Goal: Task Accomplishment & Management: Use online tool/utility

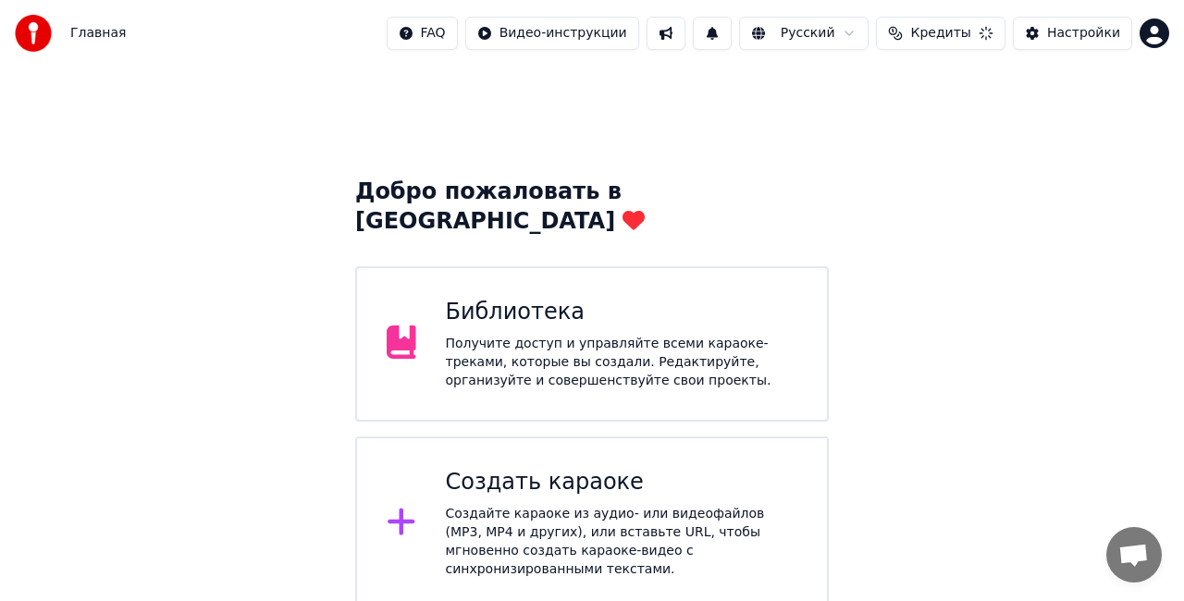
click at [593, 468] on div "Создать караоке" at bounding box center [622, 483] width 352 height 30
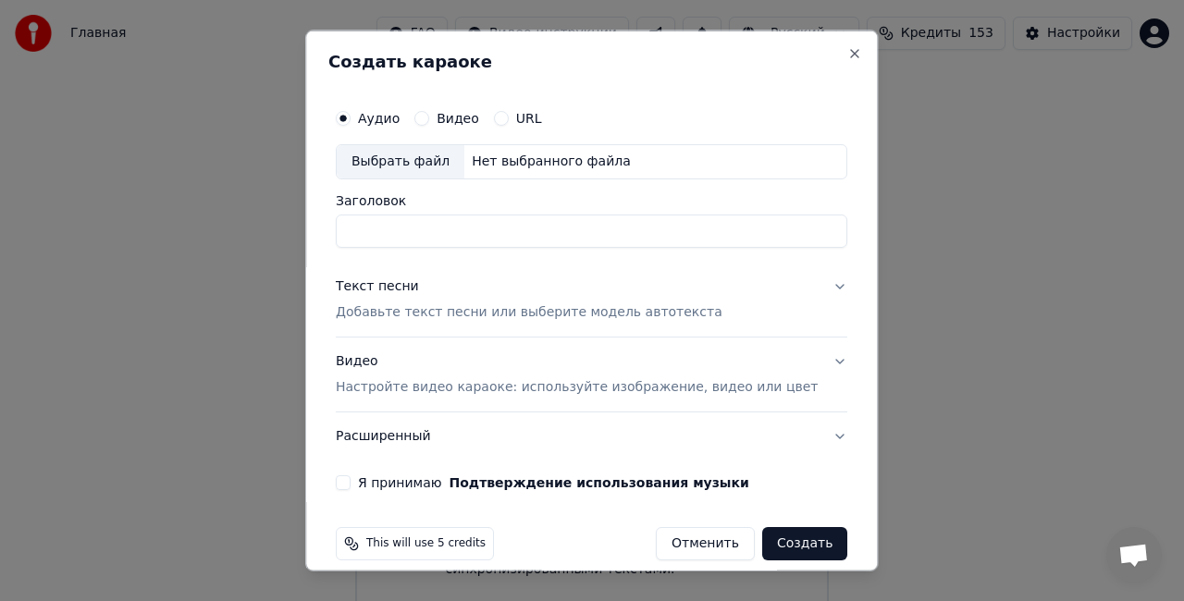
click at [432, 161] on div "Выбрать файл" at bounding box center [401, 161] width 128 height 33
click at [408, 161] on div "Выбрать файл" at bounding box center [401, 161] width 128 height 33
drag, startPoint x: 658, startPoint y: 228, endPoint x: 311, endPoint y: 230, distance: 346.9
click at [318, 231] on body "**********" at bounding box center [592, 305] width 1184 height 610
type input "**********"
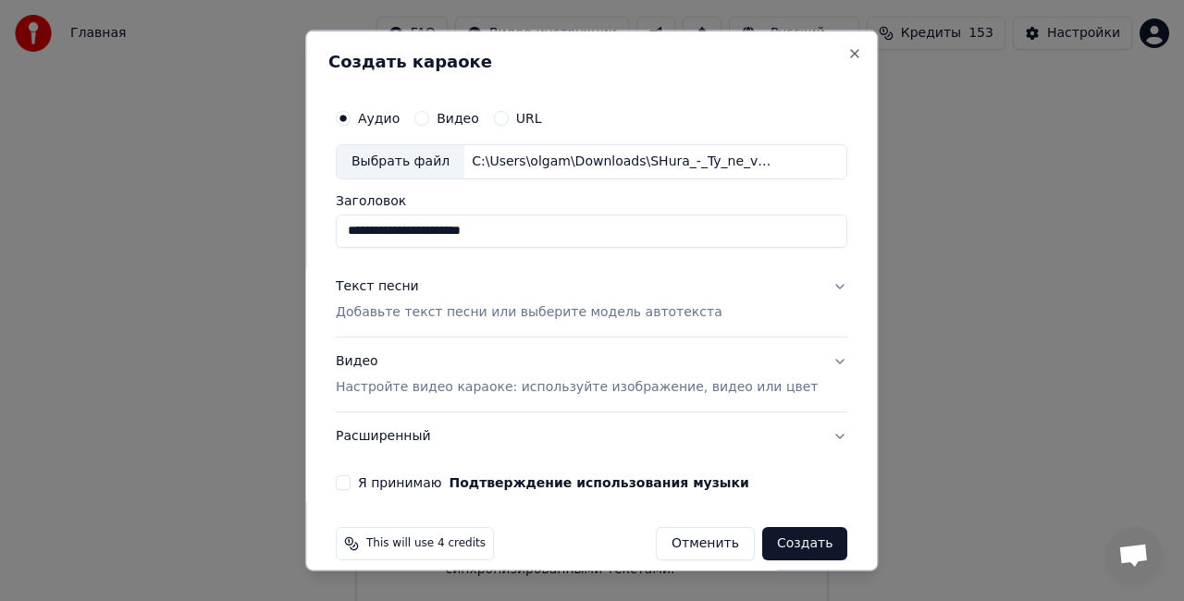
click at [407, 283] on div "Текст песни" at bounding box center [377, 286] width 83 height 18
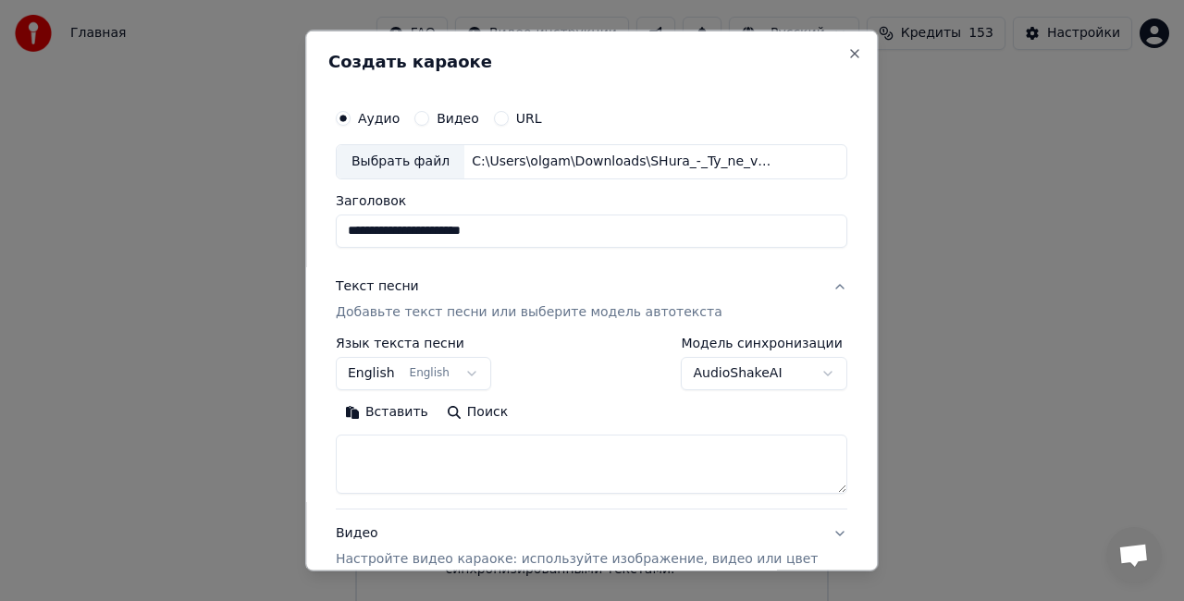
click at [785, 282] on button "Текст песни Добавьте текст песни или выберите модель автотекста" at bounding box center [591, 299] width 511 height 74
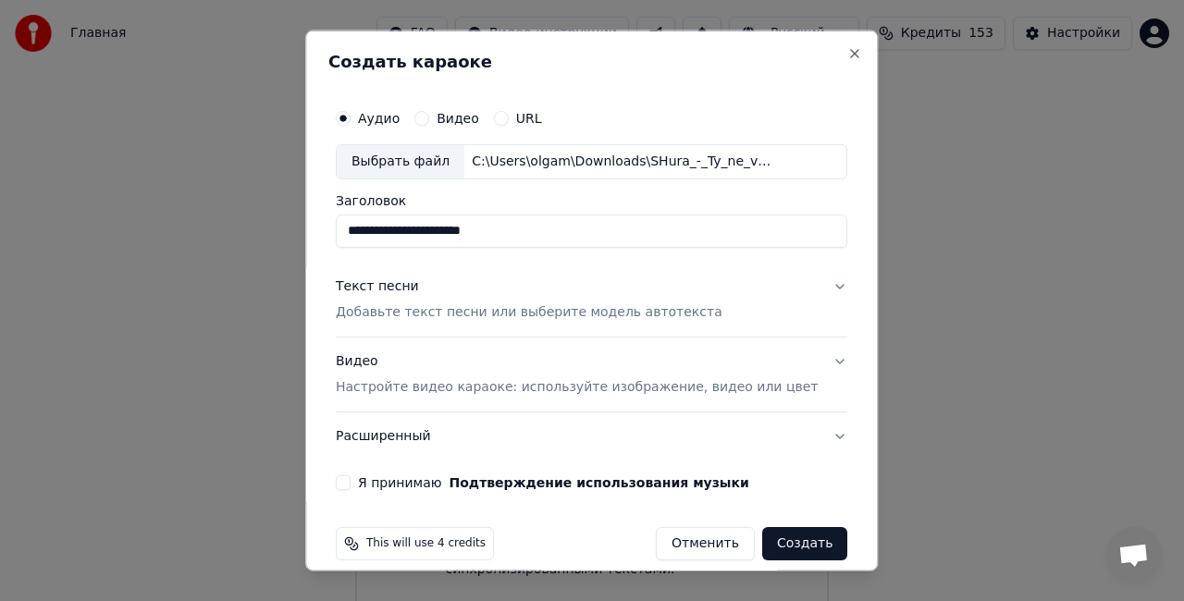
click at [562, 287] on div "Текст песни Добавьте текст песни или выберите модель автотекста" at bounding box center [529, 299] width 387 height 44
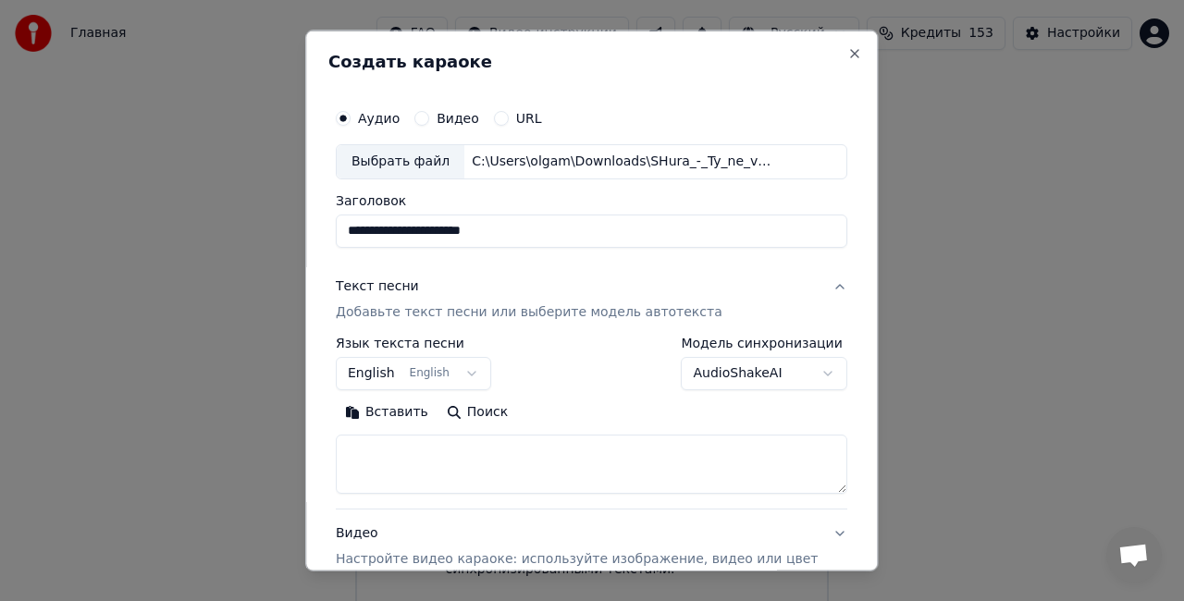
click at [430, 448] on textarea at bounding box center [591, 463] width 511 height 59
paste textarea "**********"
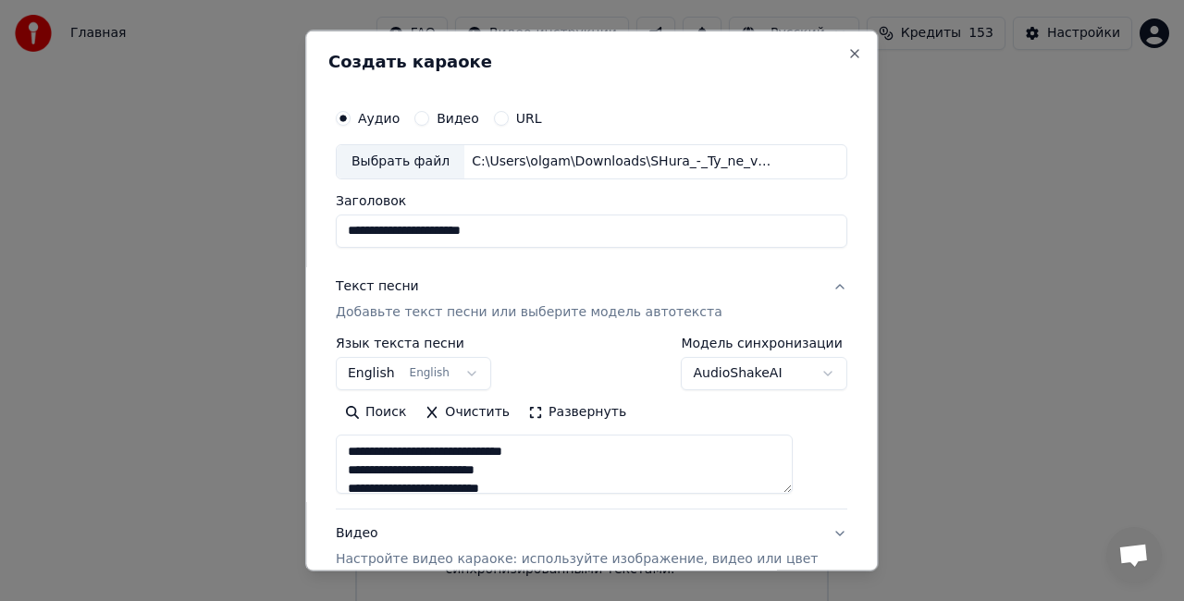
scroll to position [614, 0]
click at [596, 416] on button "Развернуть" at bounding box center [577, 412] width 117 height 30
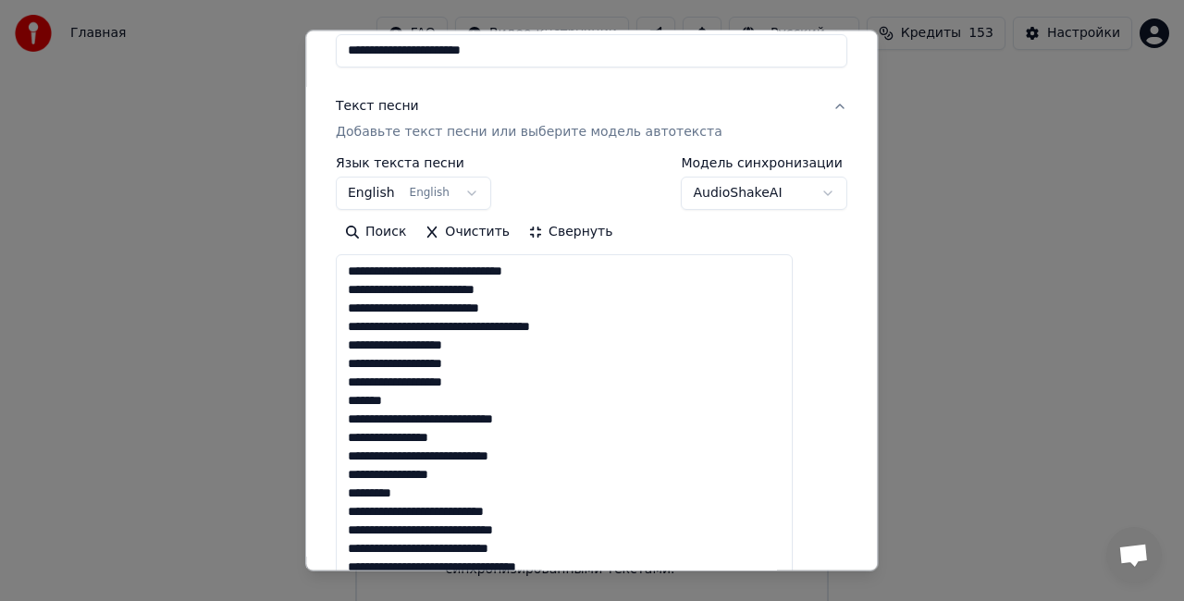
scroll to position [185, 0]
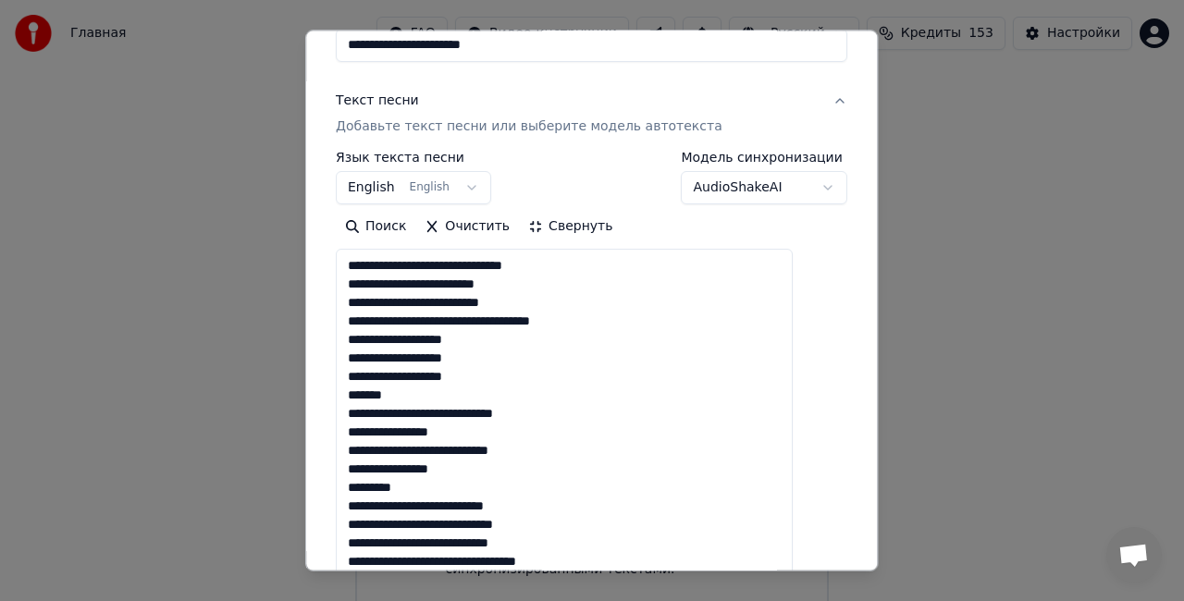
drag, startPoint x: 435, startPoint y: 403, endPoint x: 387, endPoint y: 400, distance: 48.2
click at [387, 400] on textarea "**********" at bounding box center [564, 589] width 457 height 681
click at [437, 395] on textarea "**********" at bounding box center [564, 589] width 457 height 681
click at [438, 392] on textarea "**********" at bounding box center [564, 589] width 457 height 681
drag, startPoint x: 438, startPoint y: 392, endPoint x: 364, endPoint y: 391, distance: 74.0
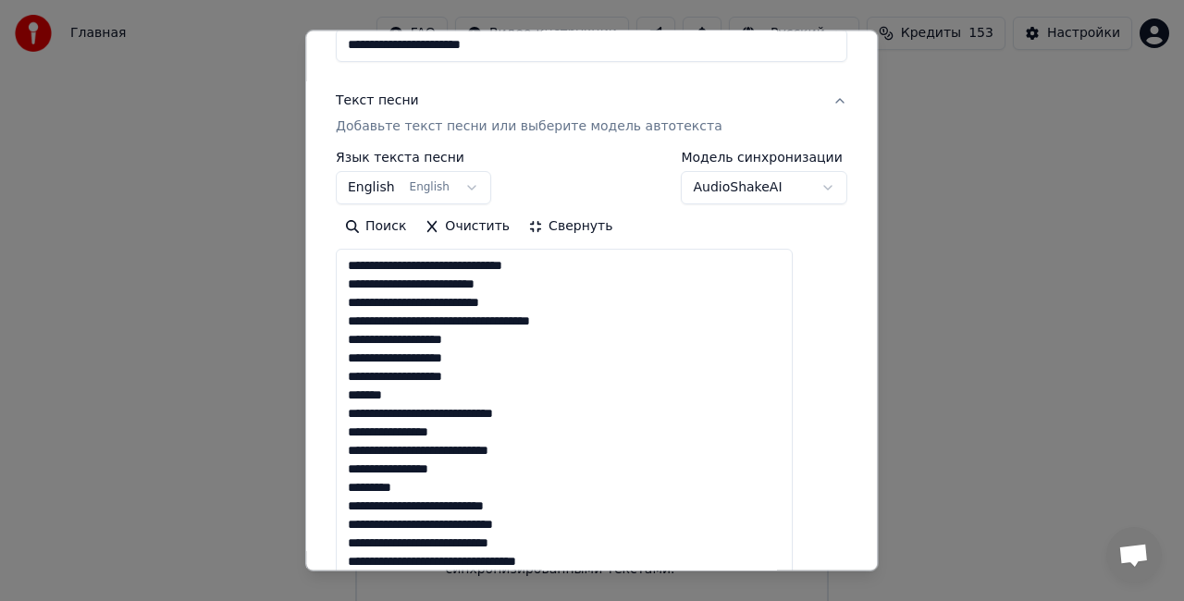
click at [364, 391] on textarea "**********" at bounding box center [564, 589] width 457 height 681
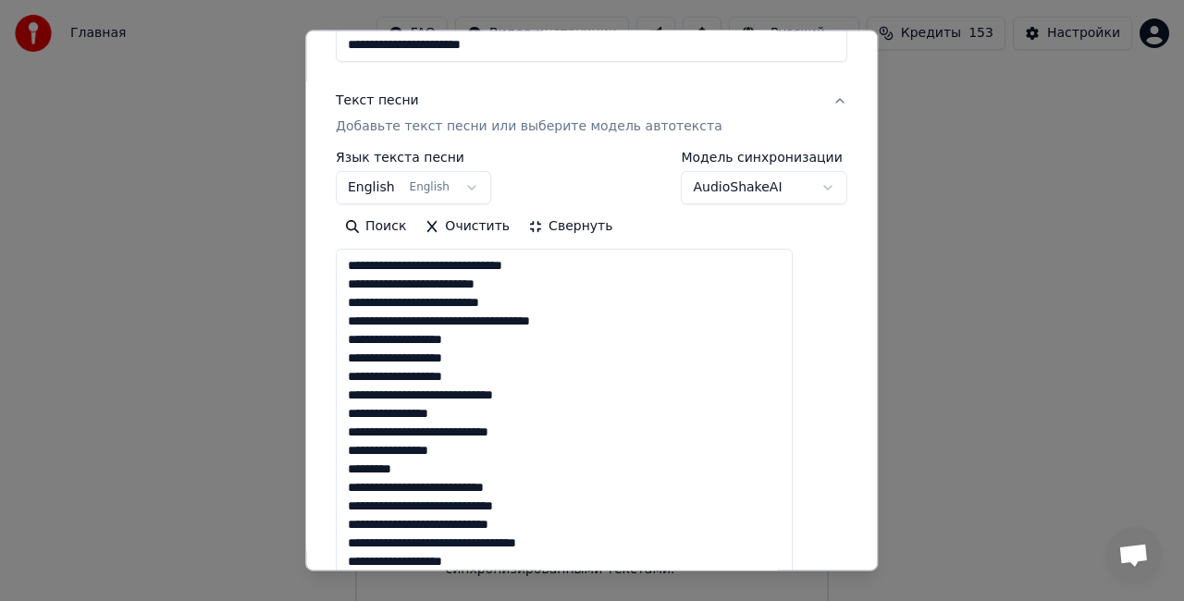
scroll to position [0, 0]
drag, startPoint x: 448, startPoint y: 472, endPoint x: 370, endPoint y: 466, distance: 77.9
click at [370, 466] on textarea "**********" at bounding box center [564, 589] width 457 height 681
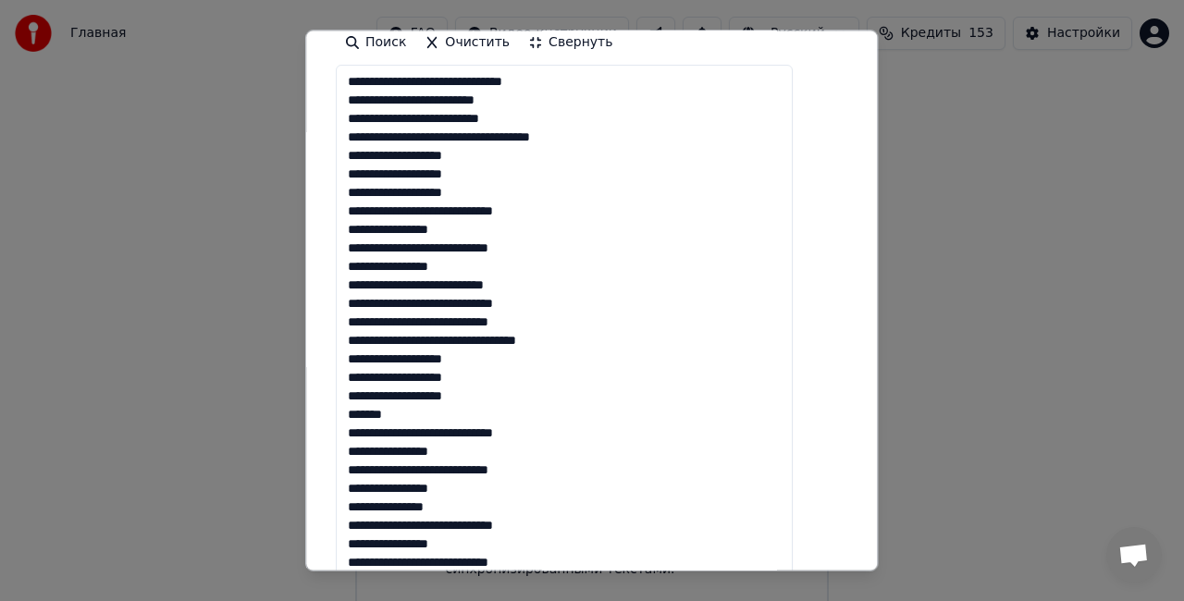
scroll to position [370, 0]
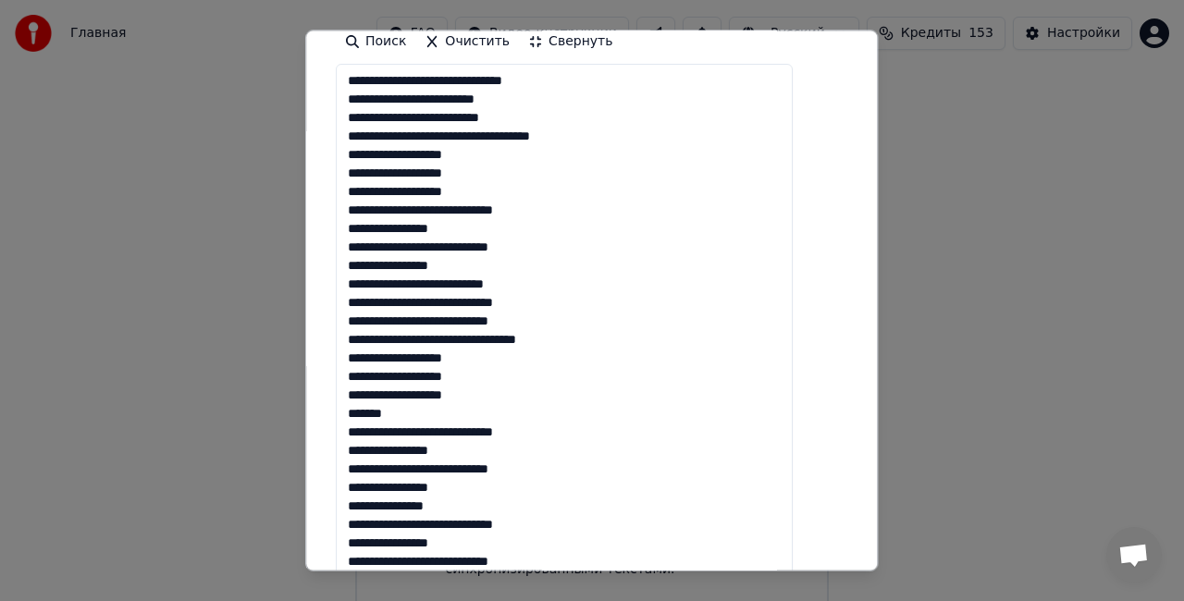
drag, startPoint x: 458, startPoint y: 413, endPoint x: 366, endPoint y: 411, distance: 91.6
click at [366, 411] on textarea "**********" at bounding box center [564, 404] width 457 height 681
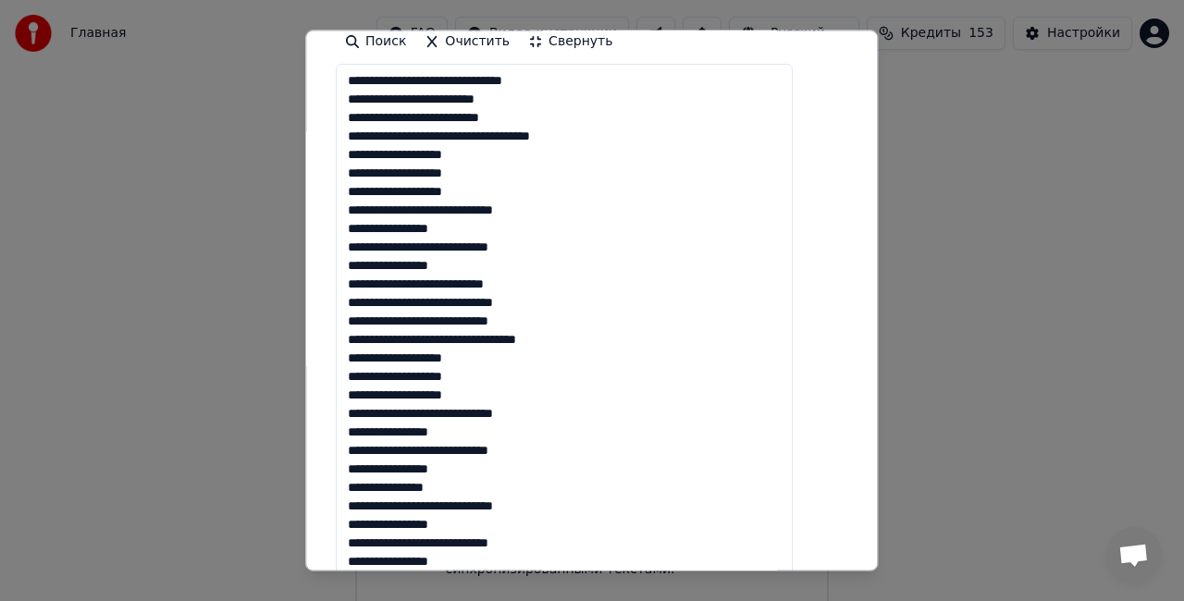
scroll to position [462, 0]
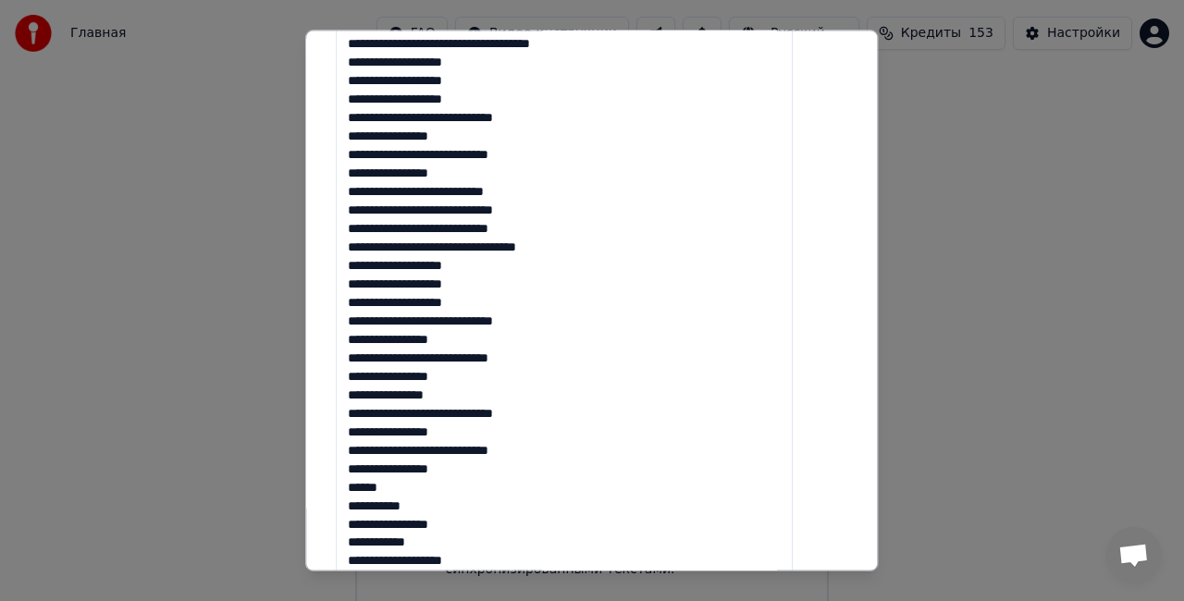
drag, startPoint x: 485, startPoint y: 388, endPoint x: 368, endPoint y: 399, distance: 117.0
click at [368, 399] on textarea "**********" at bounding box center [564, 311] width 457 height 681
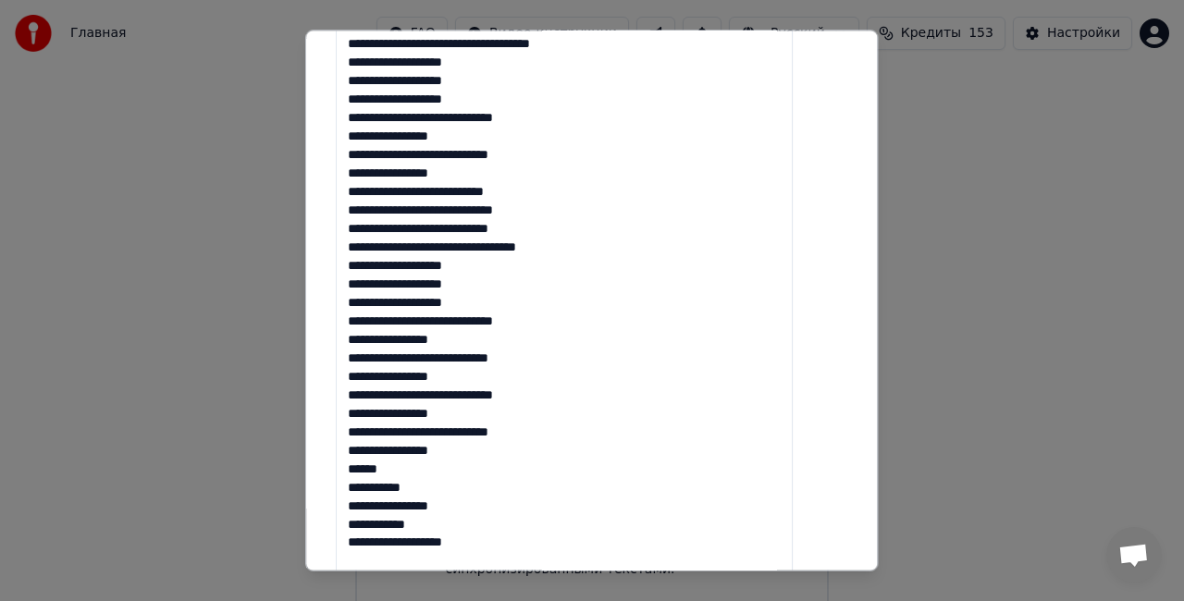
drag, startPoint x: 418, startPoint y: 468, endPoint x: 337, endPoint y: 470, distance: 81.4
click at [342, 470] on div "**********" at bounding box center [591, 301] width 573 height 541
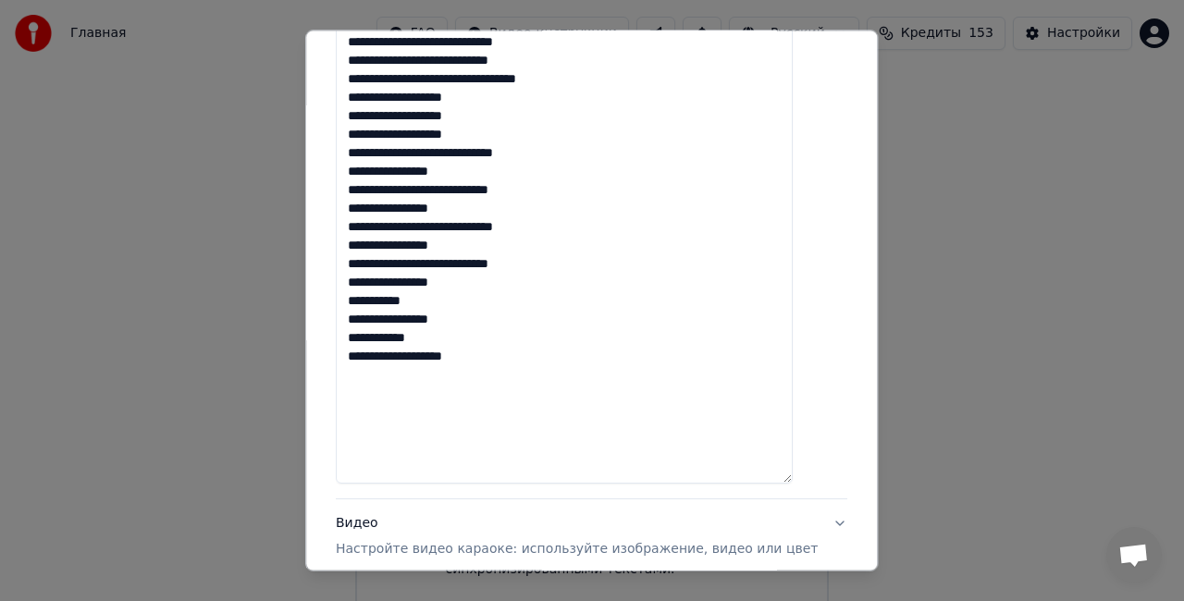
scroll to position [647, 0]
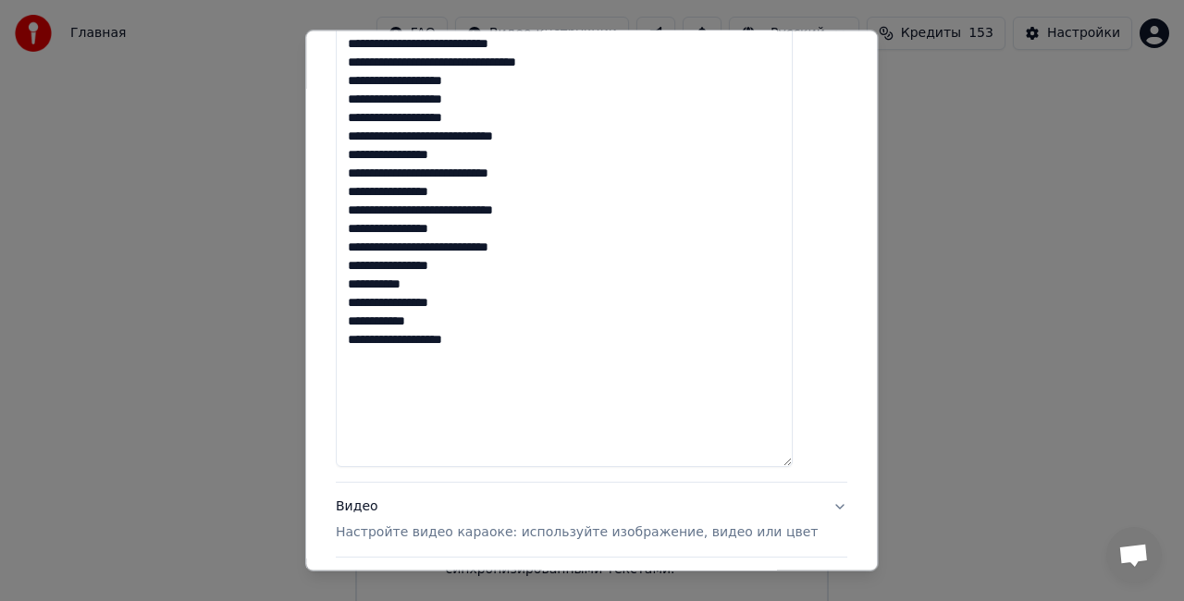
click at [550, 430] on textarea "**********" at bounding box center [564, 126] width 457 height 681
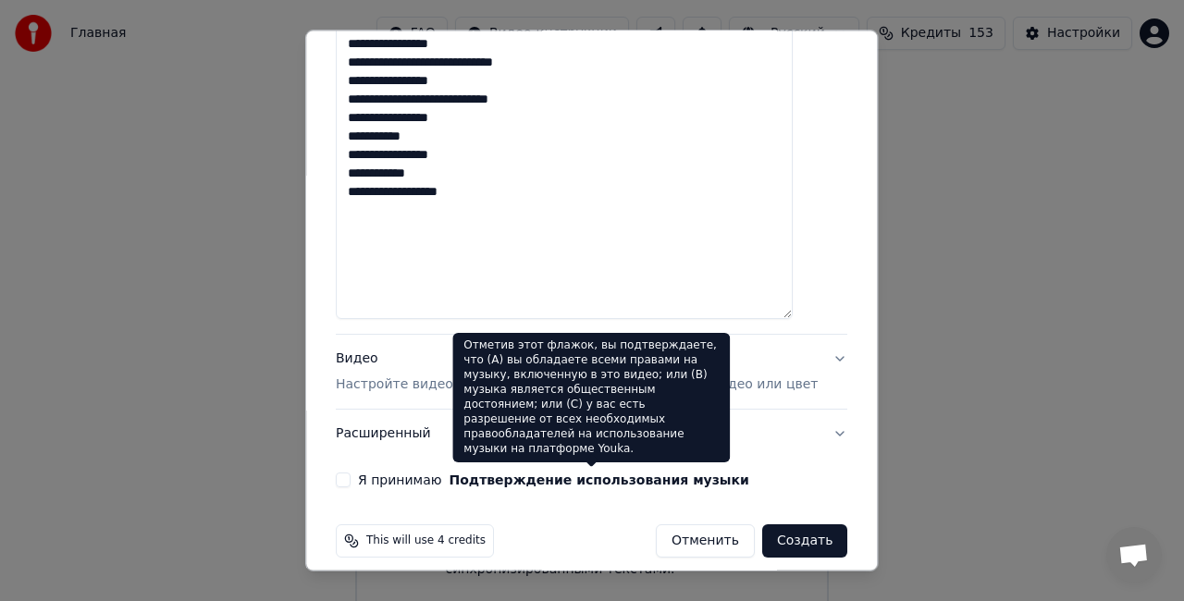
scroll to position [810, 0]
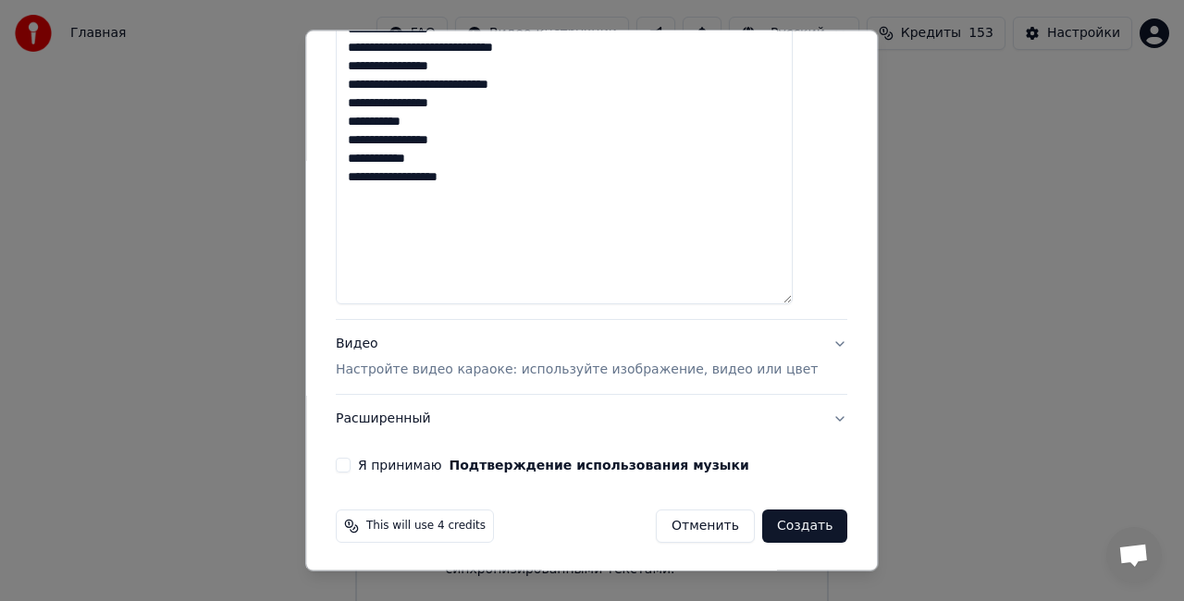
type textarea "**********"
click at [514, 330] on button "Видео Настройте видео караоке: используйте изображение, видео или цвет" at bounding box center [591, 357] width 511 height 74
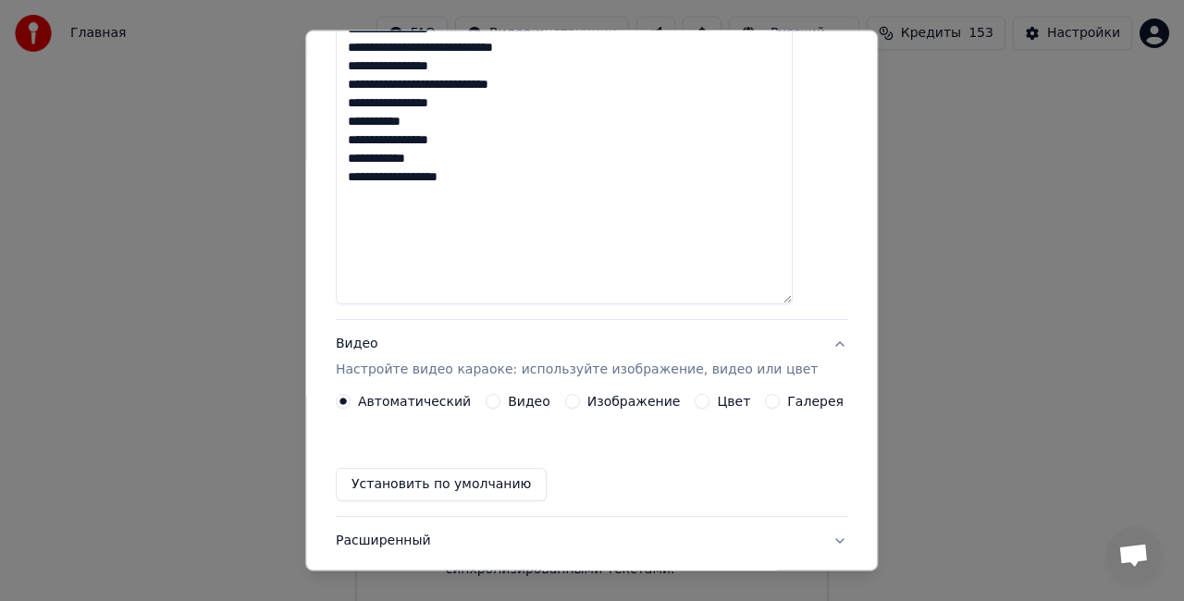
scroll to position [139, 0]
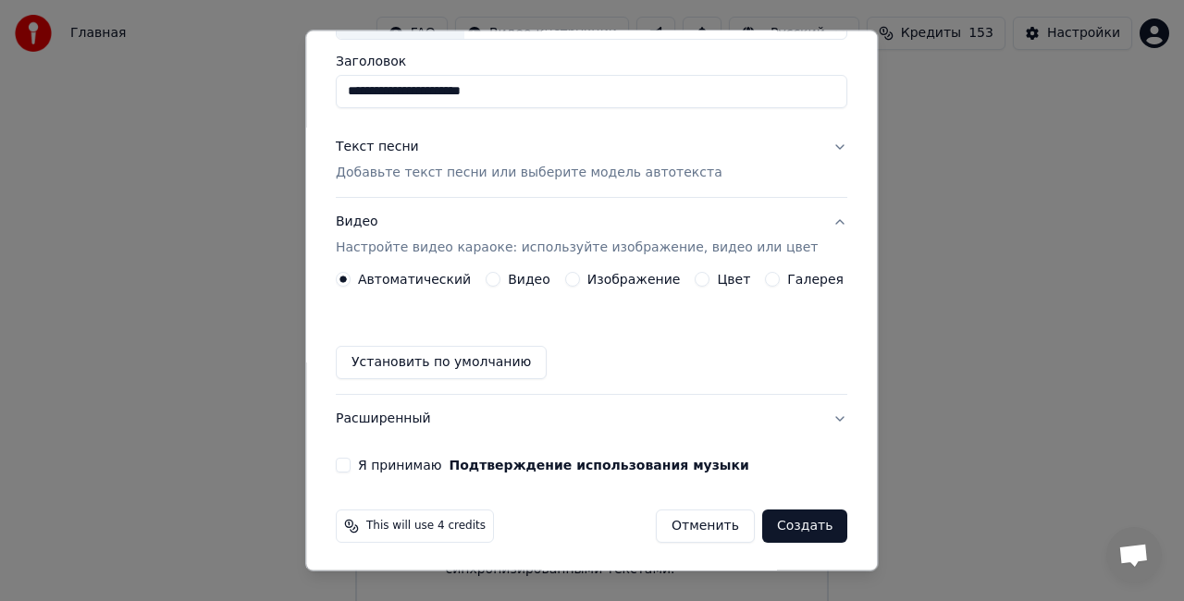
click at [696, 277] on button "Цвет" at bounding box center [703, 279] width 15 height 15
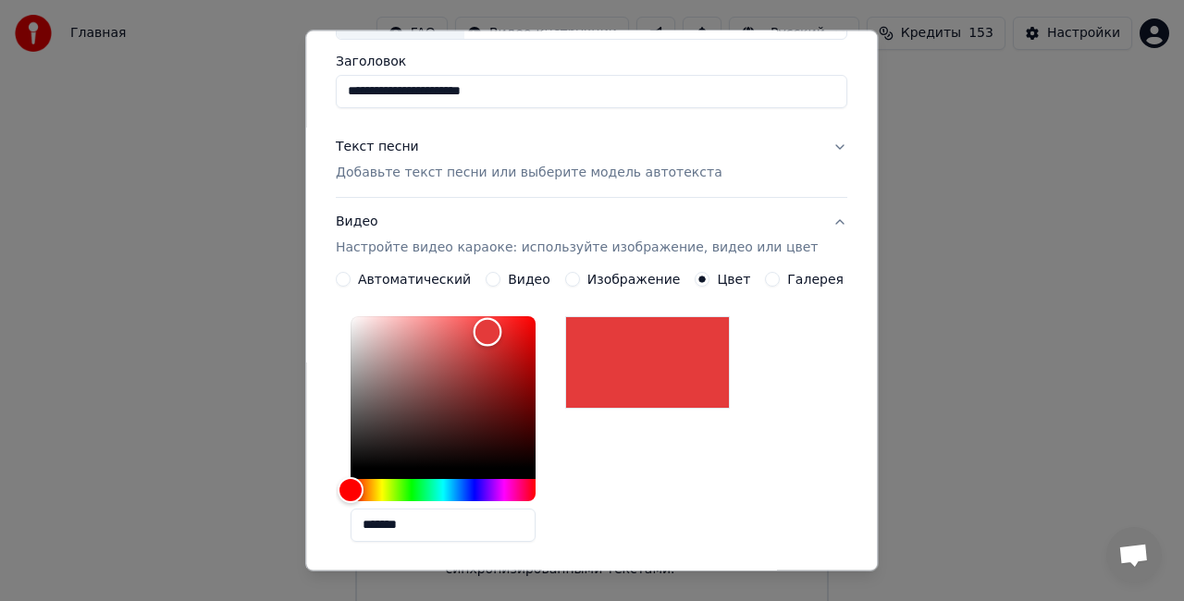
type input "*******"
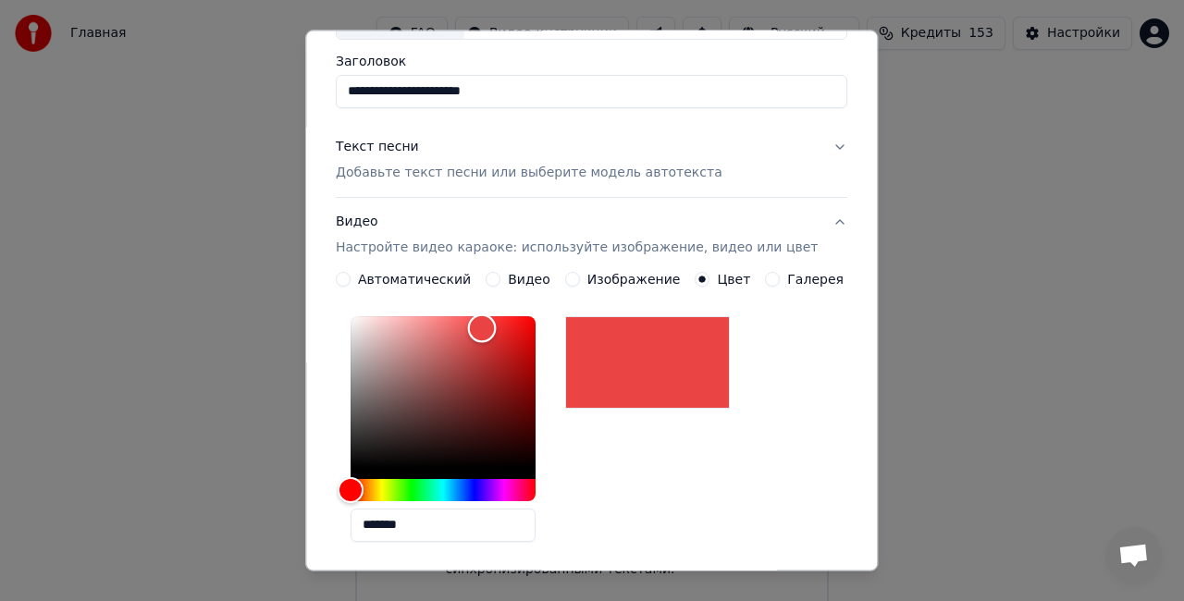
drag, startPoint x: 372, startPoint y: 459, endPoint x: 495, endPoint y: 327, distance: 179.9
click at [495, 327] on div "Color" at bounding box center [482, 329] width 29 height 29
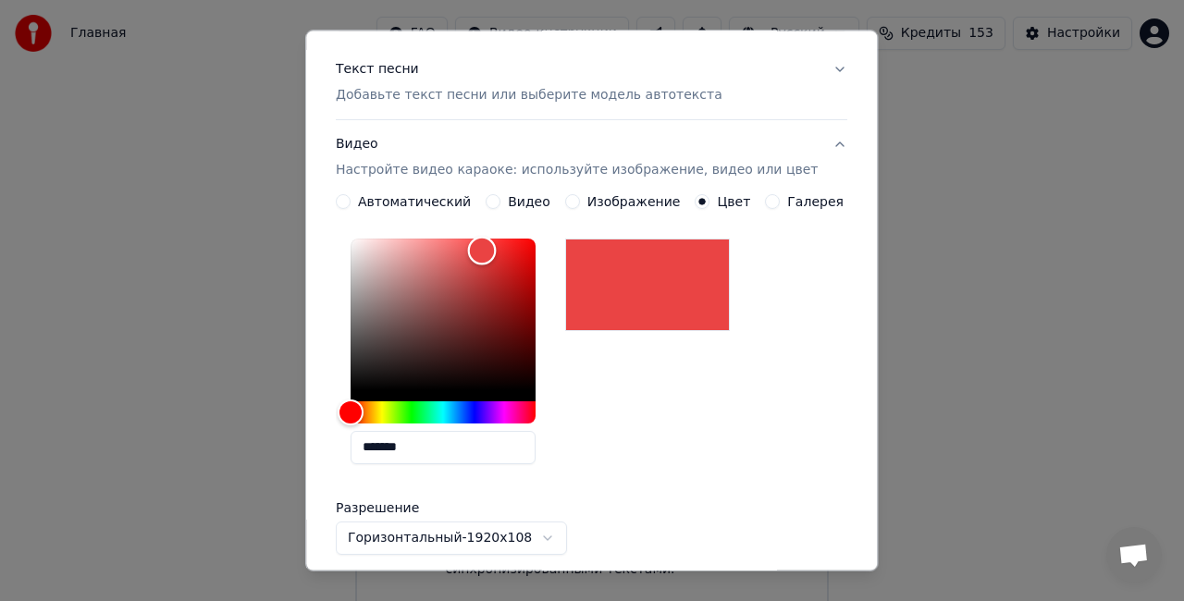
scroll to position [370, 0]
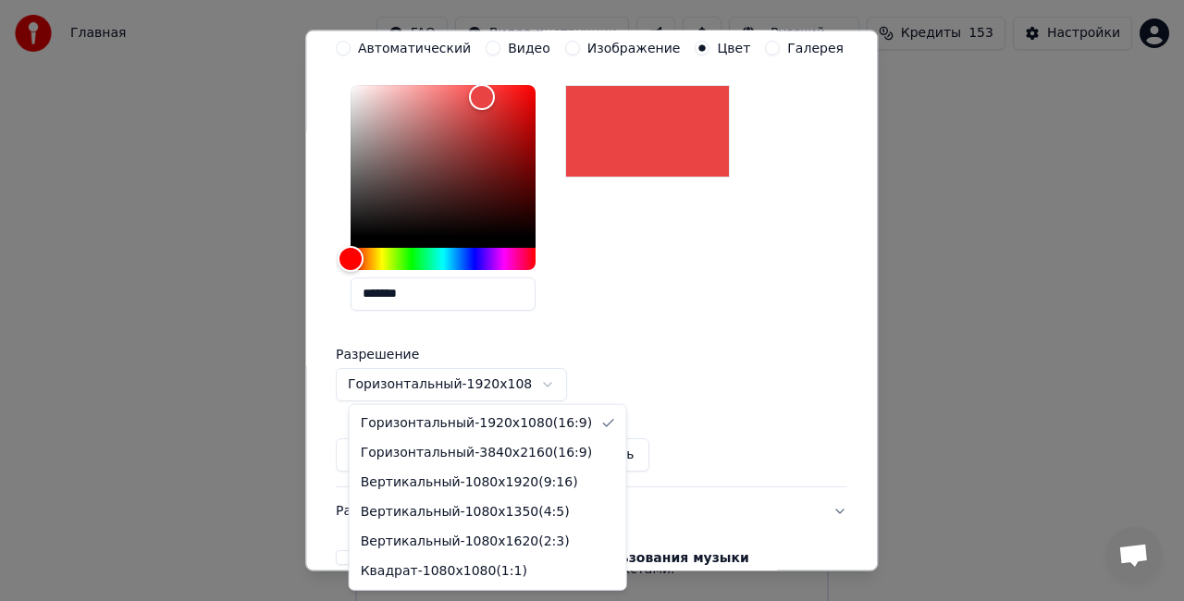
click at [555, 385] on body "**********" at bounding box center [592, 305] width 1184 height 610
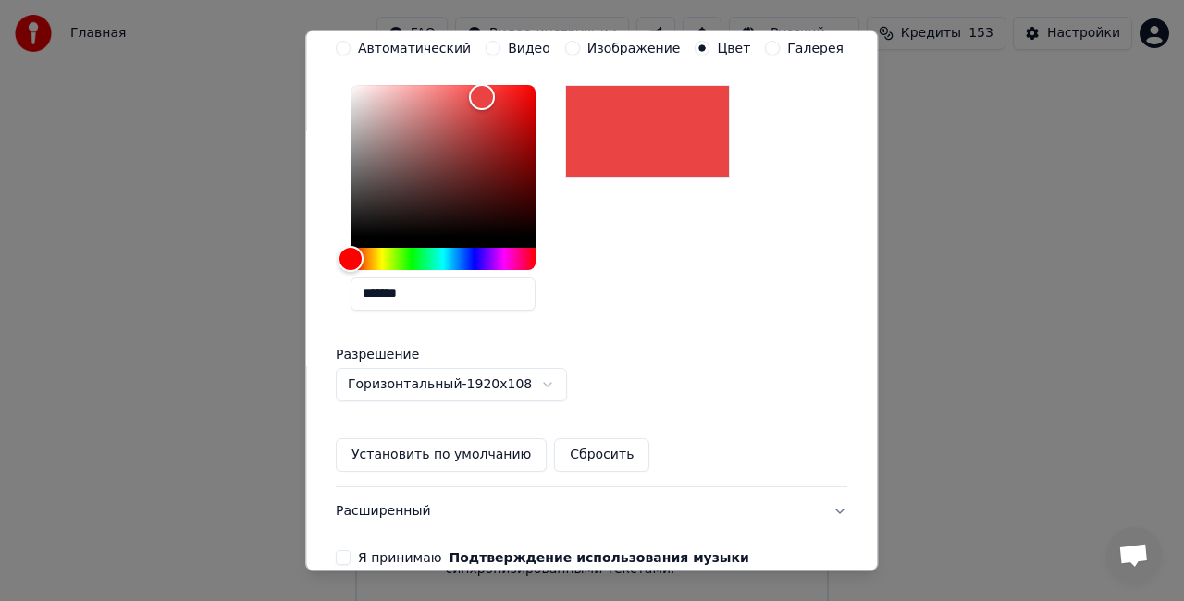
click at [555, 385] on body "**********" at bounding box center [592, 305] width 1184 height 610
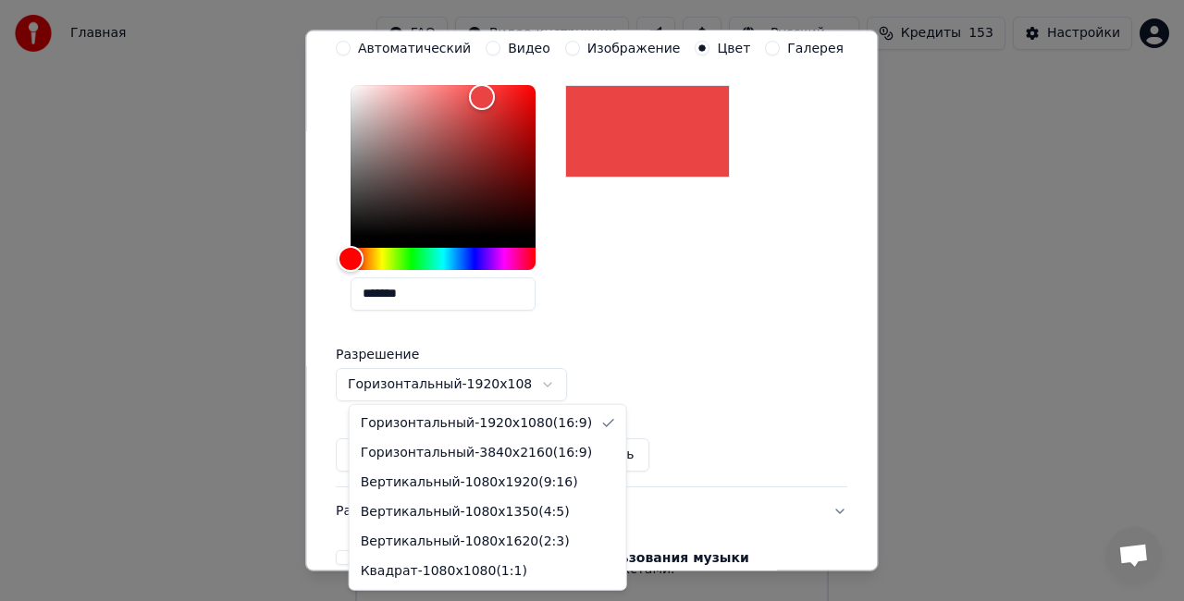
click at [555, 385] on body "**********" at bounding box center [592, 305] width 1184 height 610
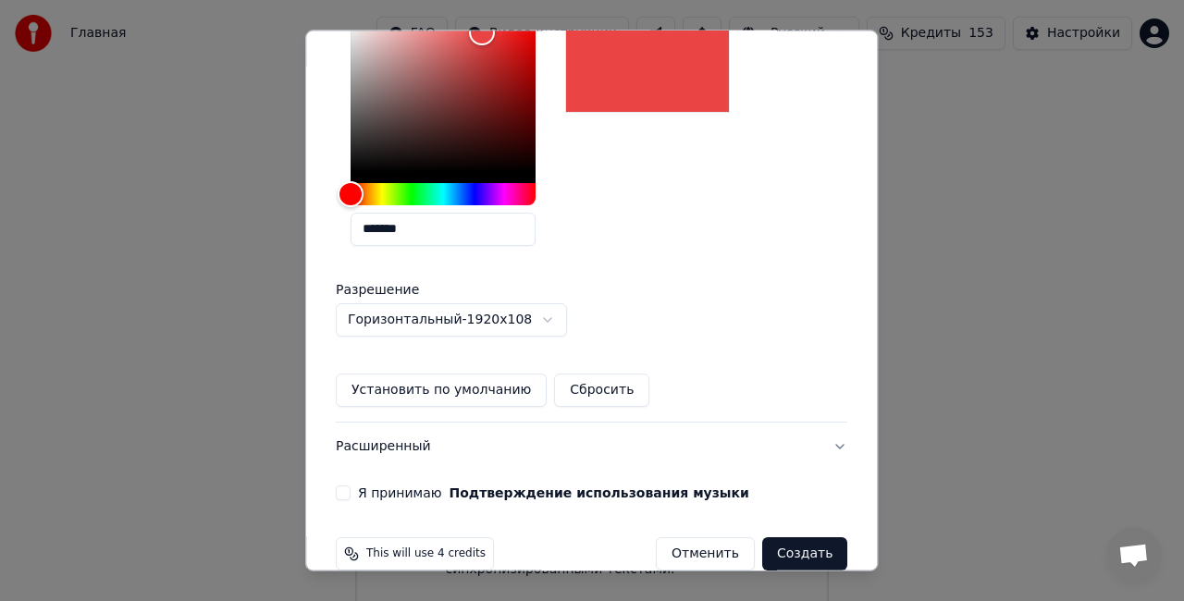
scroll to position [462, 0]
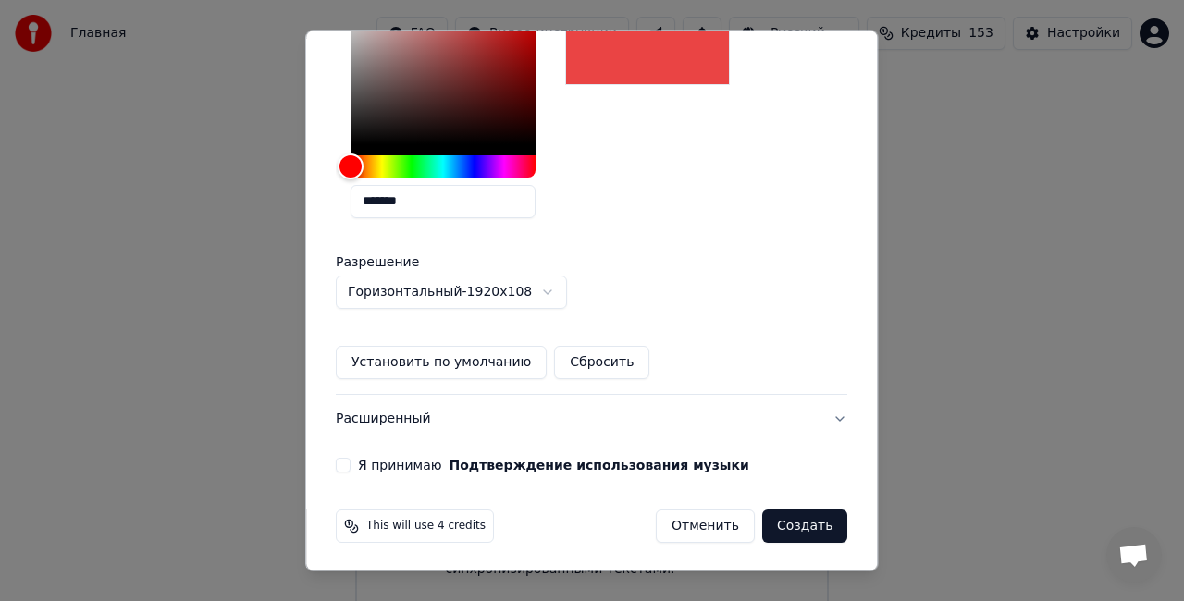
click at [351, 464] on button "Я принимаю Подтверждение использования музыки" at bounding box center [343, 465] width 15 height 15
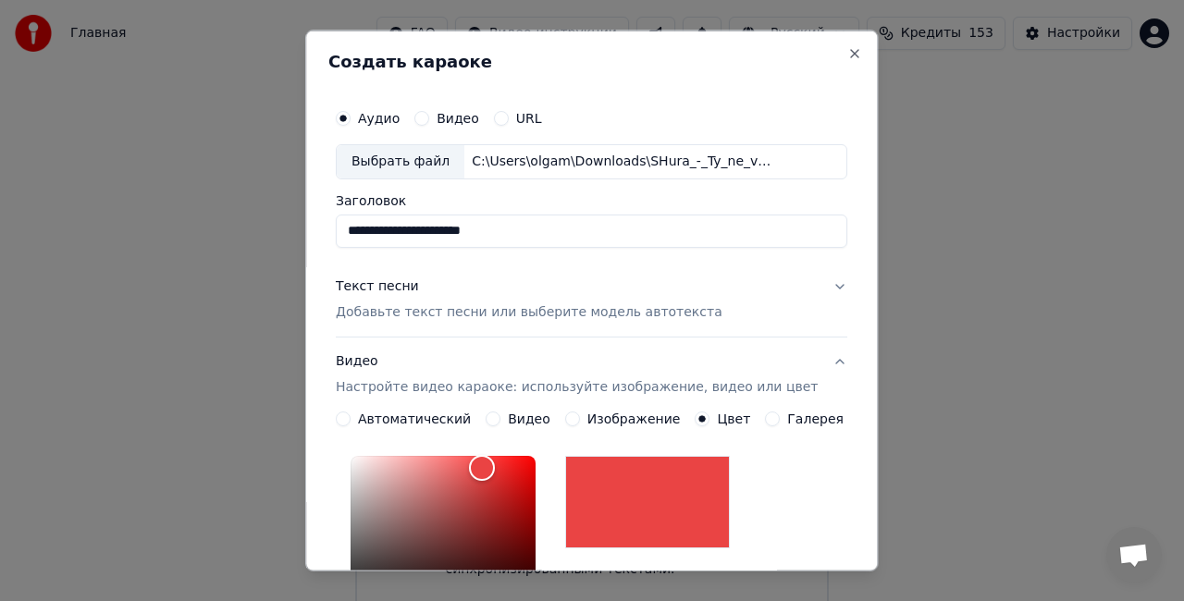
click at [808, 289] on button "Текст песни Добавьте текст песни или выберите модель автотекста" at bounding box center [591, 299] width 511 height 74
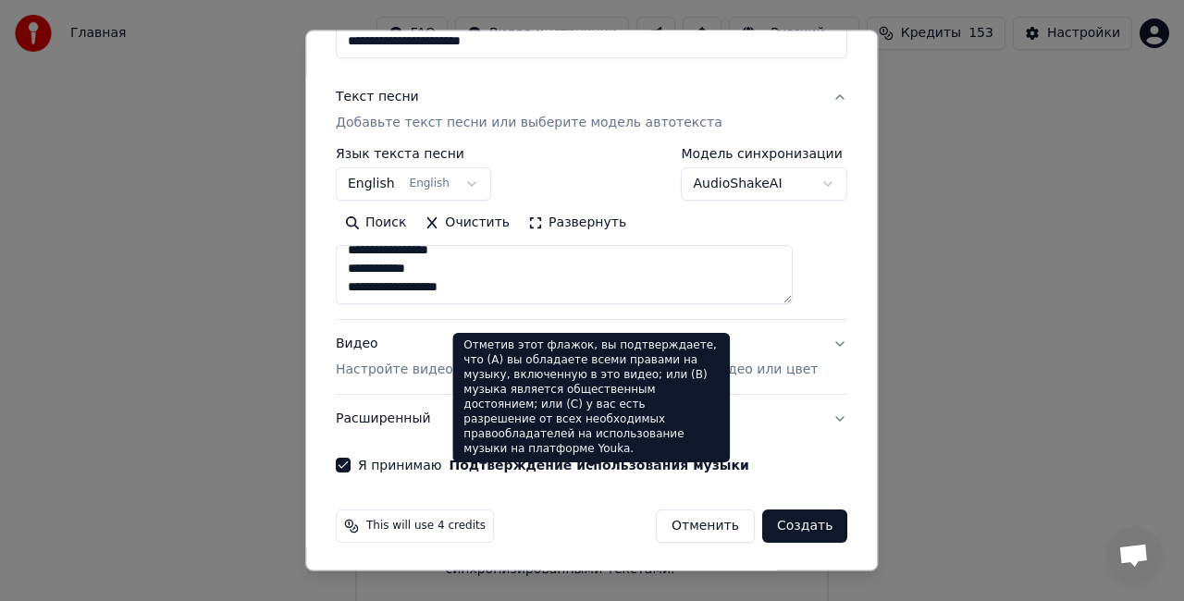
scroll to position [189, 0]
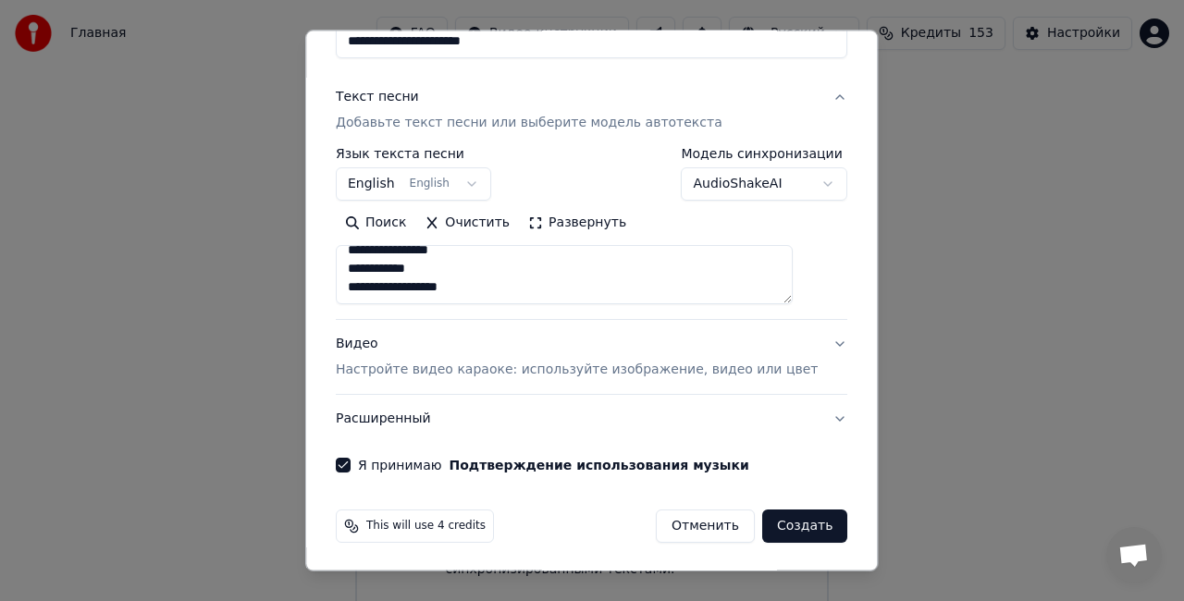
click at [476, 179] on button "English English" at bounding box center [413, 183] width 155 height 33
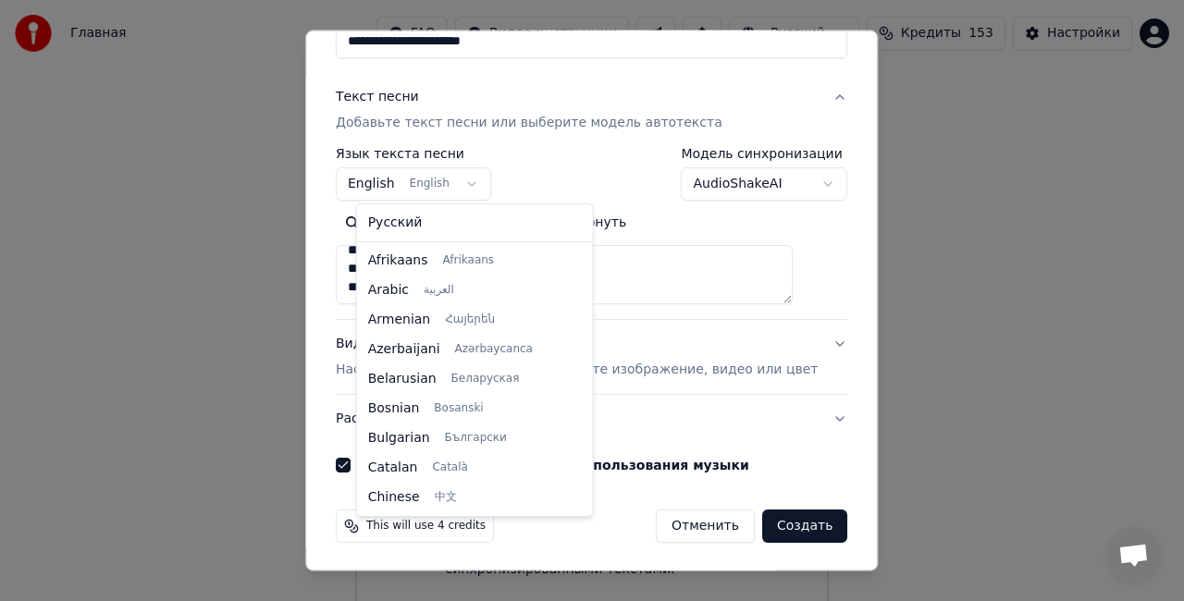
scroll to position [148, 0]
select select "**"
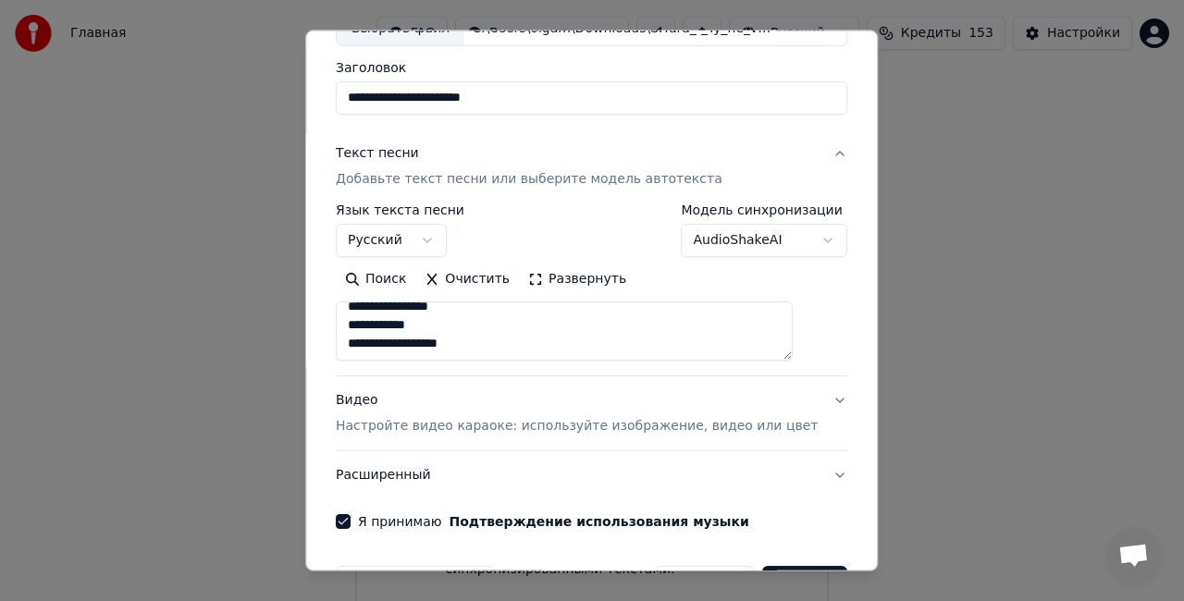
scroll to position [189, 0]
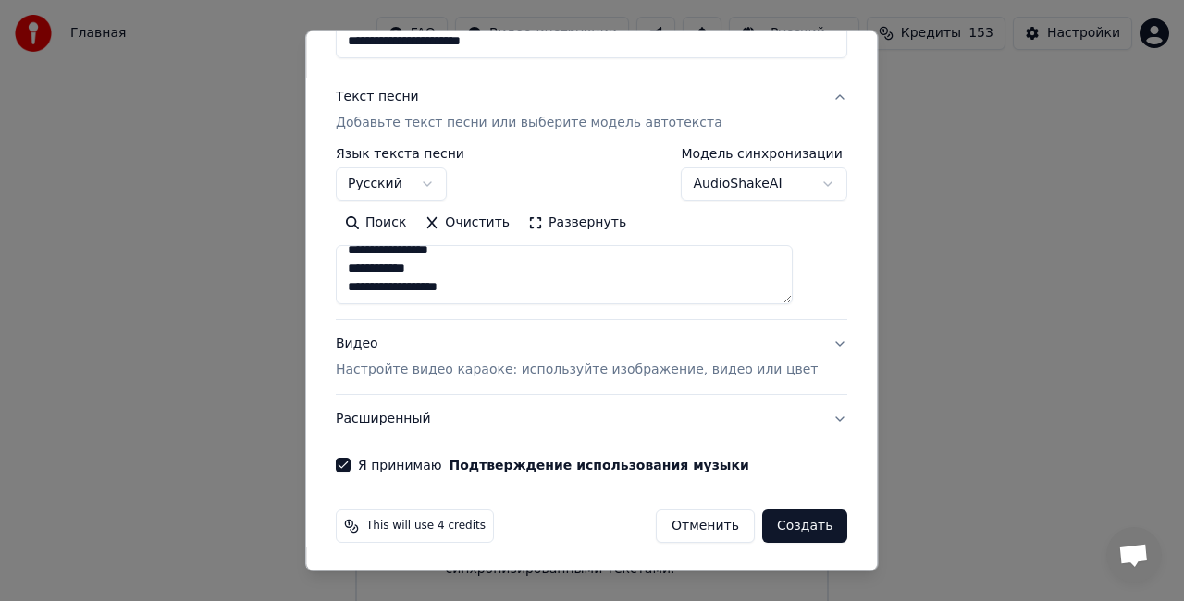
click at [748, 446] on div "**********" at bounding box center [591, 192] width 526 height 577
click at [788, 516] on button "Создать" at bounding box center [804, 526] width 85 height 33
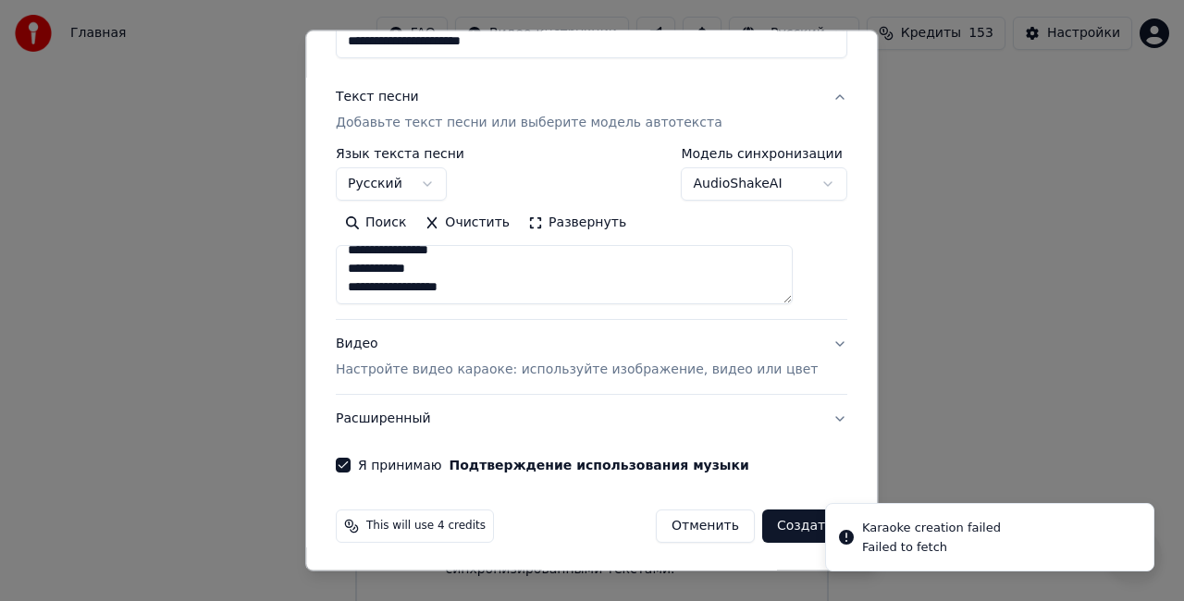
click at [831, 435] on div "**********" at bounding box center [591, 301] width 573 height 541
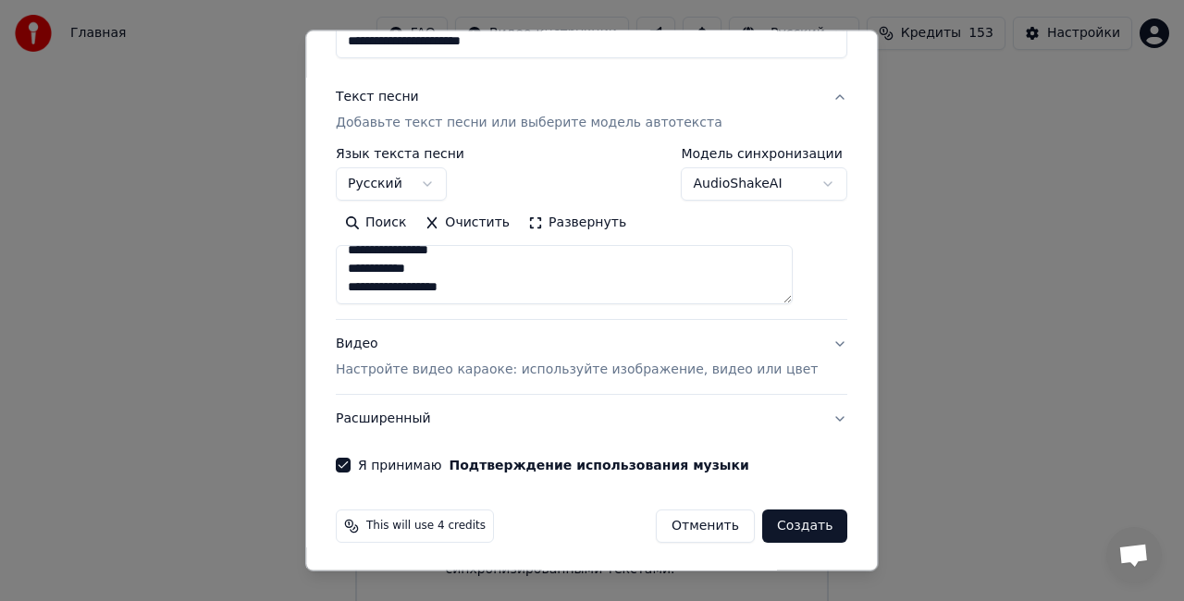
click at [781, 523] on button "Создать" at bounding box center [804, 526] width 85 height 33
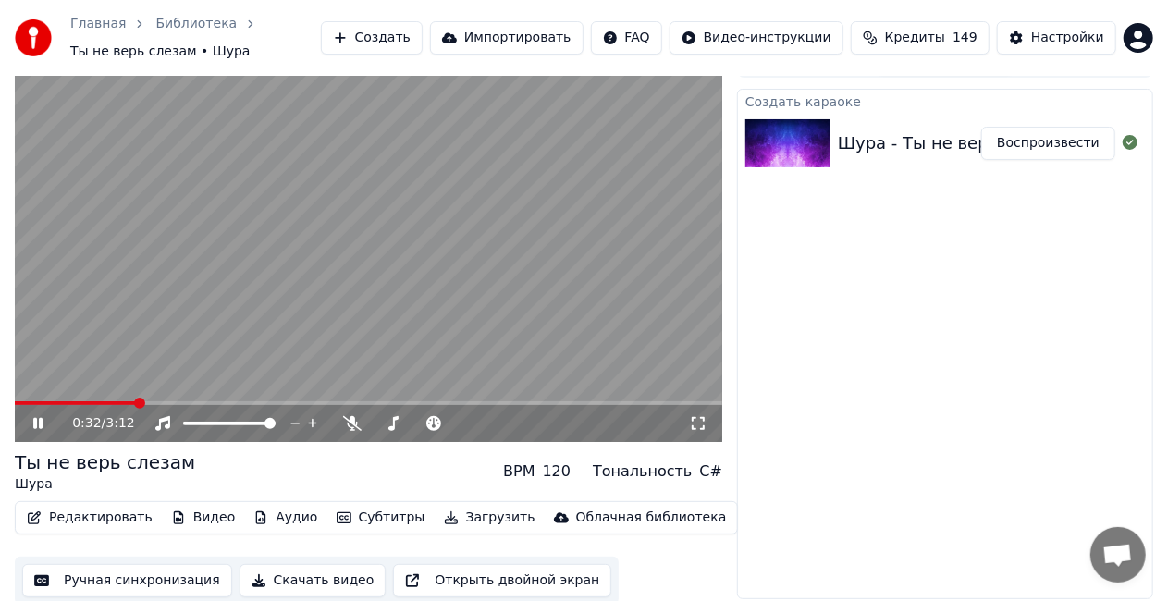
scroll to position [35, 0]
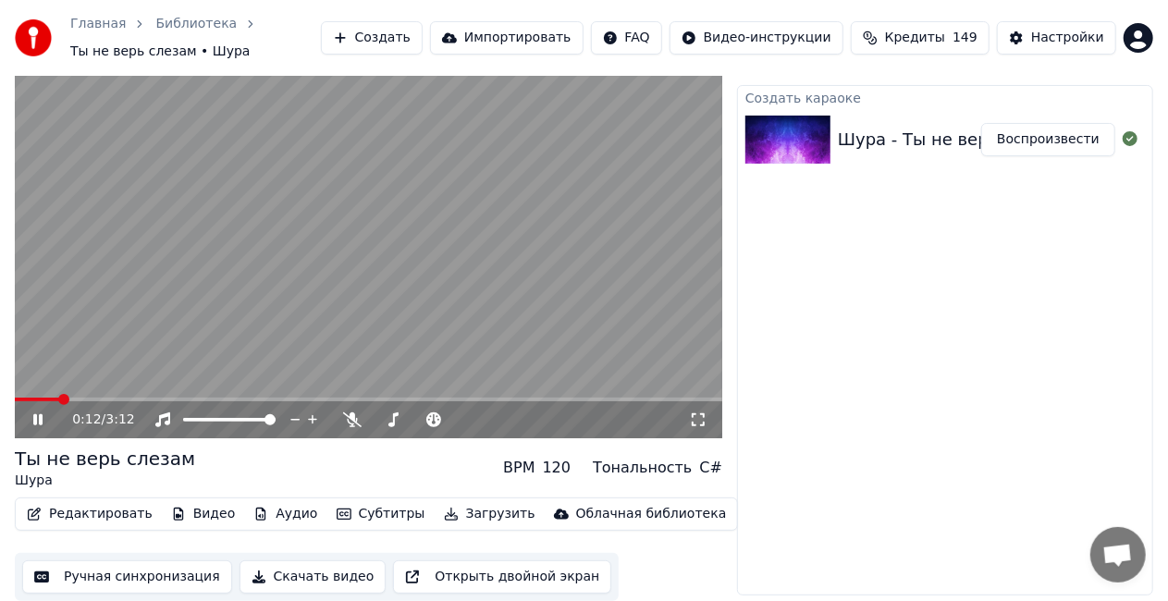
click at [59, 404] on span at bounding box center [63, 399] width 11 height 11
click at [87, 511] on button "Редактировать" at bounding box center [89, 514] width 141 height 26
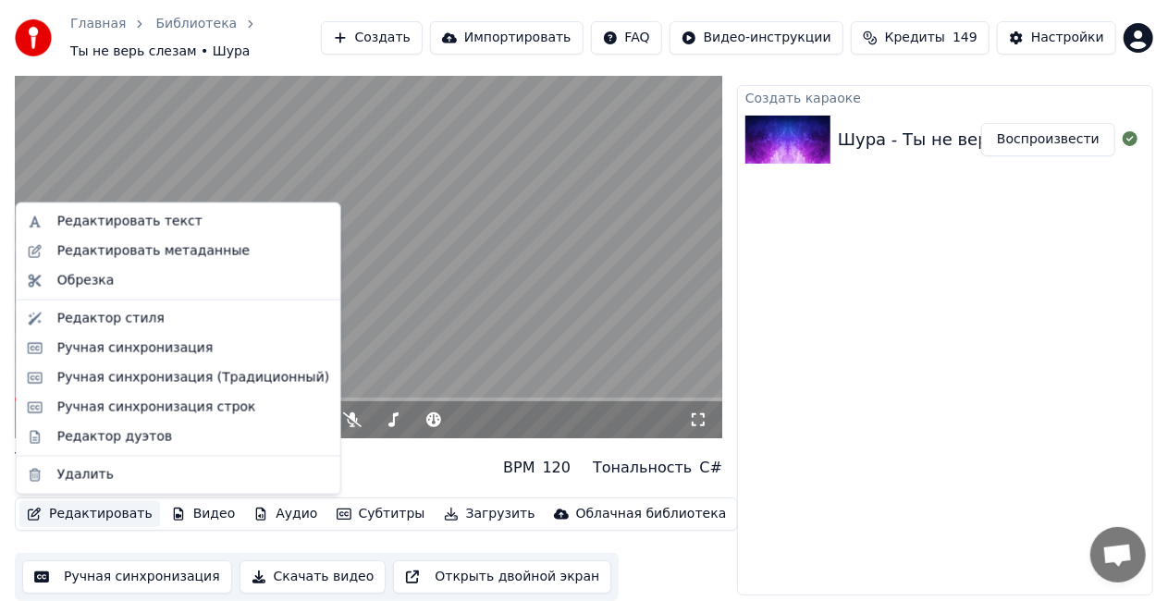
click at [457, 261] on video at bounding box center [369, 240] width 708 height 398
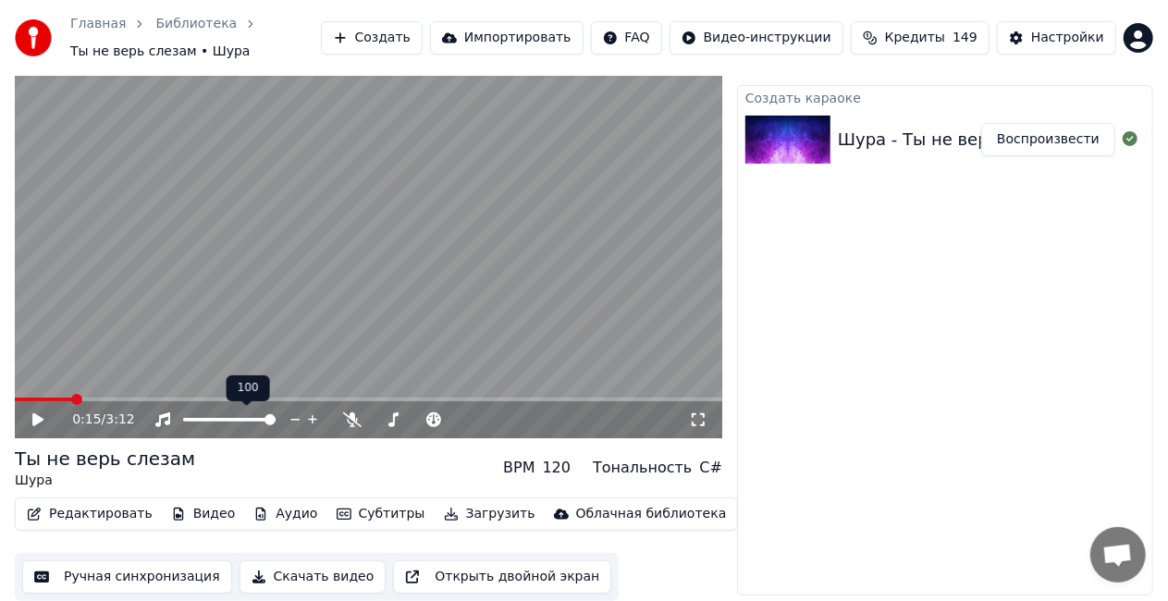
click at [209, 314] on video at bounding box center [369, 240] width 708 height 398
drag, startPoint x: 74, startPoint y: 402, endPoint x: 28, endPoint y: 377, distance: 52.6
click at [26, 391] on div "0:17 / 3:12" at bounding box center [369, 240] width 708 height 398
click at [141, 286] on video at bounding box center [369, 240] width 708 height 398
click at [191, 263] on video at bounding box center [369, 240] width 708 height 398
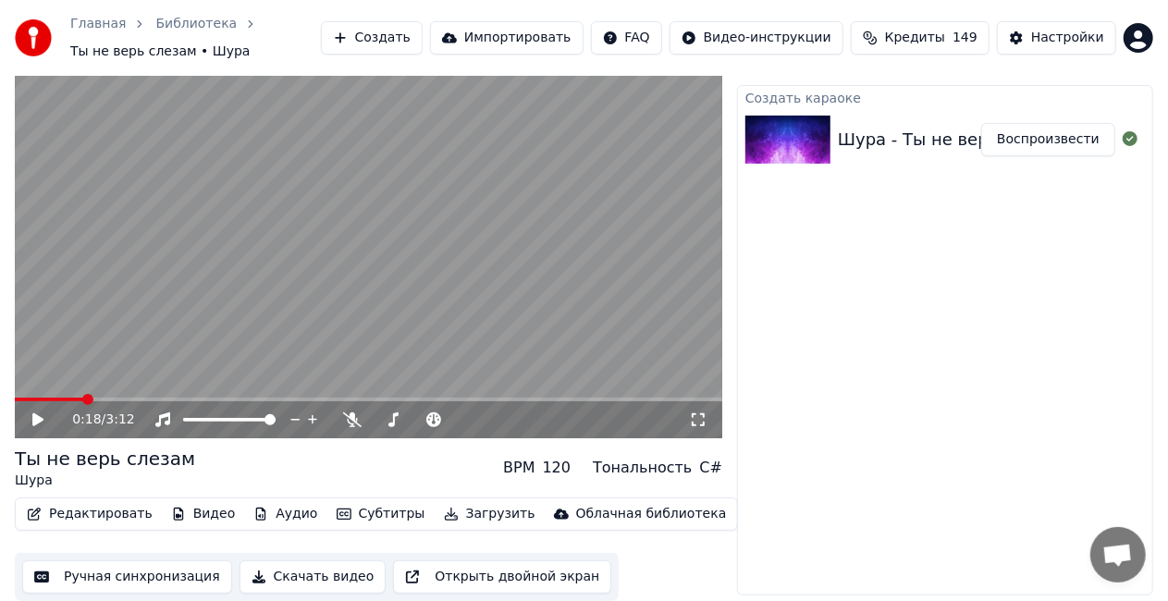
click at [104, 519] on button "Редактировать" at bounding box center [89, 514] width 141 height 26
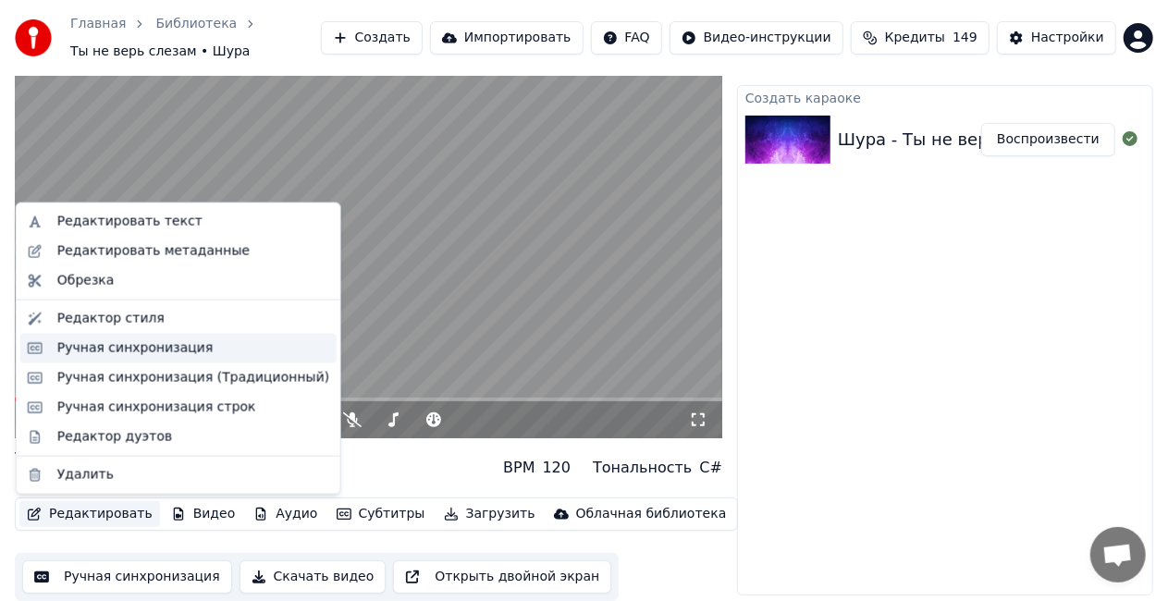
click at [129, 352] on div "Ручная синхронизация" at bounding box center [135, 348] width 156 height 18
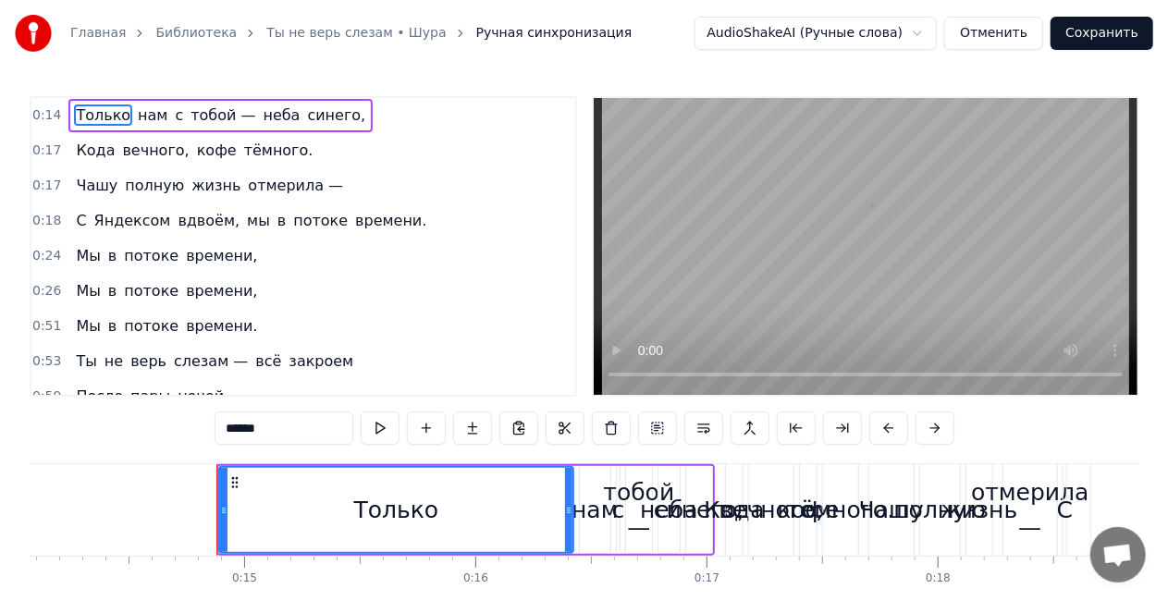
scroll to position [0, 3348]
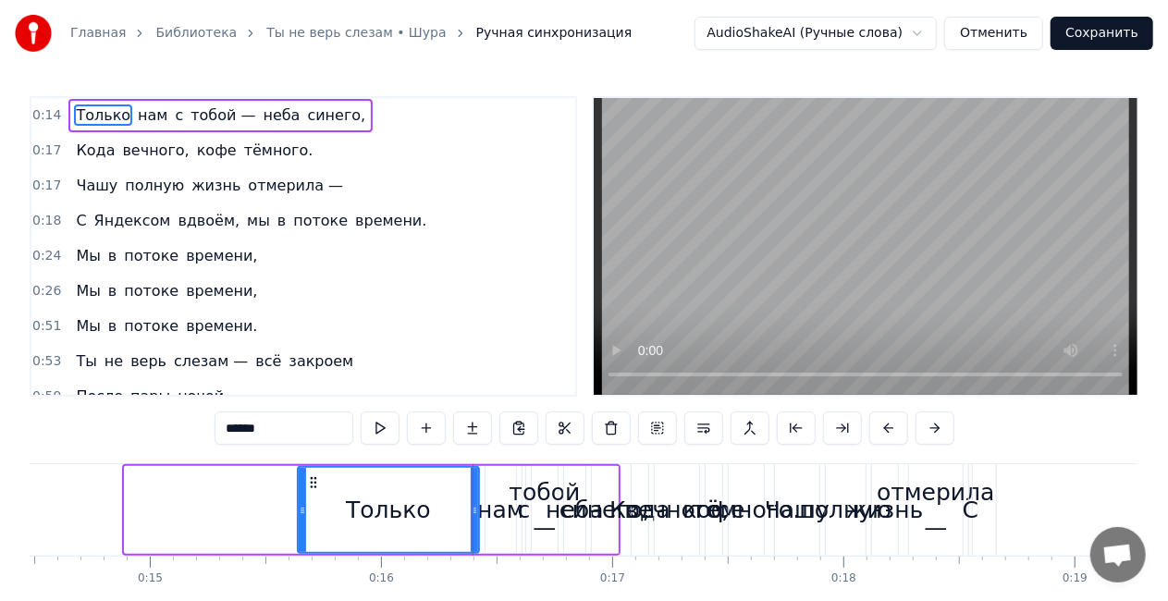
drag, startPoint x: 126, startPoint y: 512, endPoint x: 299, endPoint y: 503, distance: 173.2
click at [299, 503] on icon at bounding box center [302, 510] width 7 height 15
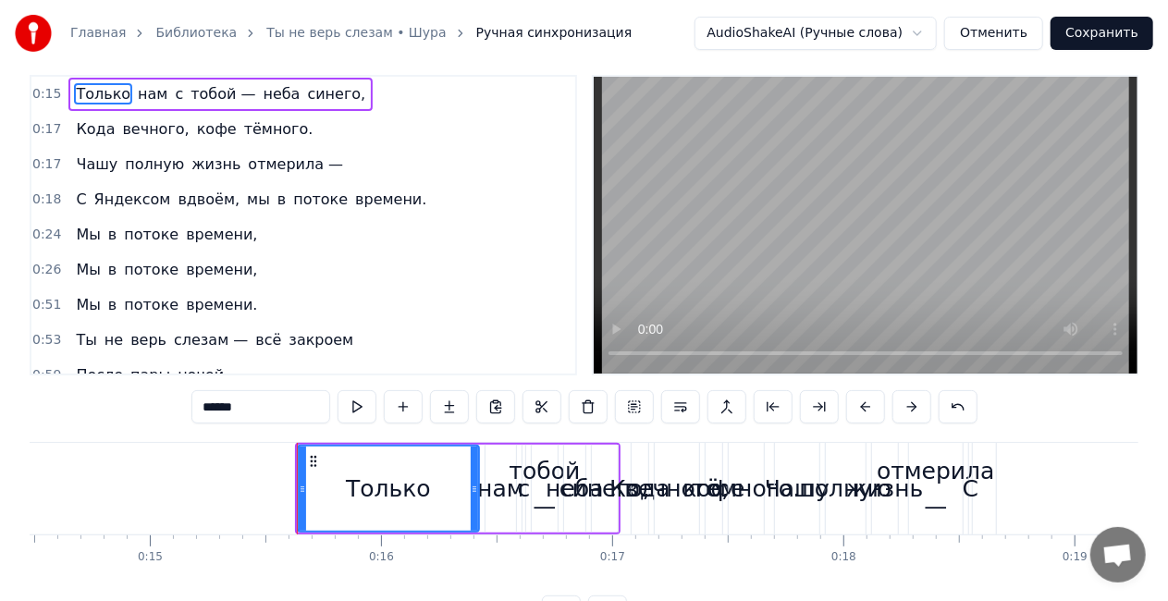
scroll to position [0, 0]
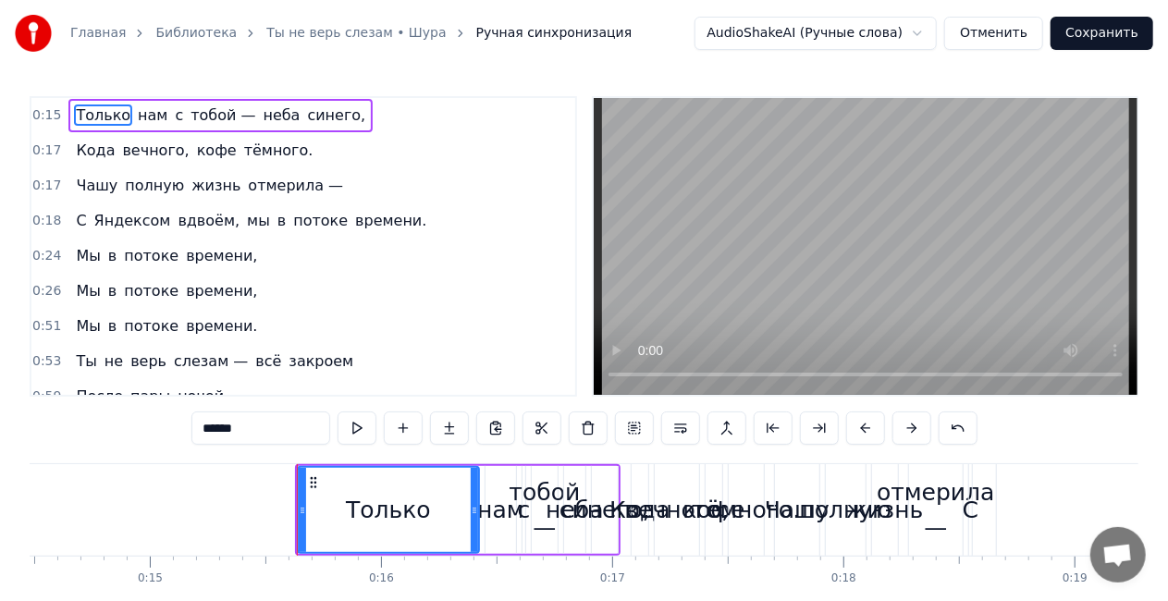
click at [823, 188] on video at bounding box center [866, 246] width 544 height 297
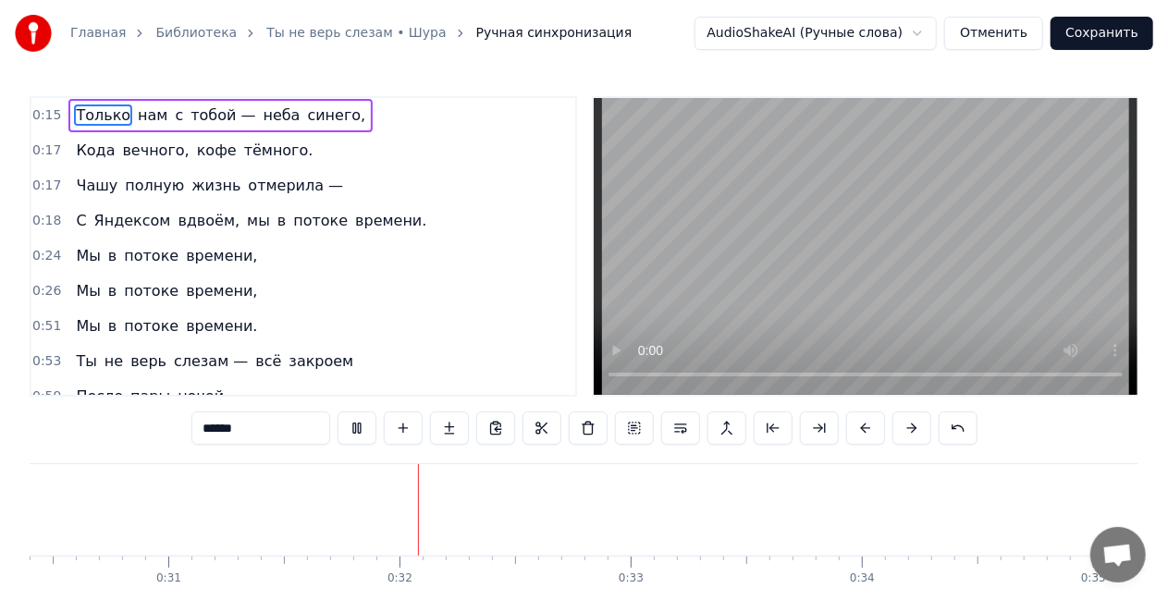
scroll to position [0, 7207]
click at [890, 200] on video at bounding box center [866, 246] width 544 height 297
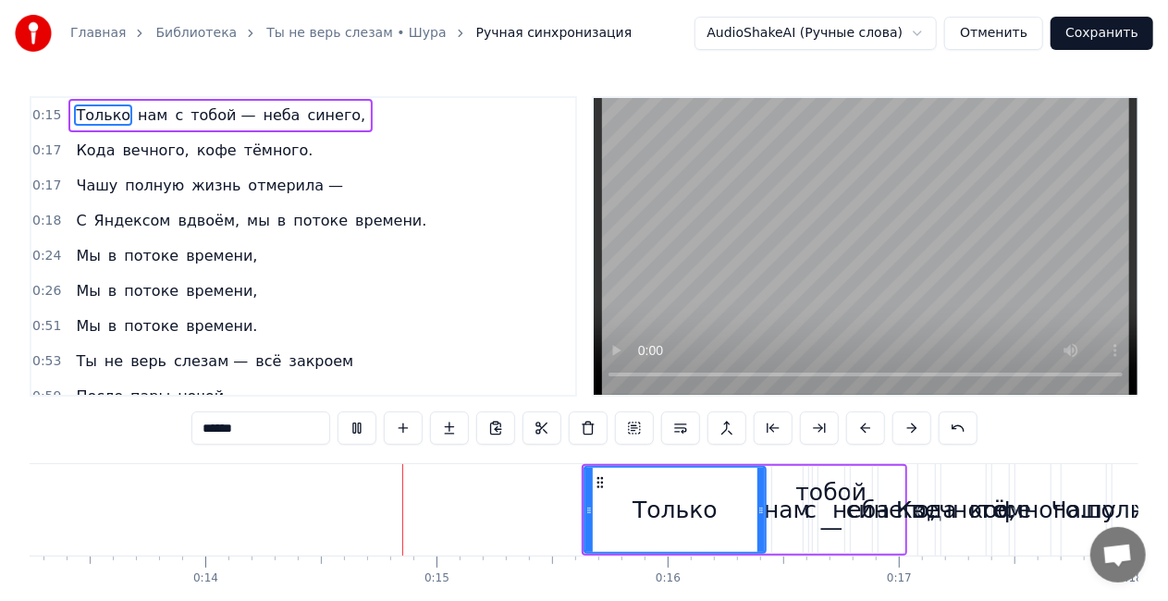
scroll to position [0, 3213]
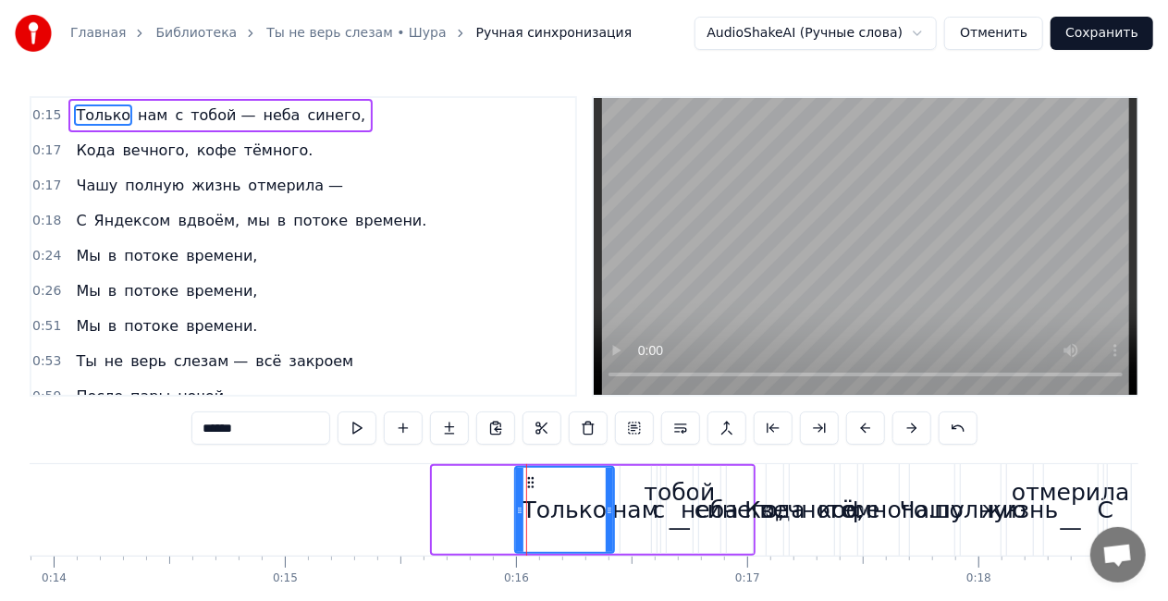
drag, startPoint x: 437, startPoint y: 509, endPoint x: 519, endPoint y: 493, distance: 83.8
click at [519, 493] on div at bounding box center [519, 510] width 7 height 84
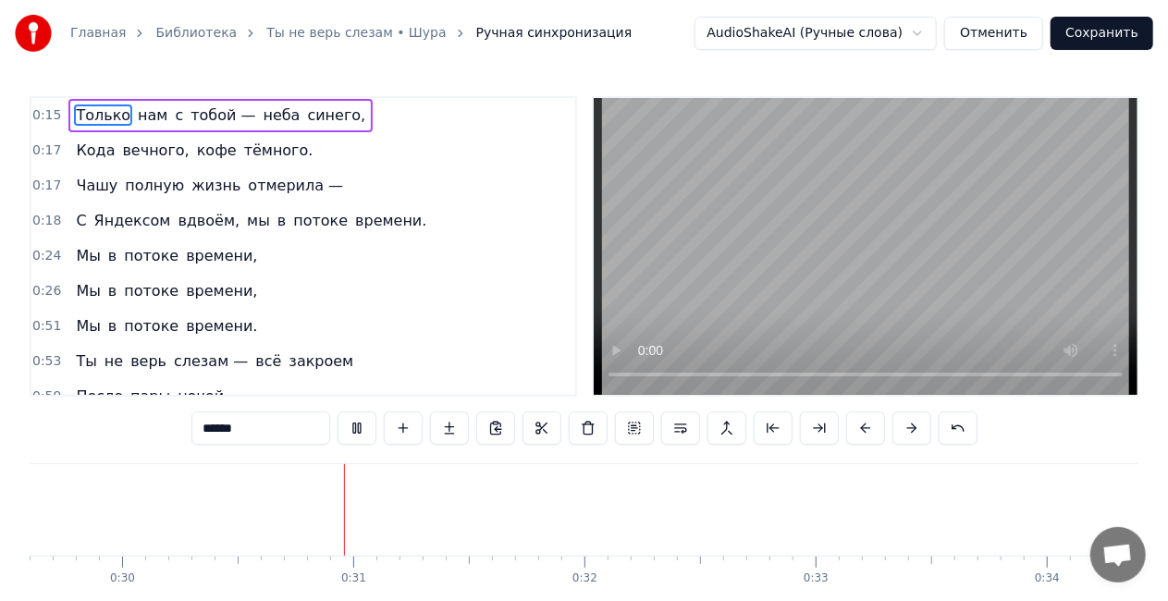
scroll to position [0, 6941]
click at [725, 286] on video at bounding box center [866, 246] width 544 height 297
type input "**"
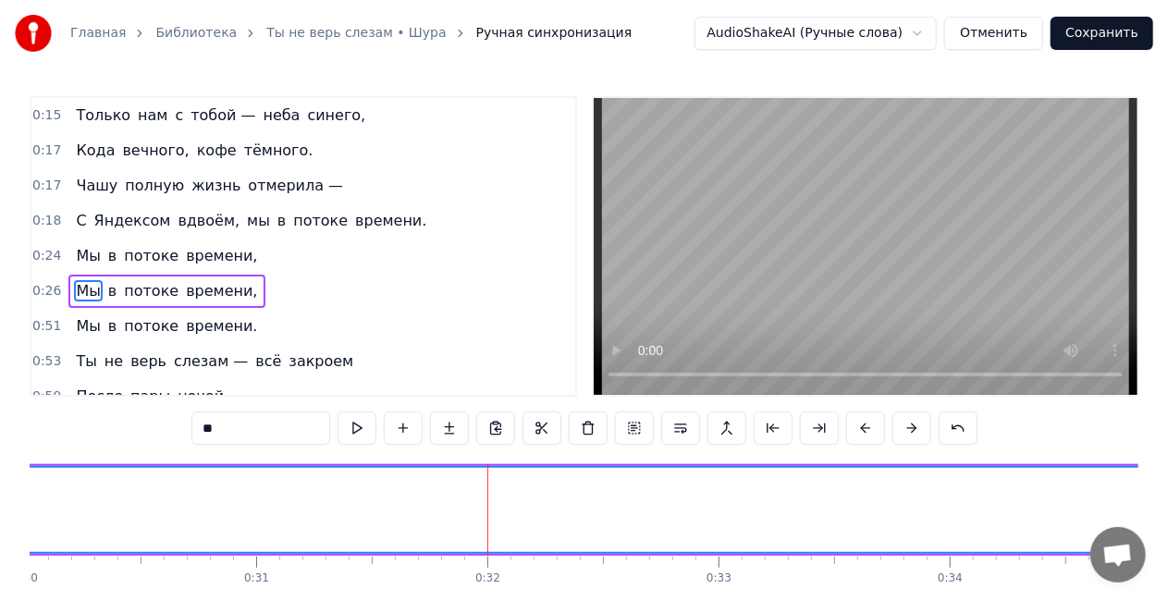
scroll to position [41, 0]
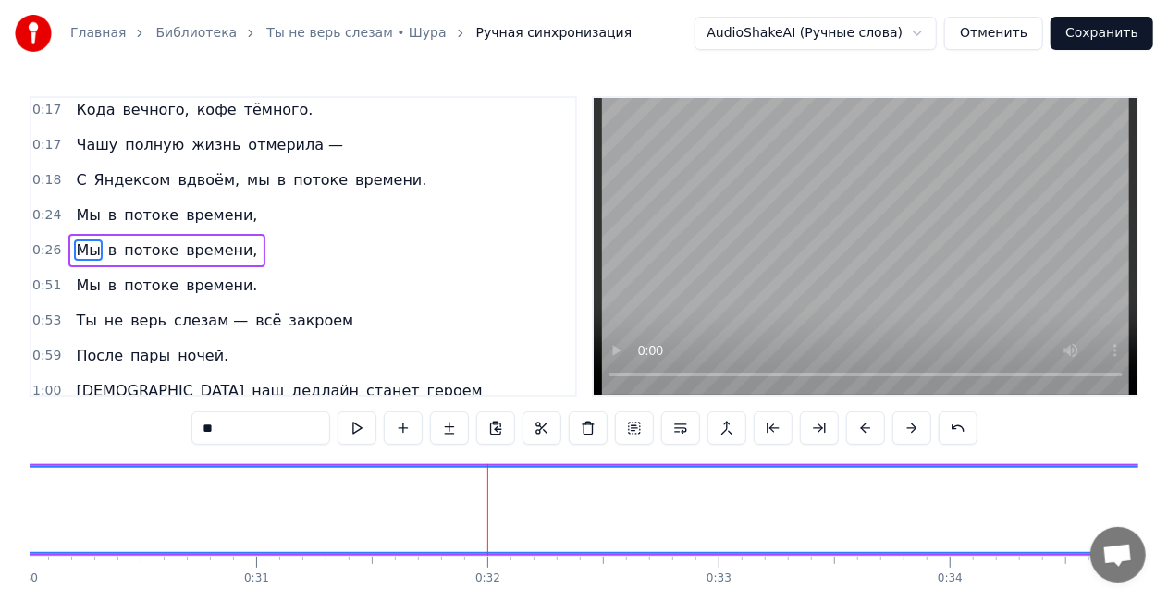
click at [159, 165] on div "С Яндексом вдвоём, мы в потоке времени." at bounding box center [250, 180] width 365 height 33
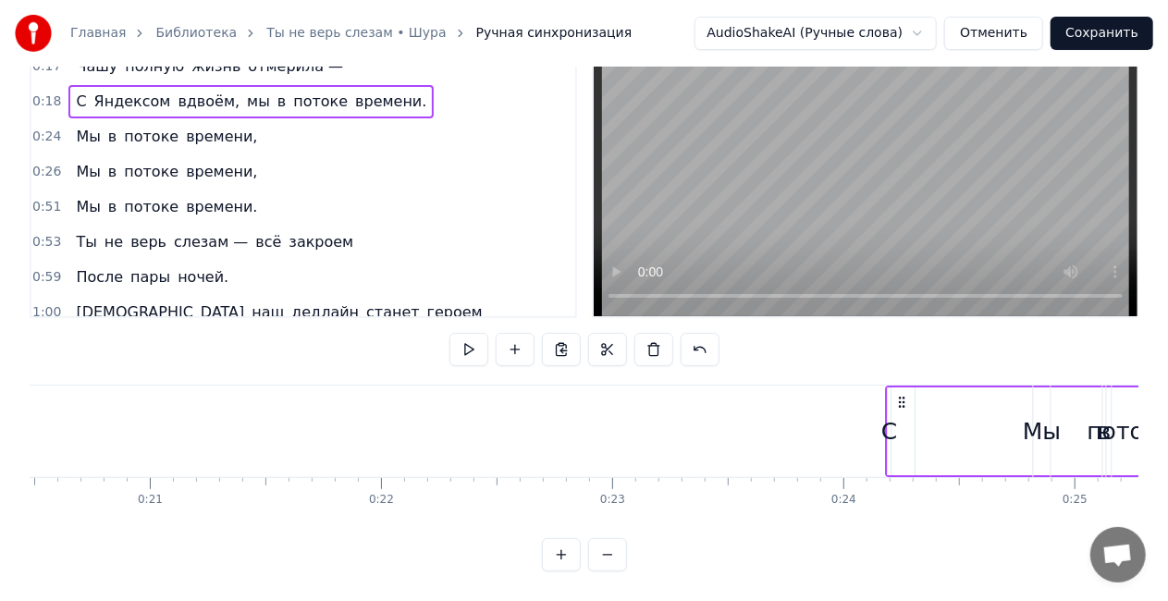
scroll to position [0, 4758]
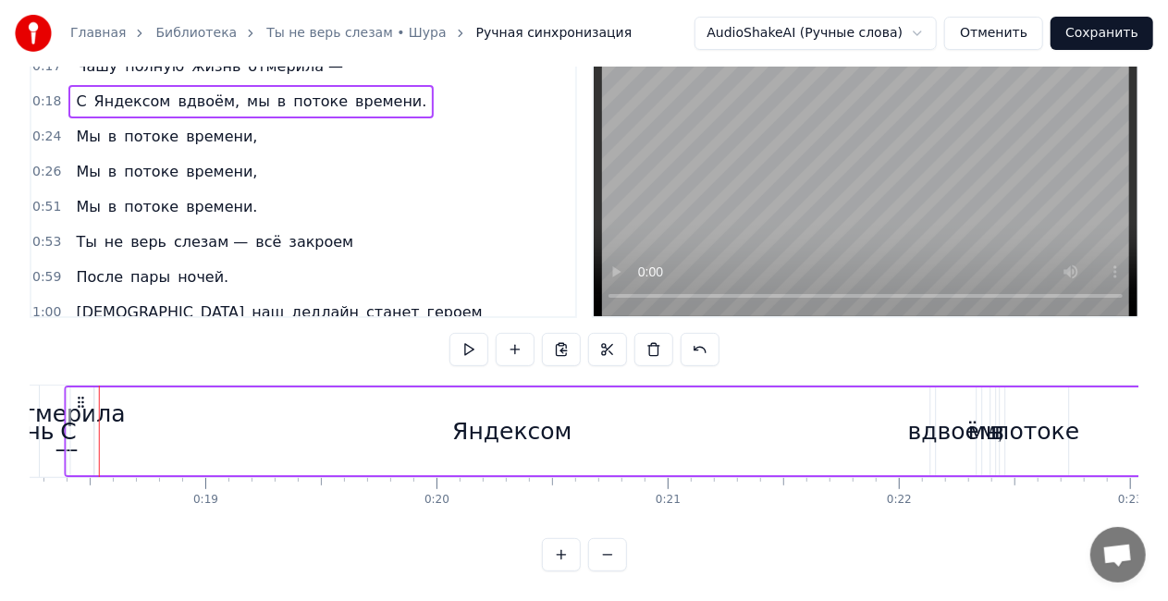
drag, startPoint x: 140, startPoint y: 388, endPoint x: 159, endPoint y: 401, distance: 23.9
click at [159, 401] on div "С Яндексом вдвоём, мы в потоке времени." at bounding box center [786, 432] width 1442 height 92
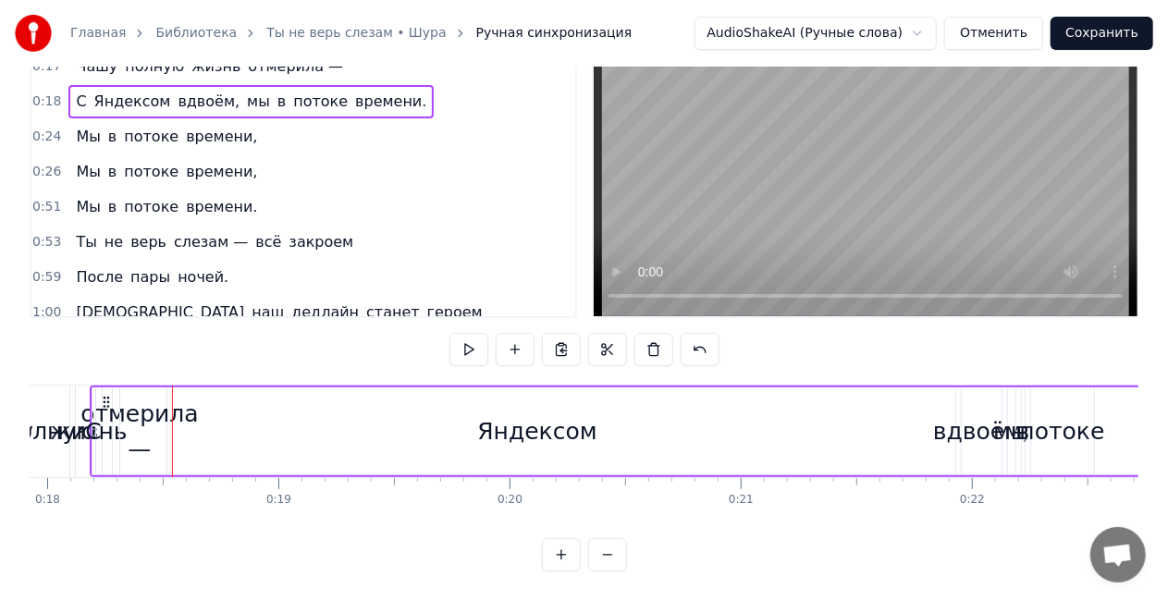
drag, startPoint x: 92, startPoint y: 416, endPoint x: 188, endPoint y: 407, distance: 95.7
click at [185, 407] on div "С Яндексом вдвоём, мы в потоке времени." at bounding box center [811, 432] width 1442 height 92
drag, startPoint x: 92, startPoint y: 420, endPoint x: 67, endPoint y: 420, distance: 25.9
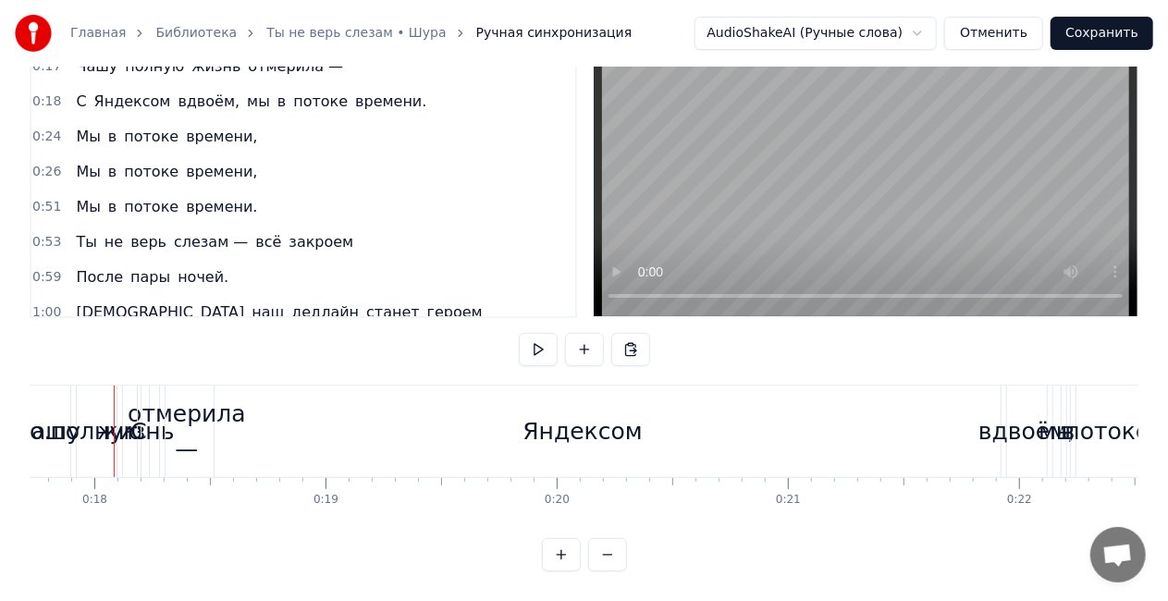
scroll to position [0, 4089]
click at [78, 91] on span "С" at bounding box center [81, 101] width 14 height 21
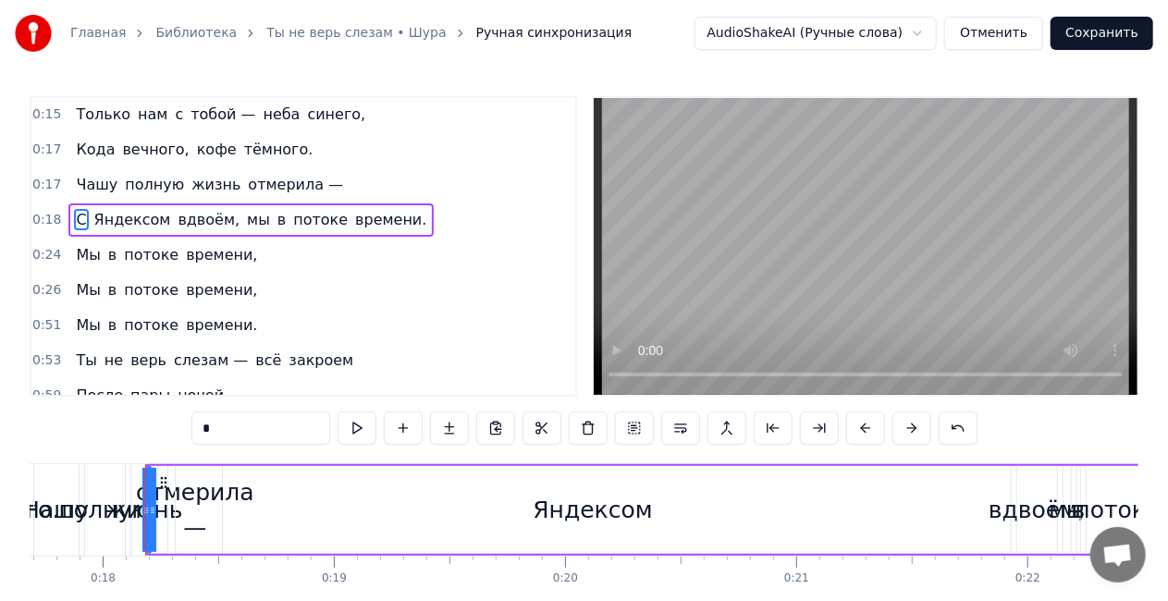
scroll to position [0, 0]
drag, startPoint x: 152, startPoint y: 514, endPoint x: 100, endPoint y: 514, distance: 51.8
click at [100, 514] on icon at bounding box center [100, 510] width 7 height 15
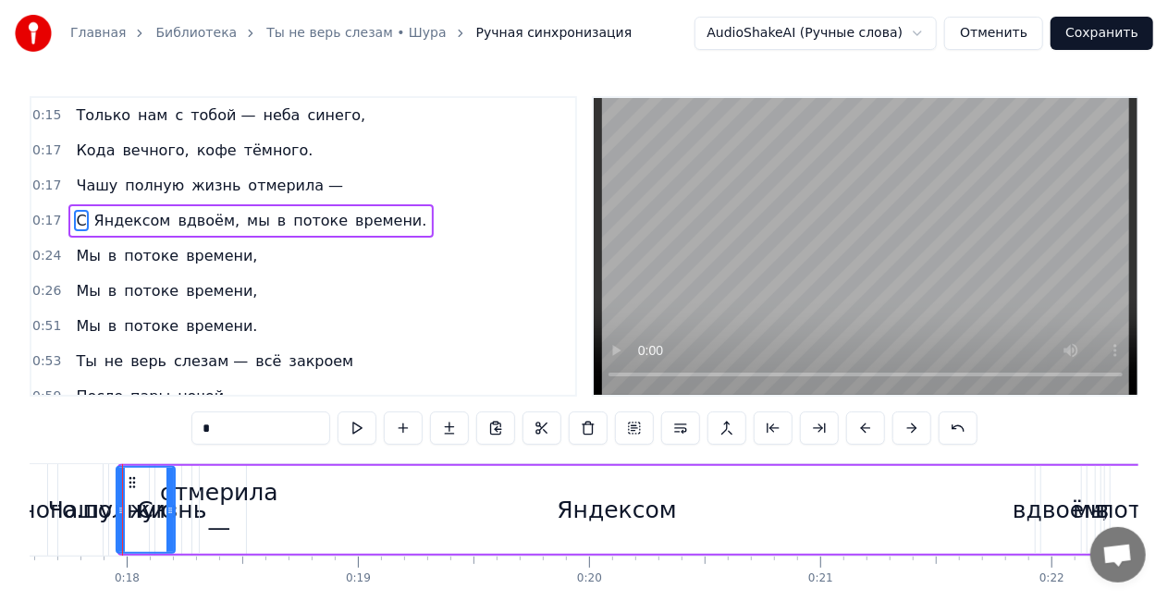
click at [117, 501] on div at bounding box center [120, 510] width 7 height 84
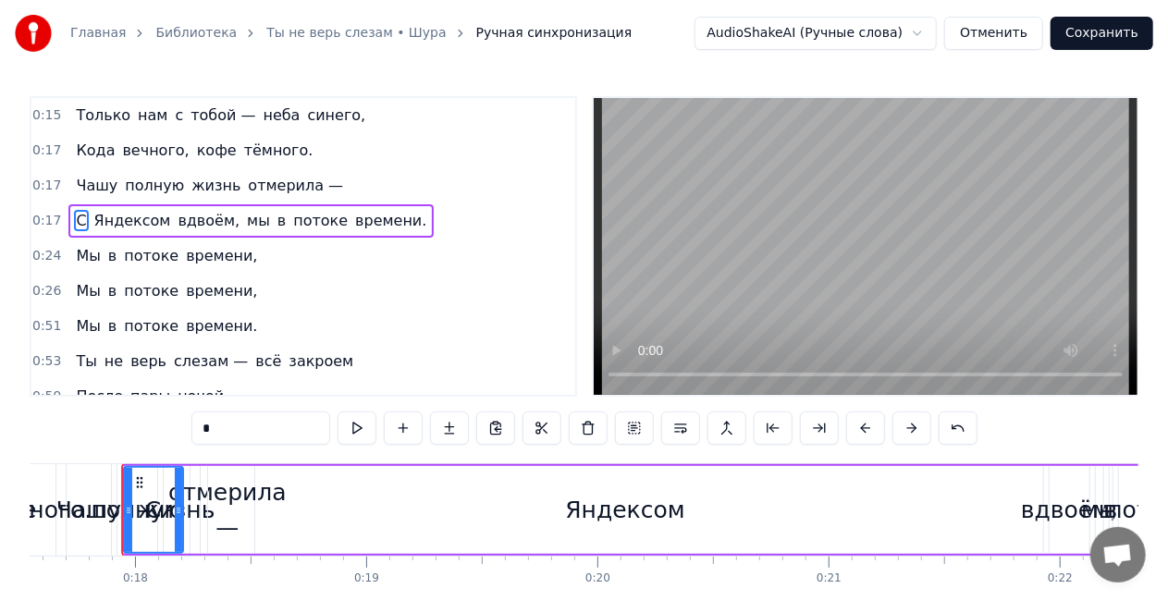
click at [596, 500] on div "Яндексом" at bounding box center [624, 510] width 119 height 35
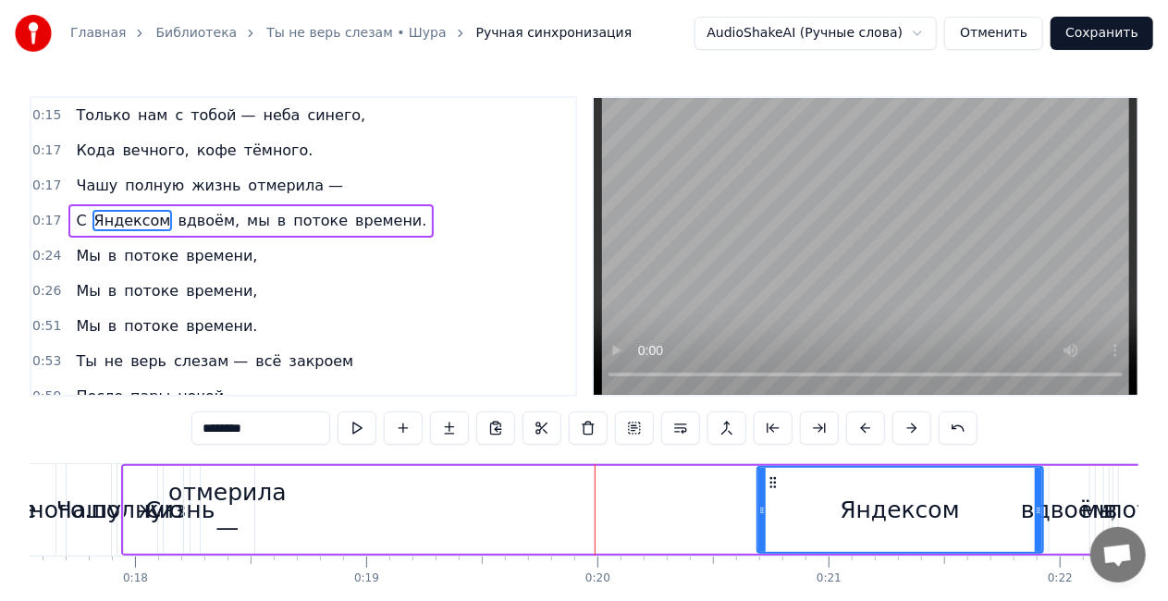
drag, startPoint x: 211, startPoint y: 511, endPoint x: 766, endPoint y: 483, distance: 555.6
click at [766, 483] on div at bounding box center [761, 510] width 7 height 84
click at [164, 503] on div "С" at bounding box center [153, 510] width 59 height 88
type input "*"
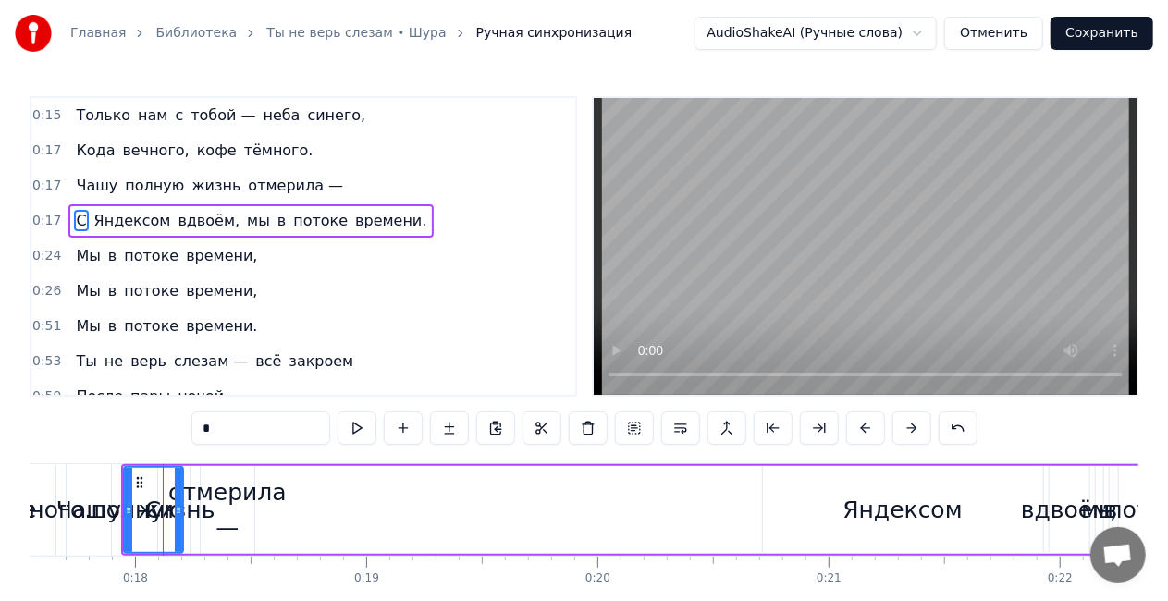
click at [182, 503] on icon at bounding box center [178, 510] width 7 height 15
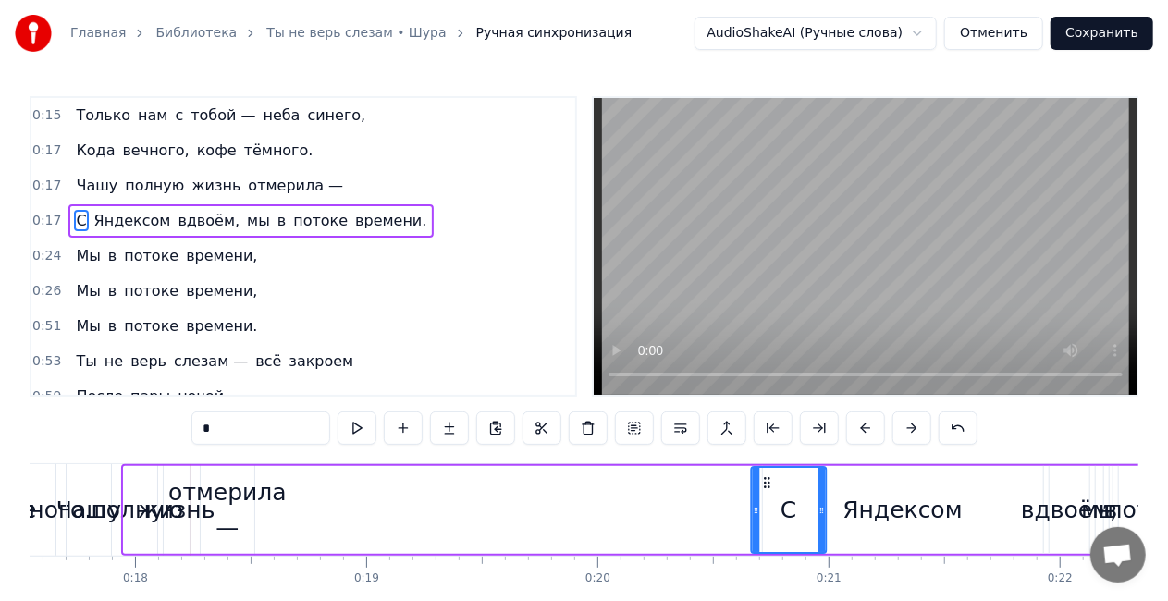
drag, startPoint x: 141, startPoint y: 480, endPoint x: 768, endPoint y: 468, distance: 627.2
click at [768, 468] on div "С" at bounding box center [788, 510] width 73 height 84
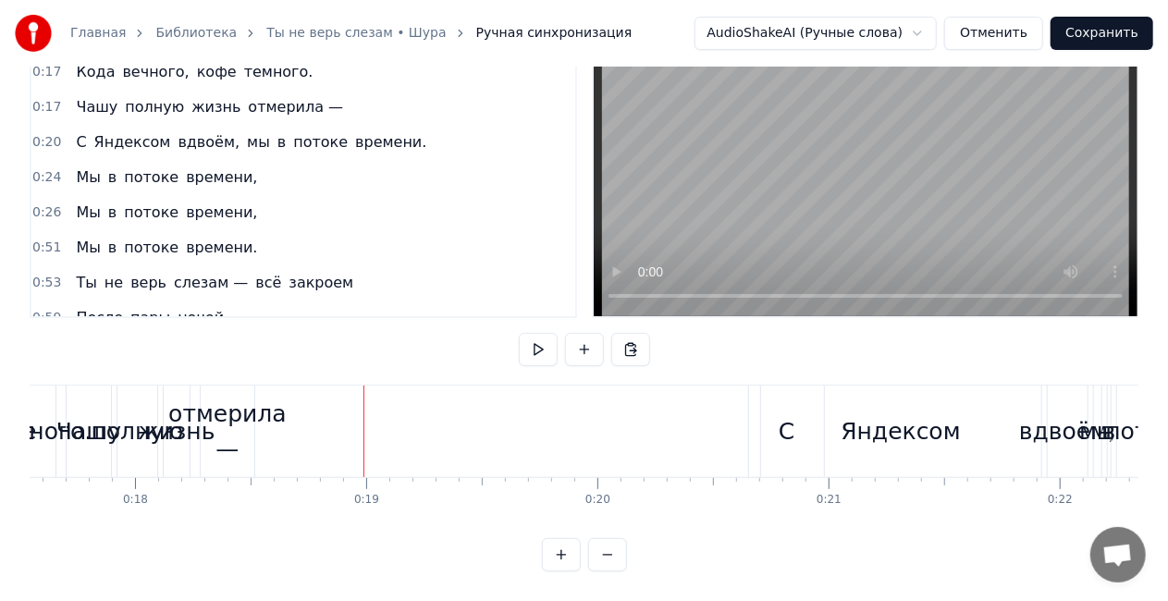
scroll to position [0, 0]
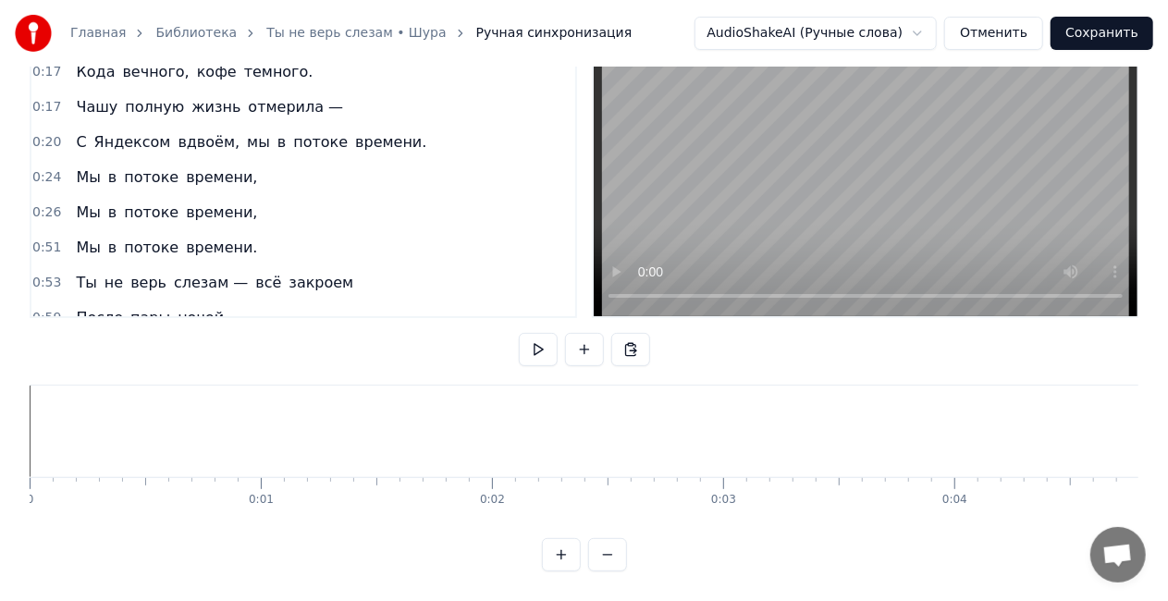
click at [731, 176] on video at bounding box center [866, 167] width 544 height 297
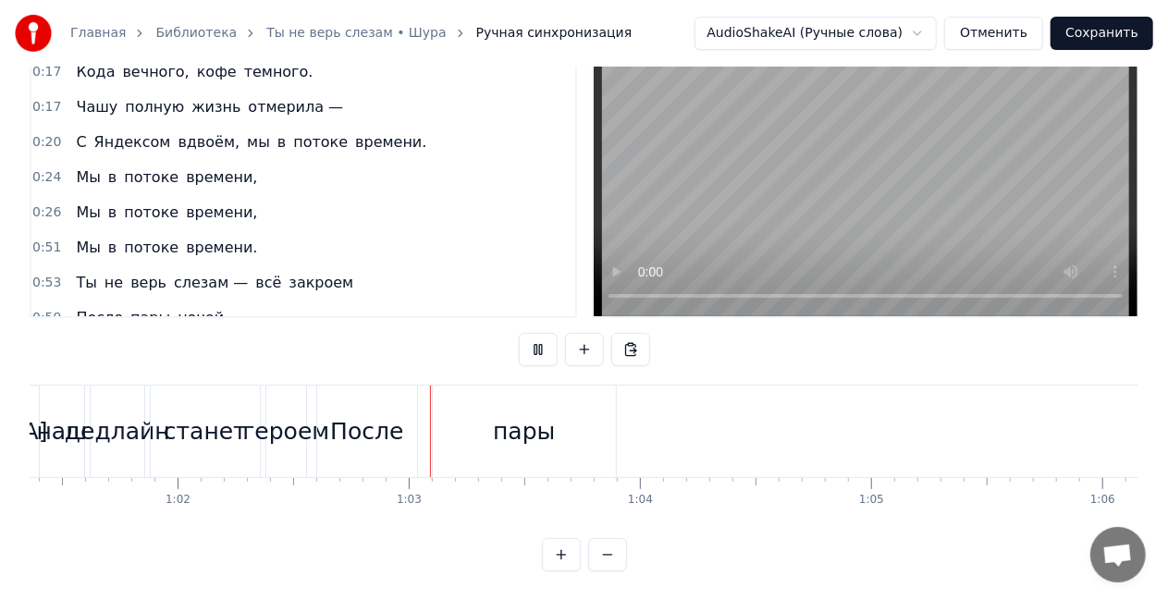
scroll to position [0, 14365]
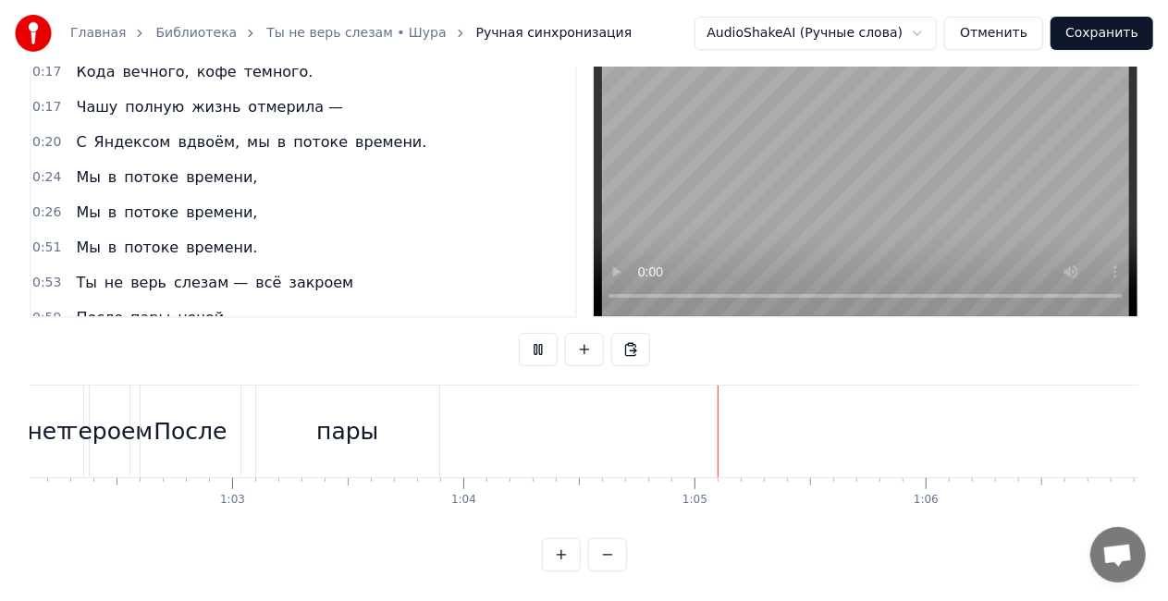
click at [805, 154] on video at bounding box center [866, 167] width 544 height 297
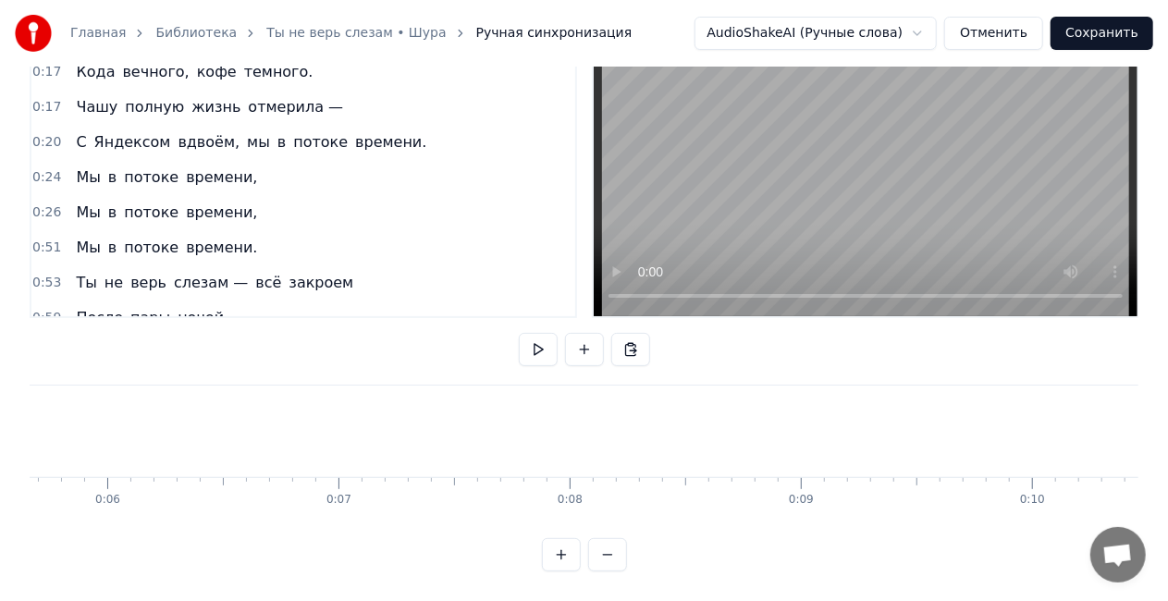
scroll to position [0, 0]
click at [775, 179] on video at bounding box center [866, 167] width 544 height 297
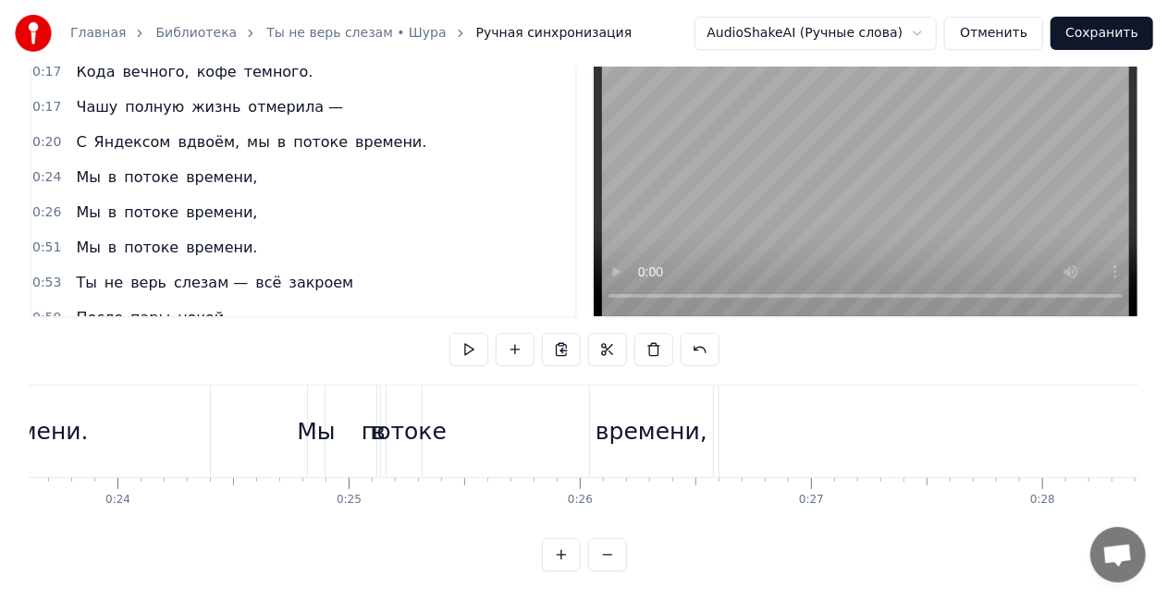
scroll to position [0, 0]
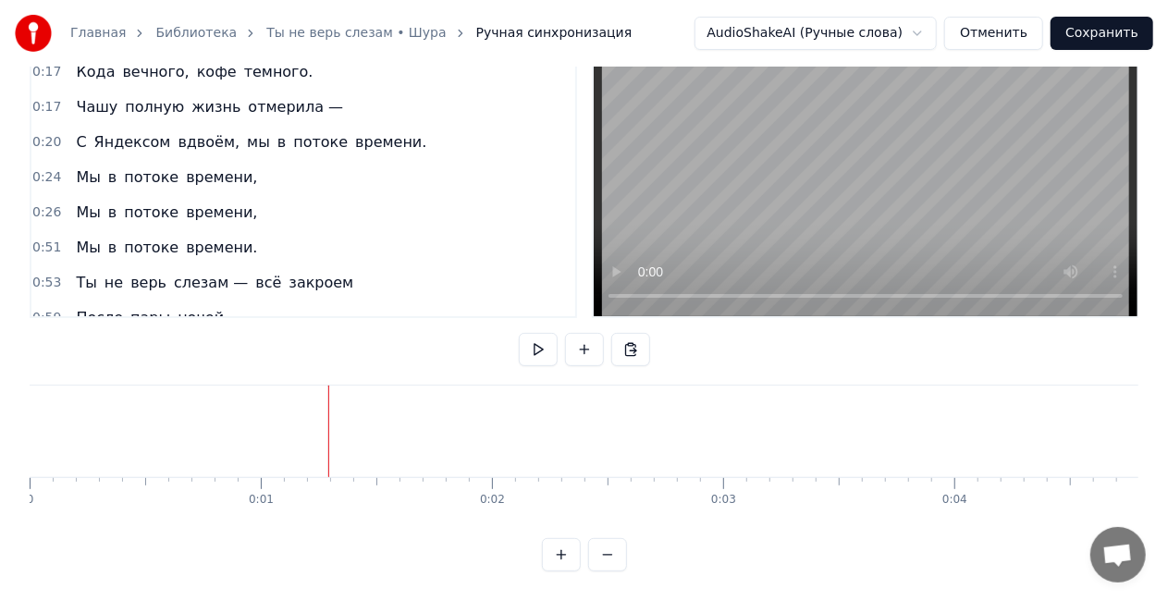
click at [723, 200] on video at bounding box center [866, 167] width 544 height 297
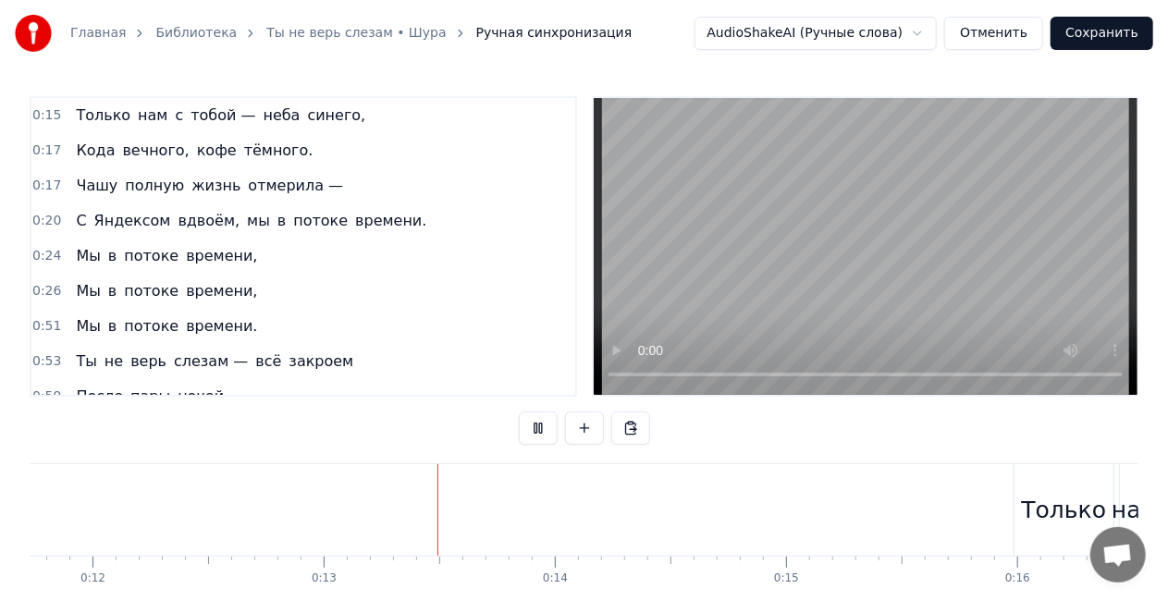
scroll to position [0, 2895]
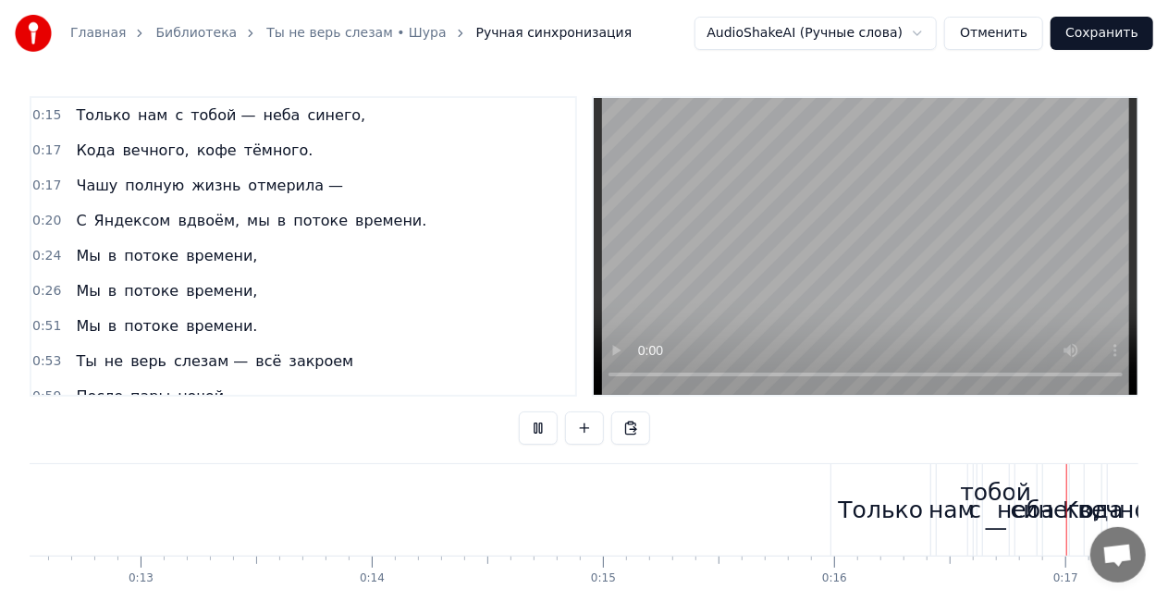
click at [849, 213] on video at bounding box center [866, 246] width 544 height 297
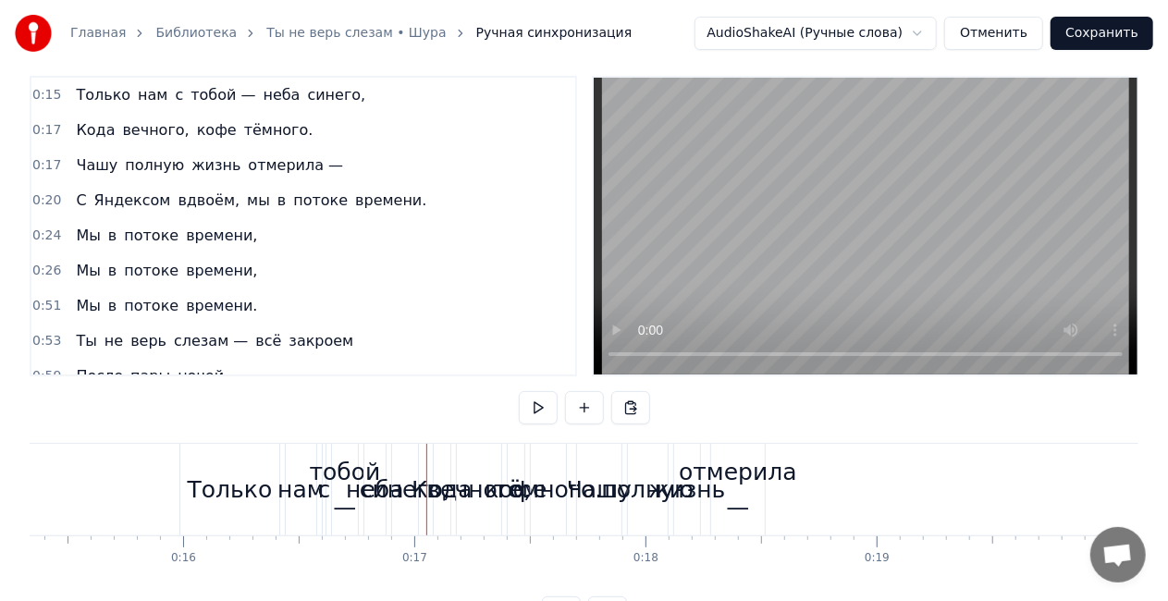
scroll to position [0, 0]
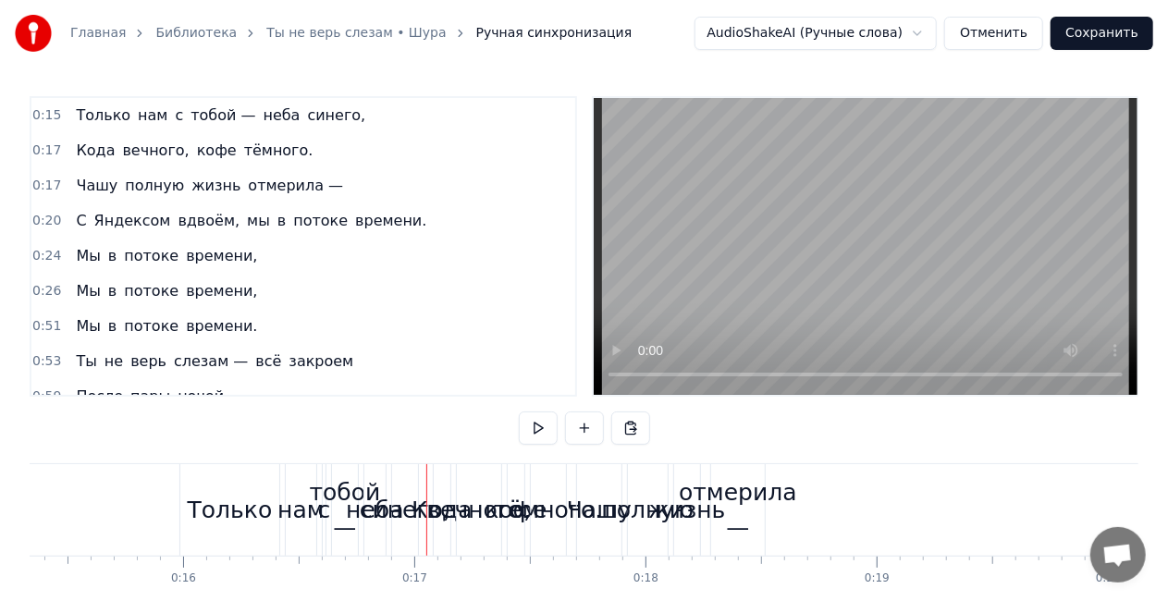
click at [117, 170] on div "Чашу полную жизнь отмерила —" at bounding box center [209, 185] width 282 height 33
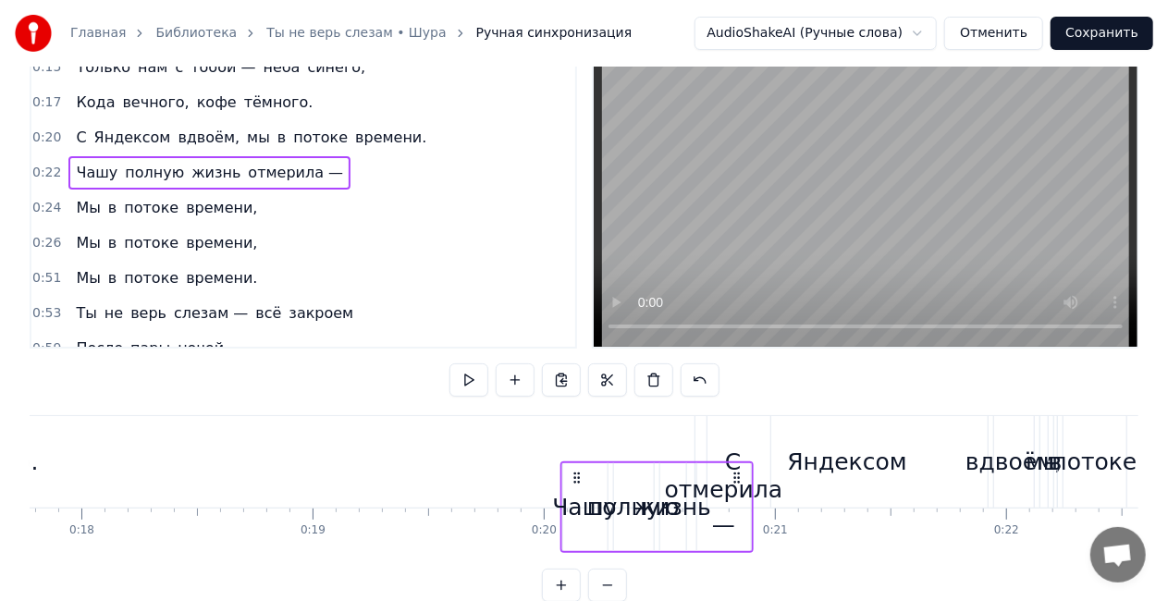
scroll to position [50, 0]
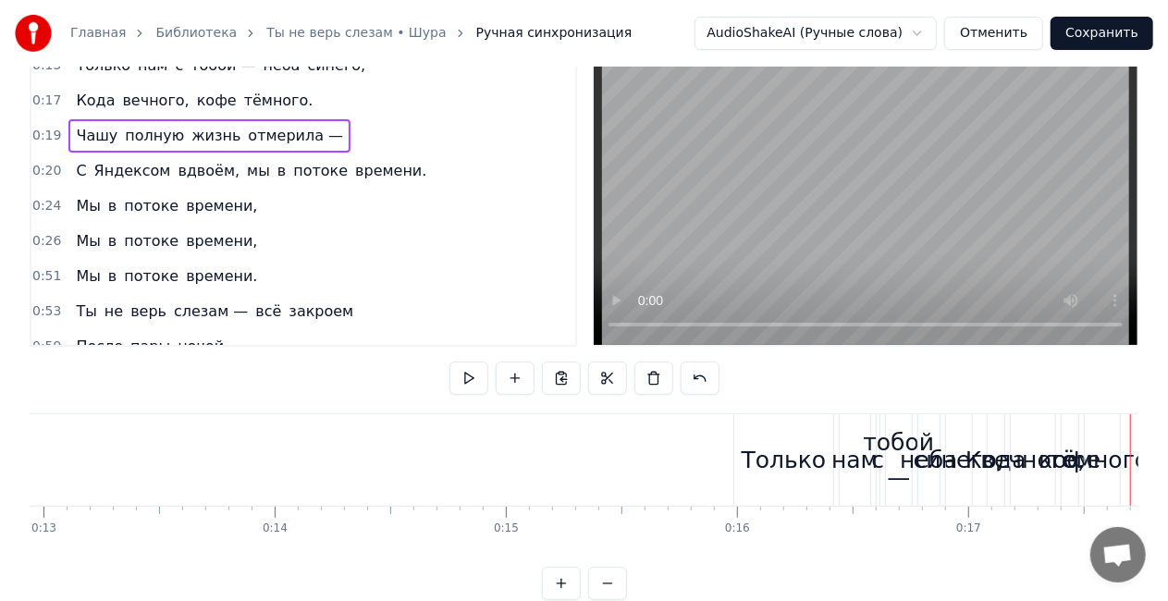
scroll to position [0, 3171]
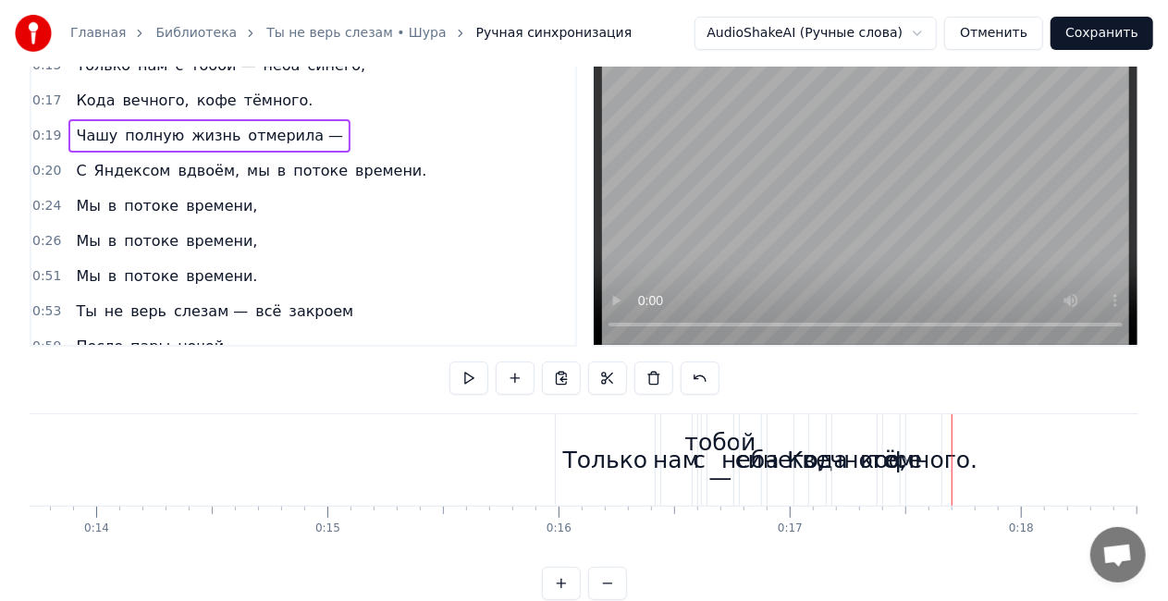
click at [170, 92] on span "вечного," at bounding box center [155, 100] width 70 height 21
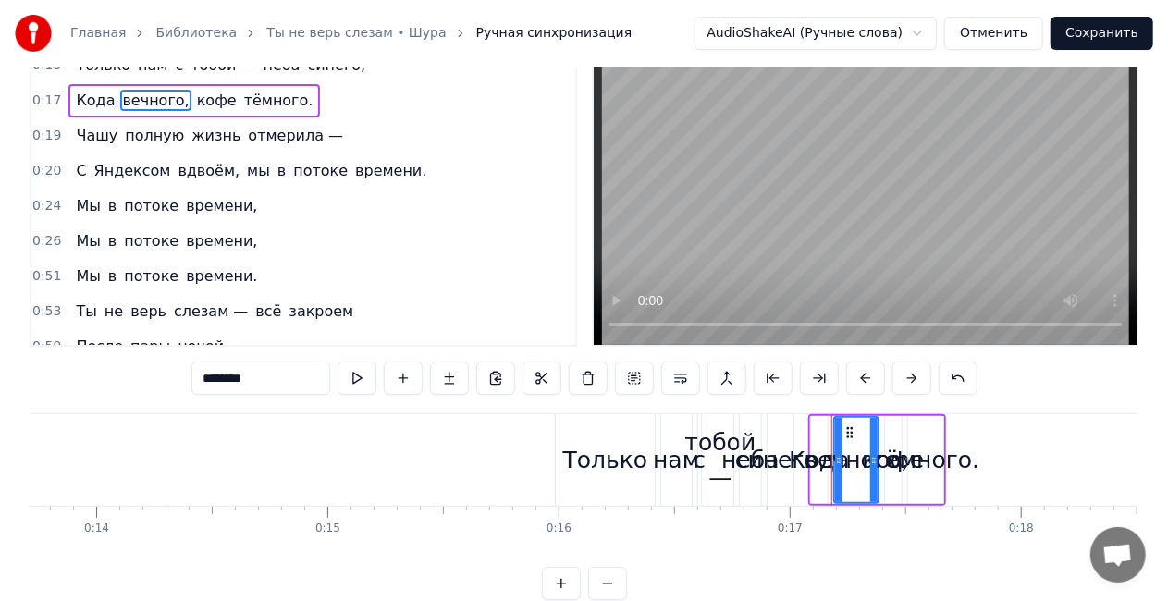
scroll to position [0, 0]
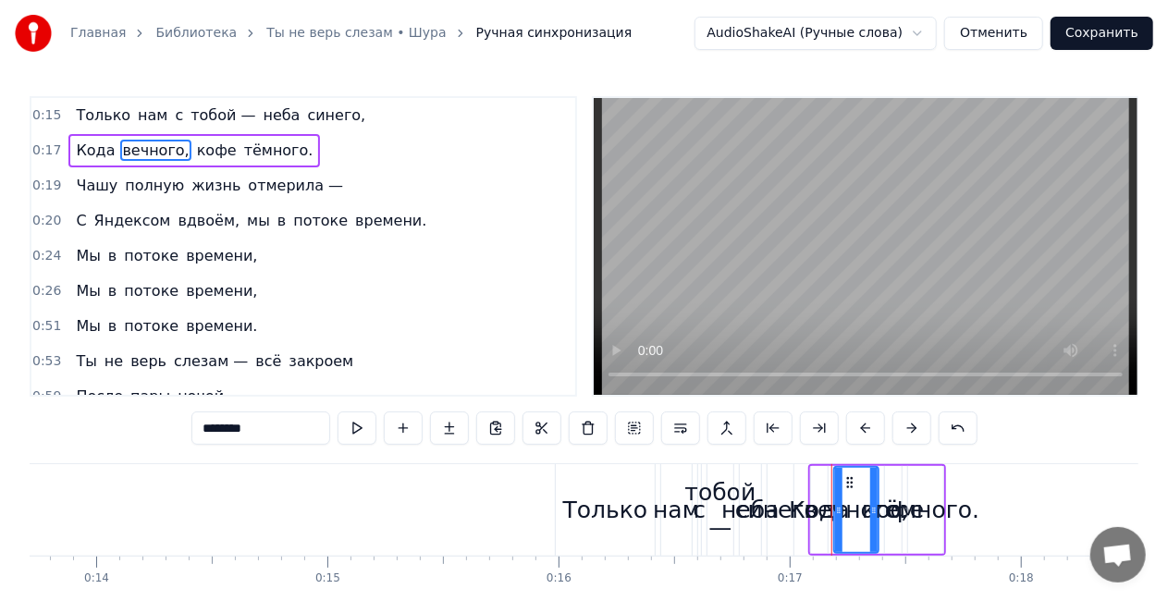
click at [174, 137] on div "Кода вечного, кофе тёмного." at bounding box center [194, 150] width 252 height 33
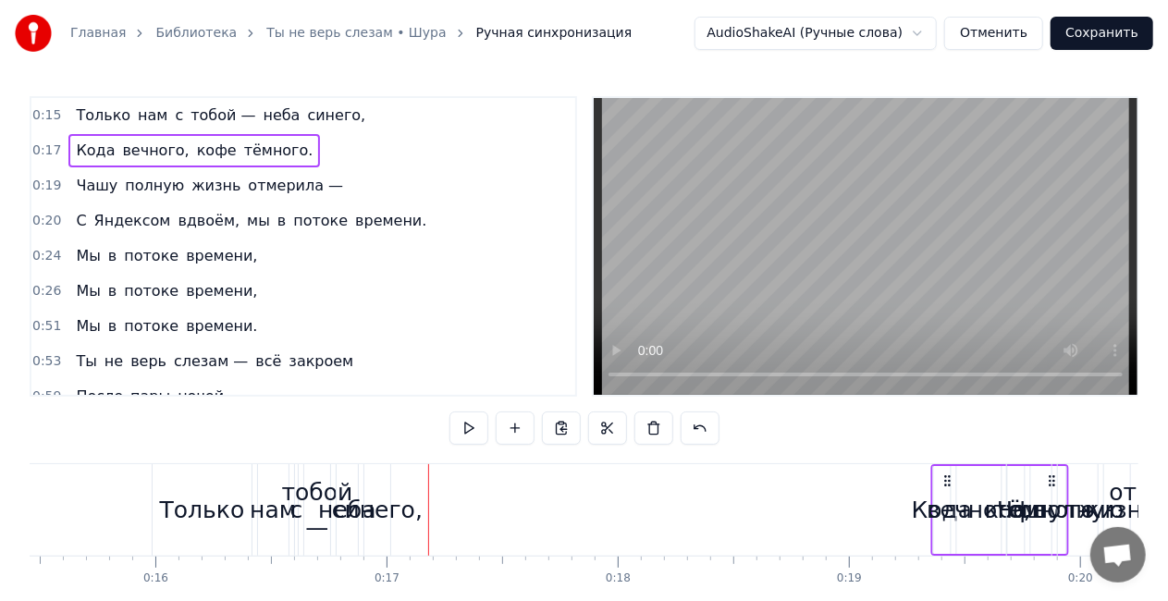
scroll to position [0, 3589]
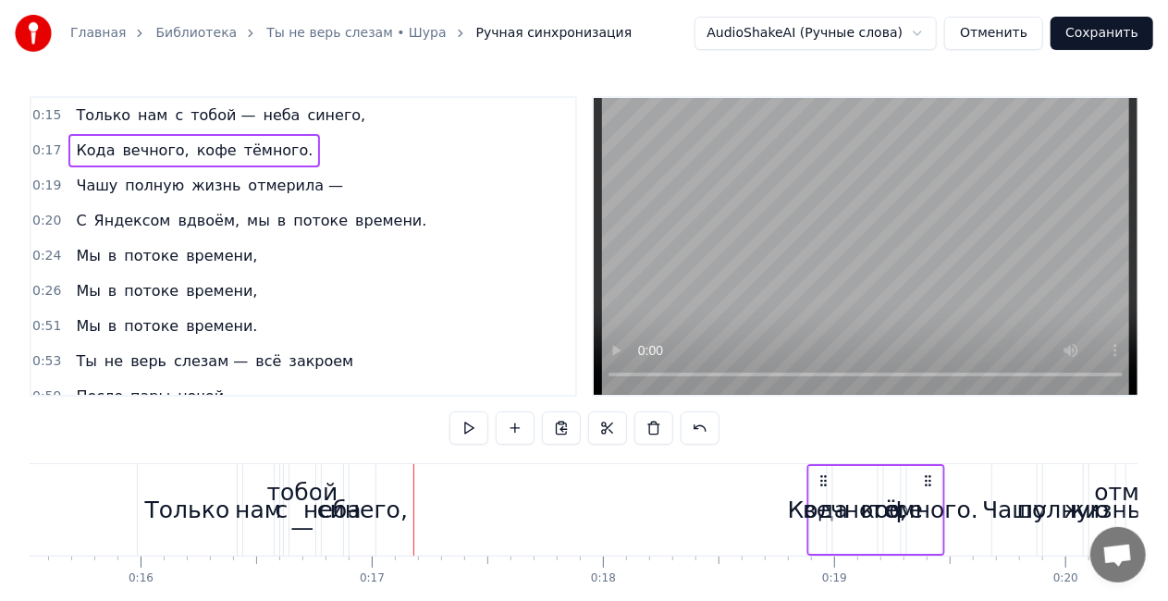
drag, startPoint x: 825, startPoint y: 477, endPoint x: 823, endPoint y: 466, distance: 11.3
click at [823, 466] on div "Кода вечного, кофе тёмного." at bounding box center [876, 510] width 138 height 92
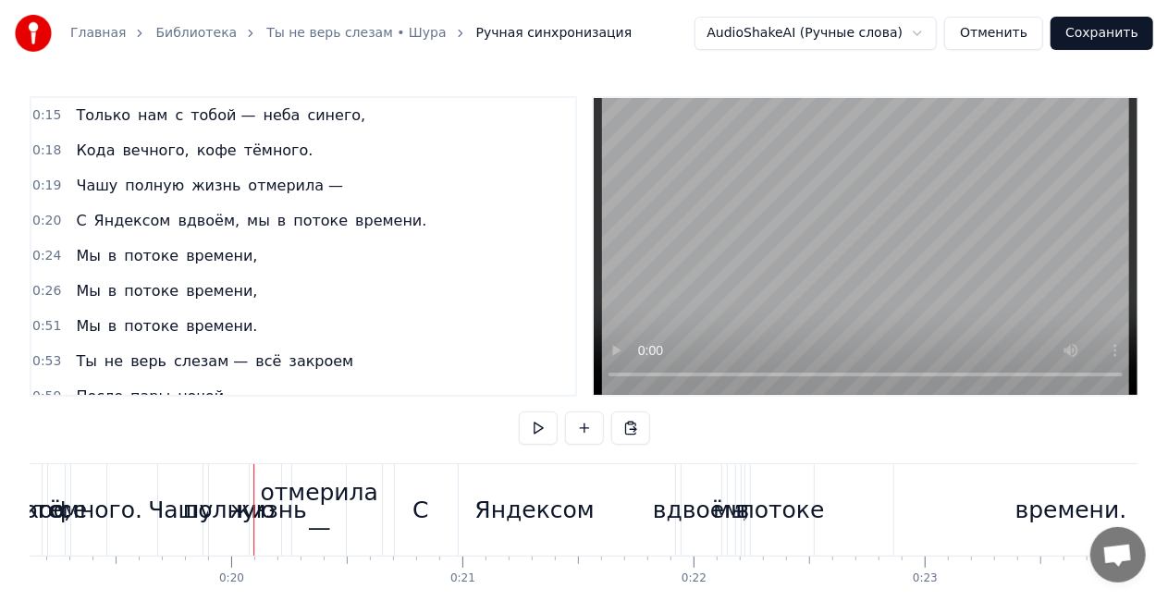
scroll to position [0, 4454]
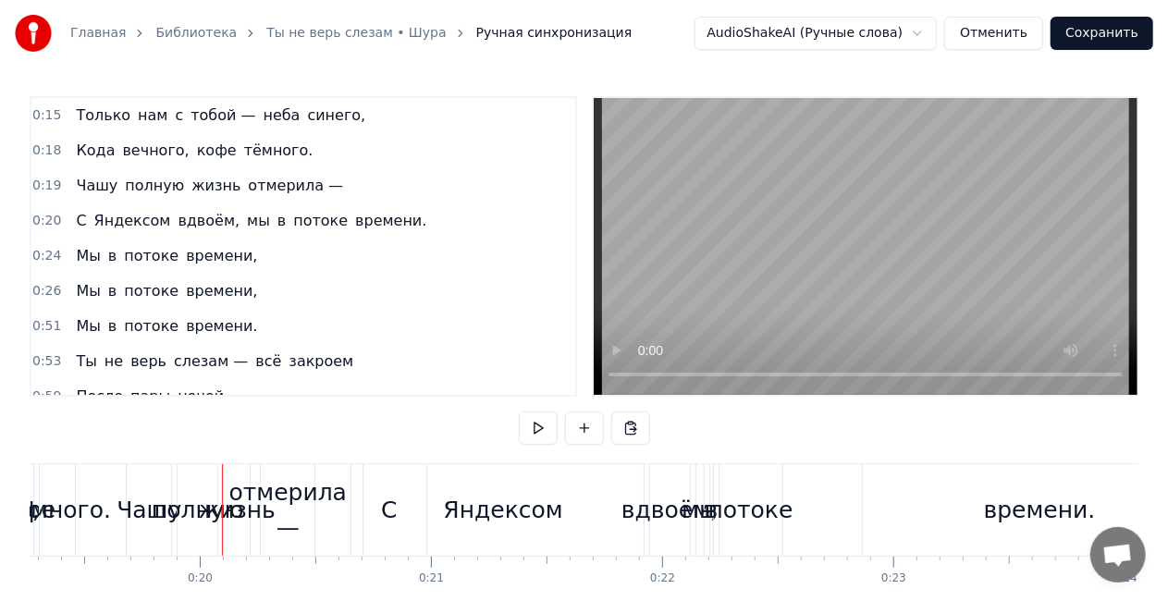
click at [133, 210] on span "Яндексом" at bounding box center [132, 220] width 80 height 21
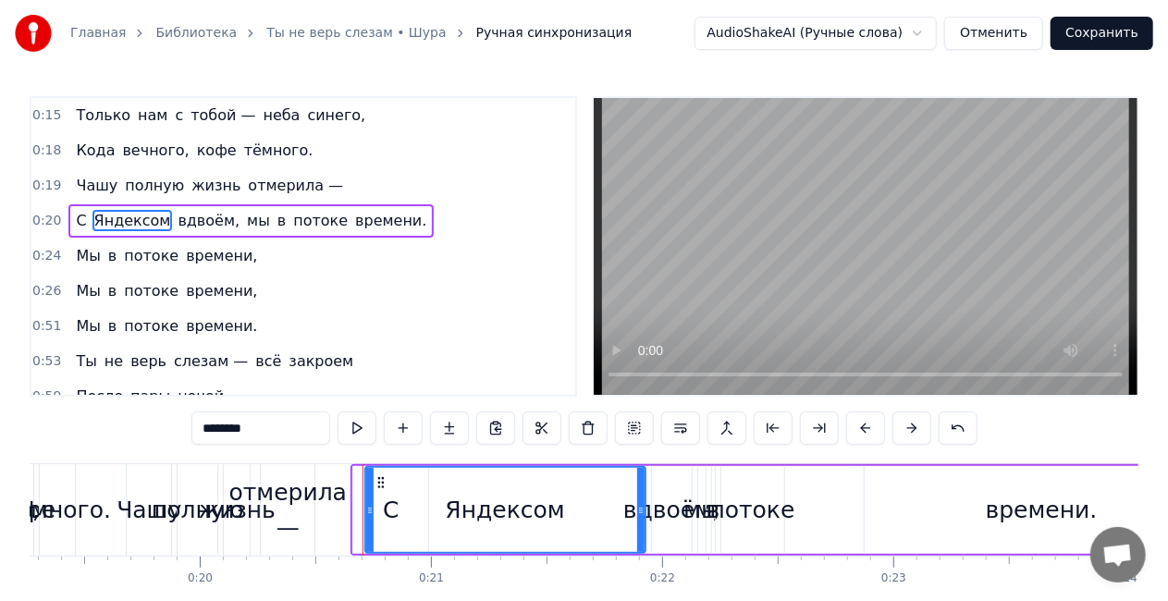
click at [185, 204] on div "С Яндексом вдвоём, мы в потоке времени." at bounding box center [250, 220] width 365 height 33
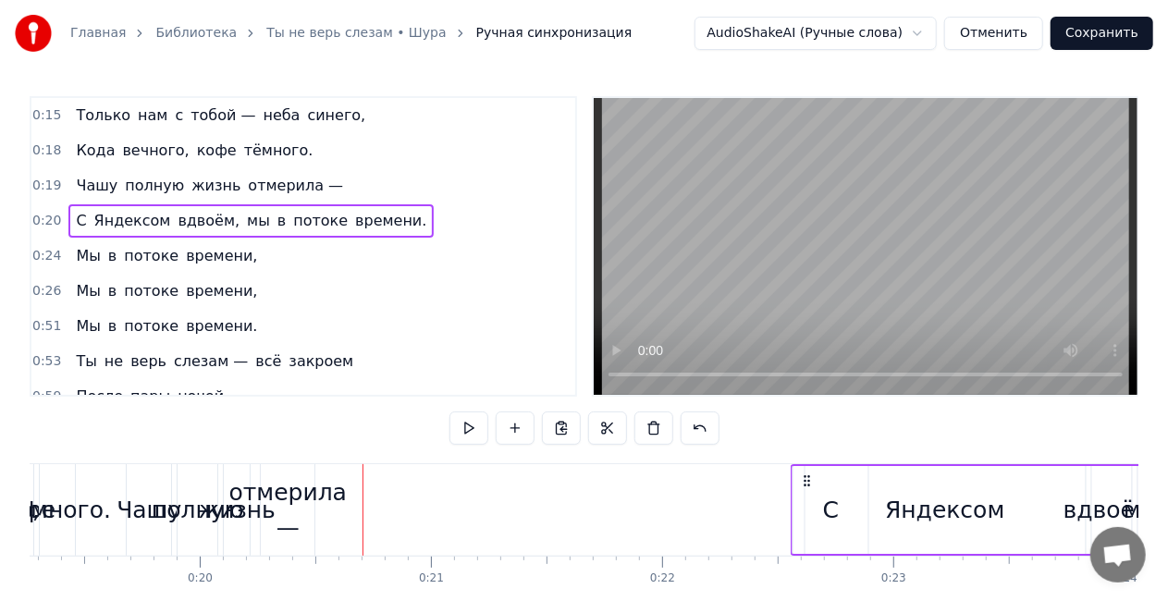
drag, startPoint x: 364, startPoint y: 475, endPoint x: 805, endPoint y: 462, distance: 440.4
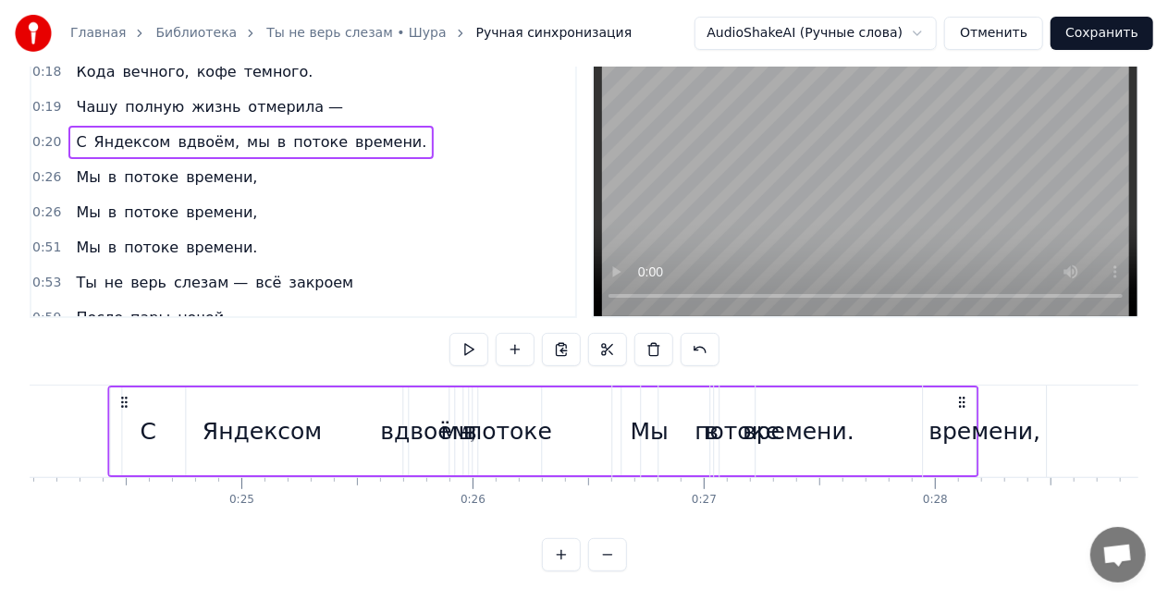
scroll to position [0, 5591]
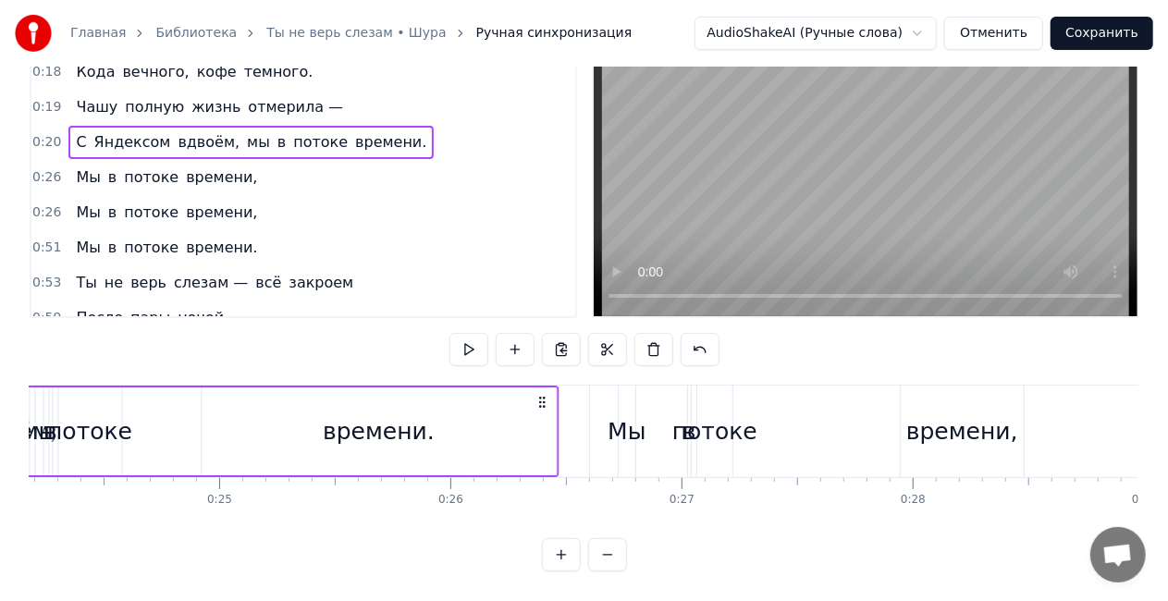
drag, startPoint x: 721, startPoint y: 388, endPoint x: 540, endPoint y: 380, distance: 181.5
click at [540, 395] on icon at bounding box center [542, 402] width 15 height 15
click at [486, 403] on div "времени." at bounding box center [378, 432] width 354 height 88
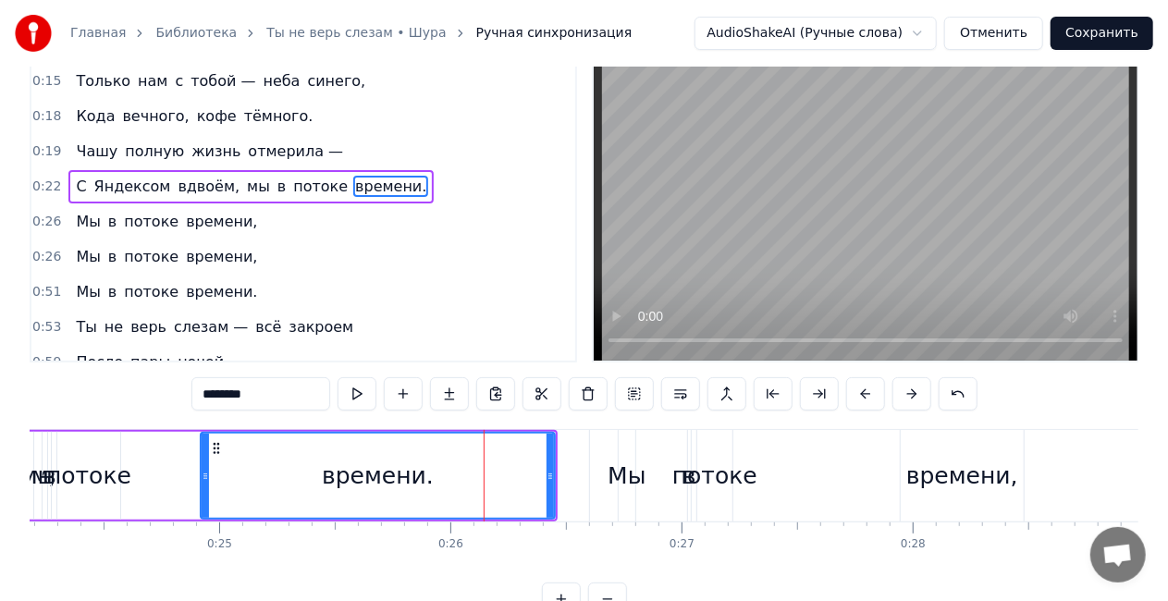
scroll to position [0, 0]
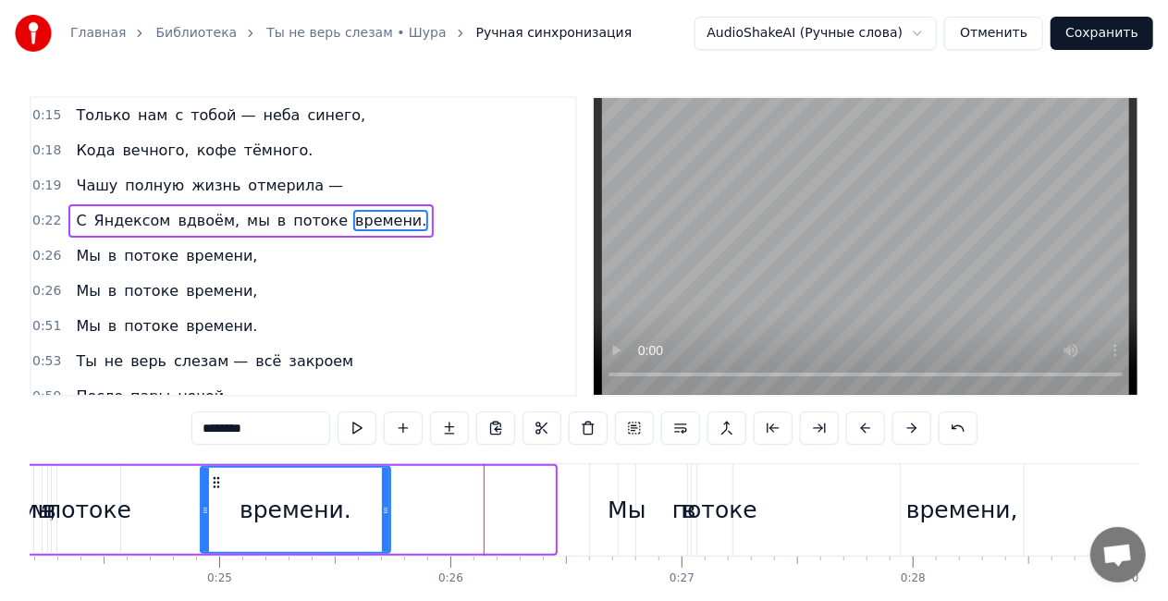
drag, startPoint x: 551, startPoint y: 512, endPoint x: 387, endPoint y: 500, distance: 165.1
click at [387, 500] on div at bounding box center [385, 510] width 7 height 84
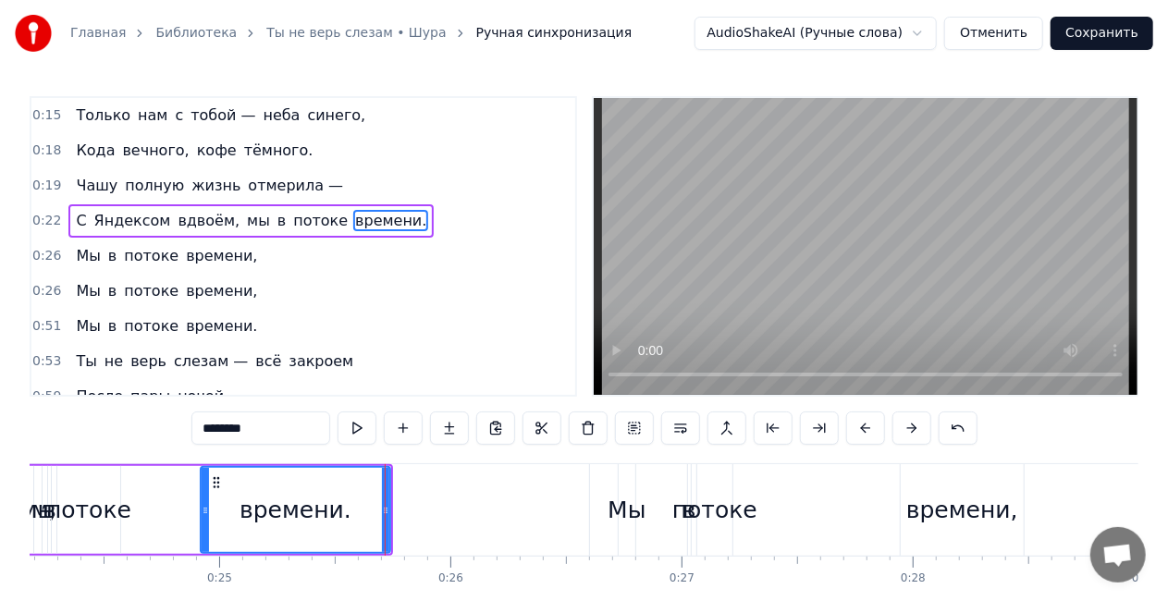
drag, startPoint x: 359, startPoint y: 570, endPoint x: 382, endPoint y: 573, distance: 23.4
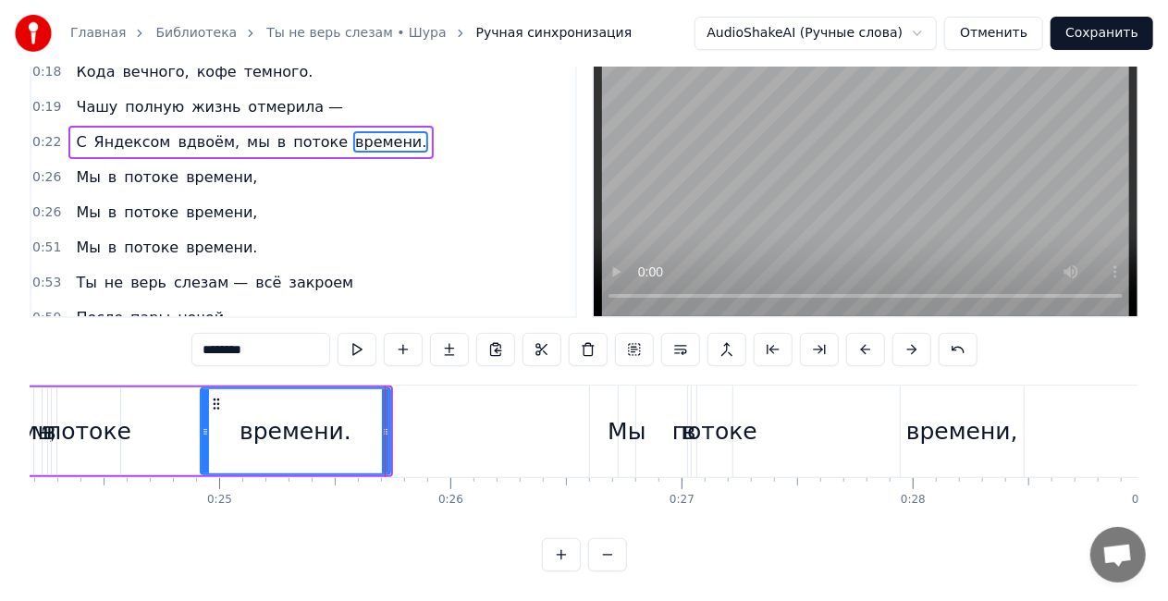
click at [113, 393] on div "потоке" at bounding box center [88, 432] width 63 height 88
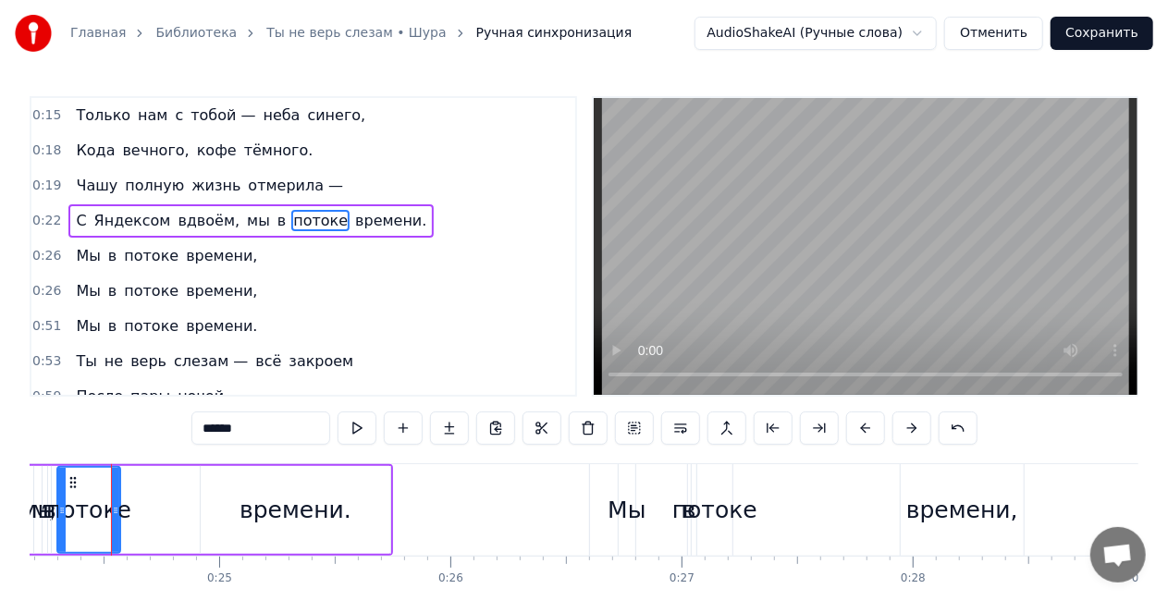
scroll to position [0, 5580]
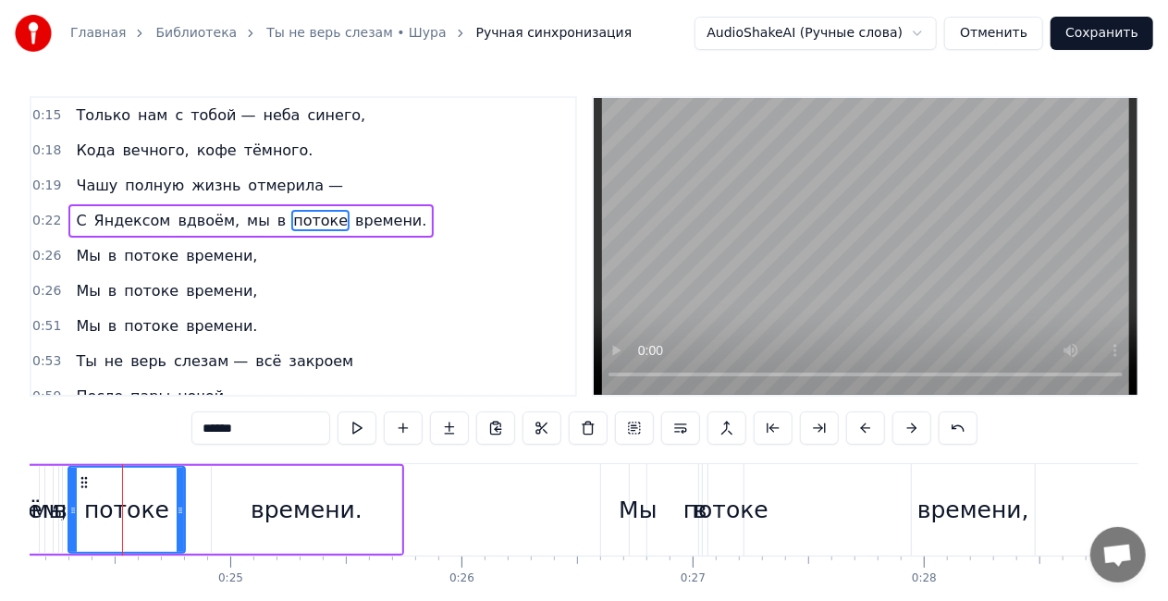
drag, startPoint x: 126, startPoint y: 512, endPoint x: 239, endPoint y: 531, distance: 114.3
click at [179, 512] on circle at bounding box center [179, 512] width 1 height 1
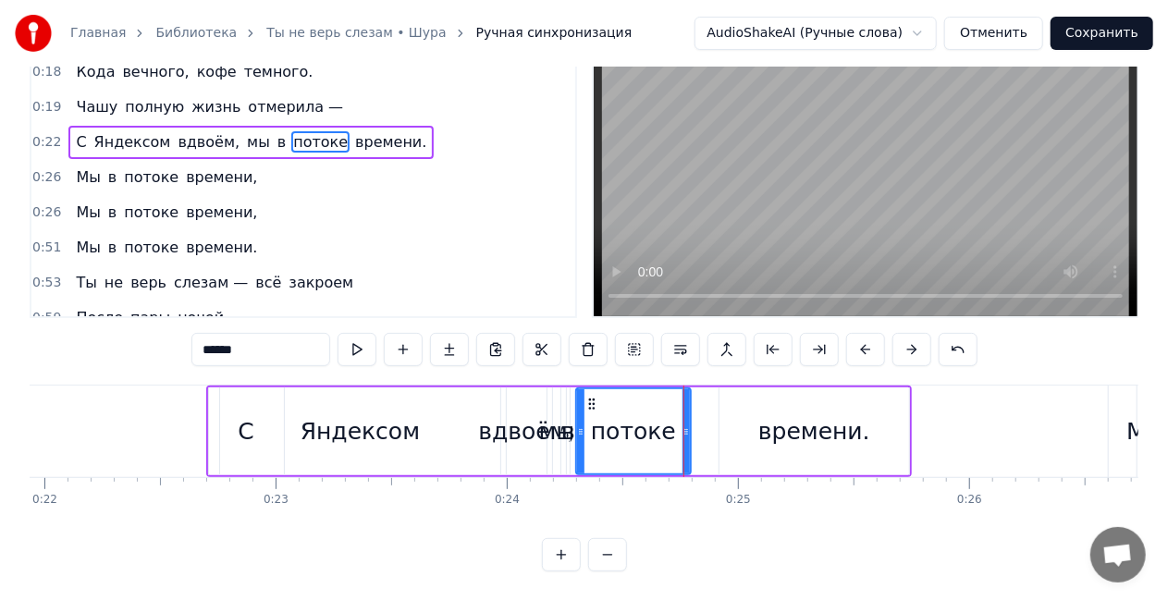
scroll to position [0, 5097]
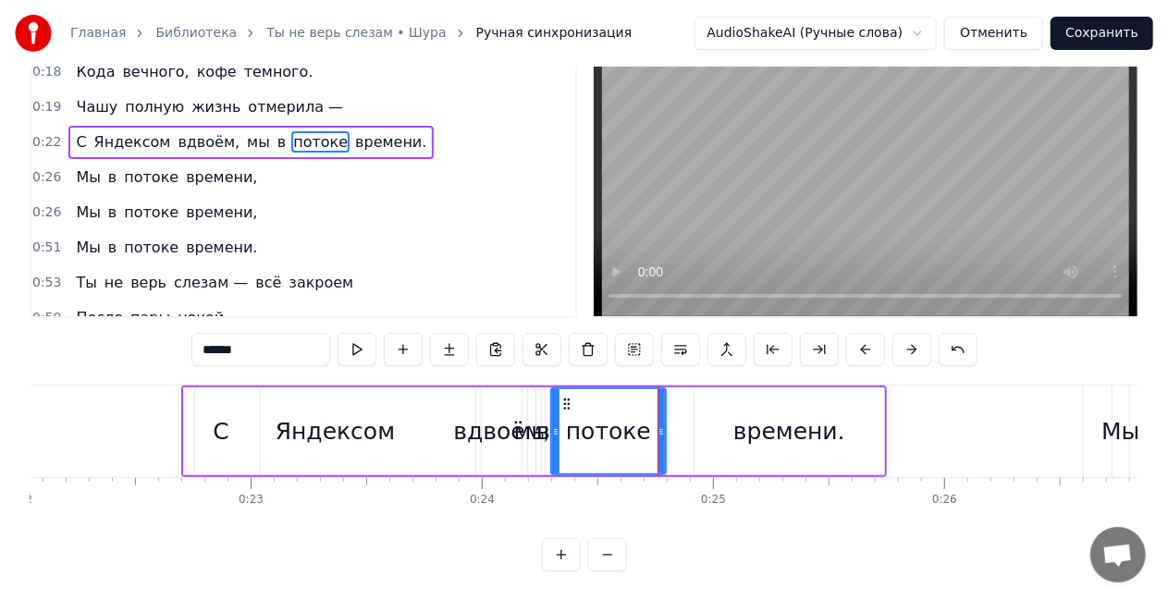
click at [523, 428] on div "мы" at bounding box center [532, 431] width 36 height 35
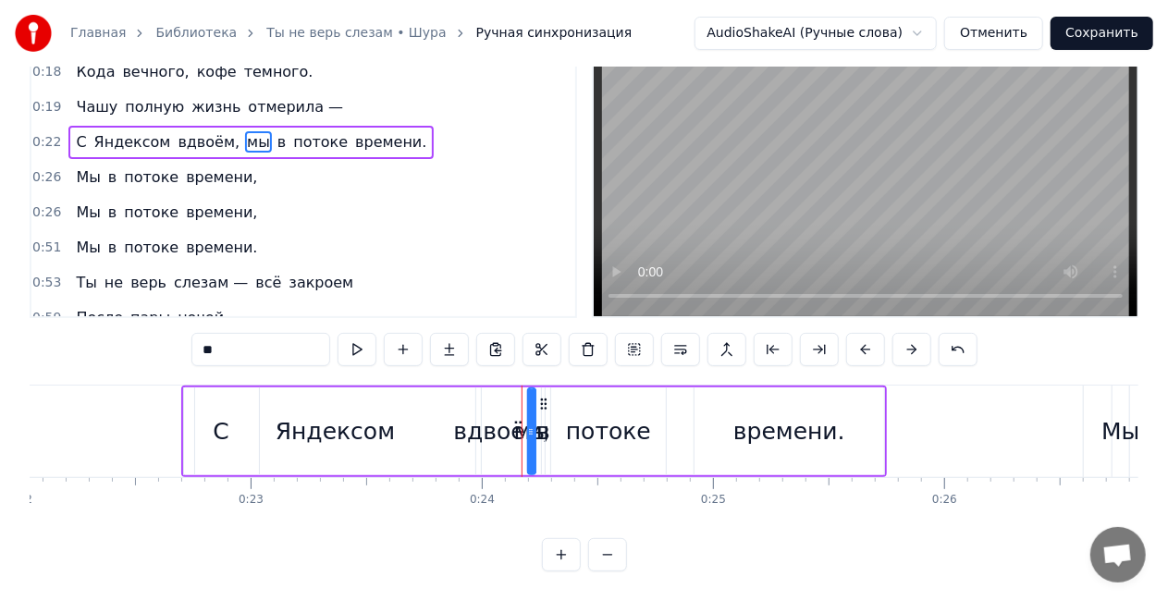
scroll to position [0, 0]
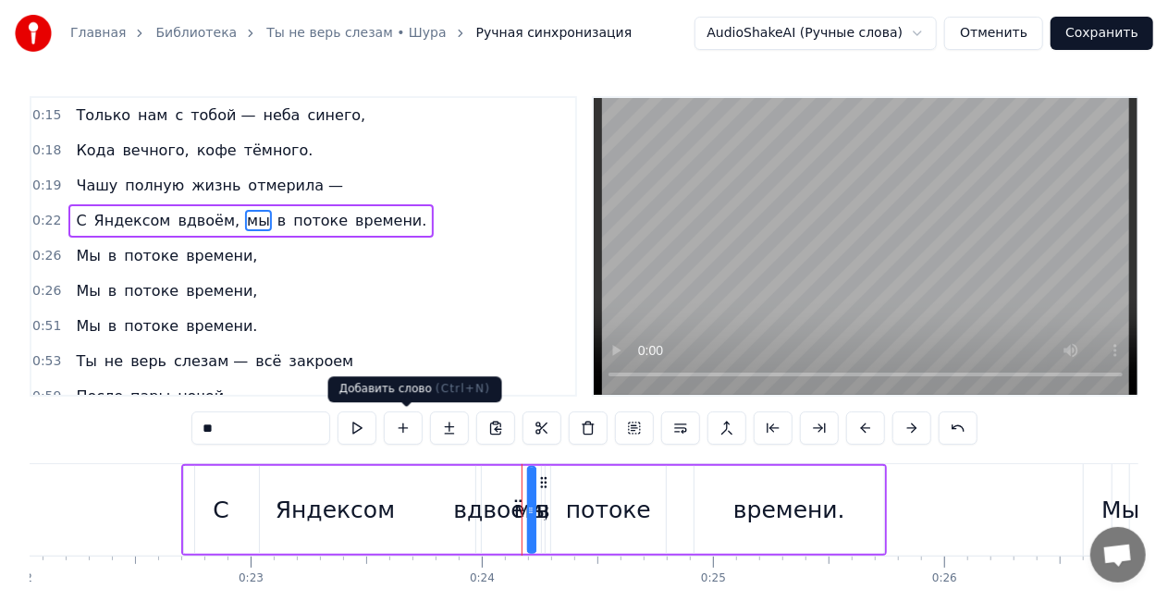
click at [435, 490] on div "Яндексом" at bounding box center [335, 510] width 280 height 88
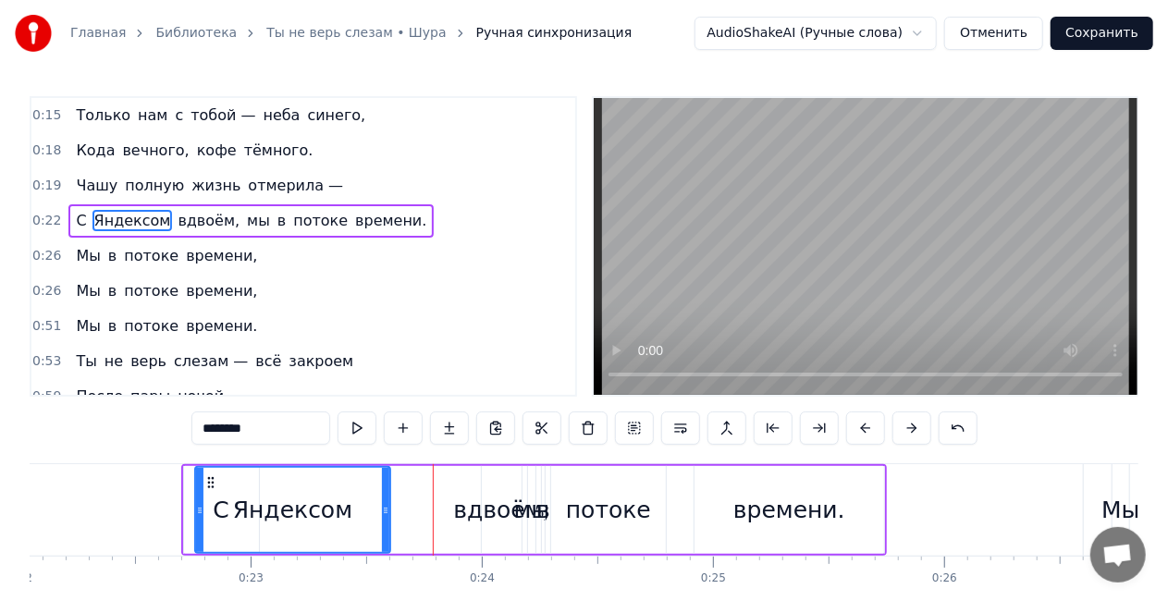
drag, startPoint x: 470, startPoint y: 511, endPoint x: 387, endPoint y: 492, distance: 85.5
click at [387, 492] on div at bounding box center [385, 510] width 7 height 84
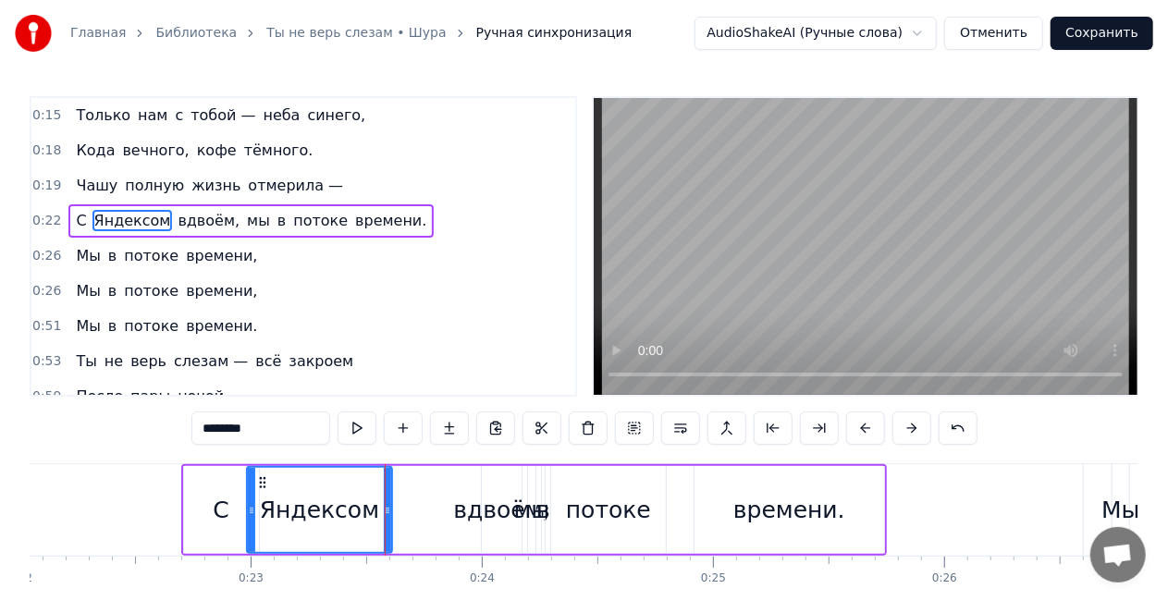
drag, startPoint x: 196, startPoint y: 509, endPoint x: 248, endPoint y: 508, distance: 51.8
click at [248, 508] on icon at bounding box center [251, 510] width 7 height 15
click at [488, 511] on div "вдвоём," at bounding box center [501, 510] width 96 height 35
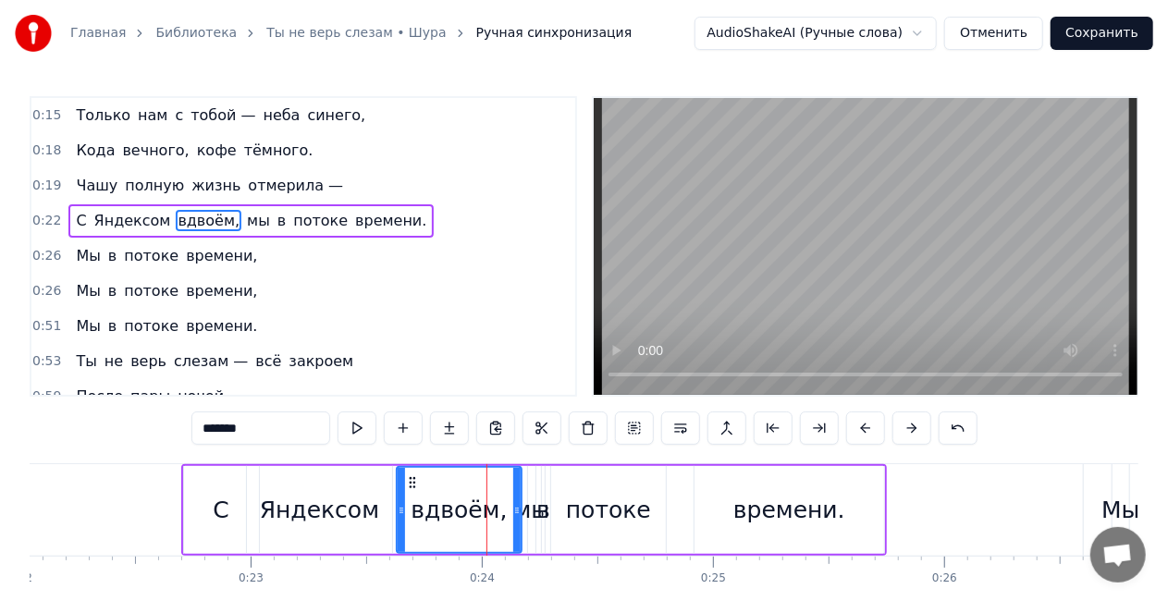
drag, startPoint x: 485, startPoint y: 511, endPoint x: 421, endPoint y: 506, distance: 64.0
click at [401, 506] on icon at bounding box center [401, 510] width 7 height 15
drag, startPoint x: 518, startPoint y: 511, endPoint x: 498, endPoint y: 511, distance: 20.3
click at [498, 511] on icon at bounding box center [496, 510] width 7 height 15
click at [528, 515] on div "мы" at bounding box center [532, 510] width 36 height 35
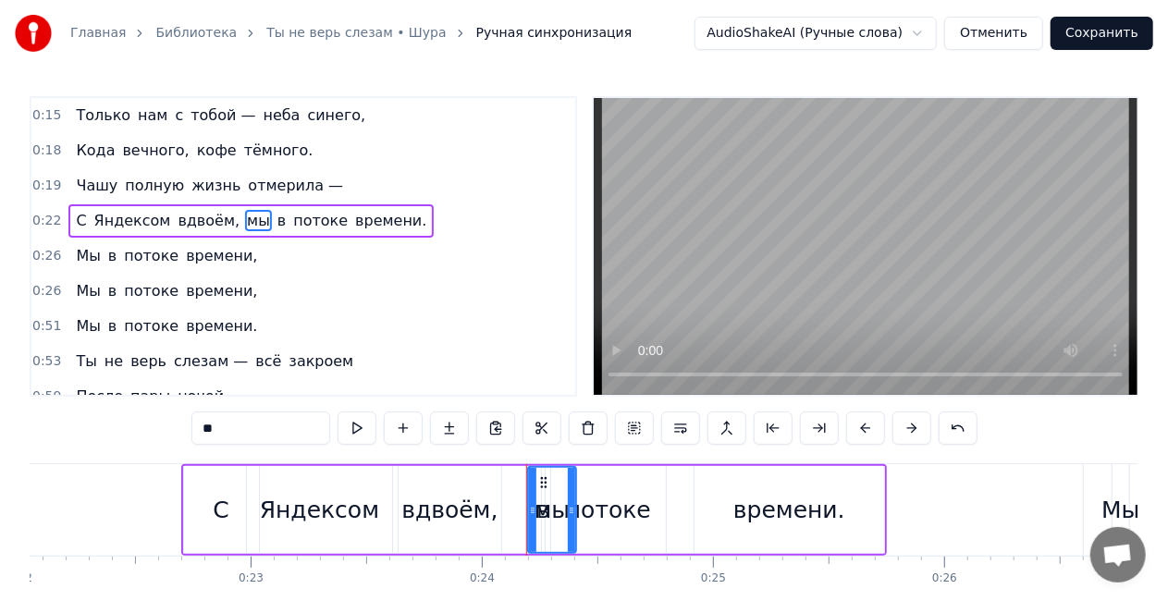
drag, startPoint x: 529, startPoint y: 514, endPoint x: 570, endPoint y: 516, distance: 40.7
click at [570, 516] on icon at bounding box center [571, 510] width 7 height 15
drag, startPoint x: 542, startPoint y: 484, endPoint x: 503, endPoint y: 478, distance: 39.2
click at [503, 478] on icon at bounding box center [505, 482] width 15 height 15
click at [544, 511] on div "в" at bounding box center [543, 510] width 14 height 35
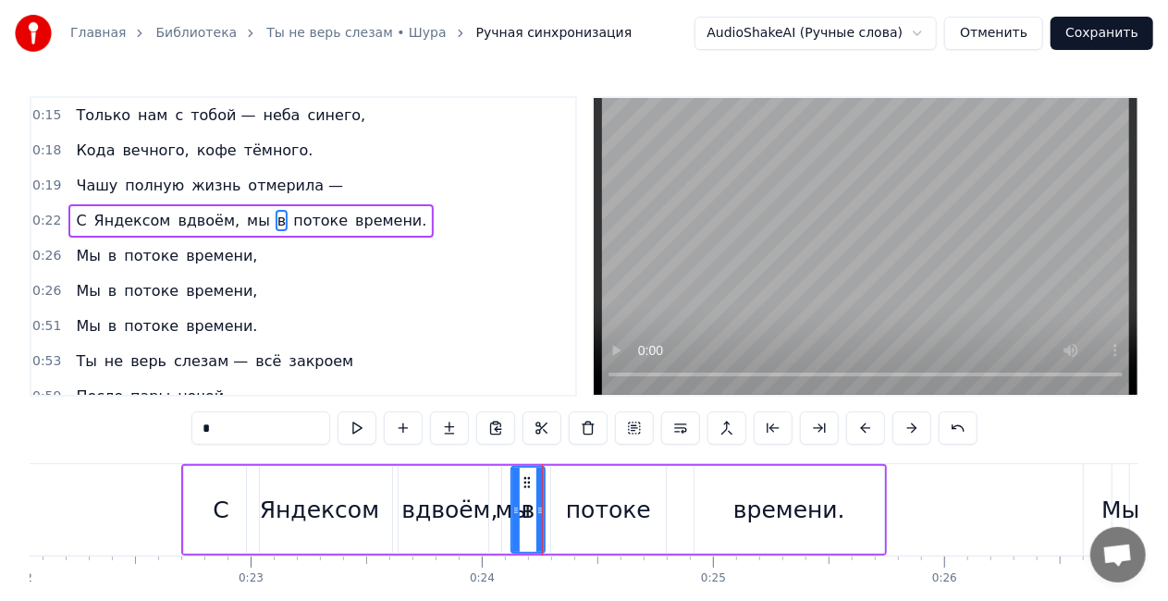
drag, startPoint x: 544, startPoint y: 511, endPoint x: 513, endPoint y: 510, distance: 30.5
click at [513, 510] on icon at bounding box center [515, 510] width 7 height 15
drag, startPoint x: 602, startPoint y: 514, endPoint x: 629, endPoint y: 515, distance: 26.8
click at [629, 515] on div "потоке" at bounding box center [608, 510] width 85 height 35
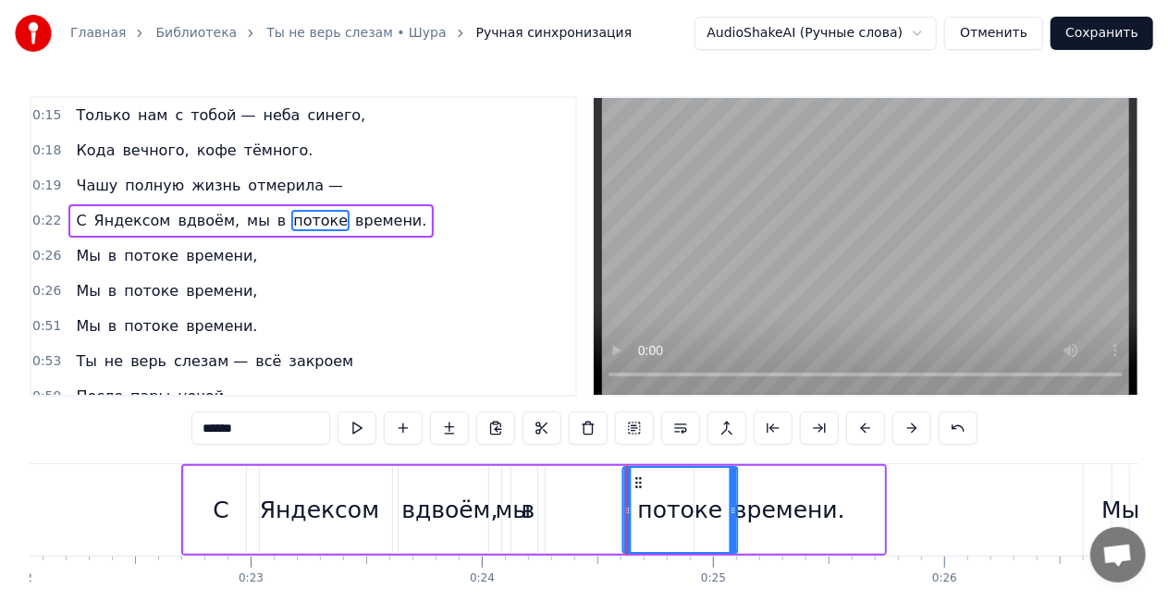
drag, startPoint x: 566, startPoint y: 479, endPoint x: 623, endPoint y: 478, distance: 57.4
click at [639, 477] on icon at bounding box center [639, 482] width 15 height 15
click at [523, 512] on div "в" at bounding box center [529, 510] width 14 height 35
type input "*"
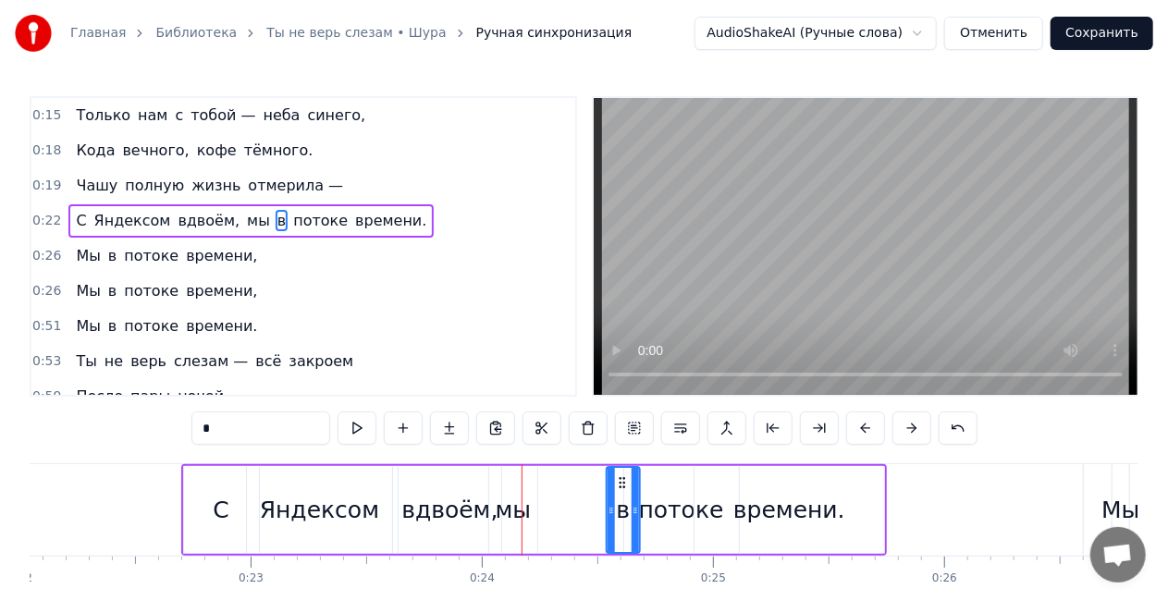
drag, startPoint x: 525, startPoint y: 479, endPoint x: 621, endPoint y: 481, distance: 95.3
click at [621, 481] on icon at bounding box center [622, 482] width 15 height 15
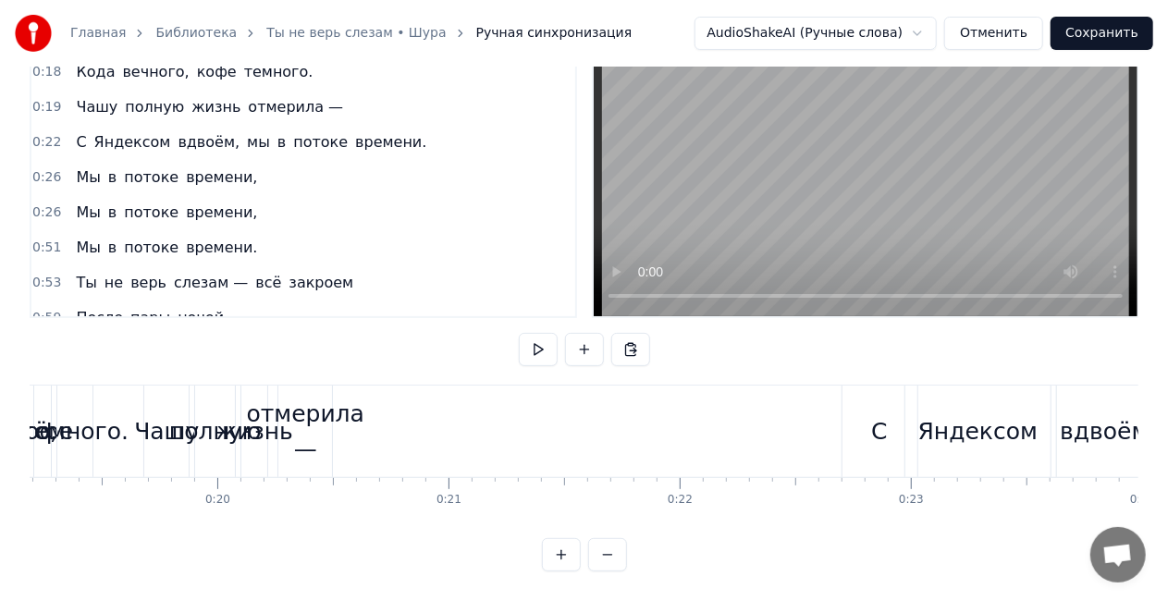
scroll to position [0, 4336]
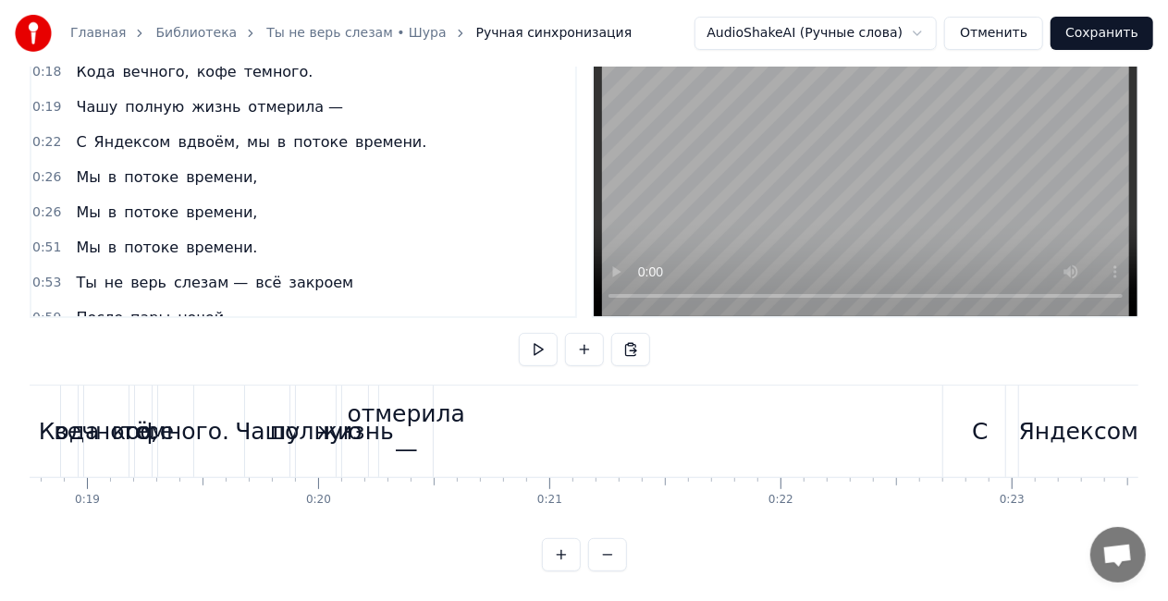
click at [416, 397] on div "отмерила —" at bounding box center [407, 431] width 118 height 69
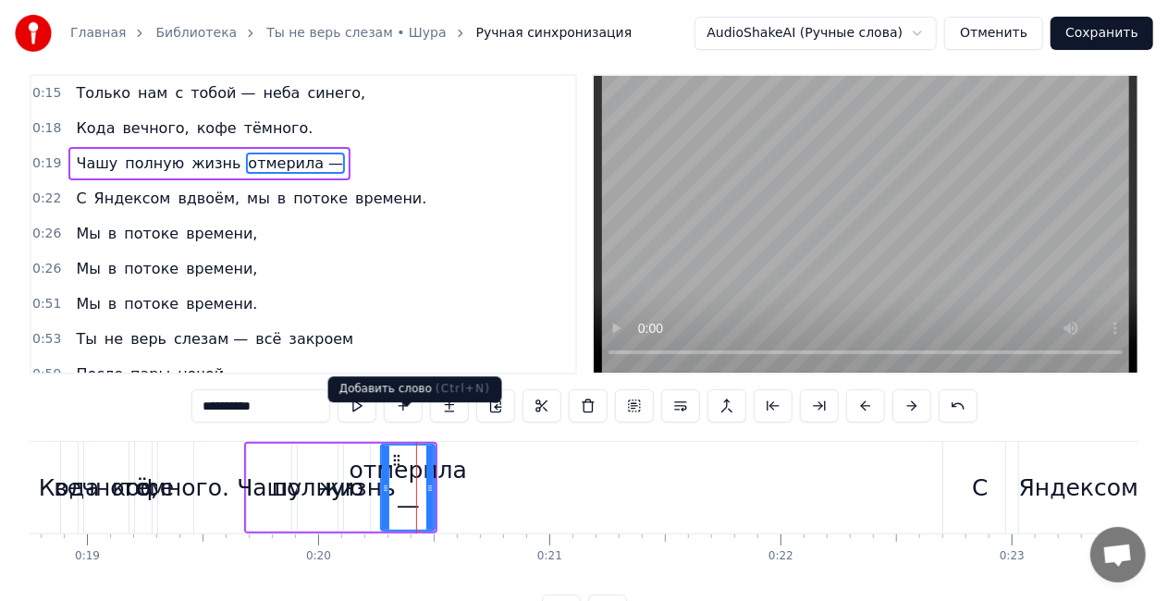
scroll to position [0, 0]
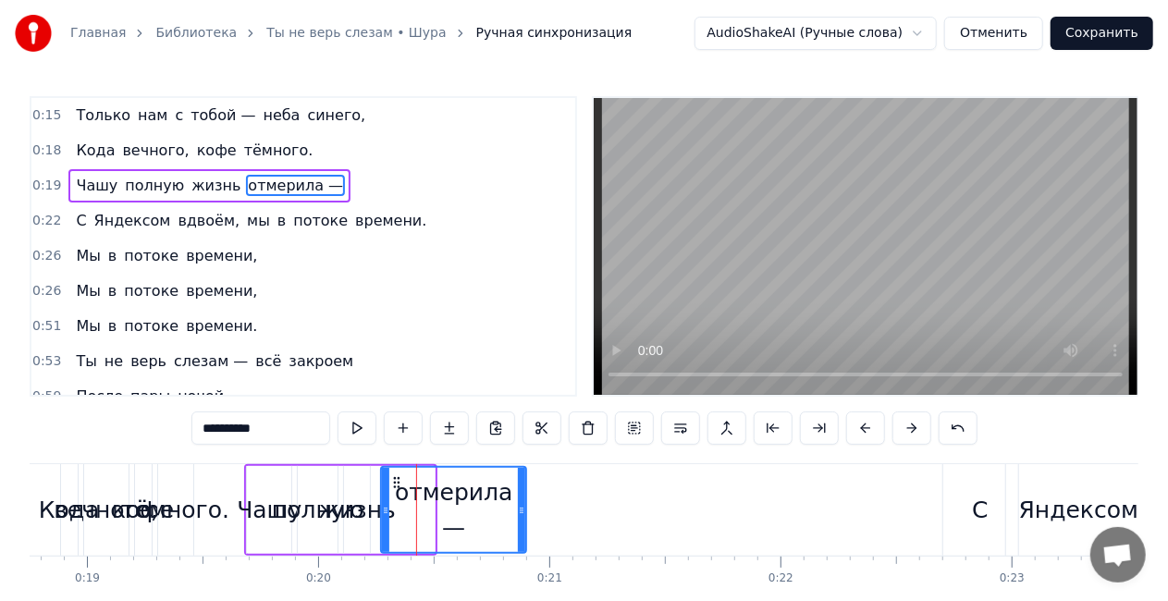
drag, startPoint x: 429, startPoint y: 505, endPoint x: 521, endPoint y: 505, distance: 91.6
click at [521, 505] on icon at bounding box center [521, 510] width 7 height 15
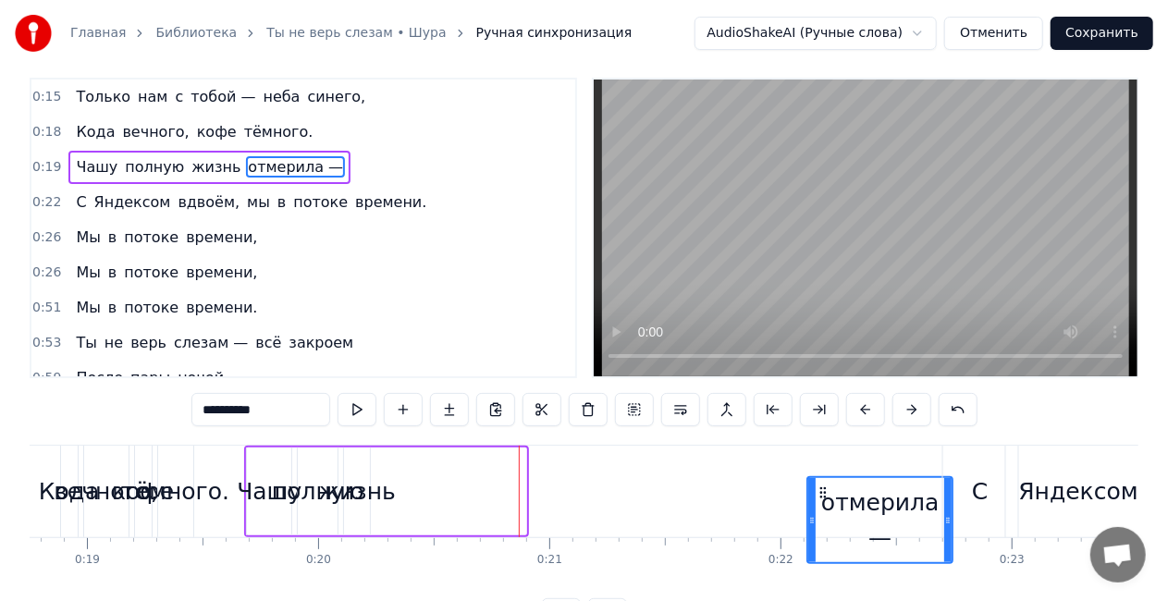
scroll to position [38, 0]
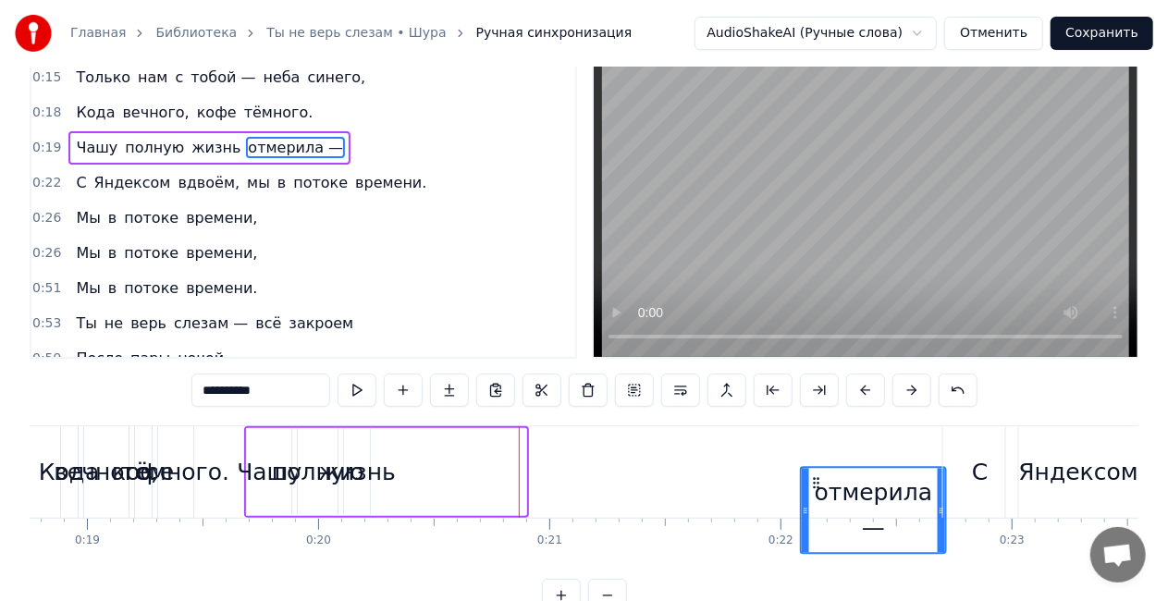
drag, startPoint x: 391, startPoint y: 483, endPoint x: 805, endPoint y: 453, distance: 414.5
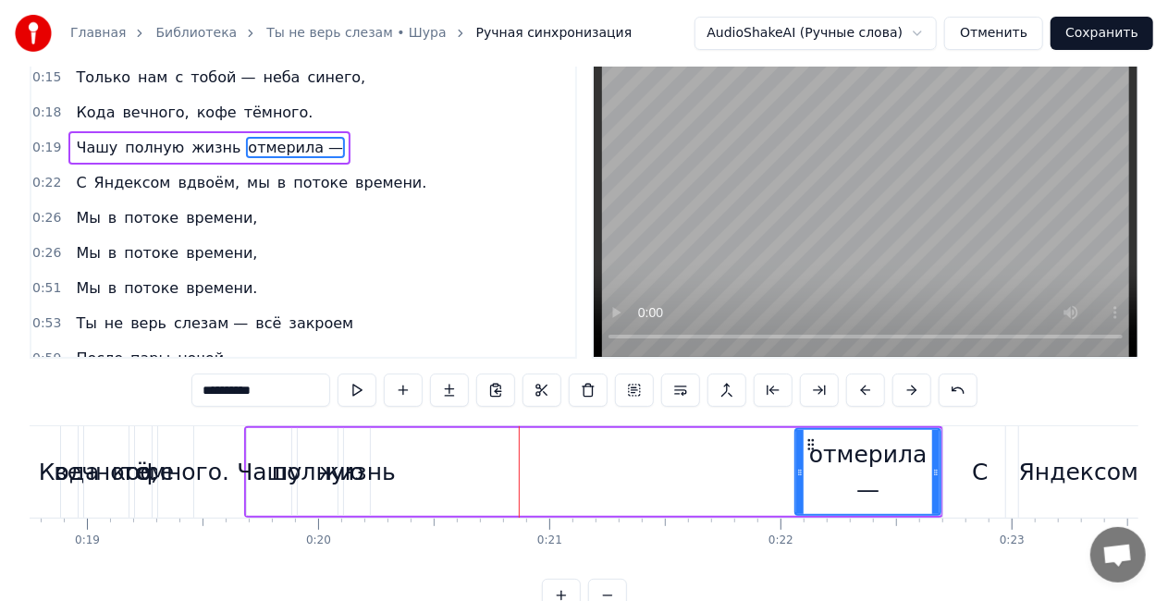
click at [936, 471] on icon at bounding box center [935, 472] width 7 height 15
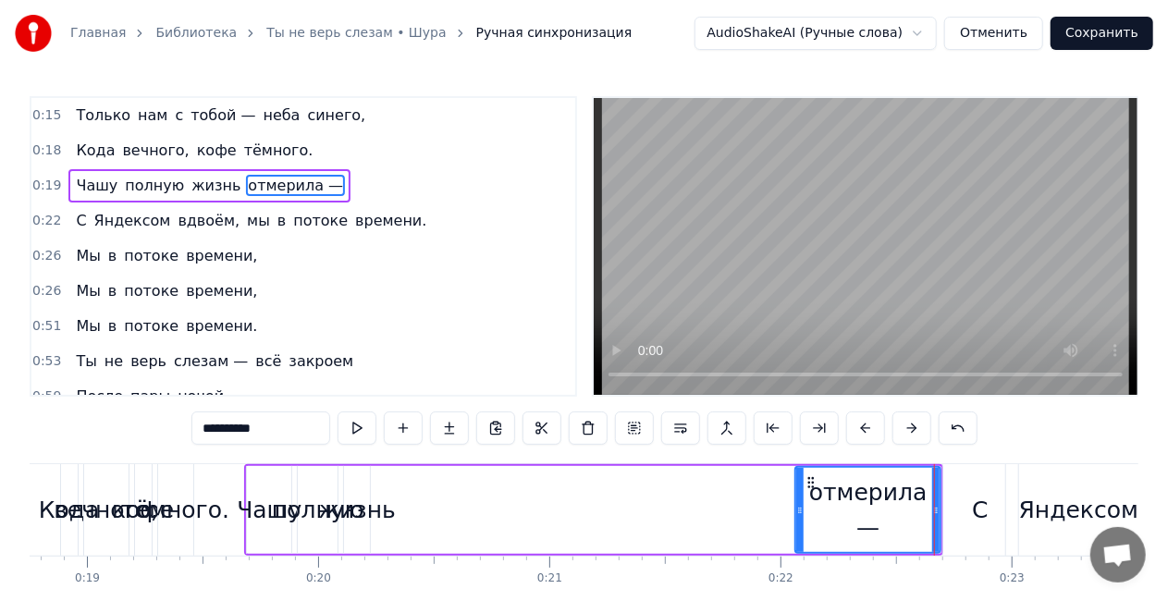
click at [366, 499] on div "жизнь" at bounding box center [357, 510] width 77 height 35
type input "*****"
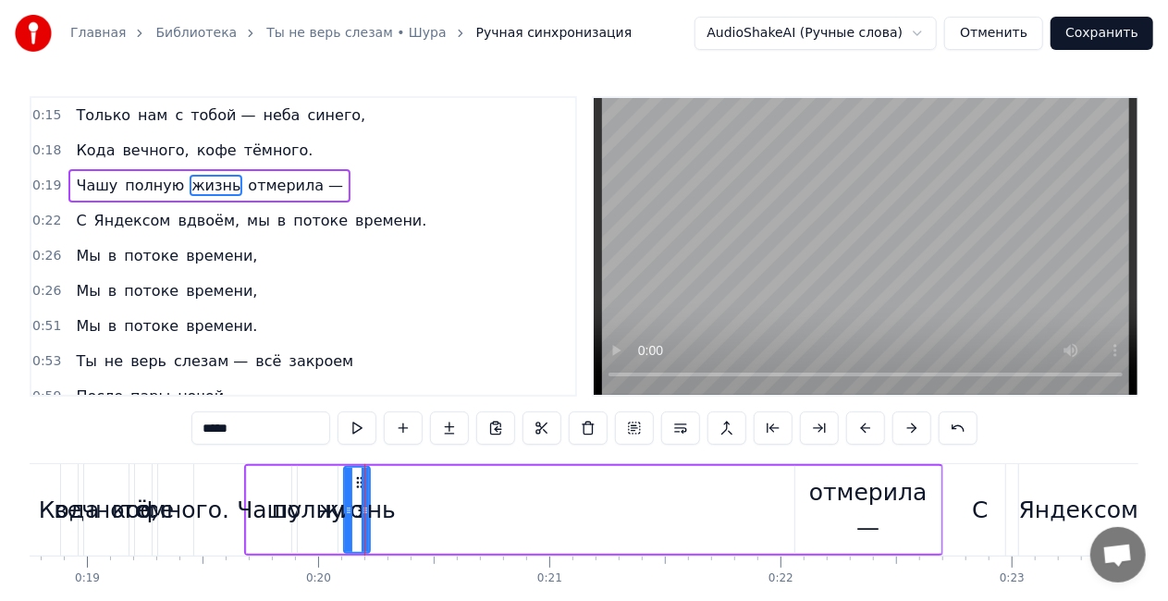
click at [364, 509] on div at bounding box center [364, 510] width 1 height 92
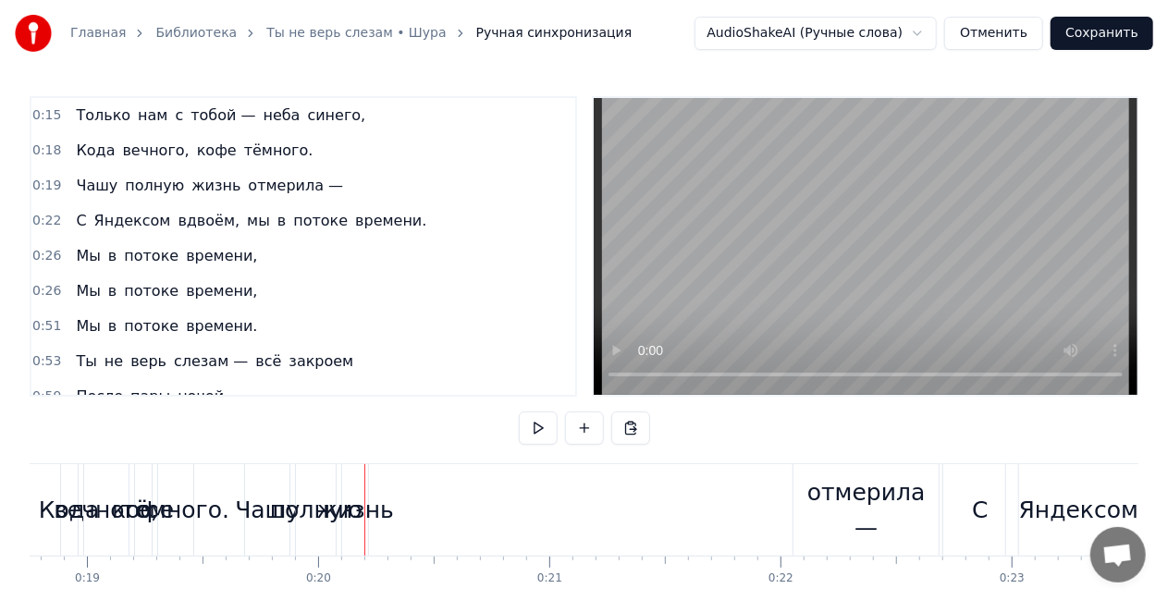
click at [355, 507] on div "жизнь" at bounding box center [355, 510] width 77 height 35
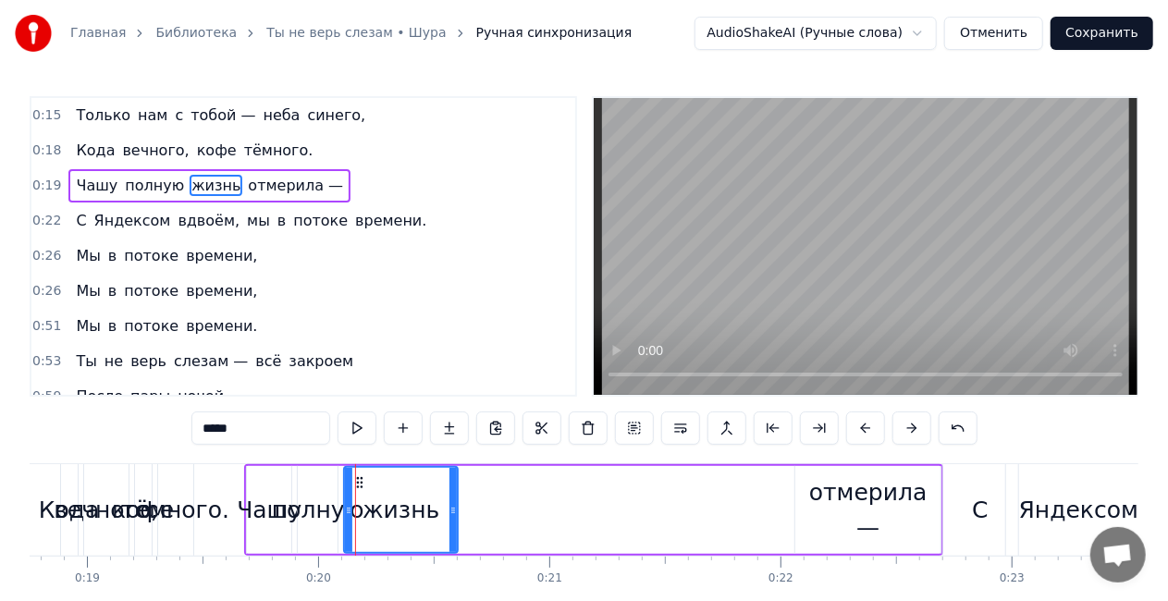
drag, startPoint x: 365, startPoint y: 511, endPoint x: 453, endPoint y: 510, distance: 87.9
click at [453, 510] on icon at bounding box center [453, 510] width 7 height 15
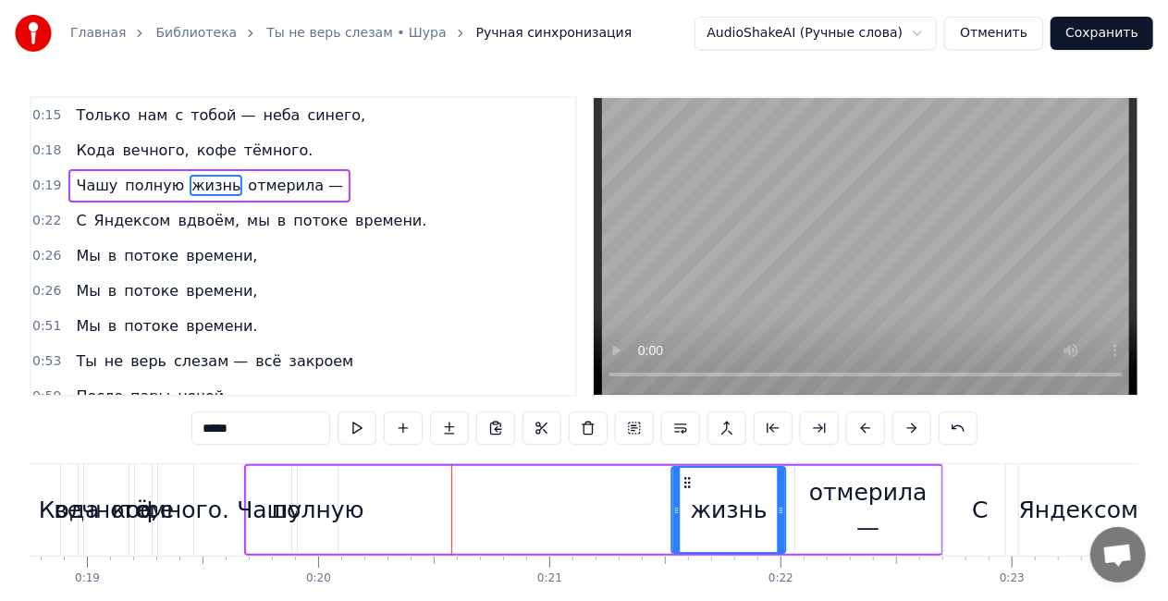
drag, startPoint x: 357, startPoint y: 483, endPoint x: 686, endPoint y: 464, distance: 329.8
click at [686, 464] on div "Чашу полную жизнь отмерила —" at bounding box center [593, 510] width 699 height 92
click at [333, 503] on div "полную" at bounding box center [318, 510] width 92 height 35
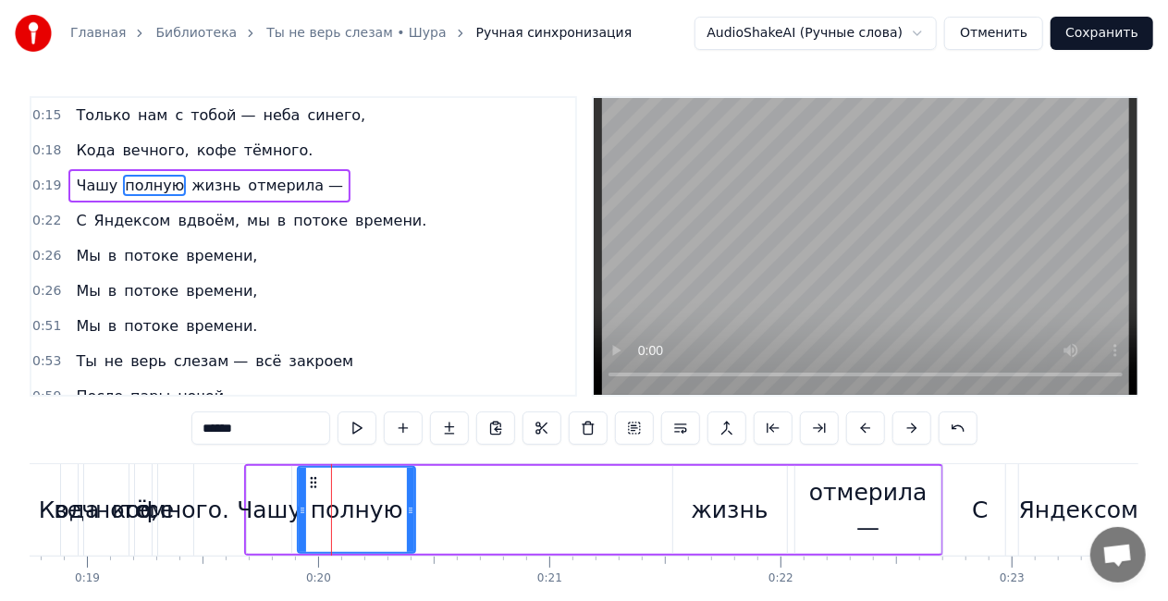
drag, startPoint x: 335, startPoint y: 512, endPoint x: 413, endPoint y: 511, distance: 77.7
click at [413, 511] on icon at bounding box center [410, 510] width 7 height 15
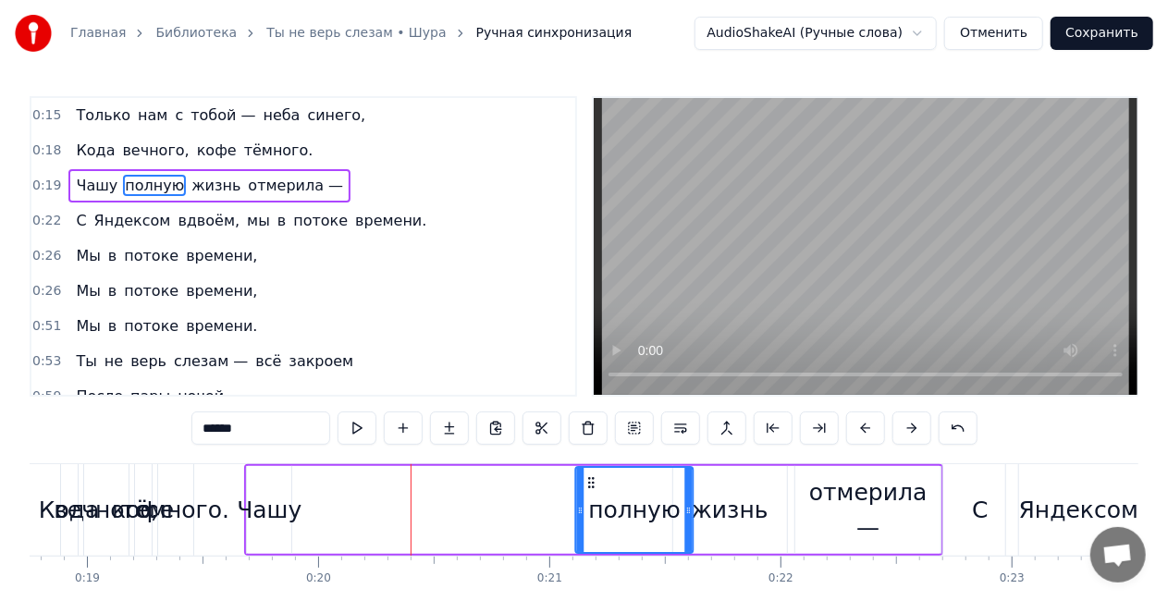
drag, startPoint x: 311, startPoint y: 477, endPoint x: 592, endPoint y: 476, distance: 281.2
click at [592, 476] on icon at bounding box center [592, 482] width 15 height 15
click at [292, 522] on div "Чашу" at bounding box center [269, 510] width 65 height 35
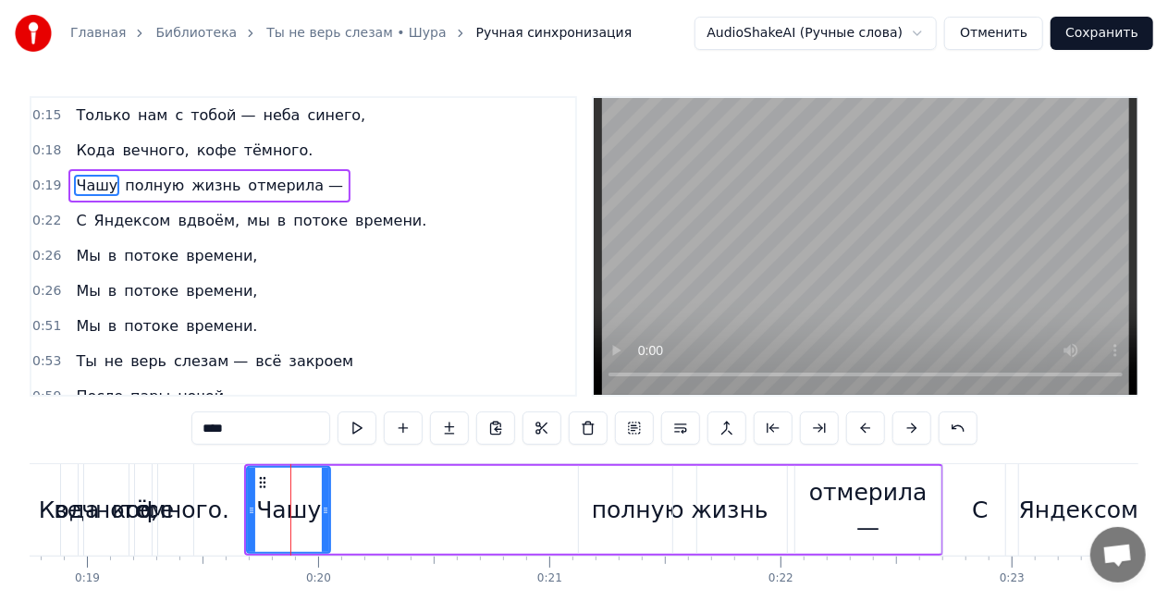
drag, startPoint x: 289, startPoint y: 512, endPoint x: 339, endPoint y: 507, distance: 50.3
click at [329, 509] on icon at bounding box center [325, 510] width 7 height 15
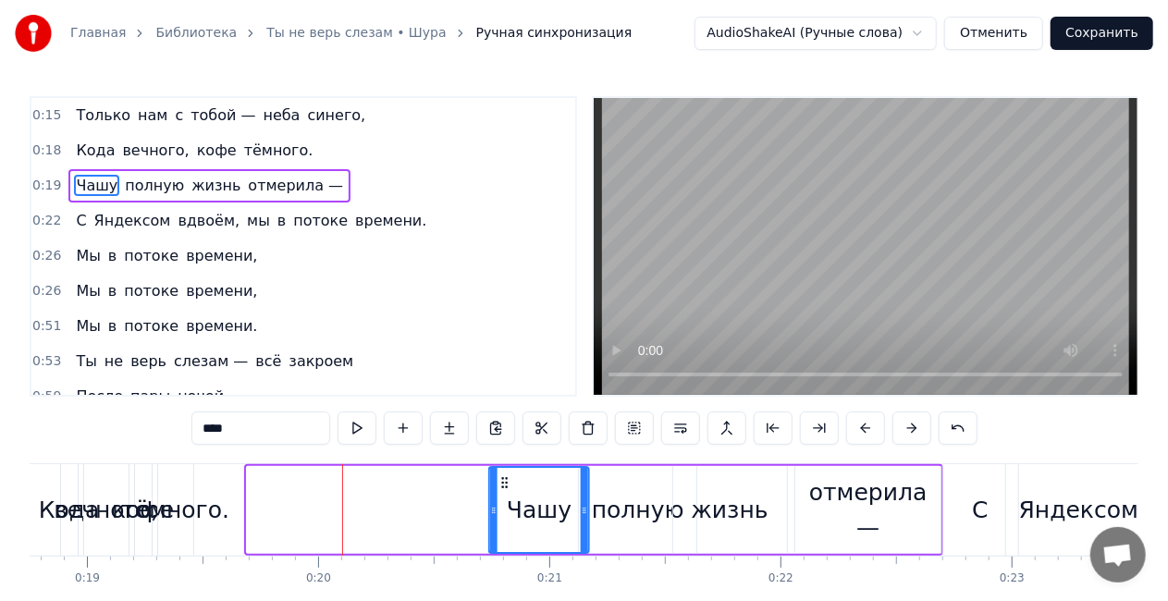
drag, startPoint x: 256, startPoint y: 477, endPoint x: 497, endPoint y: 479, distance: 240.5
click at [498, 479] on icon at bounding box center [505, 482] width 15 height 15
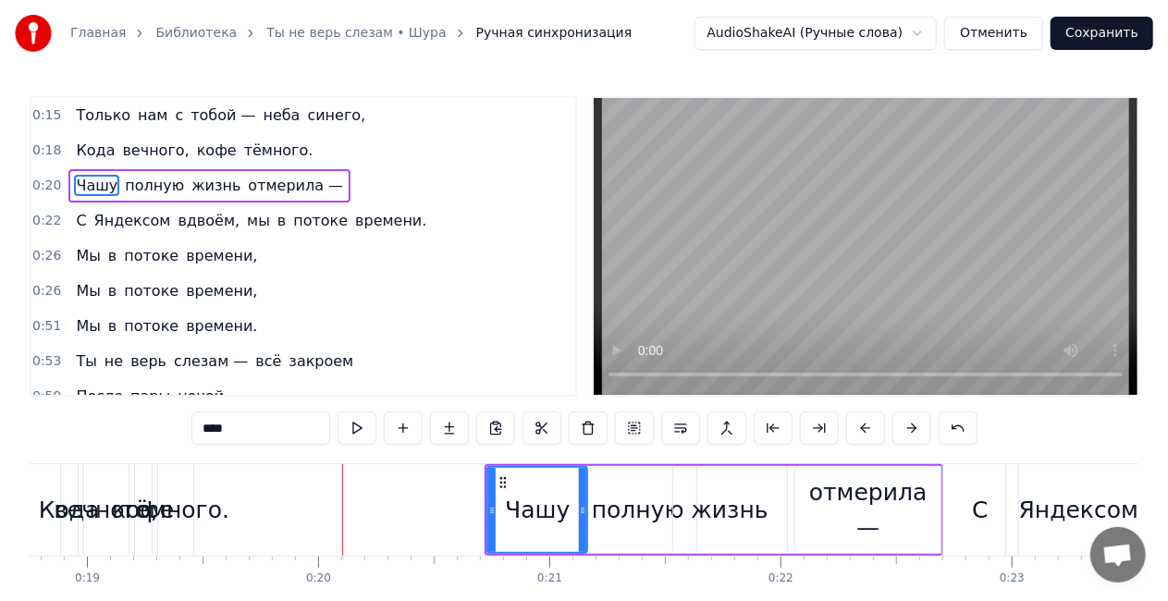
click at [172, 514] on div "тёмного." at bounding box center [175, 510] width 108 height 35
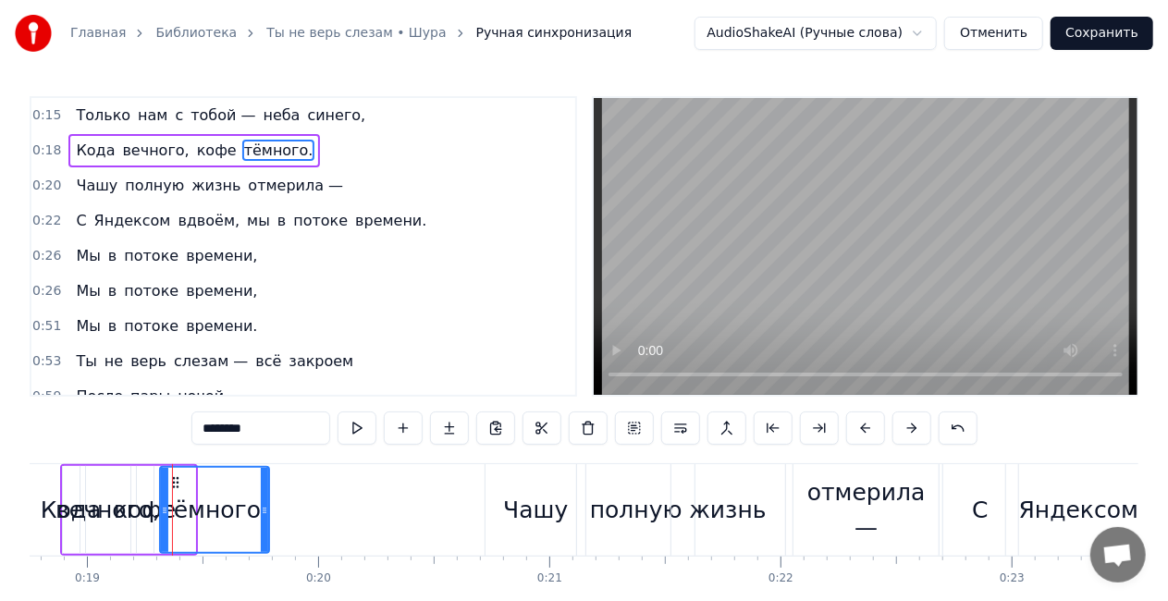
drag, startPoint x: 191, startPoint y: 512, endPoint x: 268, endPoint y: 508, distance: 77.8
click at [268, 508] on icon at bounding box center [264, 510] width 7 height 15
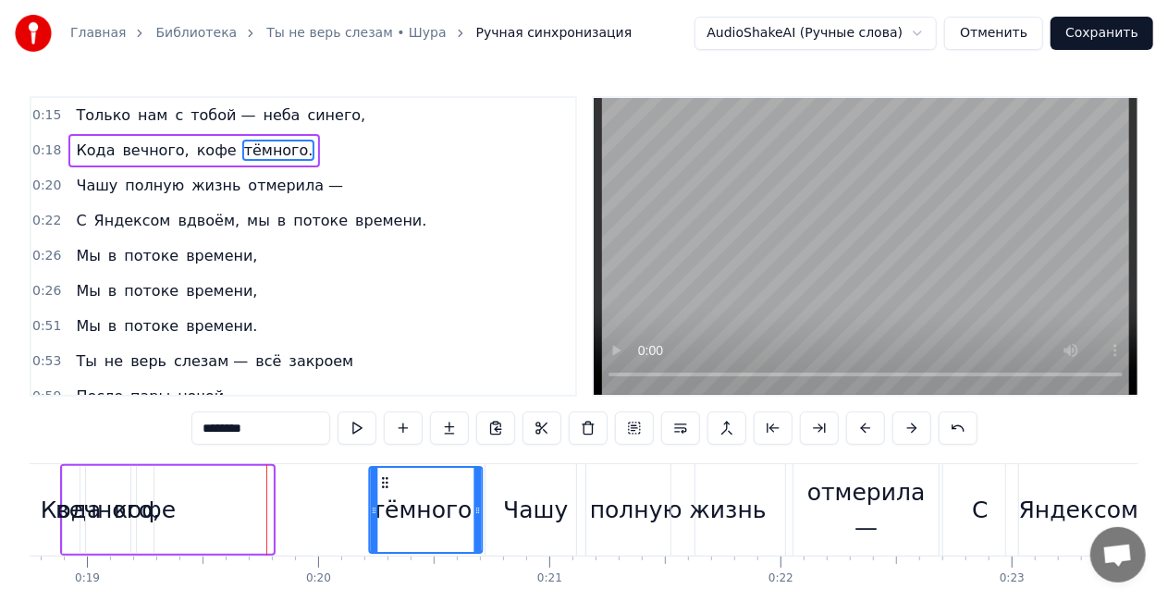
drag, startPoint x: 177, startPoint y: 484, endPoint x: 387, endPoint y: 473, distance: 210.2
click at [387, 473] on div "тёмного." at bounding box center [425, 510] width 111 height 84
click at [154, 505] on div "кофе" at bounding box center [145, 510] width 62 height 35
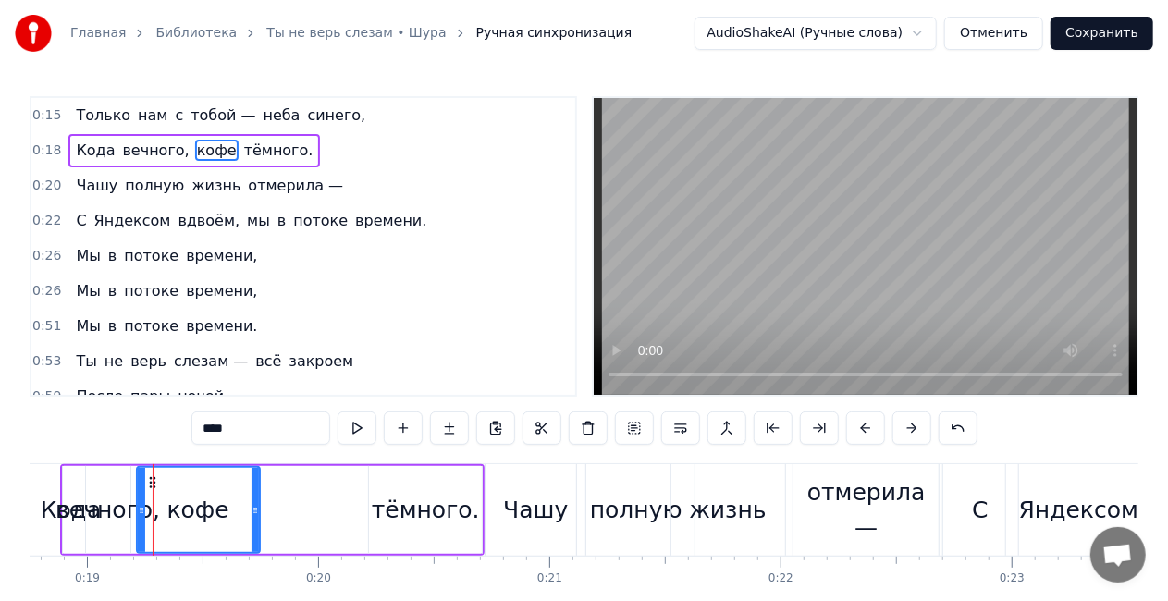
drag, startPoint x: 148, startPoint y: 508, endPoint x: 254, endPoint y: 512, distance: 106.5
click at [254, 512] on icon at bounding box center [255, 510] width 7 height 15
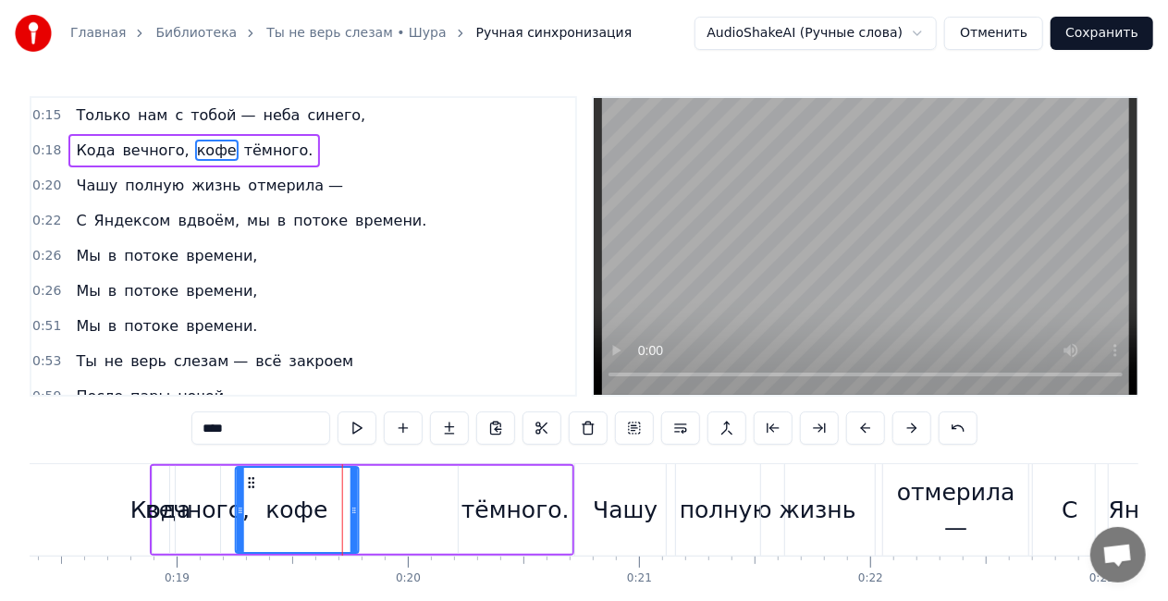
drag, startPoint x: 153, startPoint y: 481, endPoint x: 250, endPoint y: 479, distance: 97.1
click at [250, 479] on icon at bounding box center [251, 482] width 15 height 15
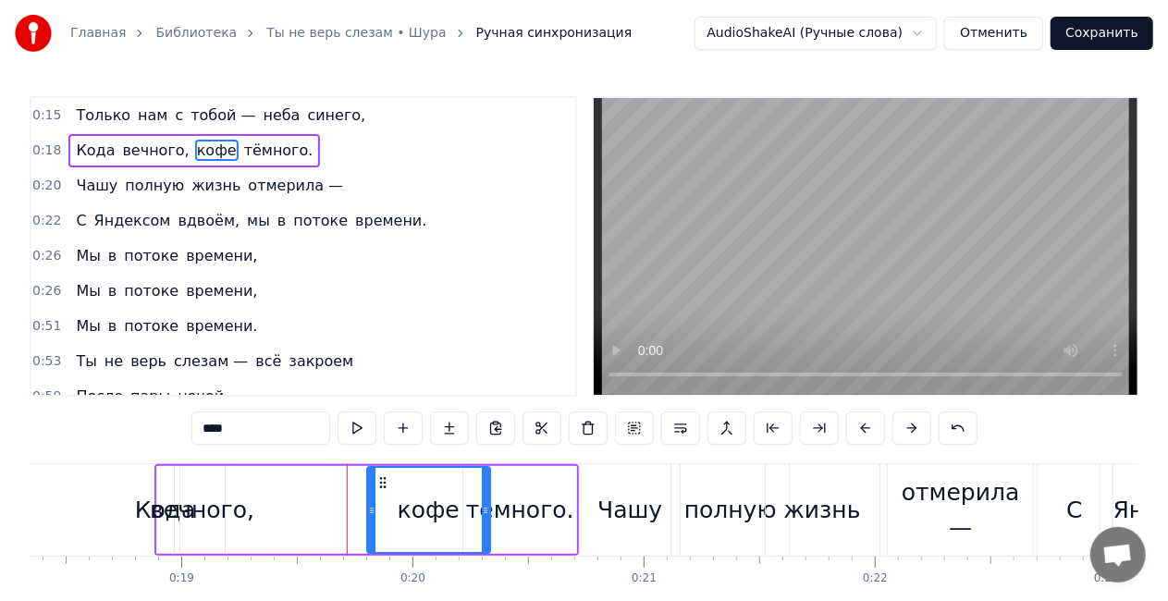
drag, startPoint x: 250, startPoint y: 480, endPoint x: 383, endPoint y: 459, distance: 134.9
click at [383, 459] on div "0:15 Только нам с тобой — неба синего, 0:18 Кода вечного, кофе тёмного. 0:20 Ча…" at bounding box center [584, 373] width 1109 height 554
drag, startPoint x: 489, startPoint y: 509, endPoint x: 466, endPoint y: 513, distance: 23.6
click at [466, 513] on icon at bounding box center [463, 510] width 7 height 15
drag, startPoint x: 379, startPoint y: 483, endPoint x: 394, endPoint y: 483, distance: 14.8
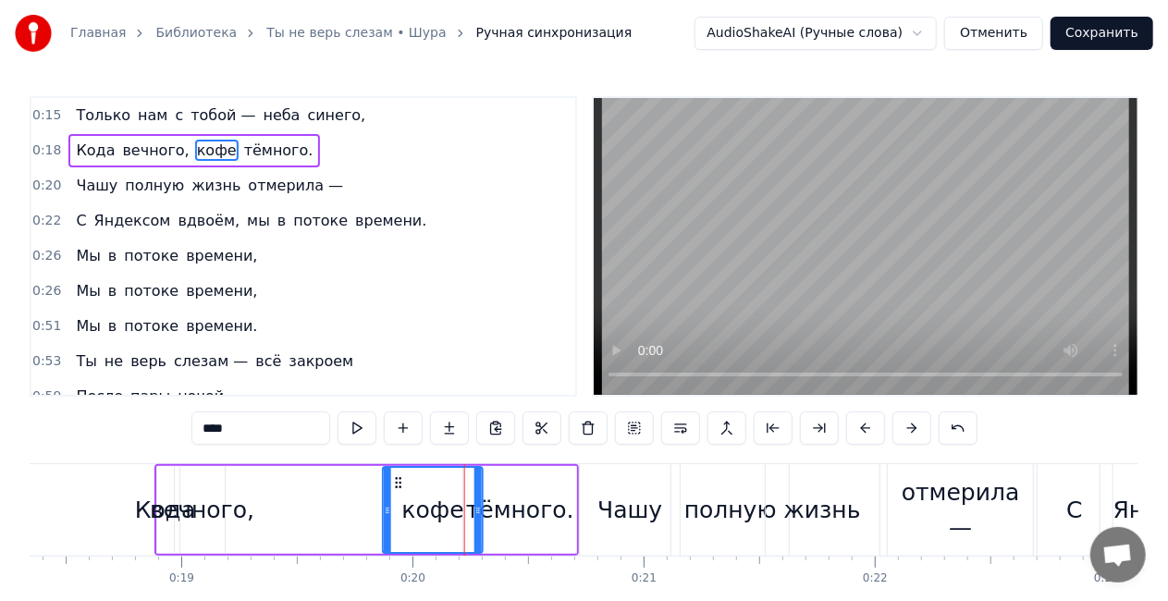
click at [394, 483] on icon at bounding box center [398, 482] width 15 height 15
click at [193, 508] on div "вечного," at bounding box center [202, 510] width 105 height 35
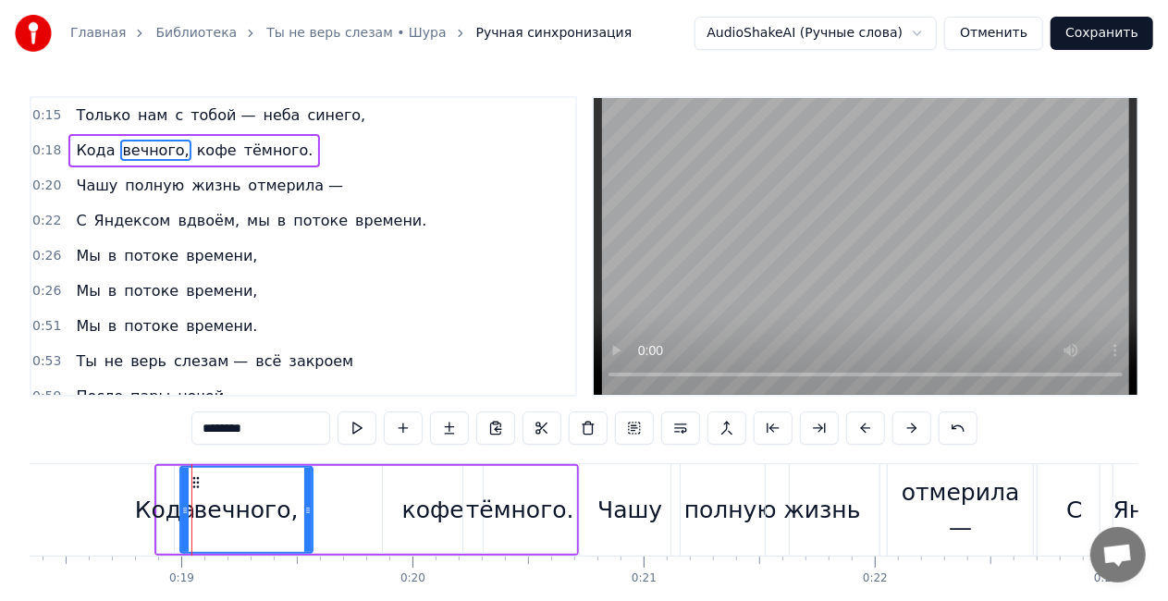
drag, startPoint x: 219, startPoint y: 509, endPoint x: 263, endPoint y: 505, distance: 43.6
click at [308, 511] on icon at bounding box center [307, 510] width 7 height 15
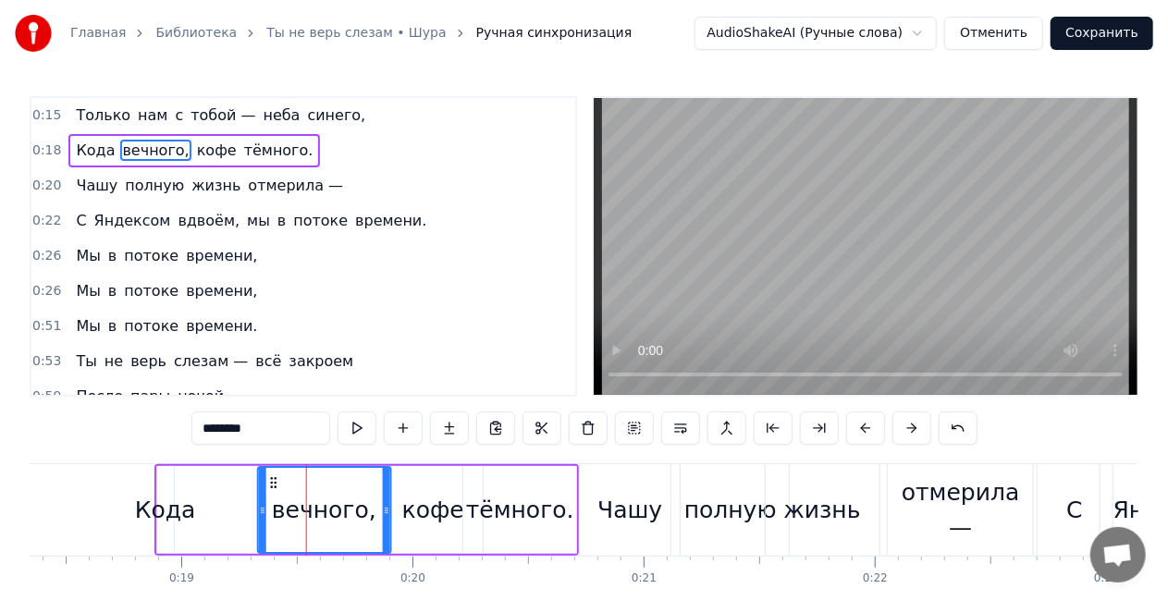
drag, startPoint x: 191, startPoint y: 483, endPoint x: 268, endPoint y: 475, distance: 78.0
click at [268, 475] on icon at bounding box center [273, 482] width 15 height 15
click at [181, 513] on div "Кода" at bounding box center [165, 510] width 61 height 35
type input "****"
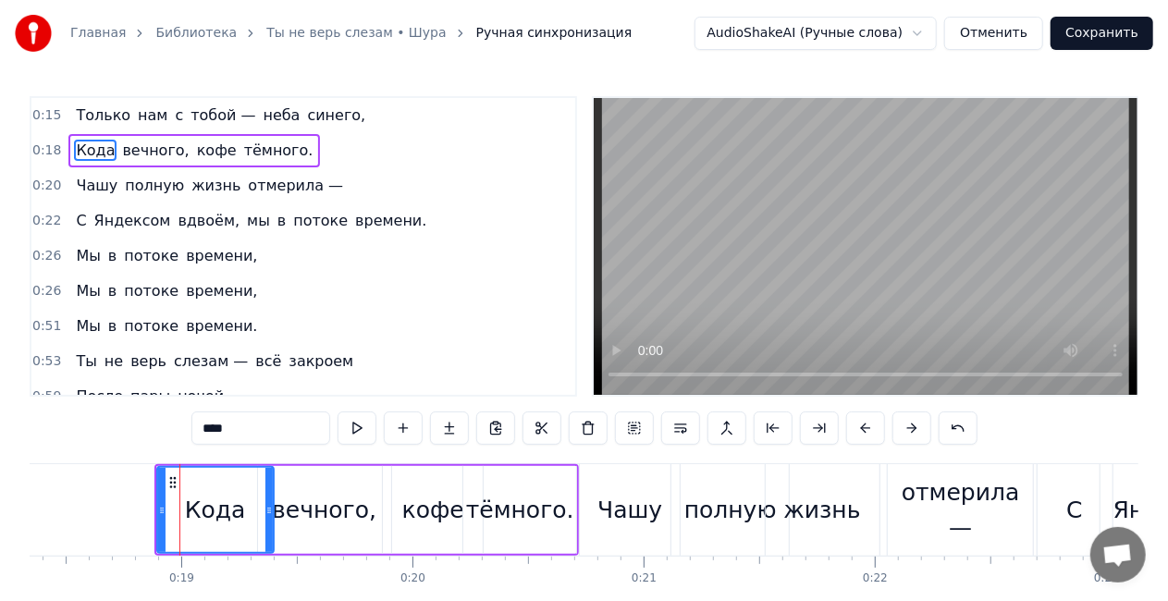
drag, startPoint x: 165, startPoint y: 511, endPoint x: 265, endPoint y: 510, distance: 99.9
click at [265, 510] on icon at bounding box center [268, 510] width 7 height 15
click at [405, 324] on div "0:51 Мы в потоке времени." at bounding box center [303, 326] width 544 height 35
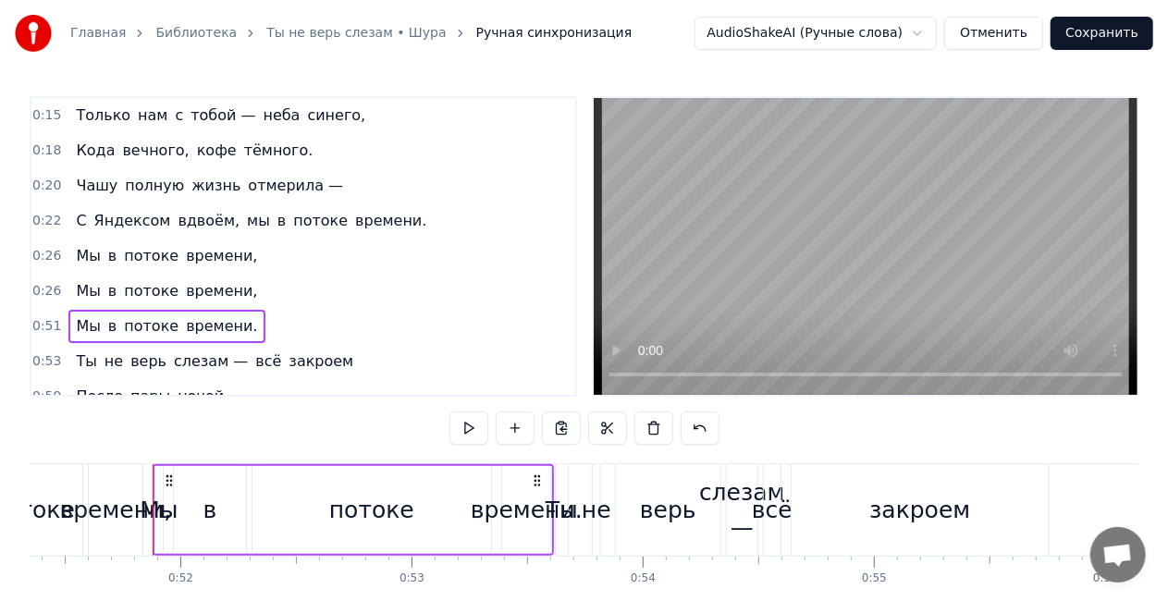
scroll to position [0, 11904]
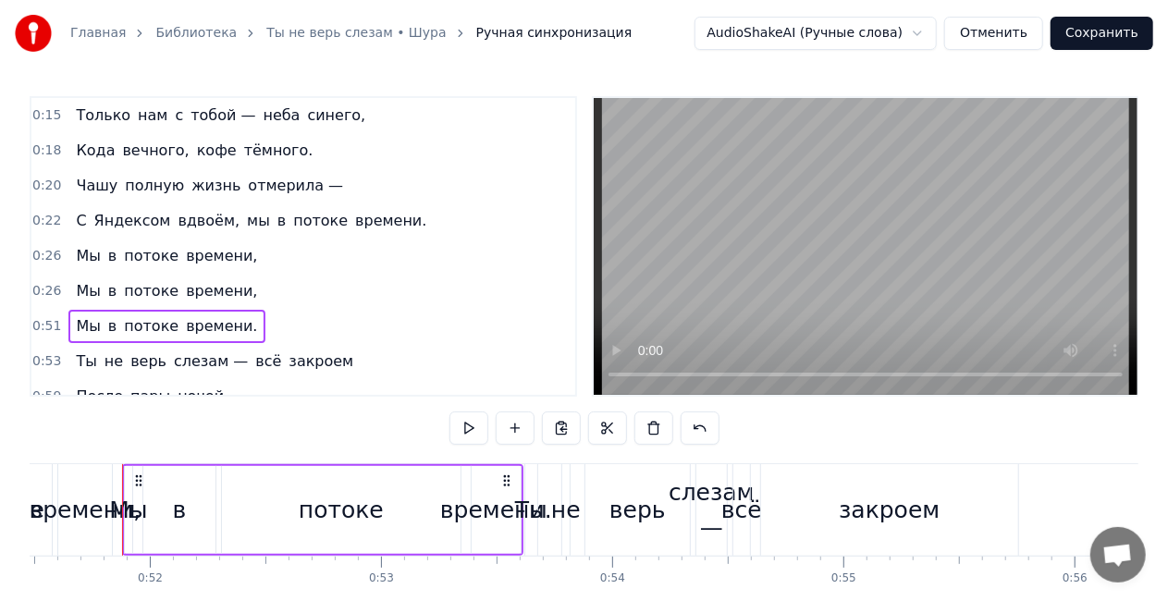
click at [126, 102] on div "Только нам с тобой — неба синего," at bounding box center [220, 115] width 304 height 33
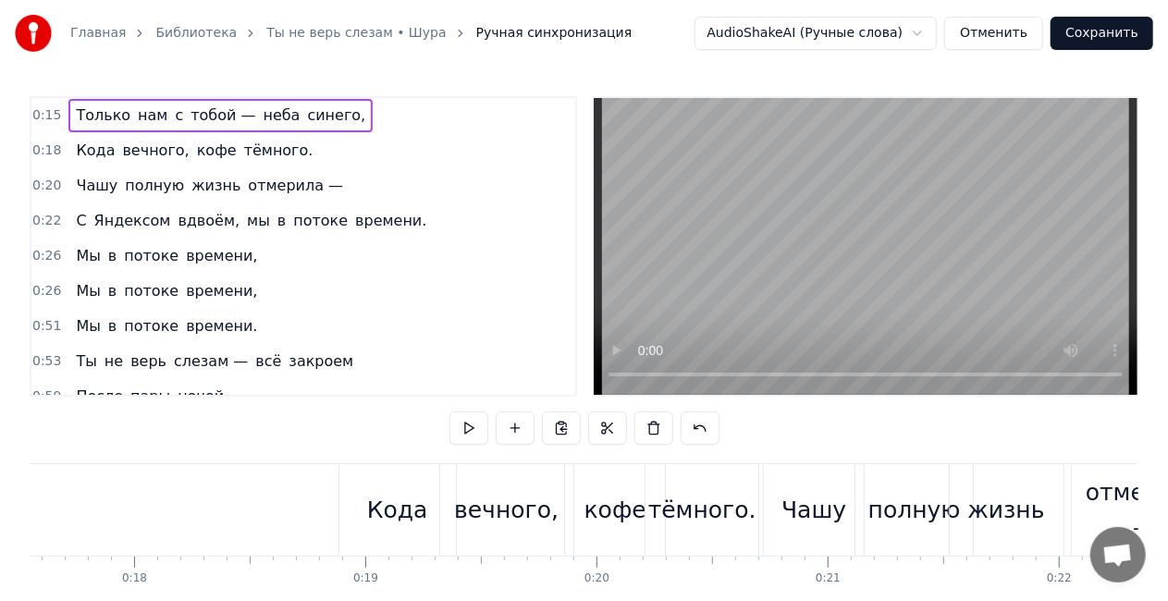
scroll to position [0, 3603]
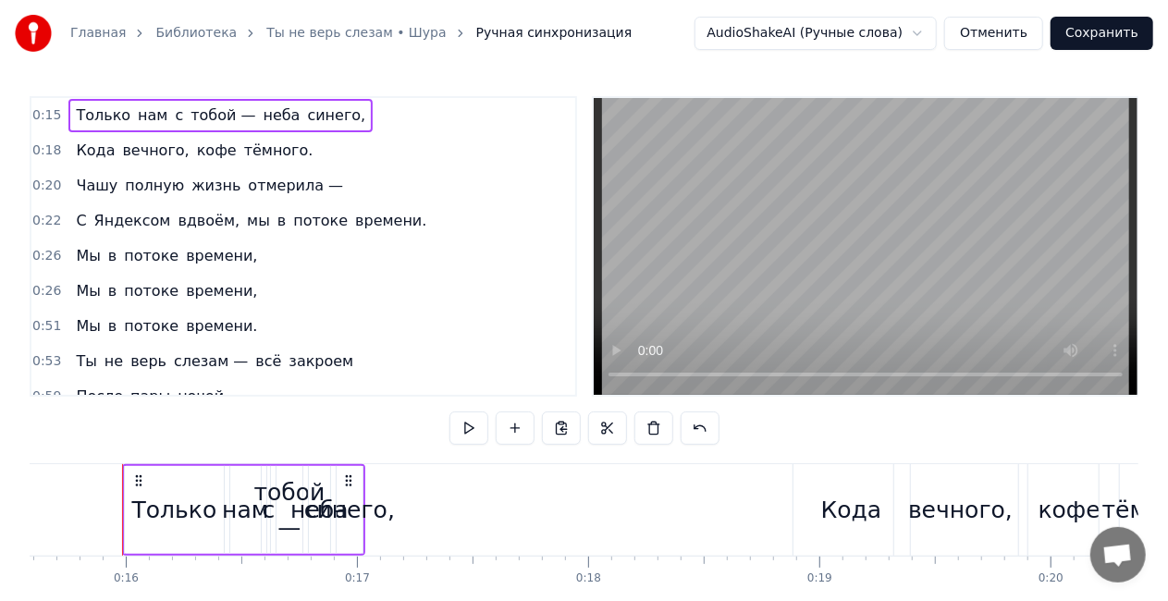
click at [363, 520] on div "синего," at bounding box center [349, 510] width 91 height 35
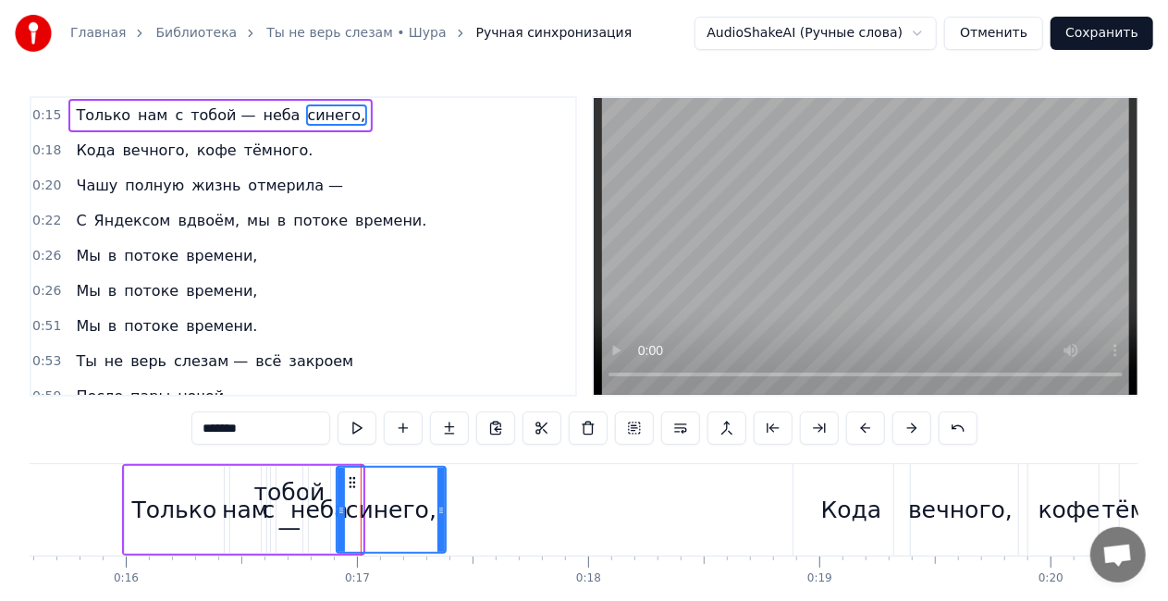
drag, startPoint x: 360, startPoint y: 512, endPoint x: 396, endPoint y: 507, distance: 36.5
click at [445, 512] on icon at bounding box center [440, 510] width 7 height 15
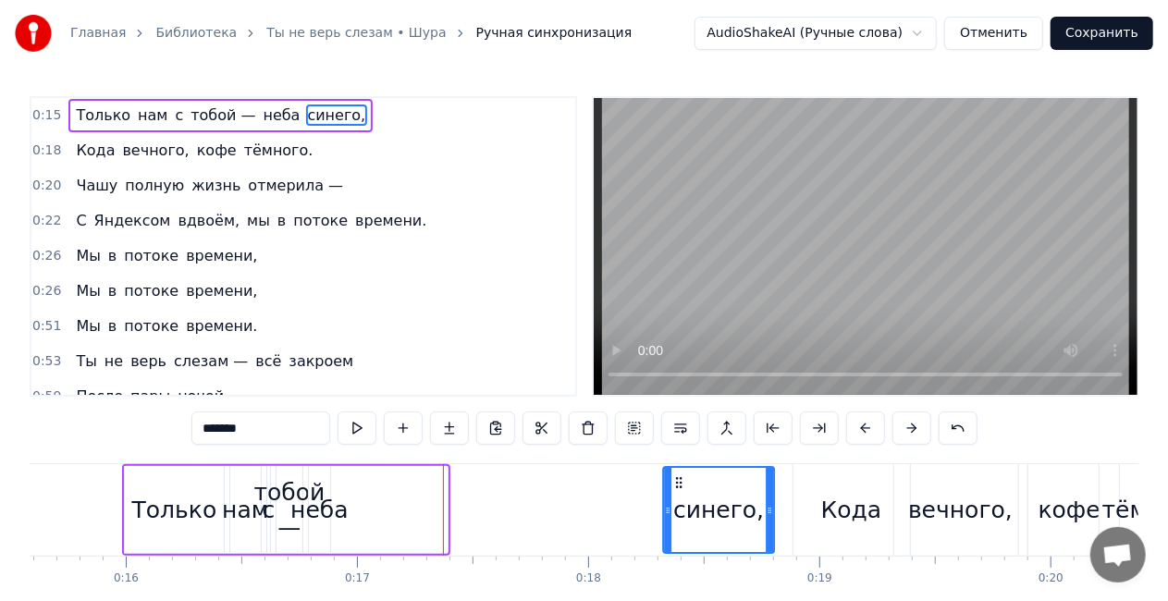
drag, startPoint x: 350, startPoint y: 486, endPoint x: 678, endPoint y: 465, distance: 329.0
click at [678, 466] on div "синего," at bounding box center [718, 510] width 113 height 88
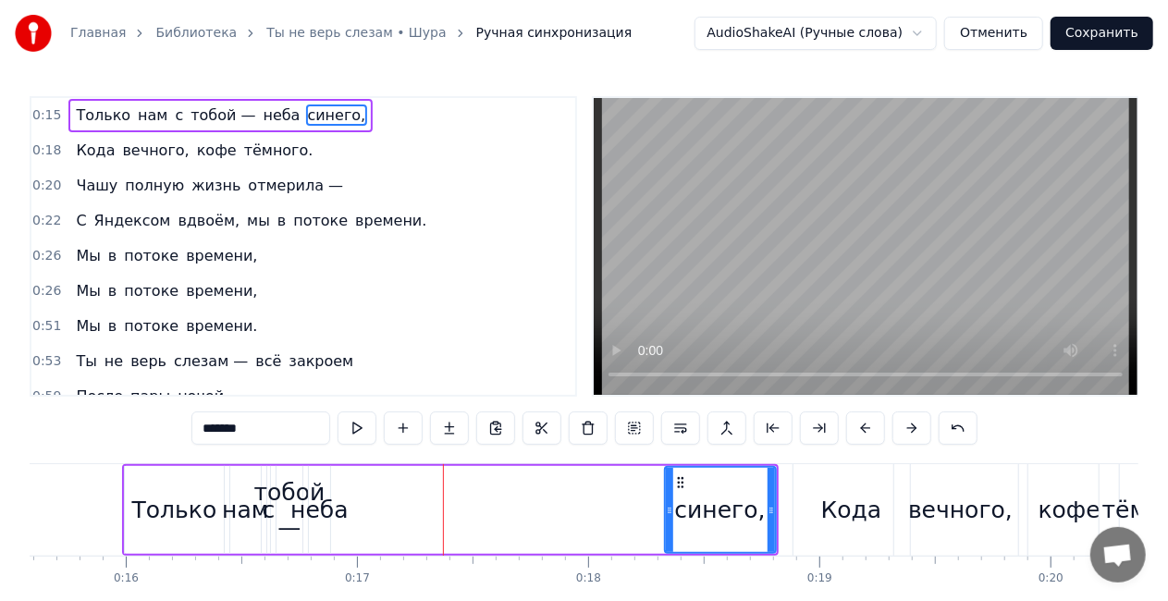
click at [290, 496] on div "тобой —" at bounding box center [289, 509] width 71 height 69
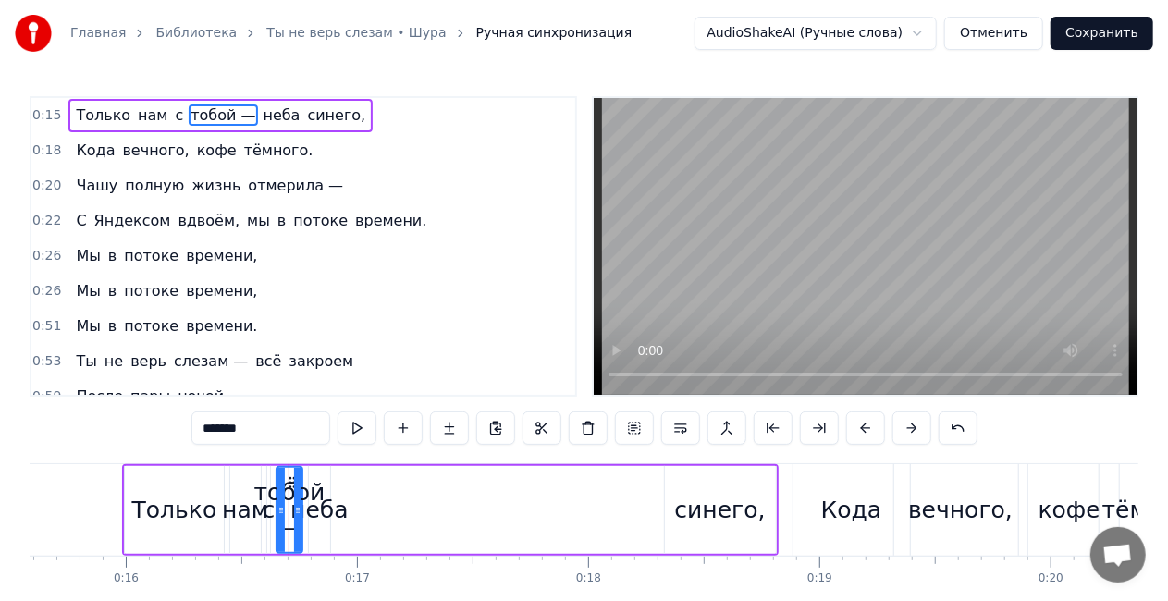
click at [316, 507] on div "тобой —" at bounding box center [289, 509] width 71 height 69
click at [326, 511] on div "неба" at bounding box center [318, 510] width 57 height 35
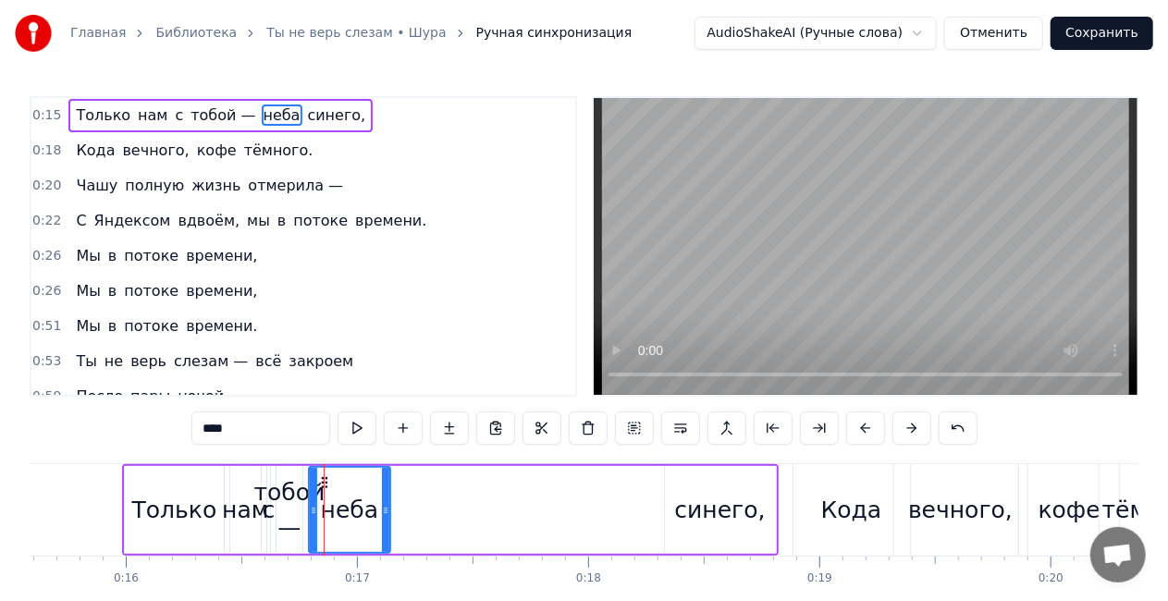
drag, startPoint x: 326, startPoint y: 511, endPoint x: 342, endPoint y: 494, distance: 22.9
click at [387, 511] on icon at bounding box center [385, 510] width 7 height 15
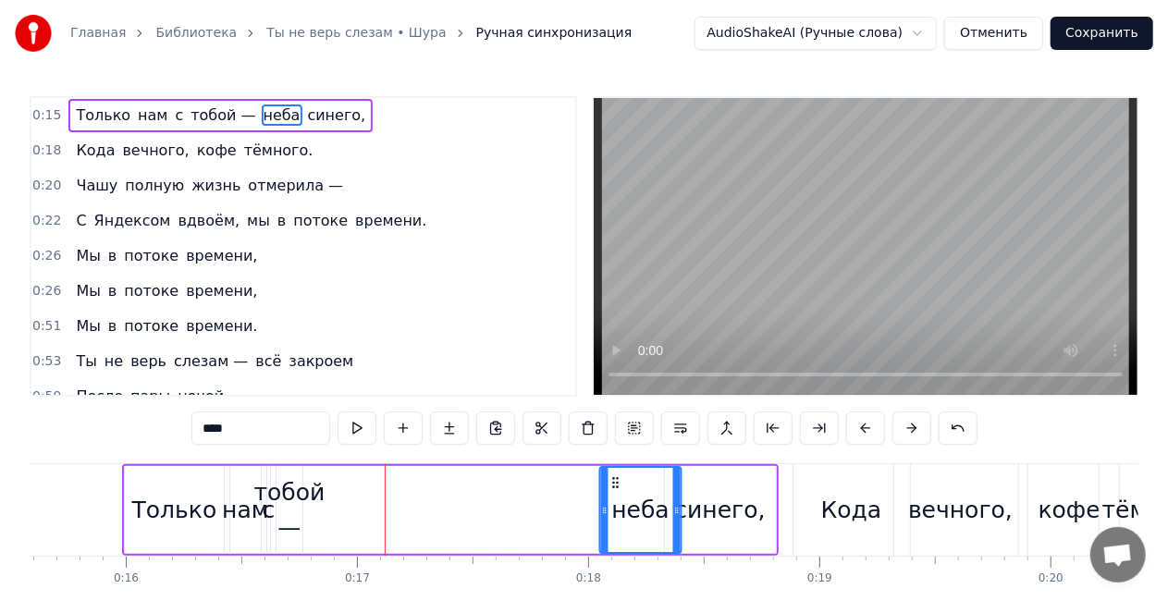
drag, startPoint x: 330, startPoint y: 483, endPoint x: 611, endPoint y: 461, distance: 282.0
click at [611, 461] on div "0:15 Только нам с тобой — неба синего, 0:18 Кода вечного, кофе тёмного. 0:20 Ча…" at bounding box center [584, 373] width 1109 height 554
click at [304, 488] on div "тобой —" at bounding box center [289, 509] width 71 height 69
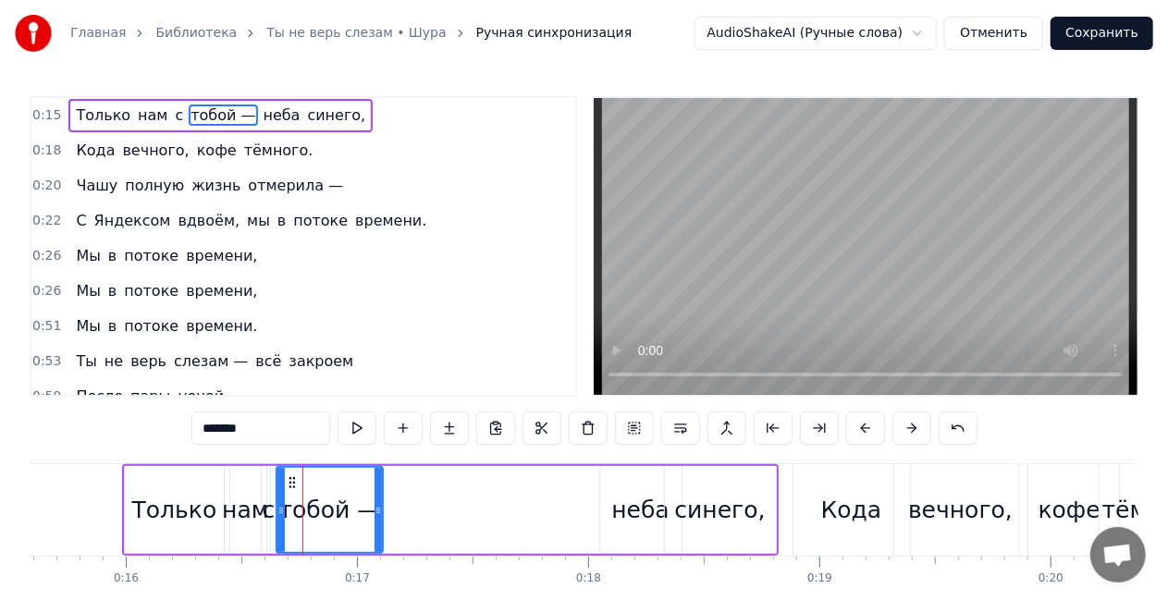
drag, startPoint x: 300, startPoint y: 509, endPoint x: 380, endPoint y: 505, distance: 80.6
click at [380, 505] on icon at bounding box center [378, 510] width 7 height 15
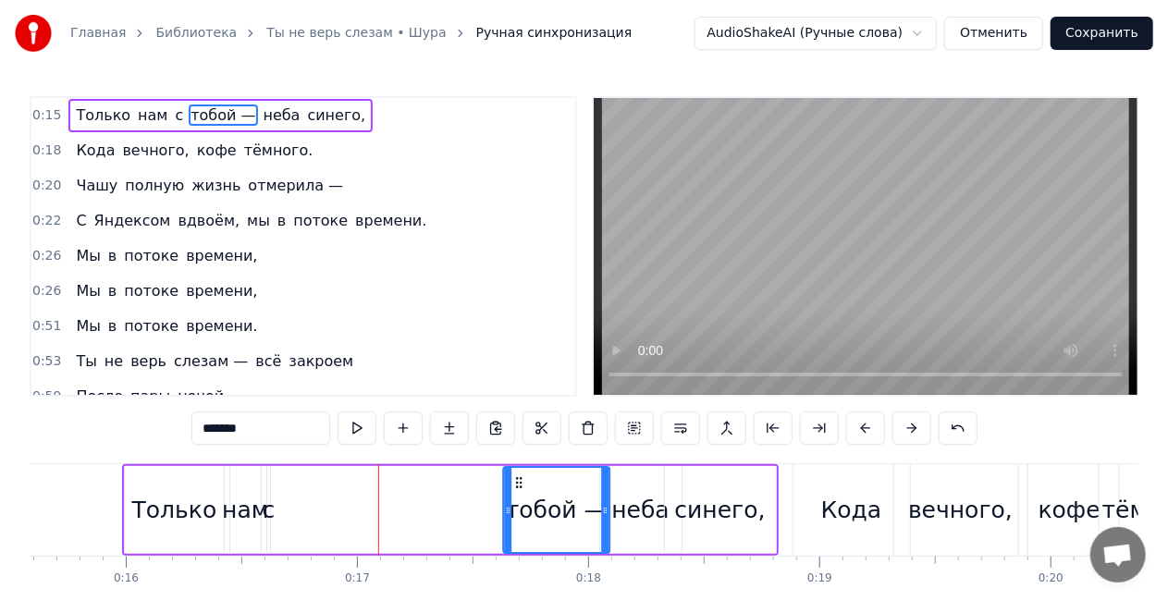
drag, startPoint x: 285, startPoint y: 479, endPoint x: 512, endPoint y: 470, distance: 227.7
click at [512, 470] on div "тобой —" at bounding box center [556, 510] width 105 height 84
click at [253, 518] on div "нам" at bounding box center [245, 510] width 47 height 35
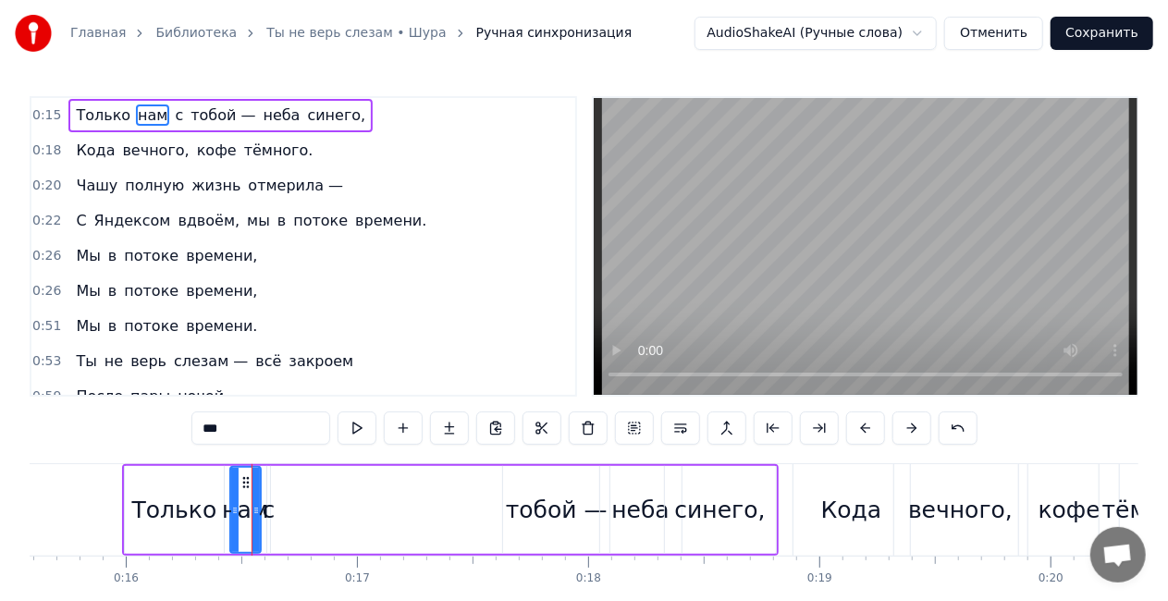
click at [270, 516] on div "с" at bounding box center [269, 510] width 13 height 35
drag, startPoint x: 271, startPoint y: 516, endPoint x: 231, endPoint y: 501, distance: 42.4
click at [229, 515] on icon at bounding box center [231, 510] width 7 height 15
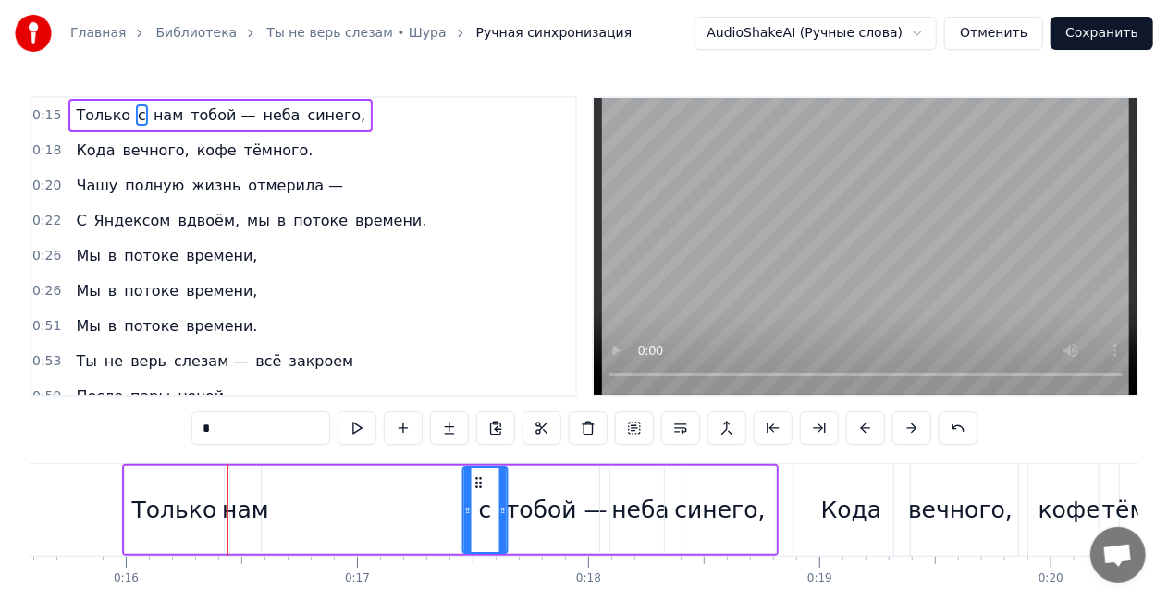
drag, startPoint x: 240, startPoint y: 484, endPoint x: 477, endPoint y: 473, distance: 238.0
click at [254, 523] on div "нам" at bounding box center [245, 510] width 47 height 35
type input "***"
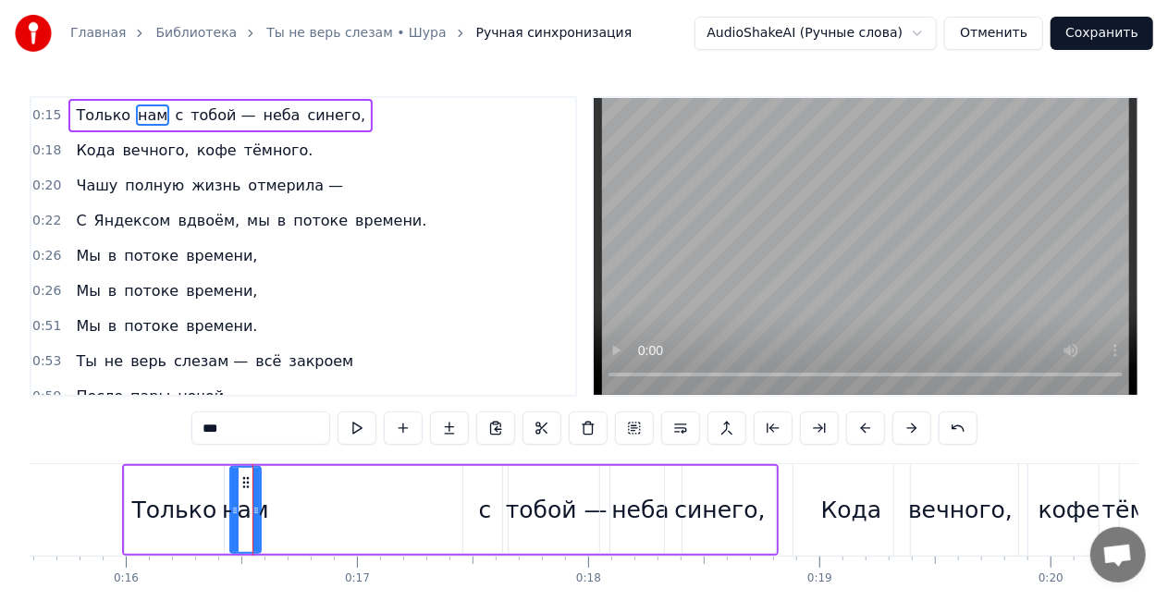
click at [260, 520] on div "нам" at bounding box center [245, 510] width 47 height 35
drag, startPoint x: 257, startPoint y: 511, endPoint x: 306, endPoint y: 499, distance: 50.3
click at [304, 501] on div at bounding box center [300, 510] width 7 height 84
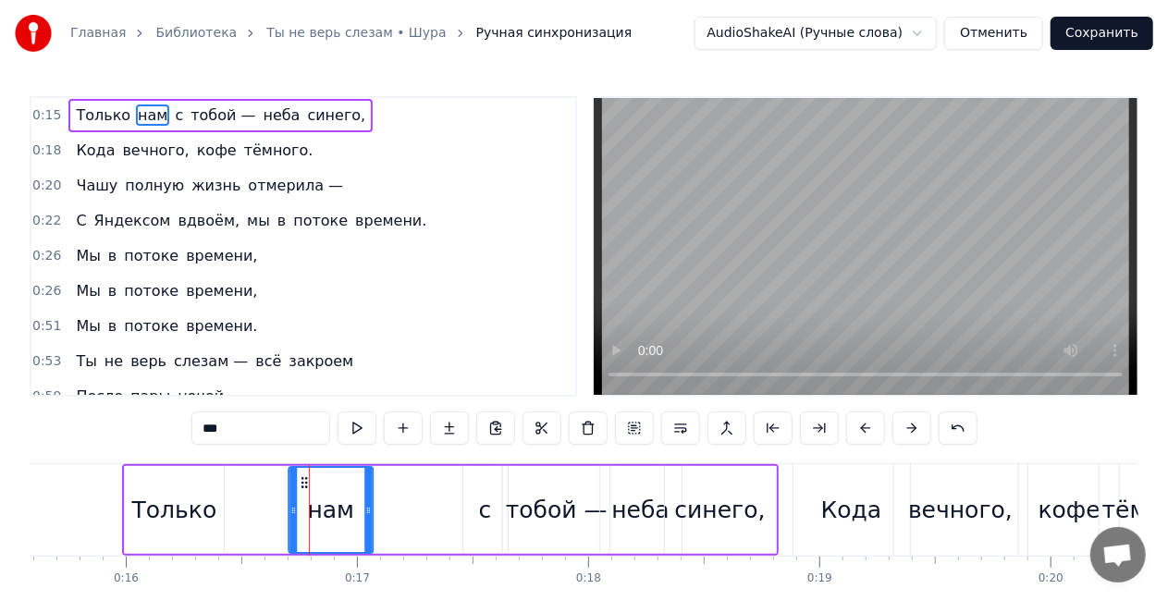
click at [292, 472] on div "нам" at bounding box center [330, 510] width 82 height 84
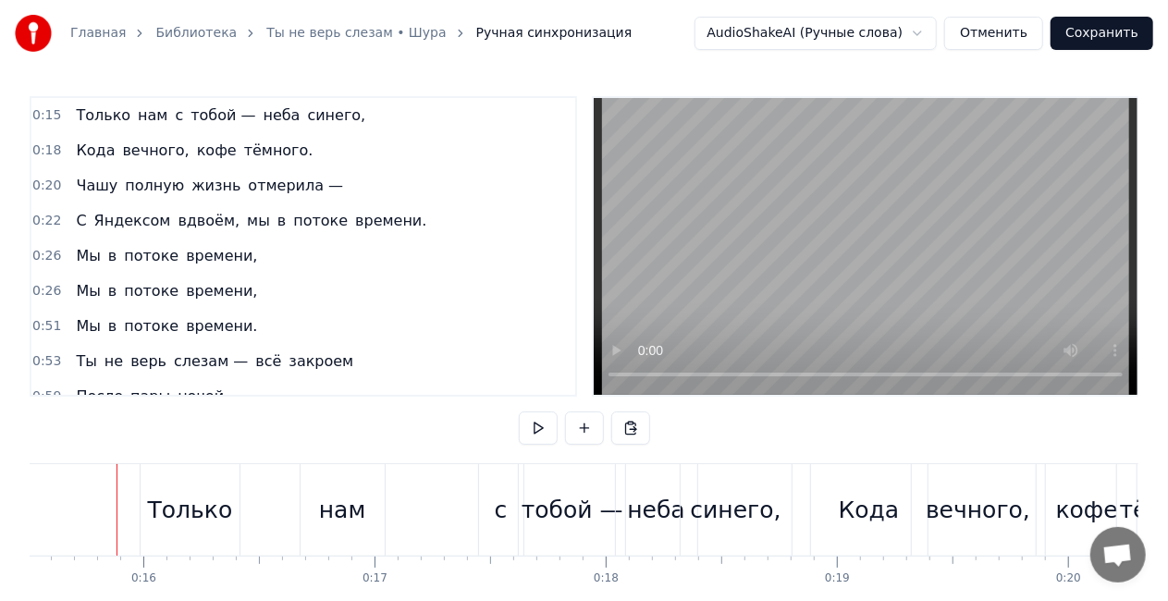
scroll to position [0, 3580]
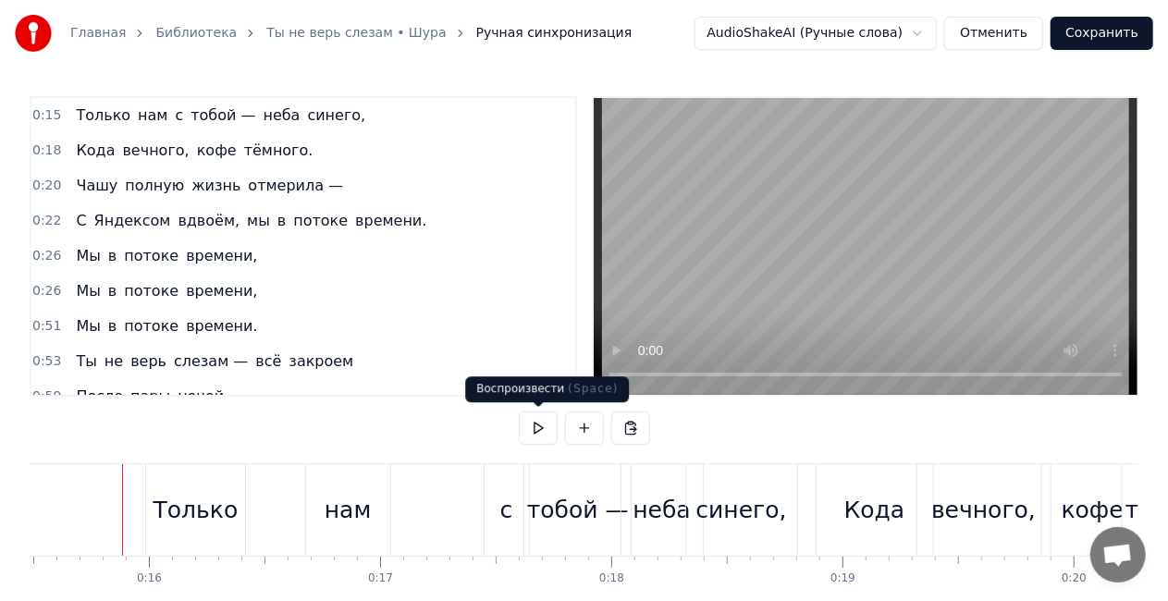
click at [532, 426] on button at bounding box center [538, 428] width 39 height 33
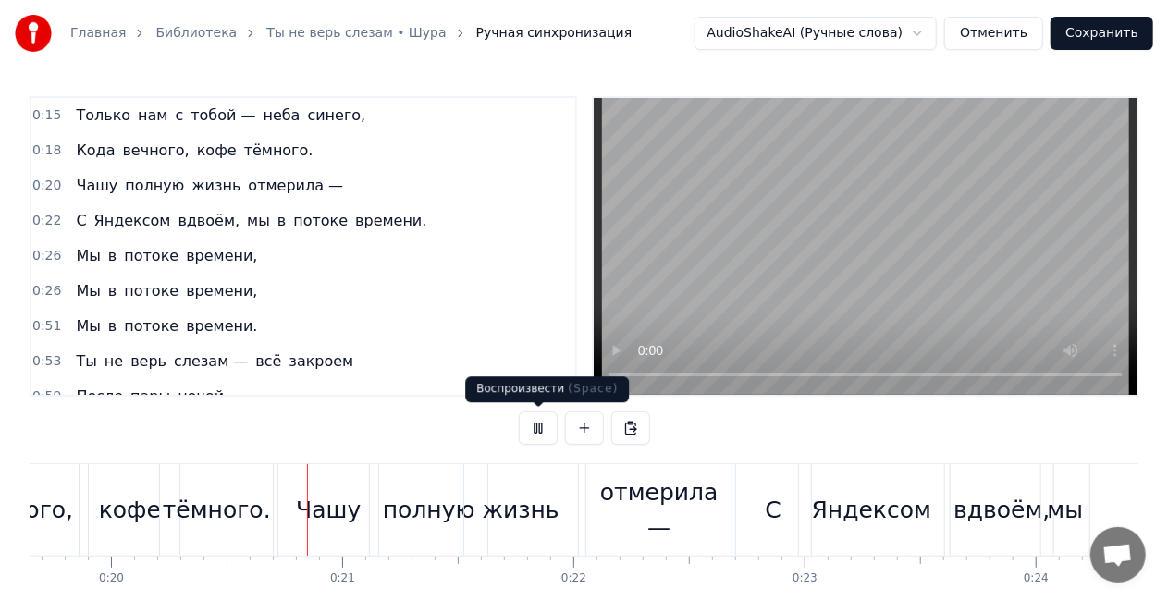
scroll to position [0, 4562]
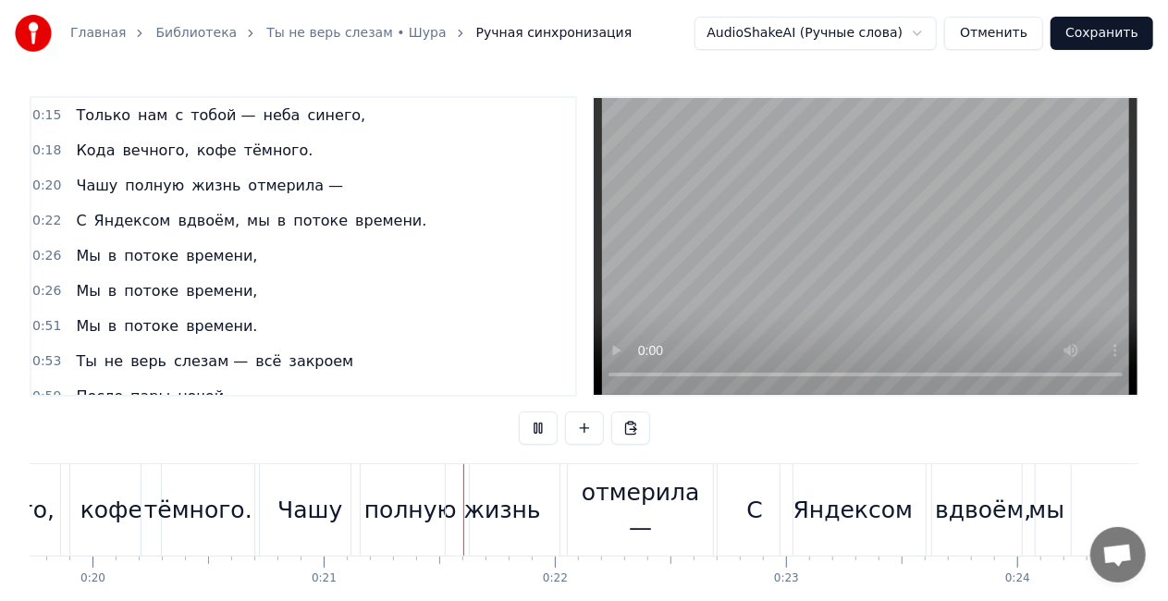
click at [671, 310] on video at bounding box center [866, 246] width 544 height 297
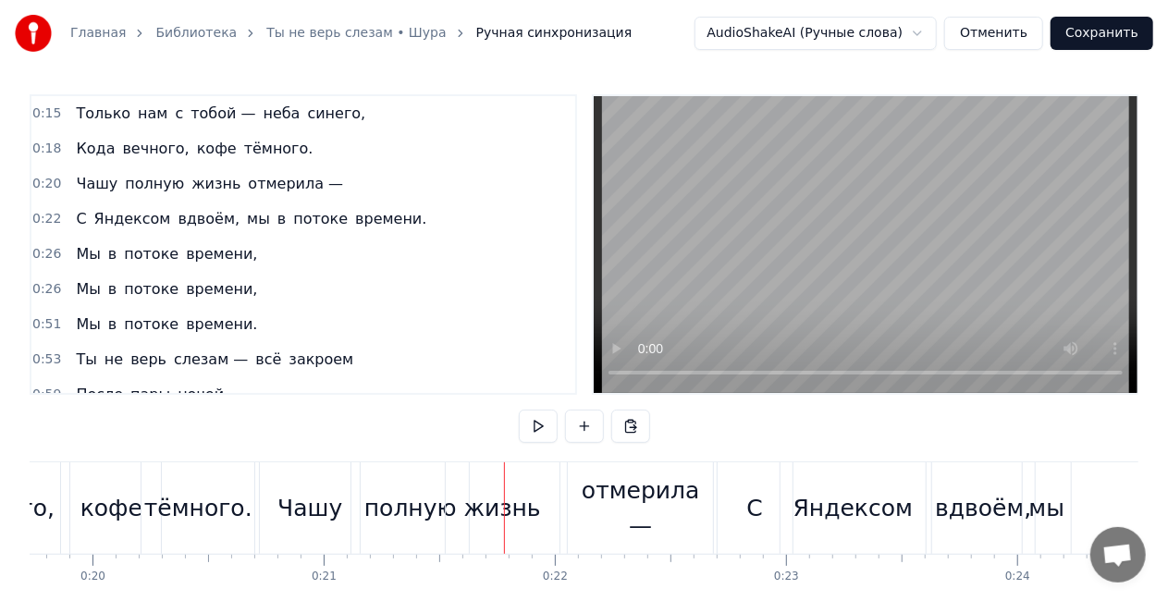
scroll to position [0, 0]
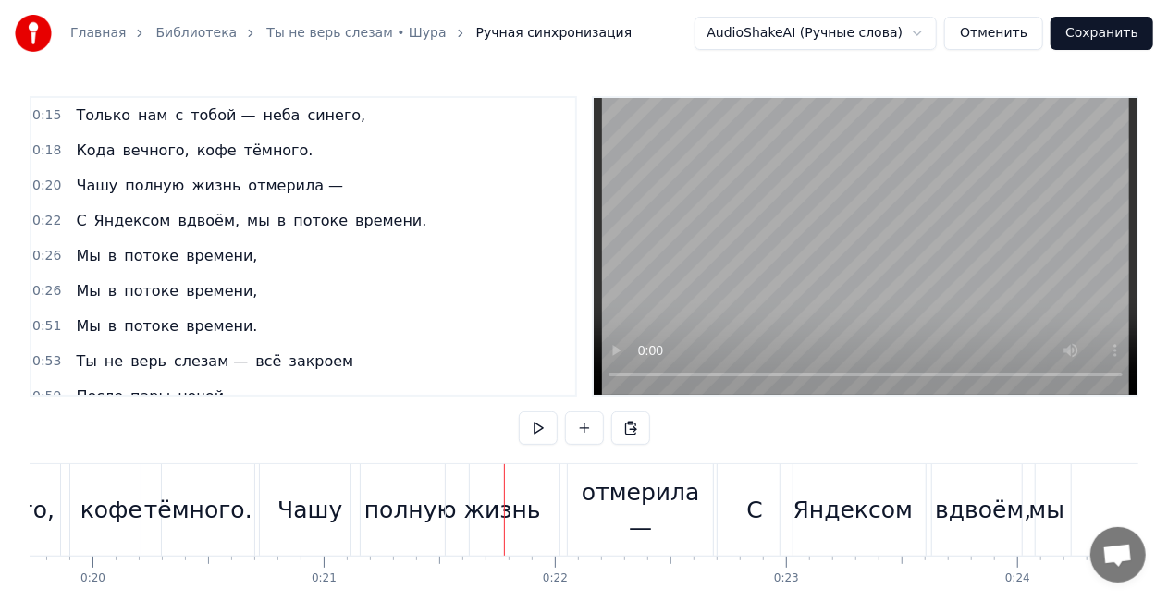
click at [155, 240] on div "Мы в потоке времени," at bounding box center [166, 256] width 196 height 33
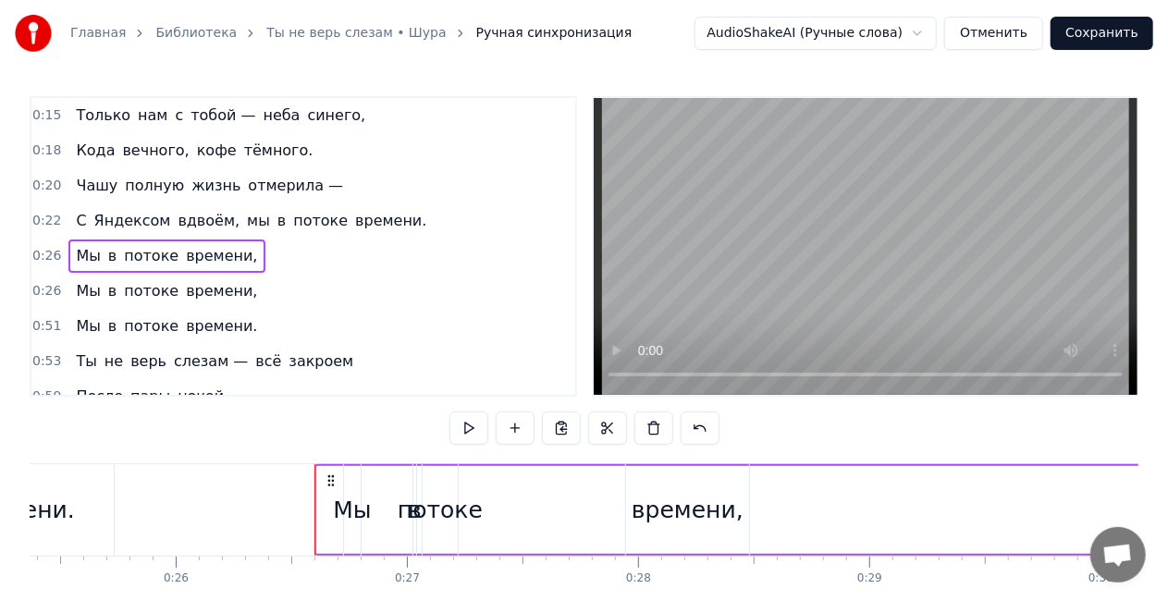
scroll to position [0, 6058]
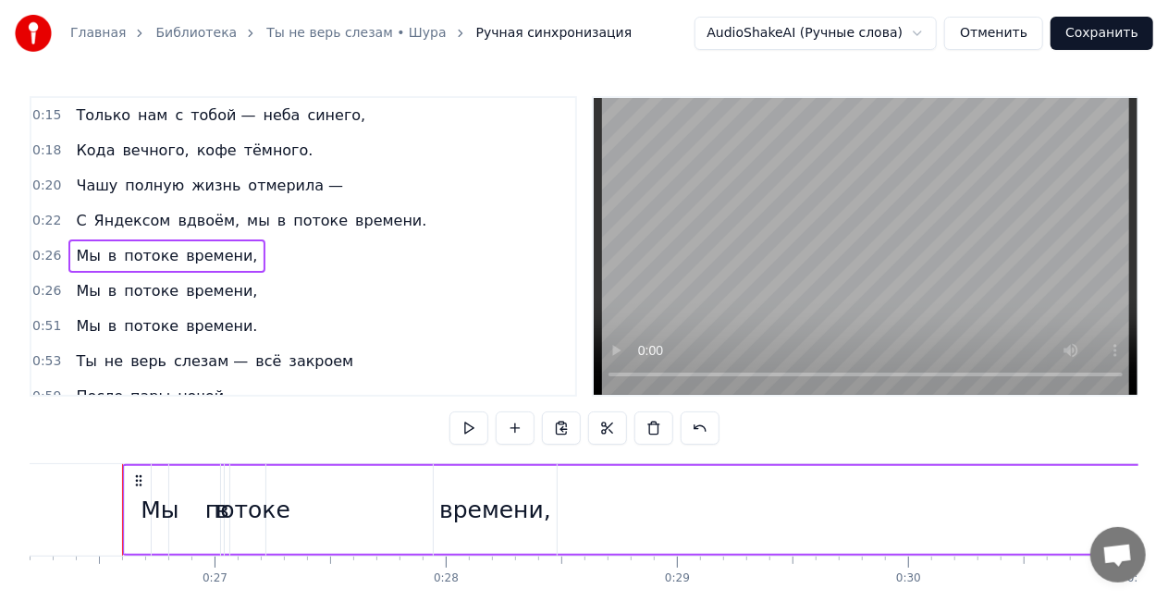
click at [503, 511] on div "времени," at bounding box center [495, 510] width 112 height 35
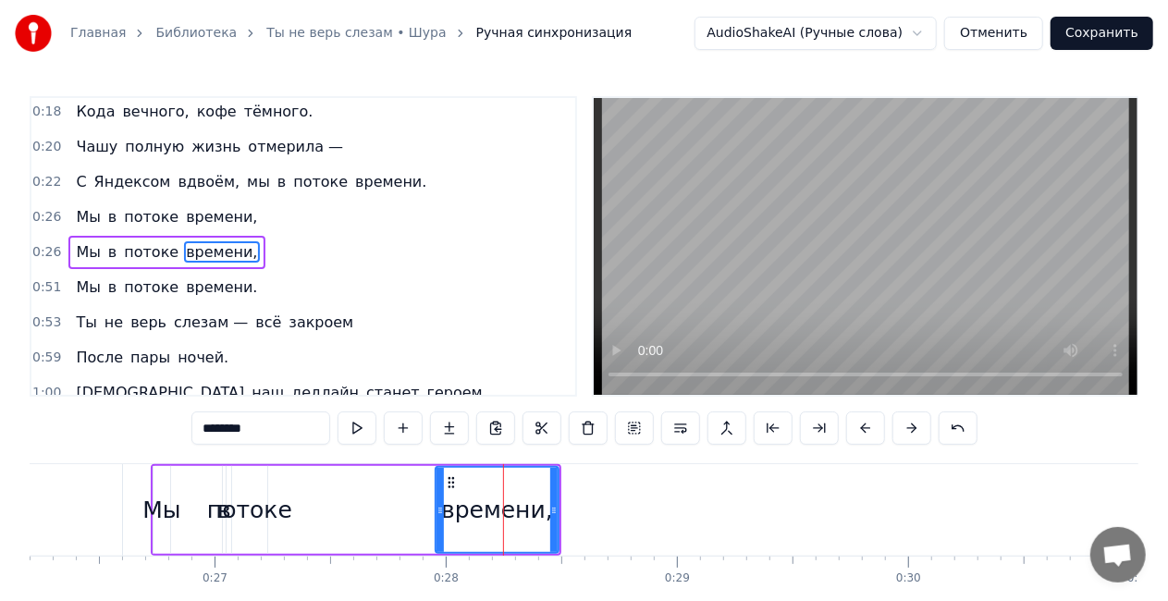
scroll to position [41, 0]
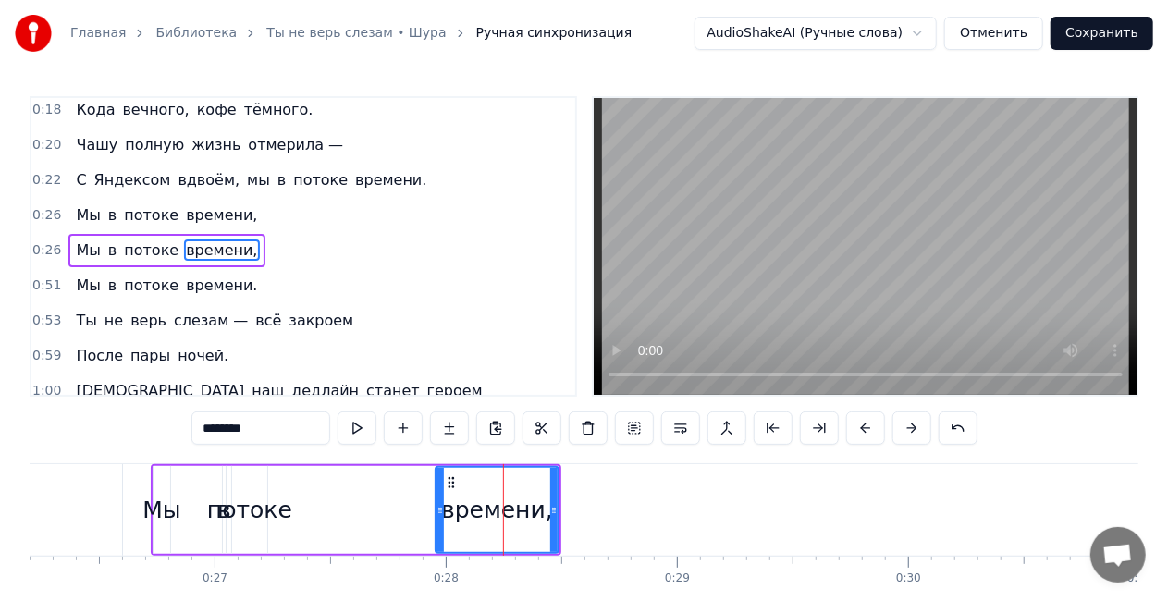
drag, startPoint x: 555, startPoint y: 510, endPoint x: 423, endPoint y: 505, distance: 132.3
click at [554, 505] on icon at bounding box center [553, 510] width 7 height 15
click at [269, 511] on div "потоке" at bounding box center [249, 510] width 85 height 35
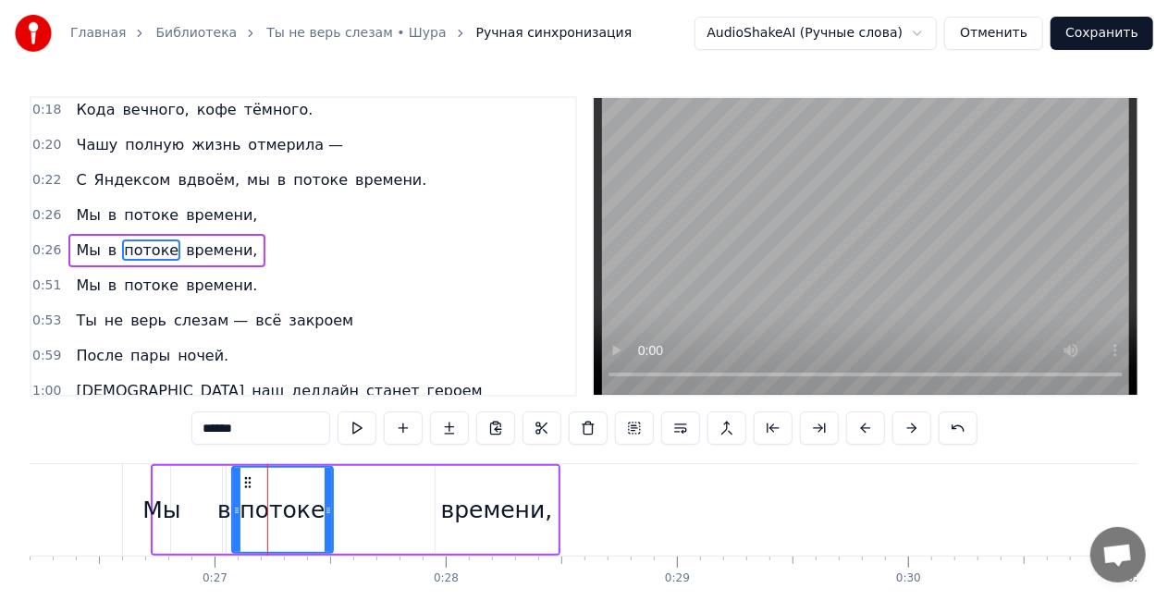
drag, startPoint x: 265, startPoint y: 507, endPoint x: 283, endPoint y: 499, distance: 19.9
click at [329, 499] on div at bounding box center [328, 510] width 7 height 84
click at [220, 508] on div "в" at bounding box center [224, 510] width 14 height 35
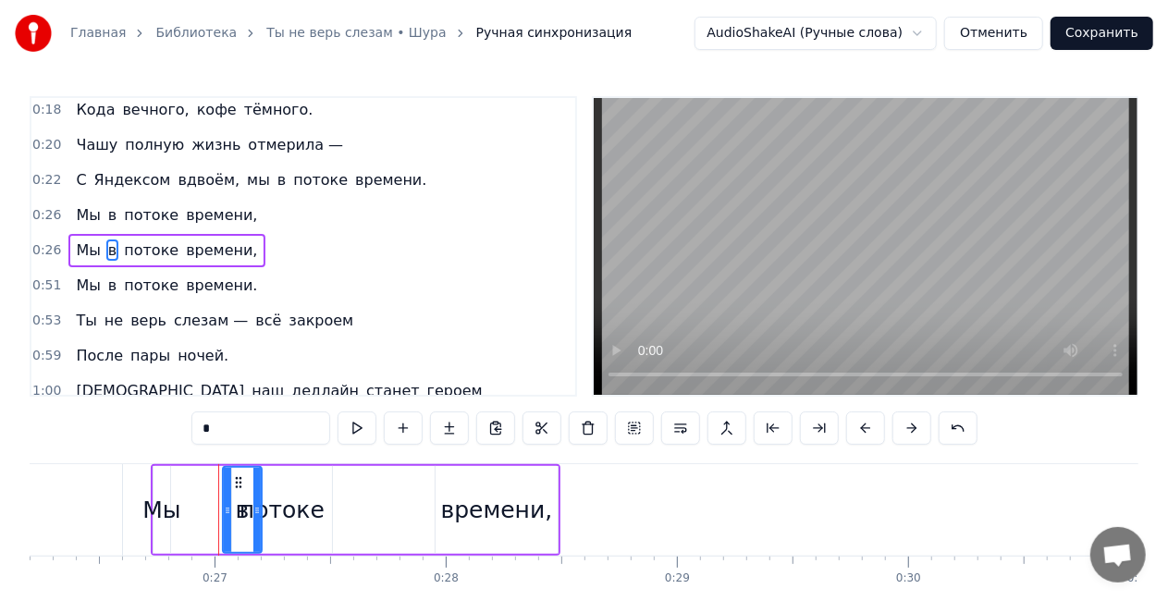
drag, startPoint x: 223, startPoint y: 513, endPoint x: 246, endPoint y: 499, distance: 27.0
click at [259, 503] on icon at bounding box center [256, 510] width 7 height 15
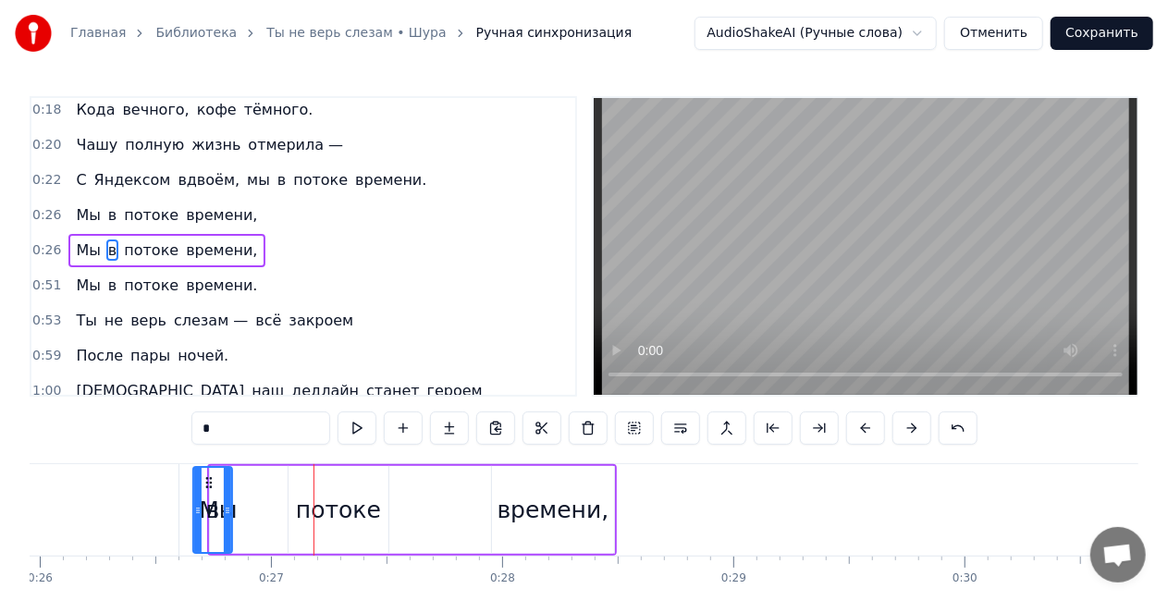
scroll to position [0, 5979]
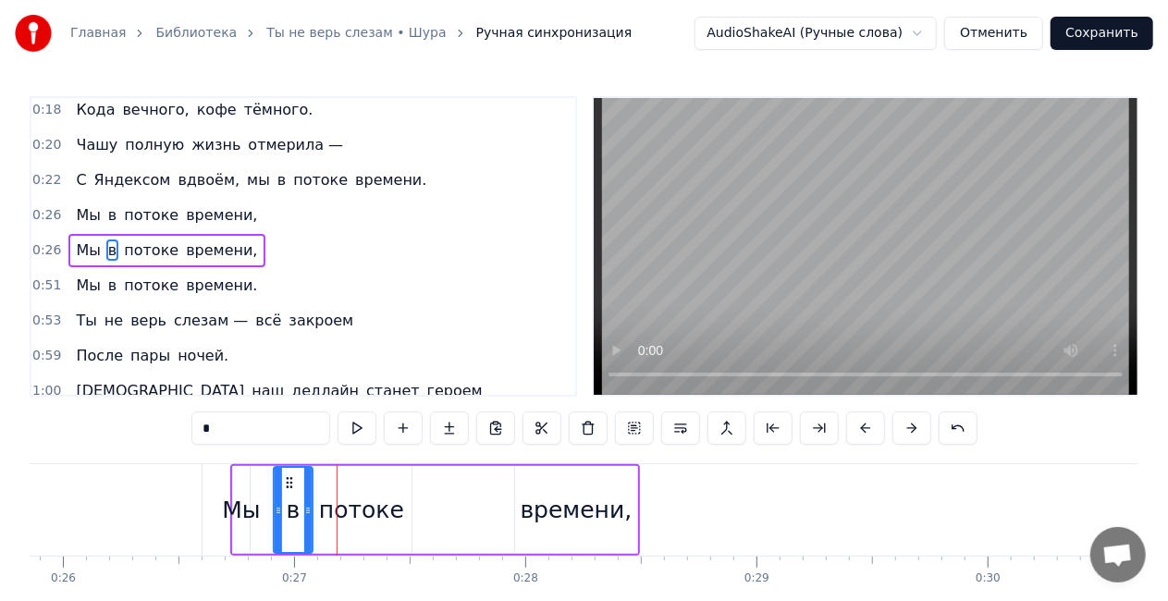
drag, startPoint x: 238, startPoint y: 479, endPoint x: 289, endPoint y: 475, distance: 51.0
click at [289, 475] on icon at bounding box center [289, 482] width 15 height 15
click at [239, 509] on div "Мы" at bounding box center [241, 510] width 38 height 35
type input "**"
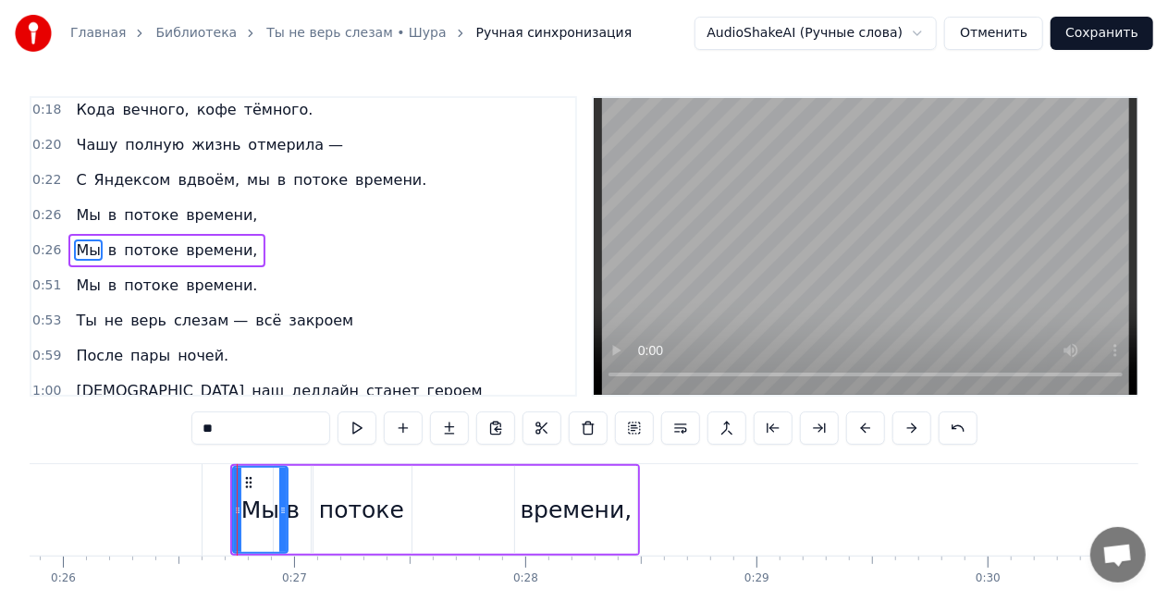
drag, startPoint x: 243, startPoint y: 505, endPoint x: 281, endPoint y: 506, distance: 37.9
click at [281, 506] on icon at bounding box center [282, 510] width 7 height 15
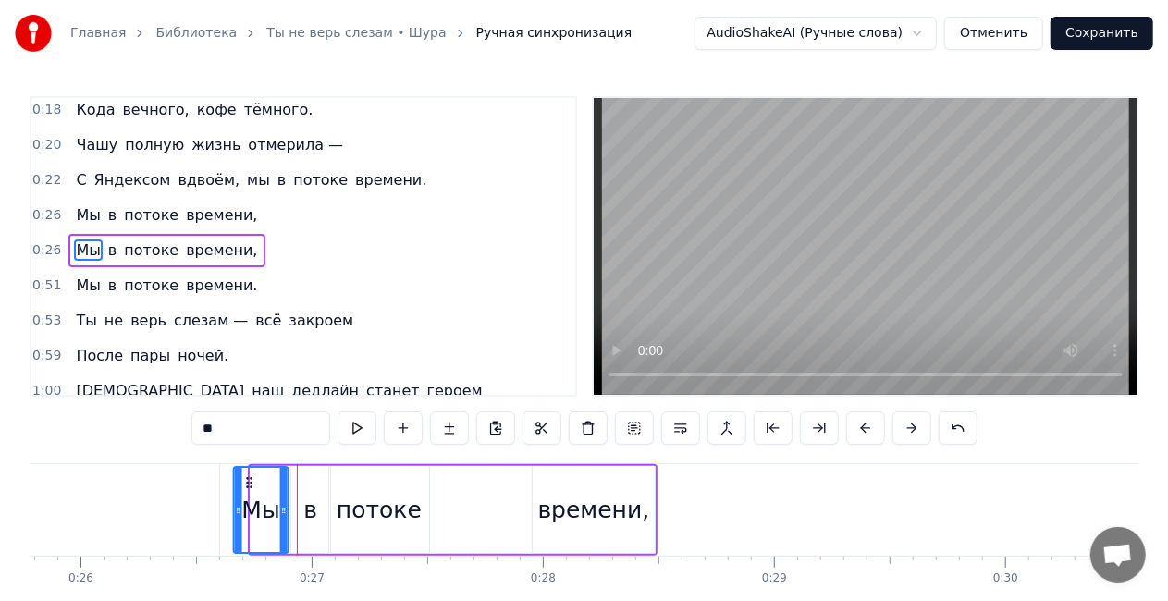
drag, startPoint x: 244, startPoint y: 481, endPoint x: 233, endPoint y: 481, distance: 11.1
click at [241, 481] on icon at bounding box center [248, 482] width 15 height 15
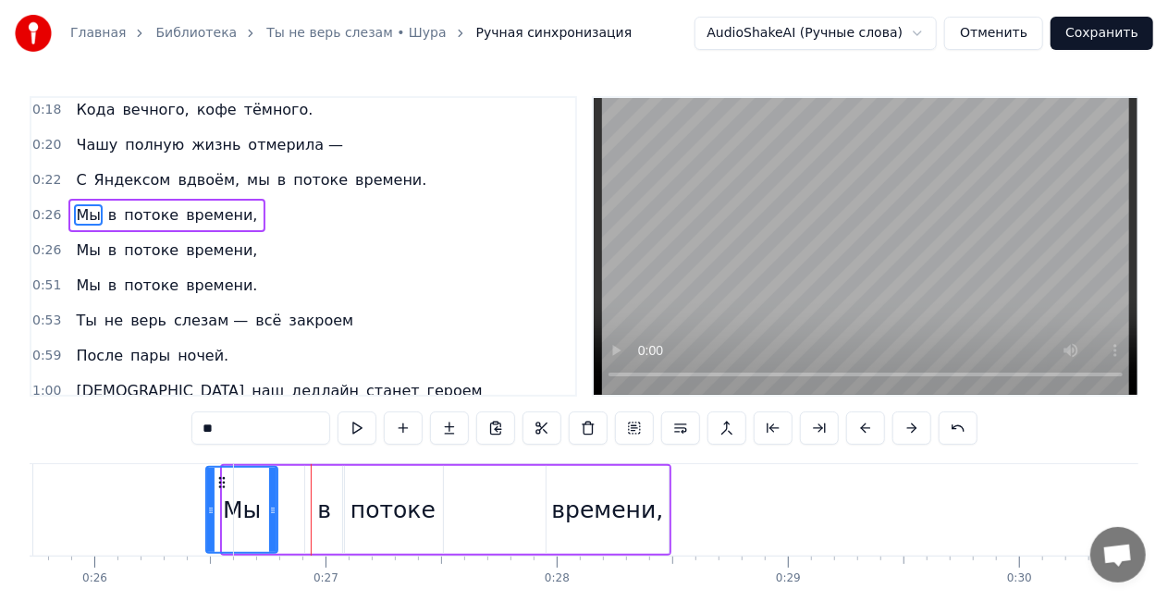
drag, startPoint x: 228, startPoint y: 509, endPoint x: 207, endPoint y: 503, distance: 21.1
click at [207, 507] on icon at bounding box center [210, 510] width 7 height 15
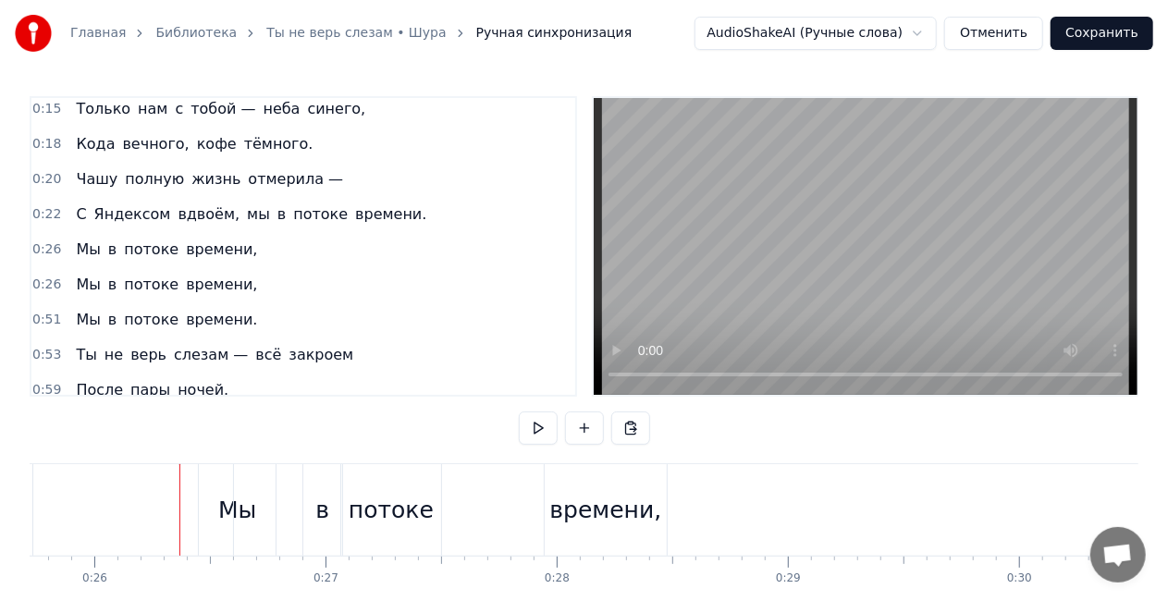
click at [131, 233] on div "Мы в потоке времени," at bounding box center [166, 249] width 196 height 33
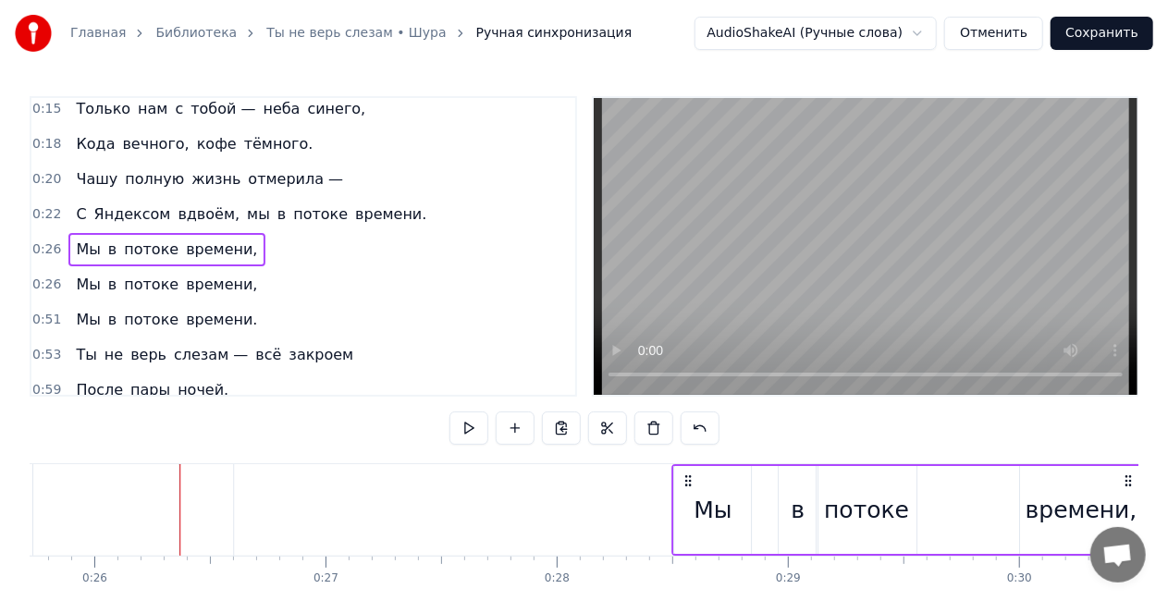
drag, startPoint x: 211, startPoint y: 480, endPoint x: 745, endPoint y: 459, distance: 535.0
click at [745, 459] on div "0:15 Только нам с тобой — неба синего, 0:18 Кода вечного, кофе тёмного. 0:20 Ча…" at bounding box center [584, 373] width 1109 height 554
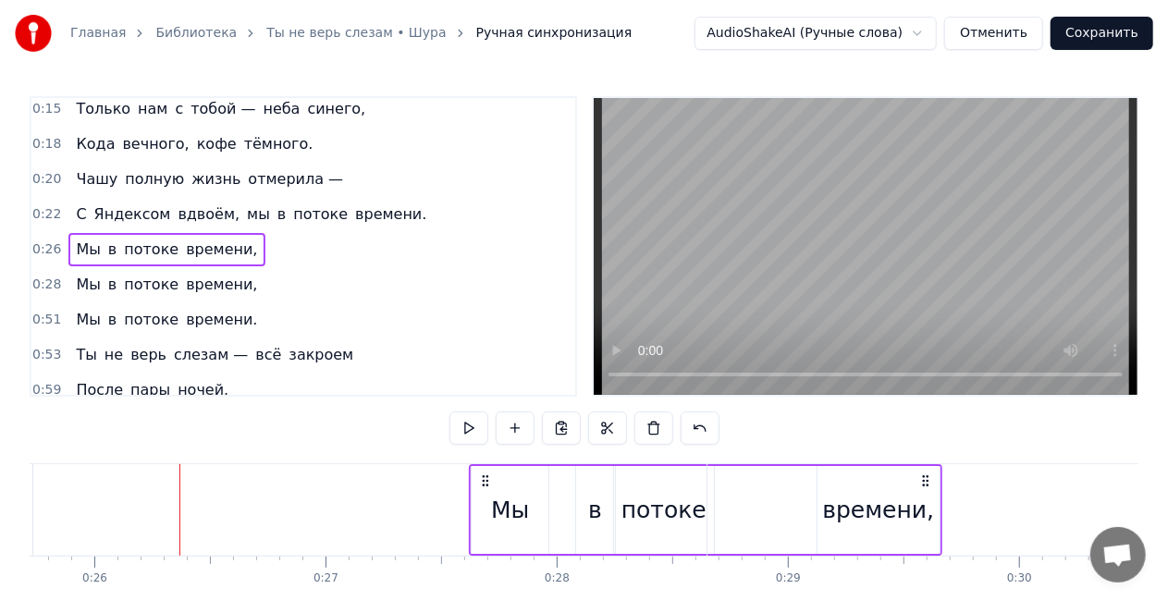
drag, startPoint x: 210, startPoint y: 475, endPoint x: 481, endPoint y: 464, distance: 271.2
click at [481, 464] on div "Мы в потоке времени," at bounding box center [706, 510] width 474 height 92
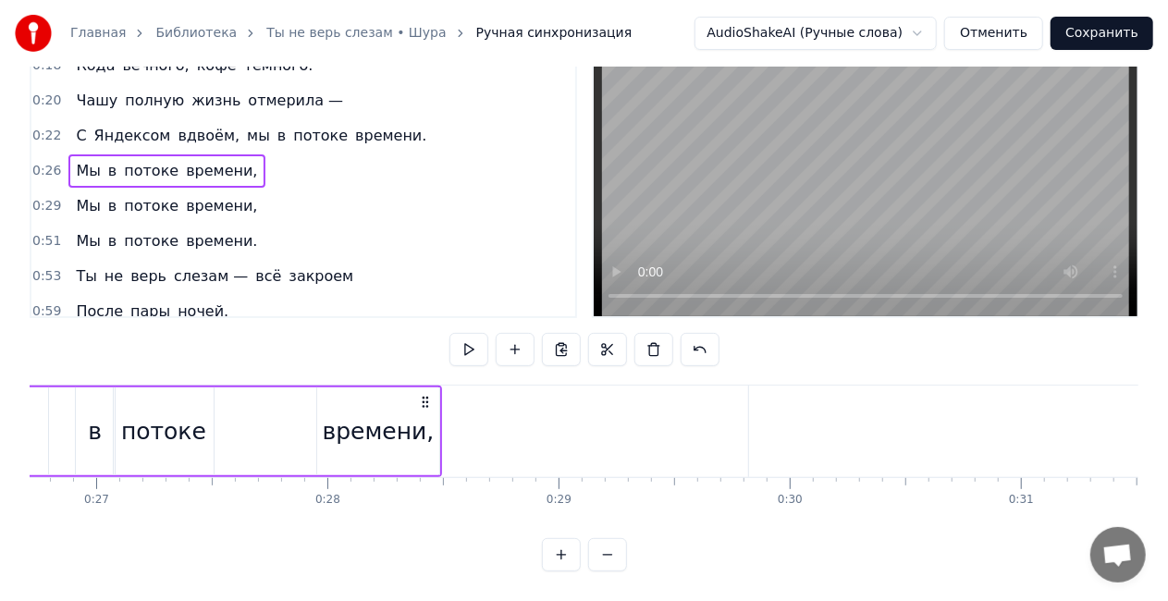
scroll to position [0, 6202]
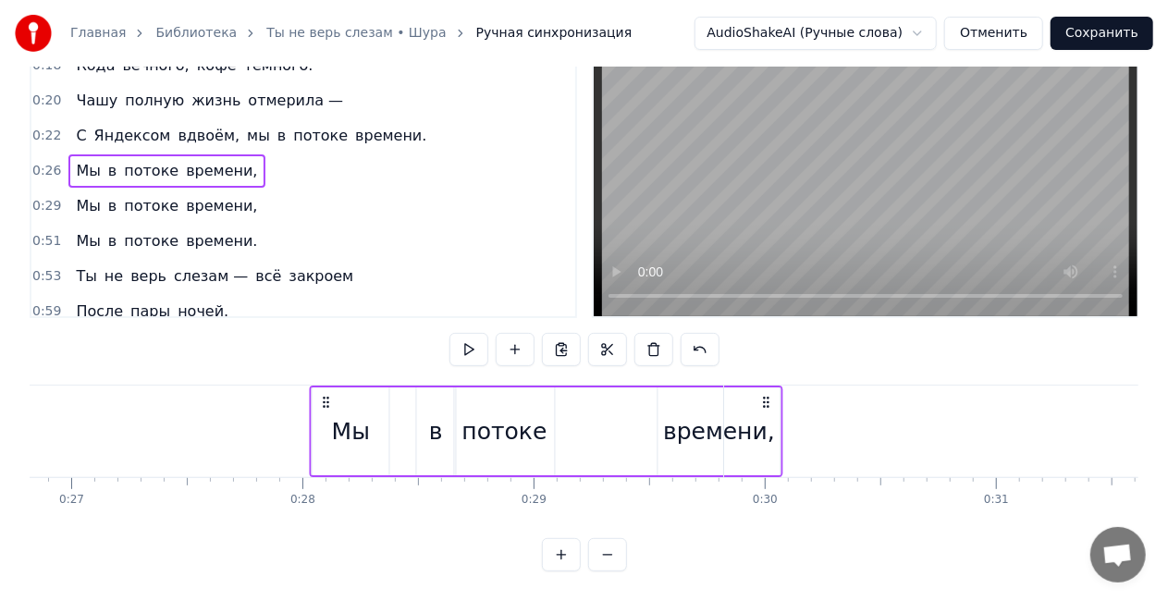
drag, startPoint x: 400, startPoint y: 388, endPoint x: 766, endPoint y: 365, distance: 366.0
click at [766, 365] on div "0:15 Только нам с тобой — неба синего, 0:18 Кода вечного, кофе тёмного. 0:20 Ча…" at bounding box center [584, 295] width 1109 height 554
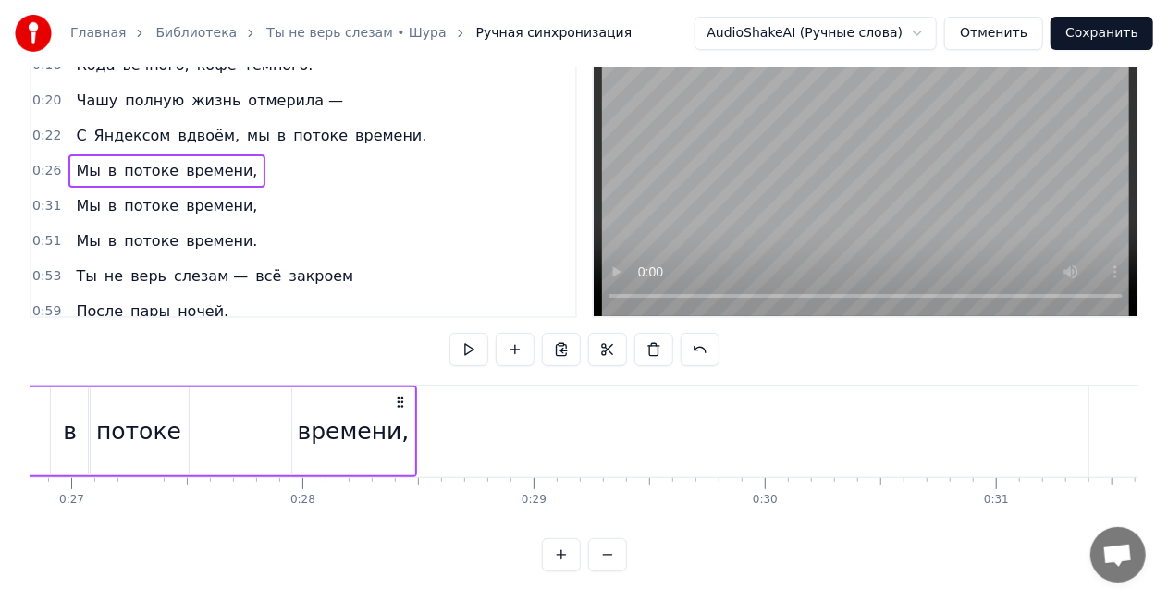
click at [385, 415] on div "времени," at bounding box center [354, 431] width 112 height 35
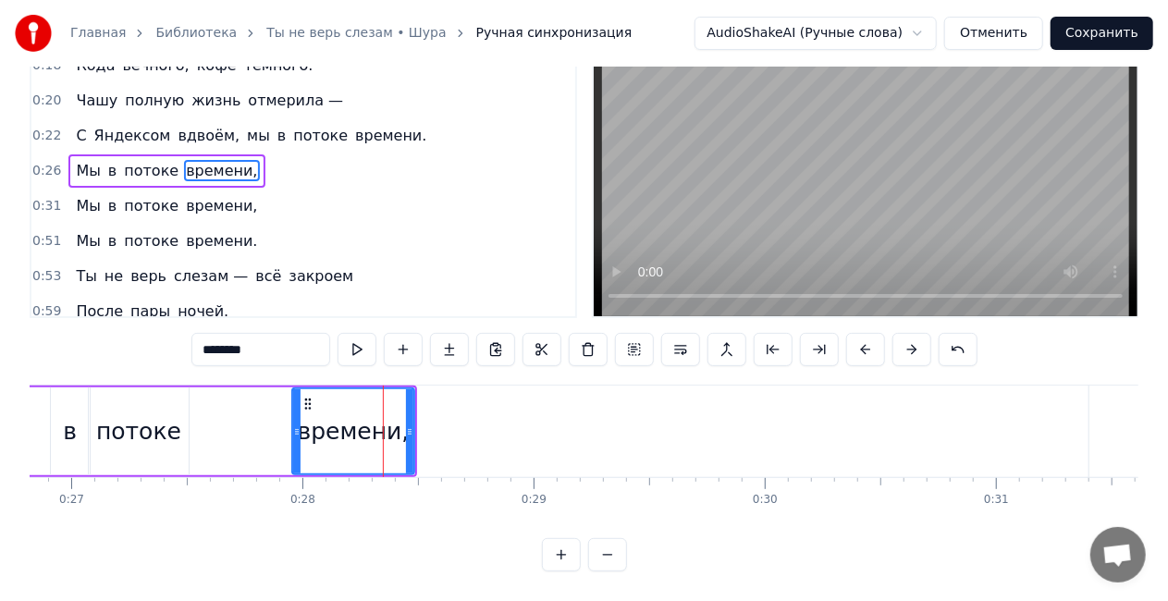
scroll to position [0, 0]
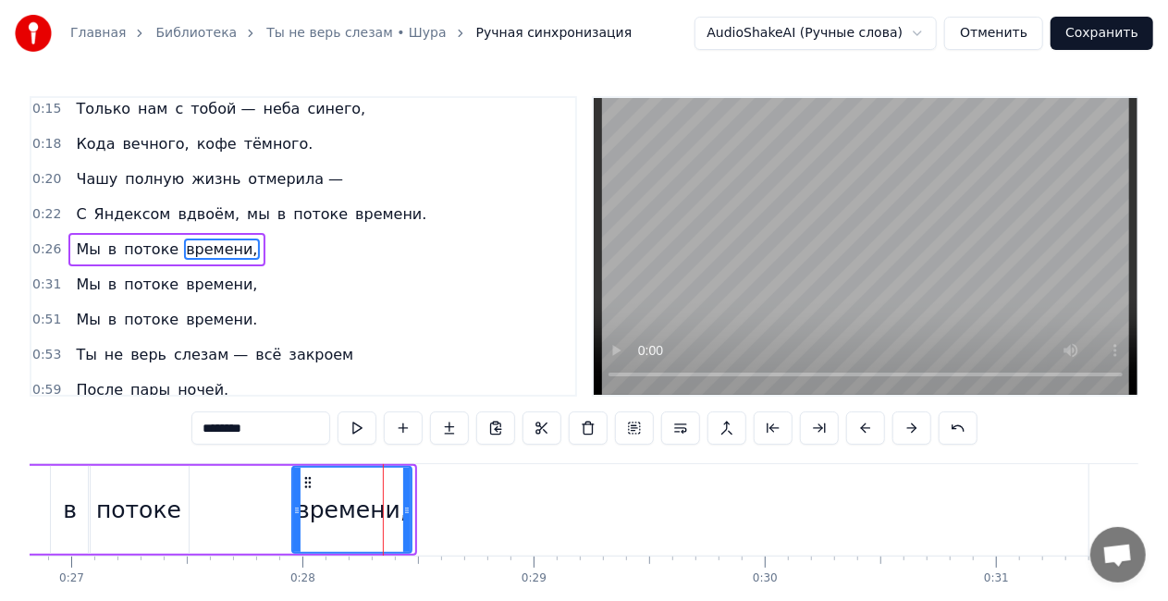
click at [406, 509] on icon at bounding box center [406, 510] width 7 height 15
click at [122, 239] on span "потоке" at bounding box center [151, 249] width 58 height 21
type input "******"
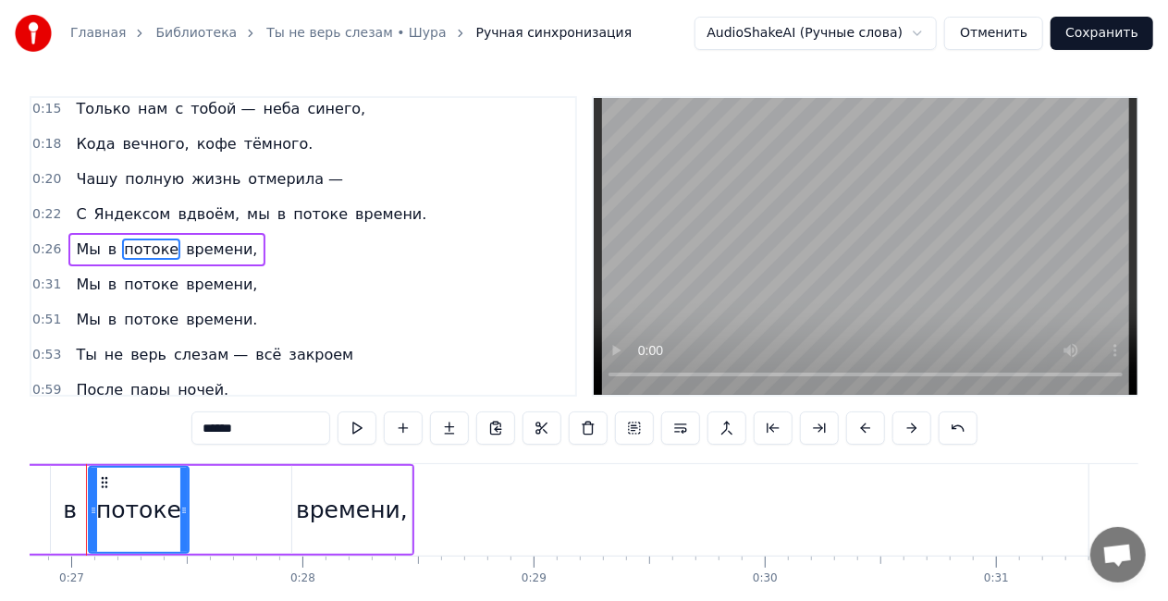
scroll to position [0, 6165]
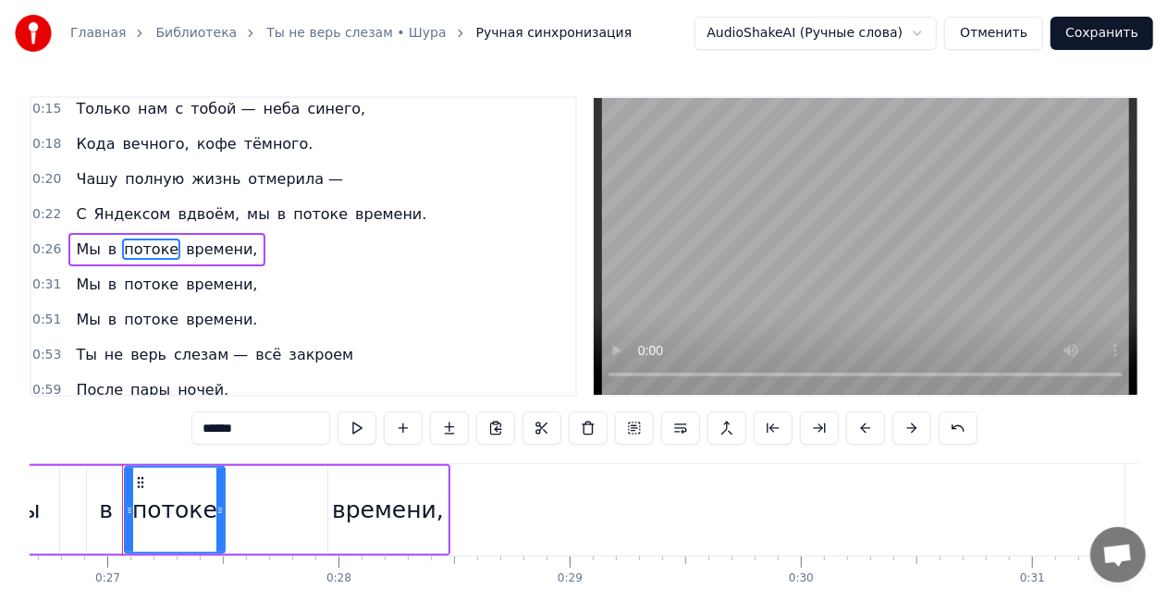
click at [268, 494] on div "Мы в потоке времени," at bounding box center [215, 510] width 471 height 92
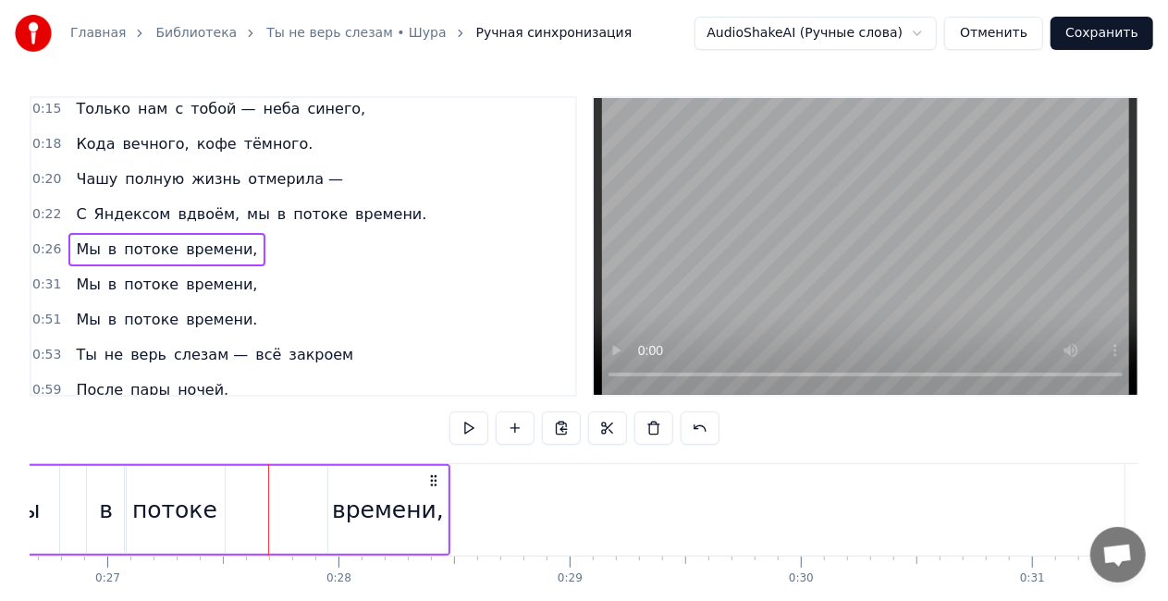
click at [381, 511] on div "времени," at bounding box center [388, 510] width 112 height 35
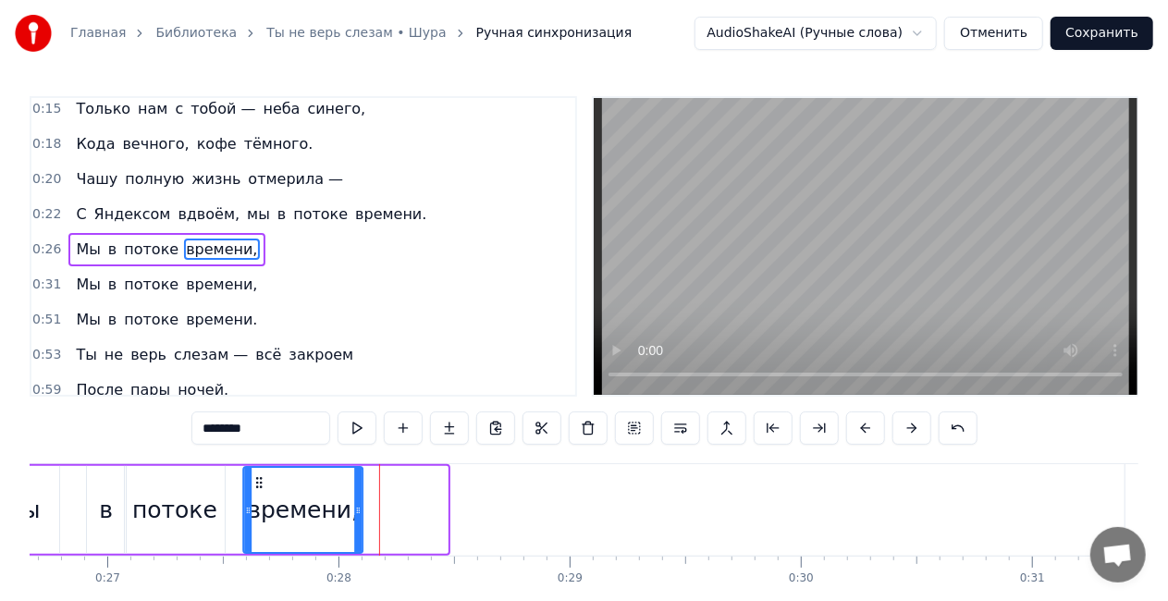
drag, startPoint x: 340, startPoint y: 482, endPoint x: 259, endPoint y: 479, distance: 81.4
click at [259, 479] on icon at bounding box center [259, 482] width 15 height 15
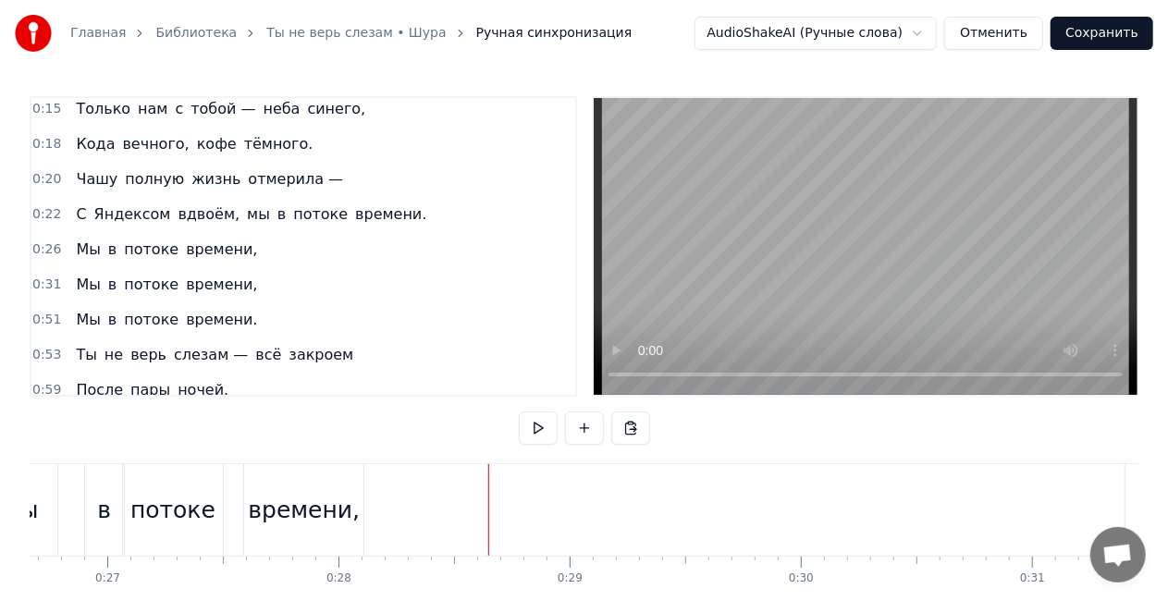
click at [315, 499] on div "времени," at bounding box center [304, 510] width 112 height 35
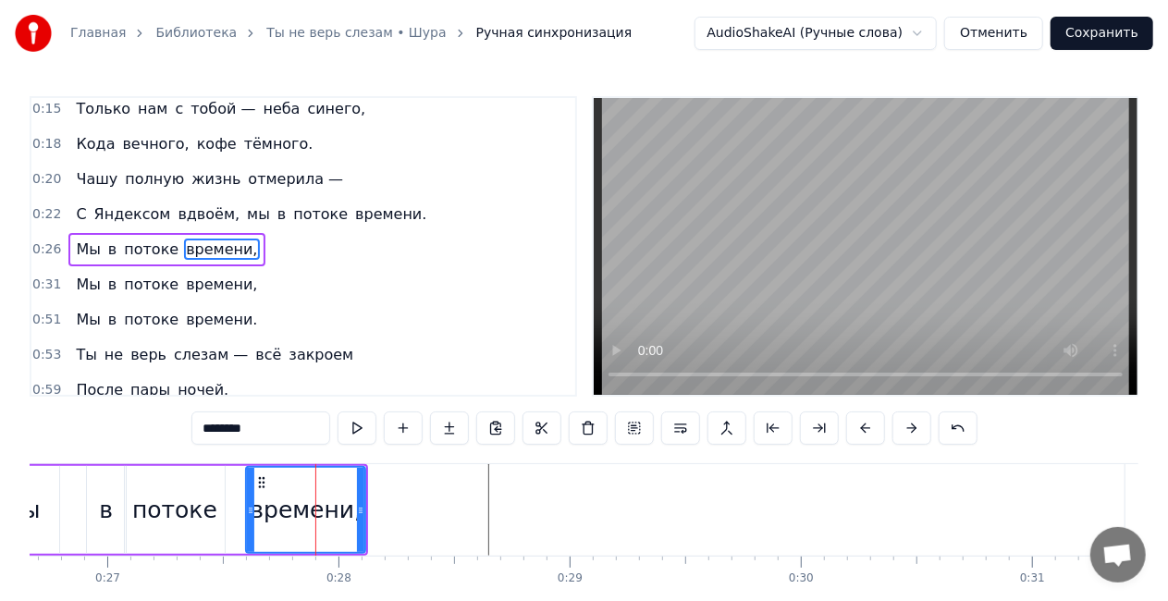
click at [141, 233] on div "Мы в потоке времени," at bounding box center [166, 249] width 196 height 33
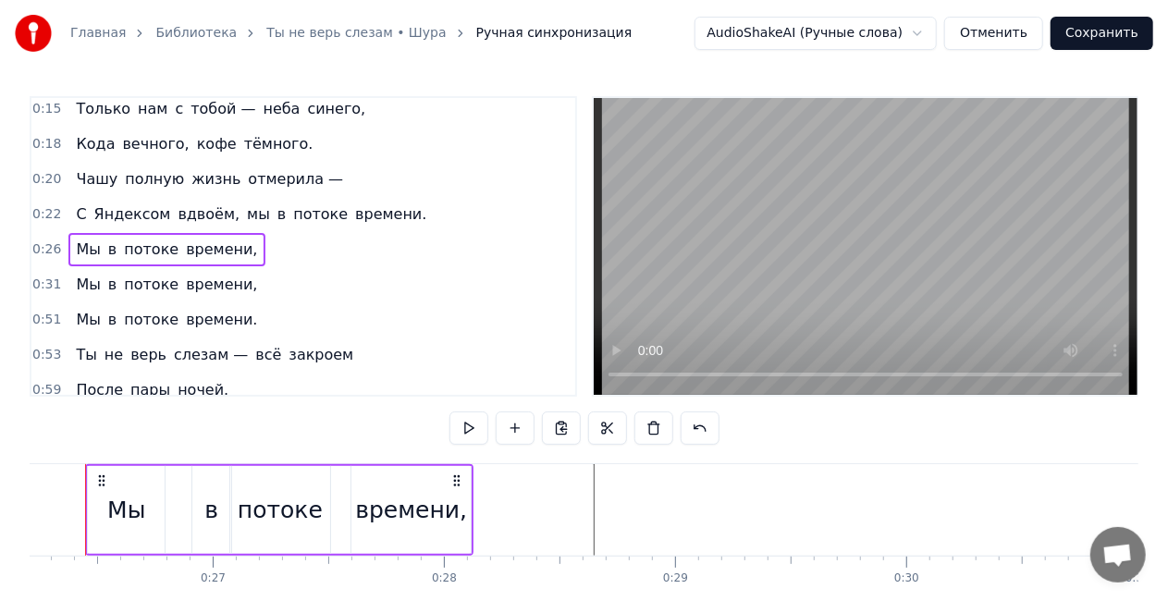
scroll to position [0, 6023]
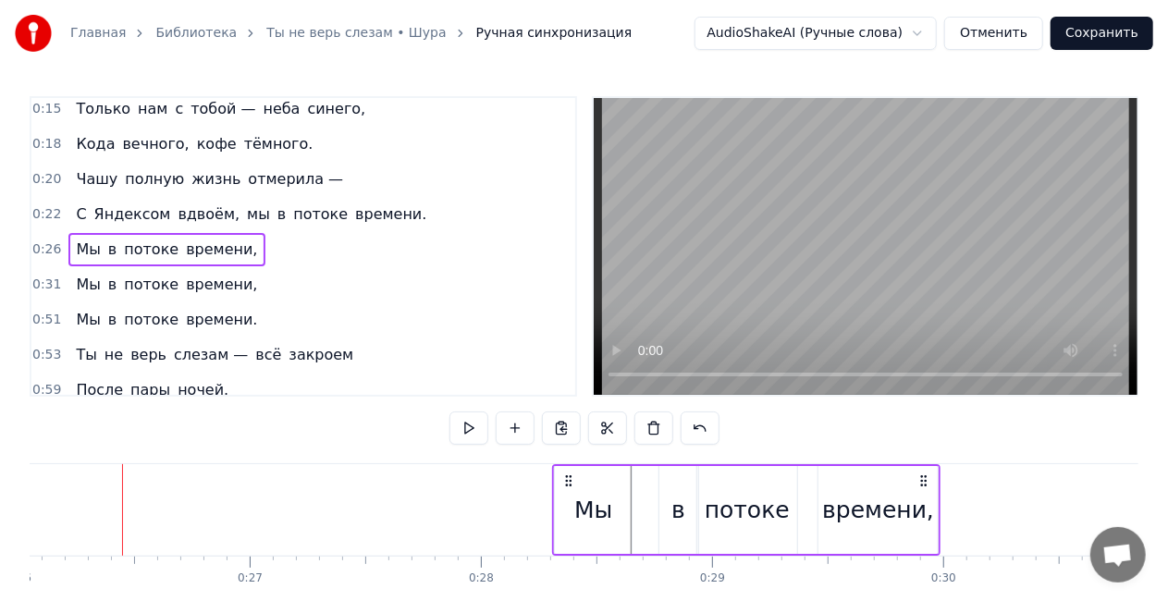
drag, startPoint x: 493, startPoint y: 479, endPoint x: 923, endPoint y: 475, distance: 430.1
click at [923, 475] on icon at bounding box center [924, 481] width 15 height 15
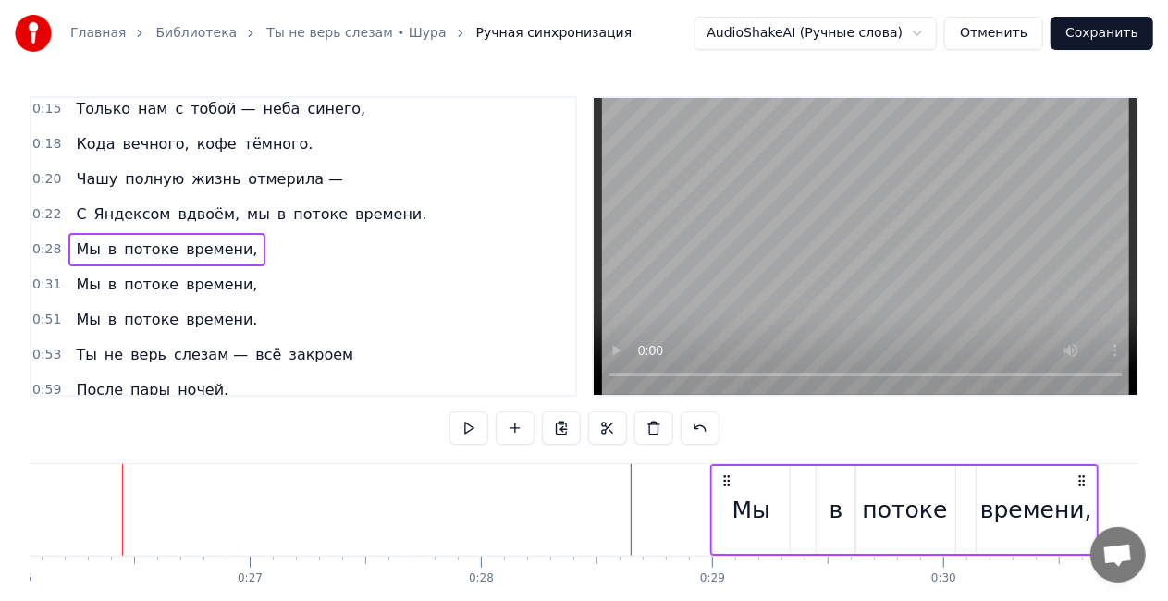
drag, startPoint x: 566, startPoint y: 479, endPoint x: 723, endPoint y: 472, distance: 157.4
click at [723, 472] on div "Мы в потоке времени," at bounding box center [904, 510] width 388 height 92
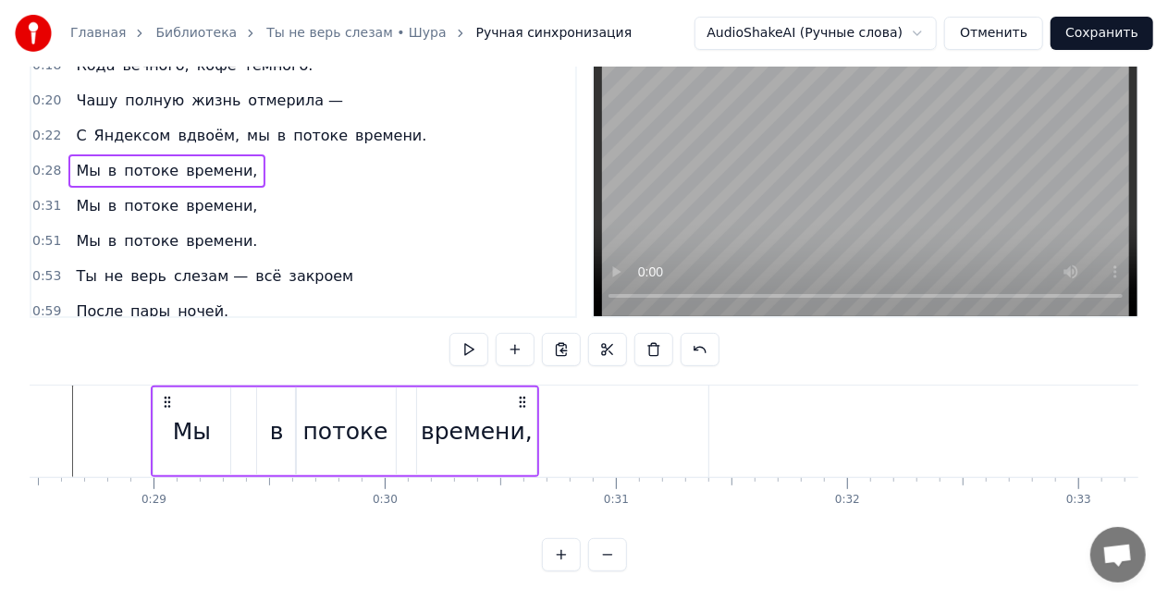
scroll to position [0, 6608]
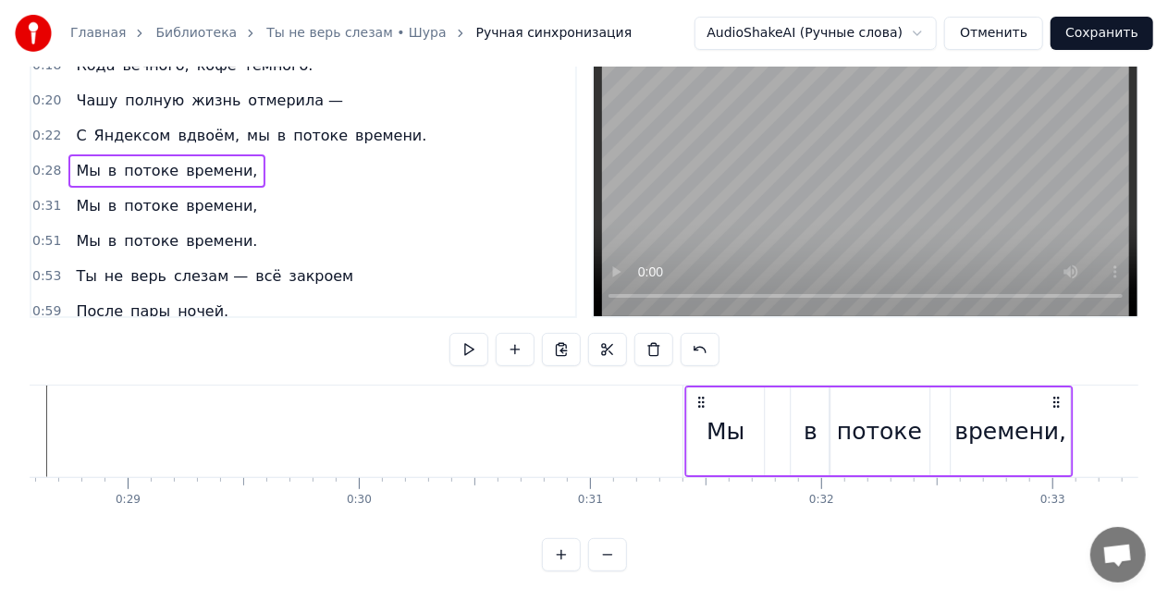
drag, startPoint x: 144, startPoint y: 389, endPoint x: 704, endPoint y: 376, distance: 559.7
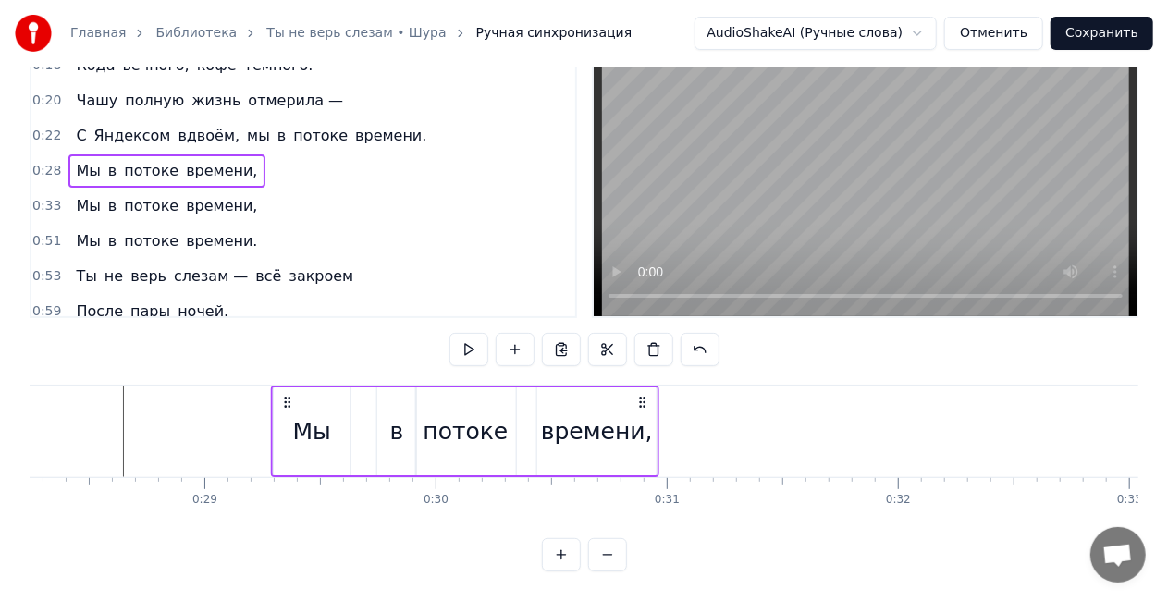
scroll to position [0, 6511]
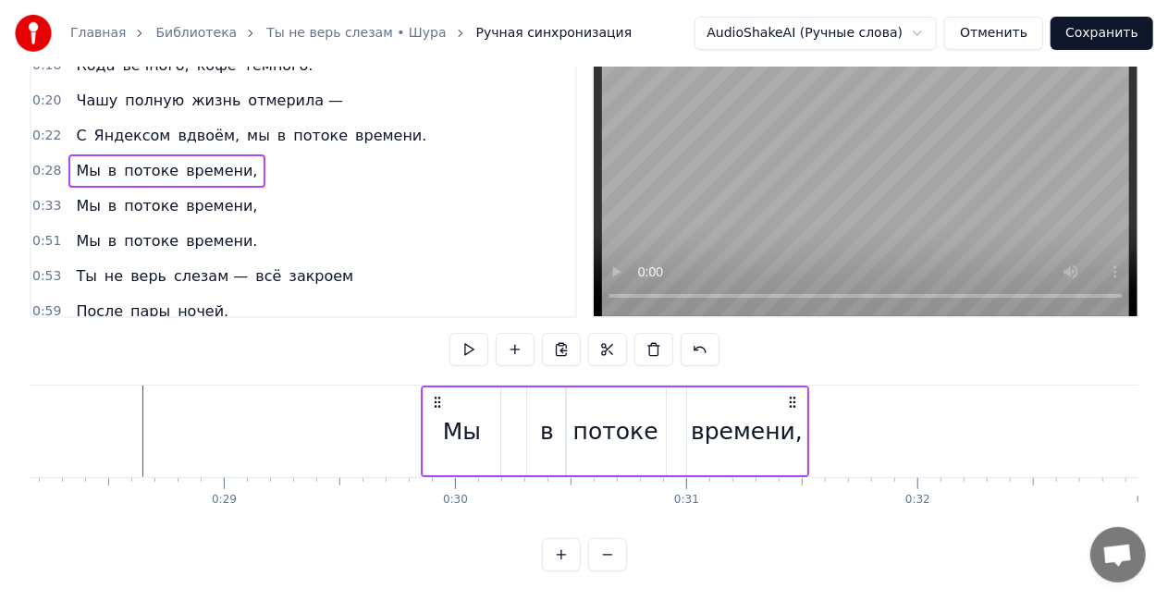
drag, startPoint x: 138, startPoint y: 388, endPoint x: 433, endPoint y: 366, distance: 295.8
click at [433, 366] on div "0:15 Только нам с тобой — неба синего, 0:18 Кода вечного, кофе тёмного. 0:20 Ча…" at bounding box center [584, 295] width 1109 height 554
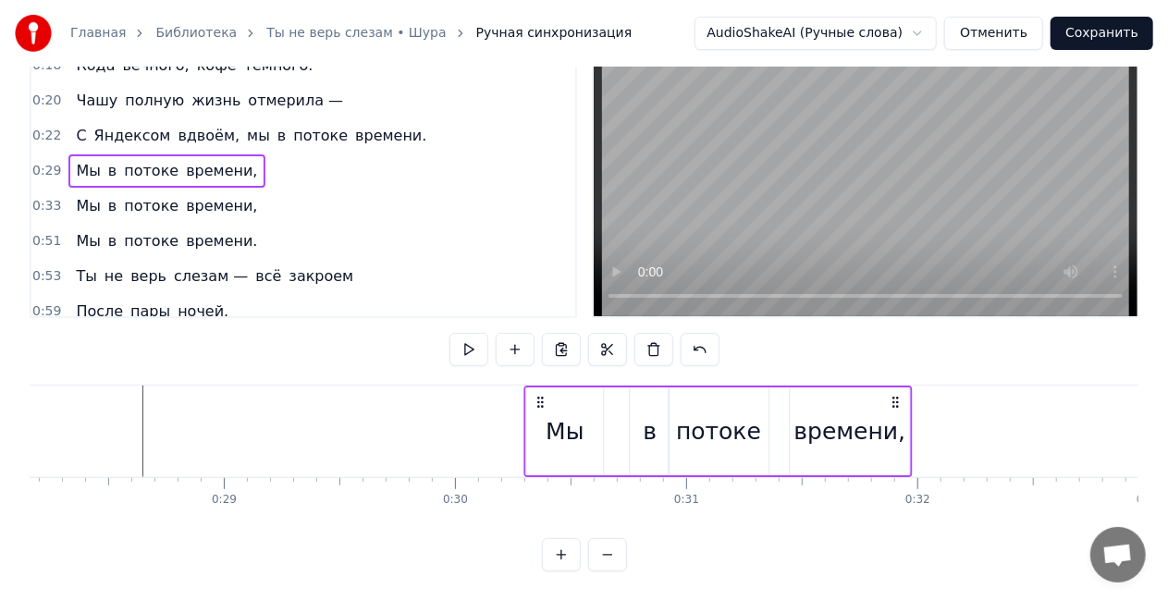
drag, startPoint x: 435, startPoint y: 385, endPoint x: 539, endPoint y: 383, distance: 104.5
click at [539, 395] on icon at bounding box center [540, 402] width 15 height 15
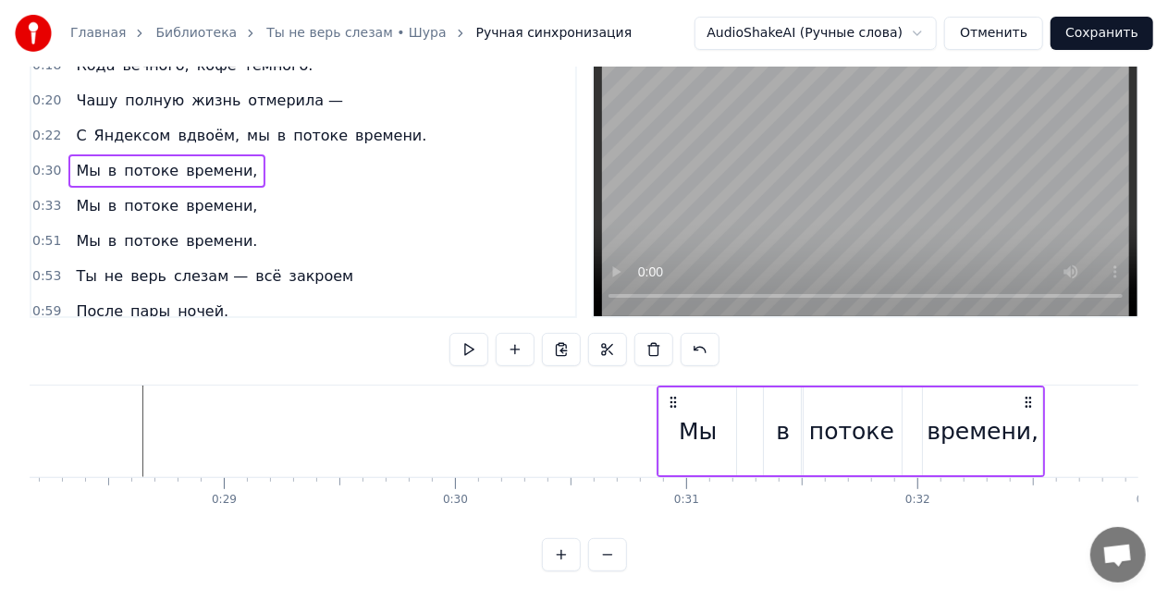
drag, startPoint x: 539, startPoint y: 383, endPoint x: 690, endPoint y: 381, distance: 150.8
click at [681, 395] on icon at bounding box center [673, 402] width 15 height 15
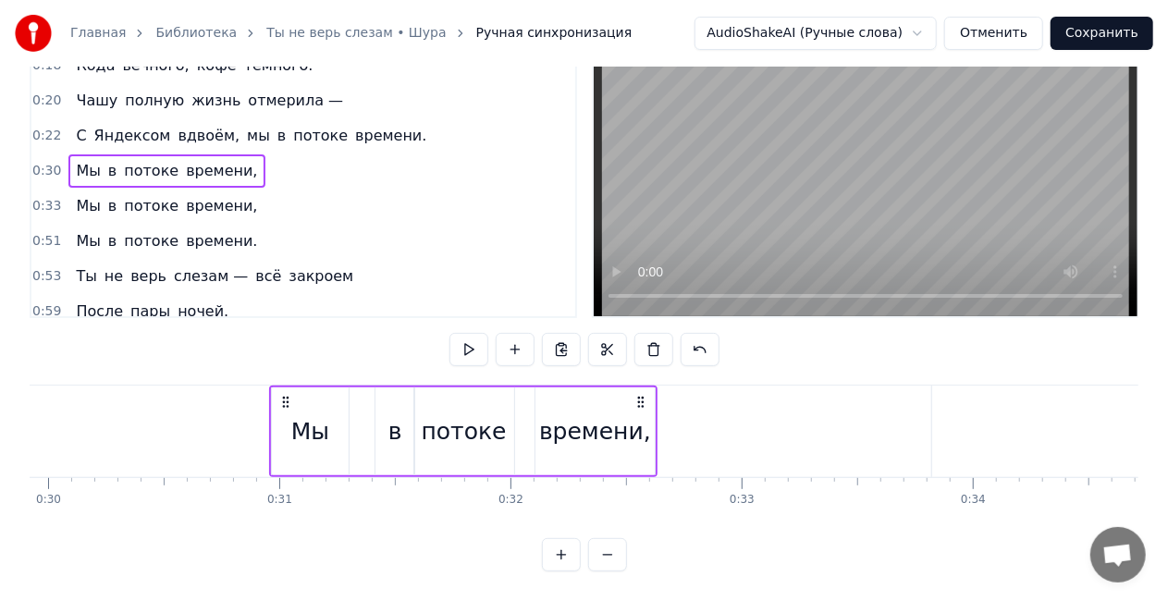
scroll to position [0, 7045]
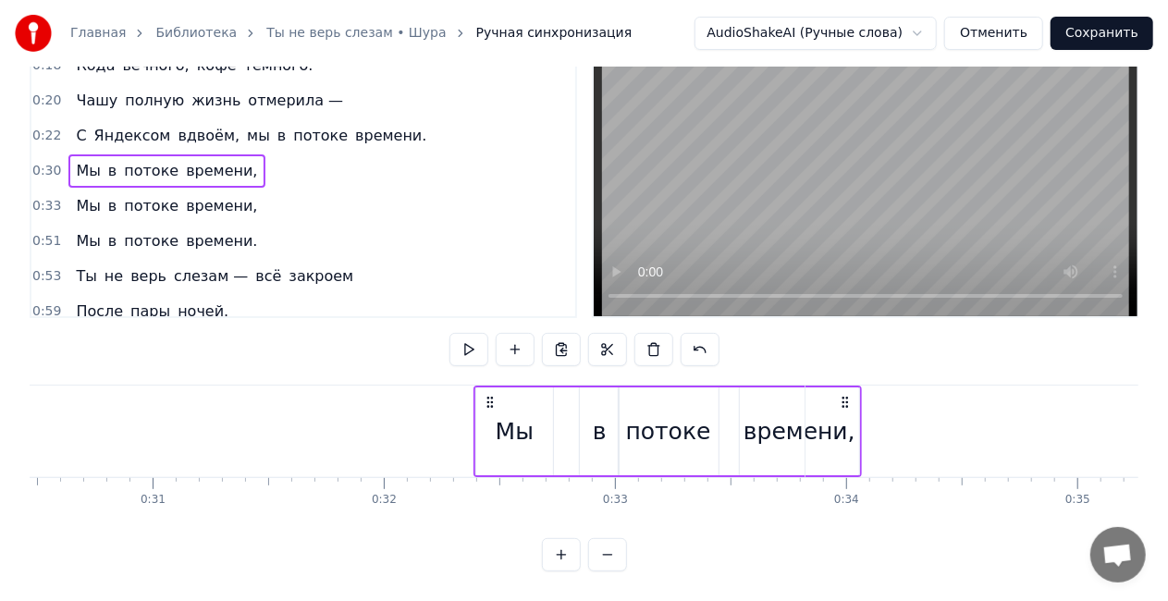
drag, startPoint x: 157, startPoint y: 385, endPoint x: 488, endPoint y: 376, distance: 331.2
click at [488, 386] on div "Мы в потоке времени," at bounding box center [668, 432] width 388 height 92
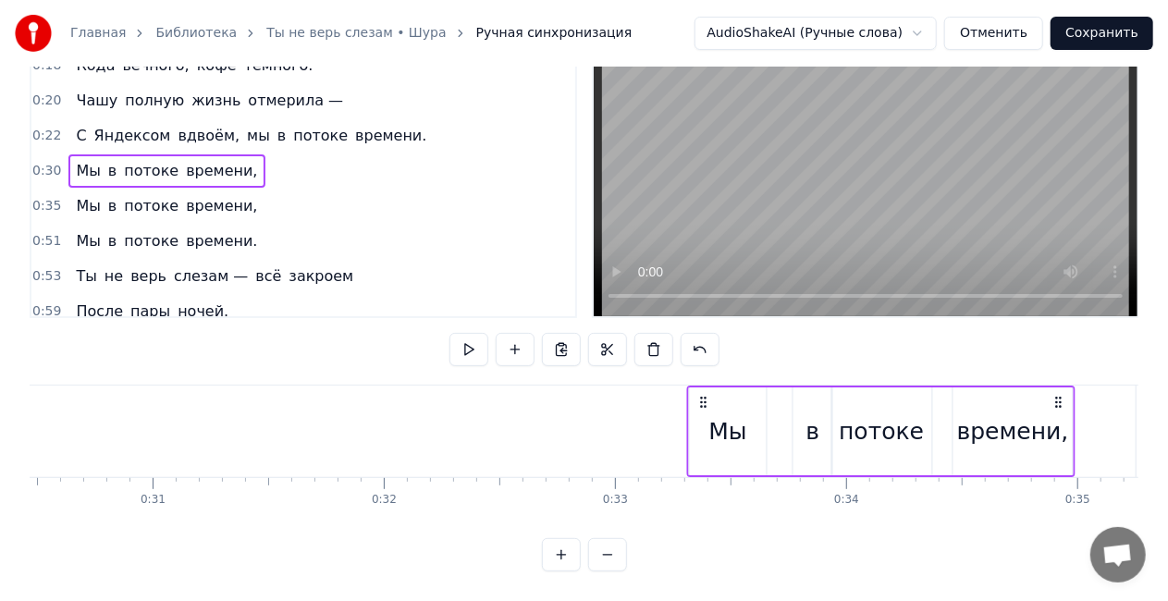
drag, startPoint x: 159, startPoint y: 386, endPoint x: 703, endPoint y: 358, distance: 544.6
click at [703, 358] on div "0:15 Только нам с тобой — неба синего, 0:18 Кода вечного, кофе тёмного. 0:20 Ча…" at bounding box center [584, 295] width 1109 height 554
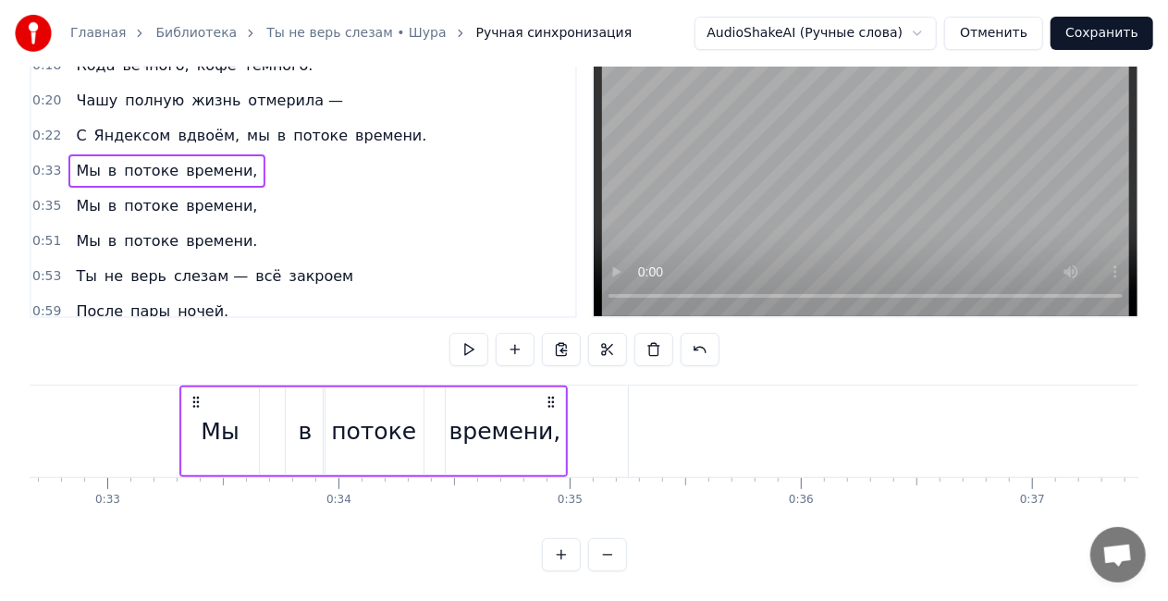
scroll to position [0, 7629]
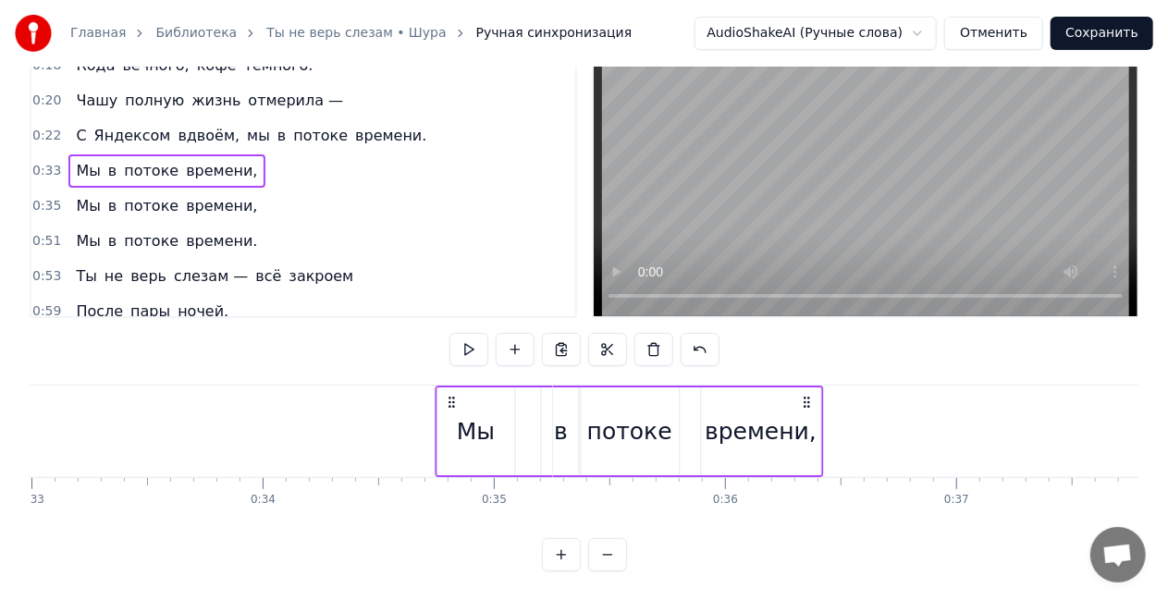
drag, startPoint x: 117, startPoint y: 386, endPoint x: 449, endPoint y: 374, distance: 331.3
click at [449, 386] on div "Мы в потоке времени," at bounding box center [629, 432] width 388 height 92
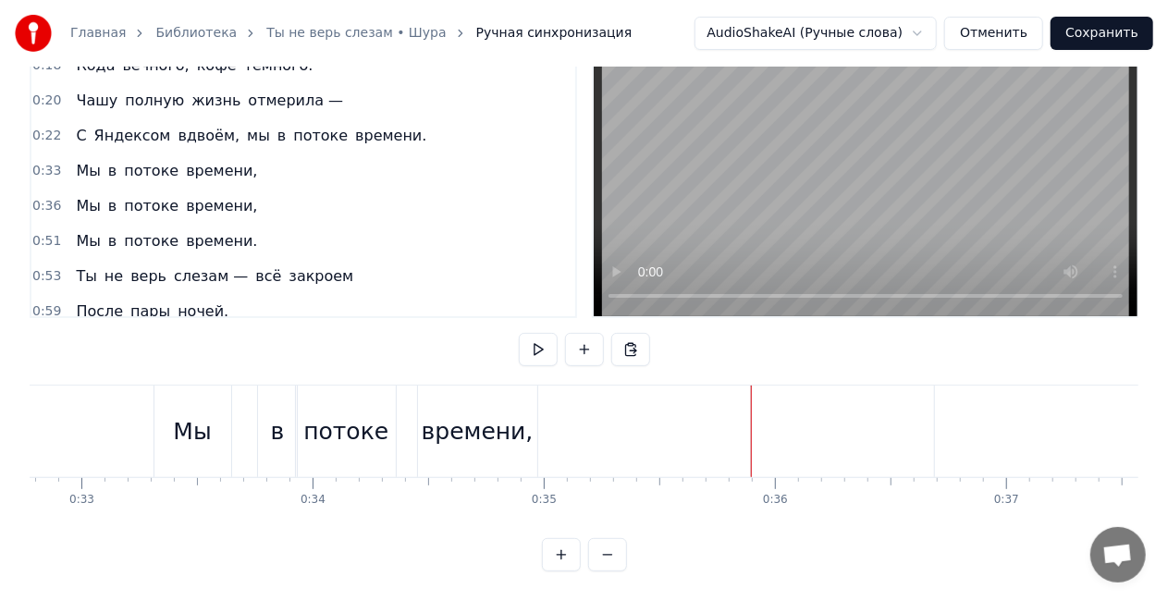
scroll to position [0, 7502]
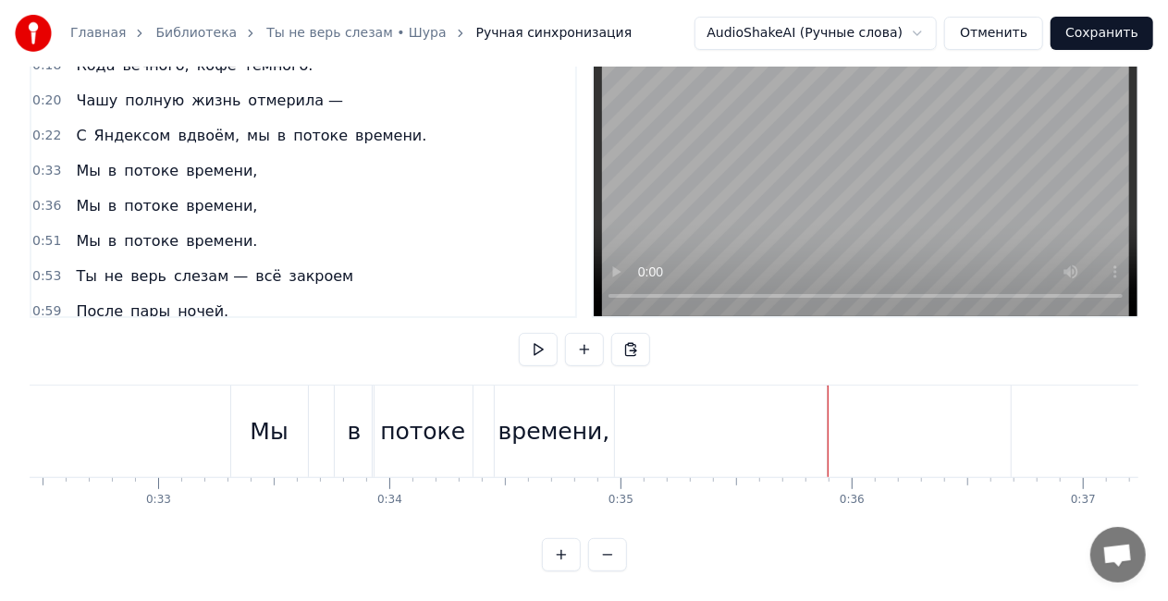
click at [105, 154] on div "Мы в потоке времени," at bounding box center [166, 170] width 196 height 33
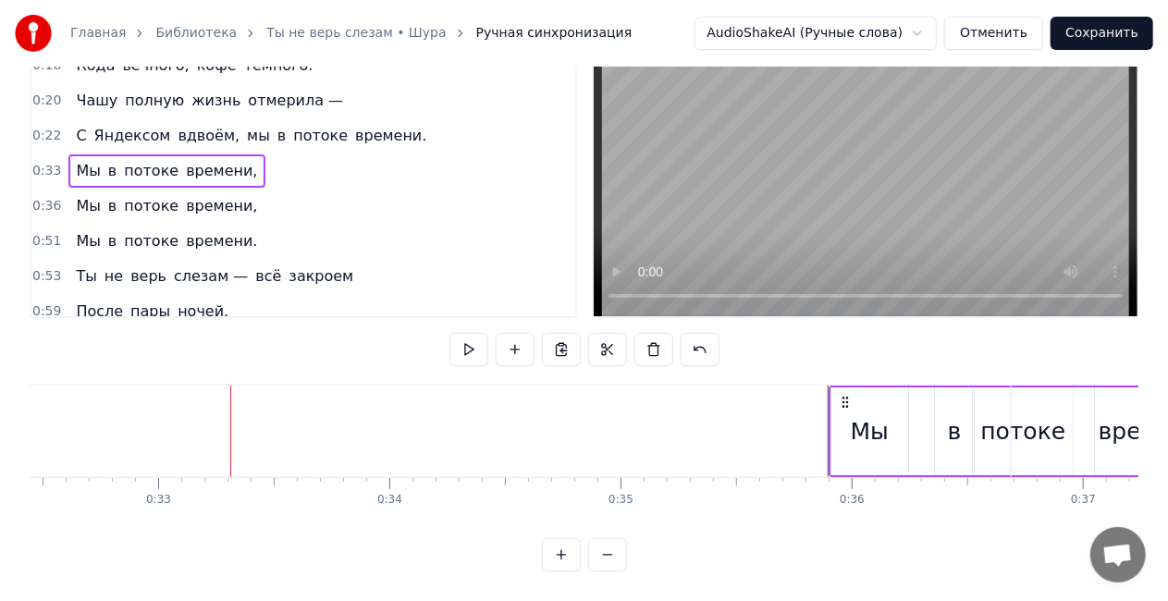
drag, startPoint x: 243, startPoint y: 383, endPoint x: 842, endPoint y: 402, distance: 598.7
click at [842, 402] on div "Мы в потоке времени," at bounding box center [1023, 432] width 388 height 92
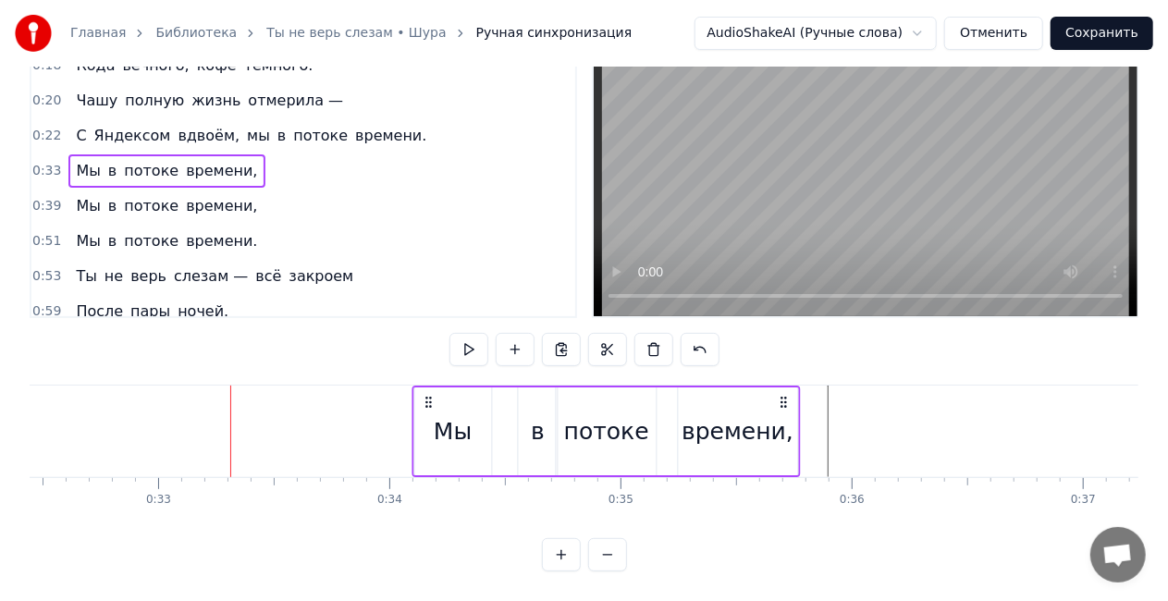
drag, startPoint x: 246, startPoint y: 385, endPoint x: 428, endPoint y: 376, distance: 182.4
click at [428, 386] on div "Мы в потоке времени," at bounding box center [606, 432] width 388 height 92
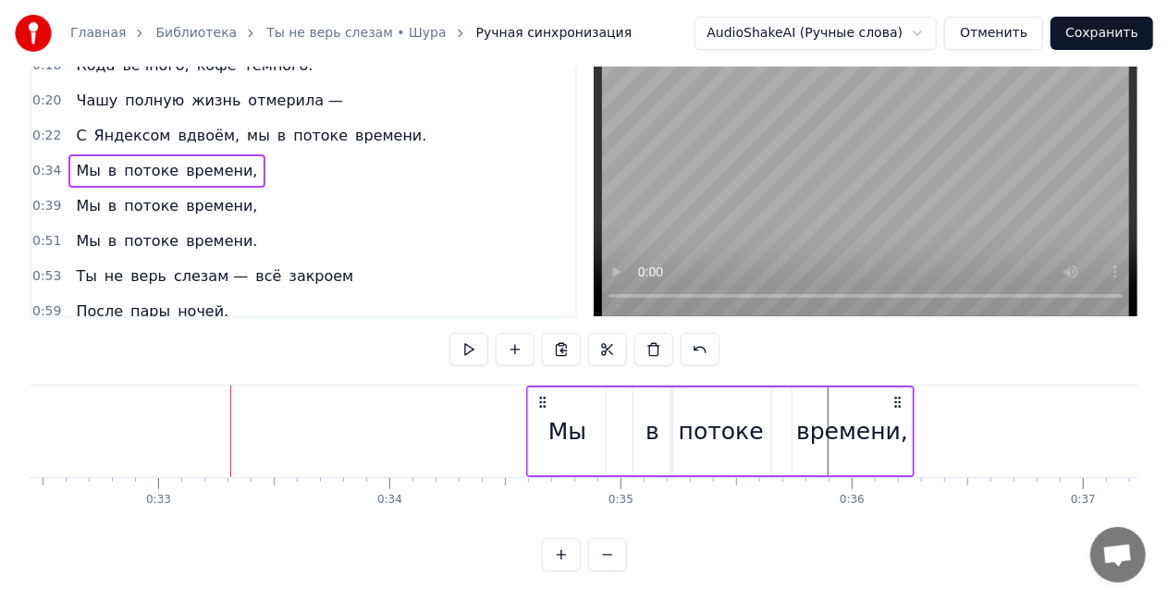
drag, startPoint x: 425, startPoint y: 385, endPoint x: 539, endPoint y: 384, distance: 114.7
click at [539, 395] on icon at bounding box center [543, 402] width 15 height 15
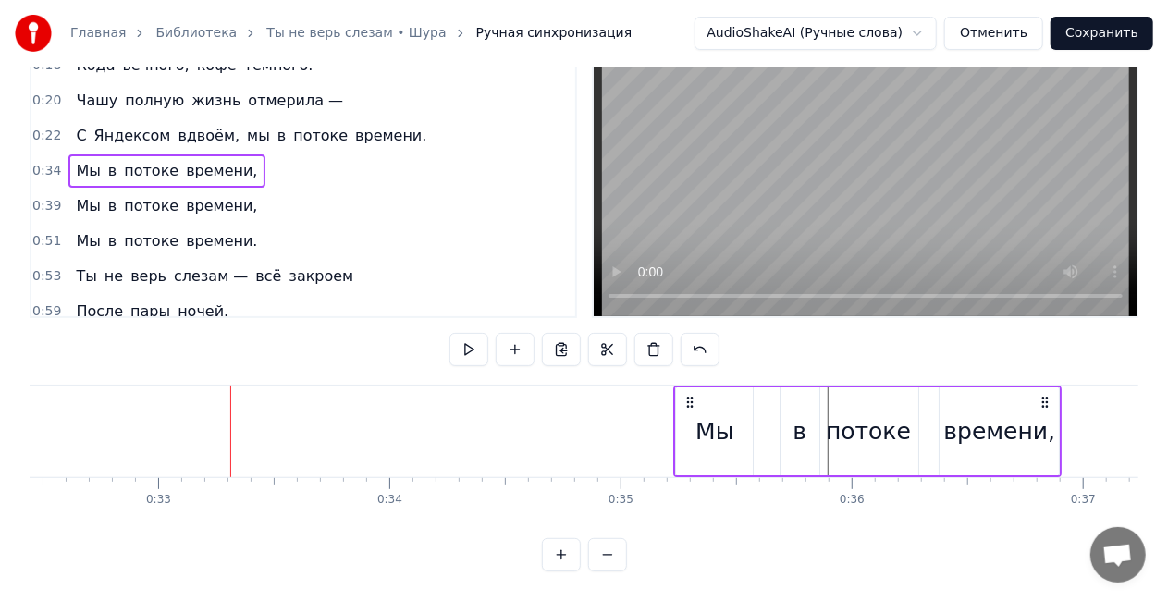
drag, startPoint x: 539, startPoint y: 384, endPoint x: 694, endPoint y: 384, distance: 154.5
click at [694, 395] on icon at bounding box center [691, 402] width 15 height 15
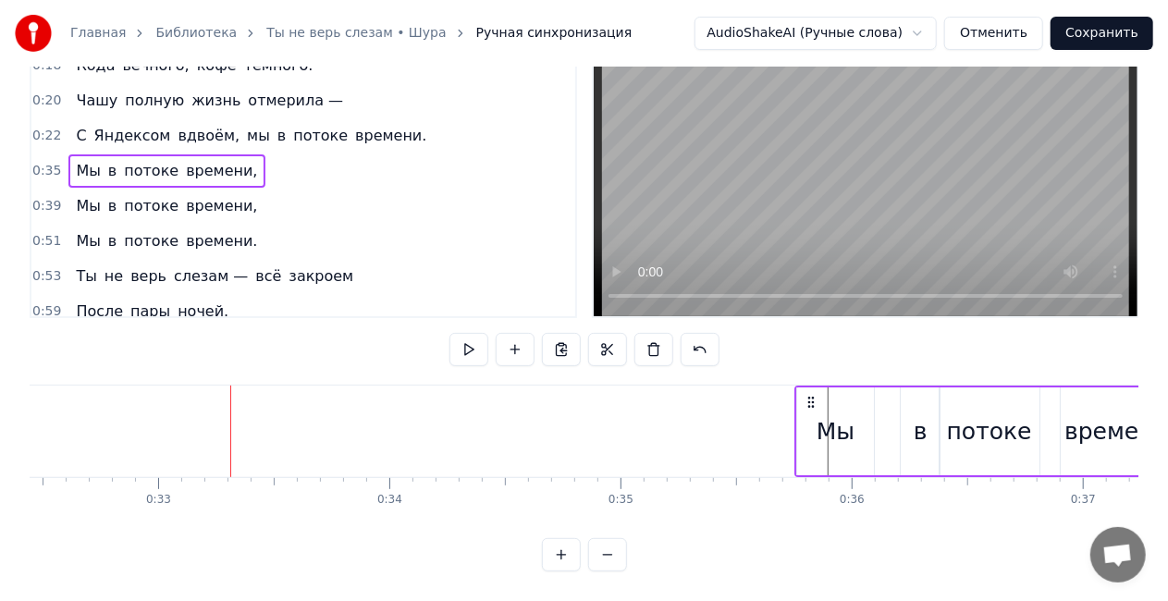
drag, startPoint x: 694, startPoint y: 384, endPoint x: 807, endPoint y: 398, distance: 114.6
click at [807, 398] on div "Мы в потоке времени," at bounding box center [988, 432] width 388 height 92
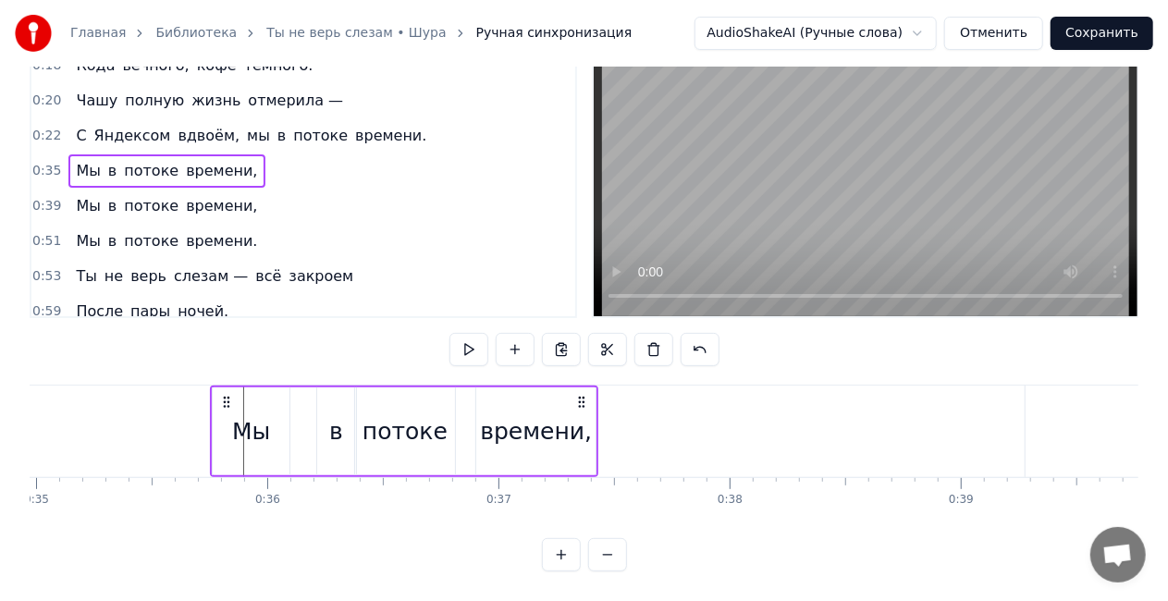
scroll to position [0, 8062]
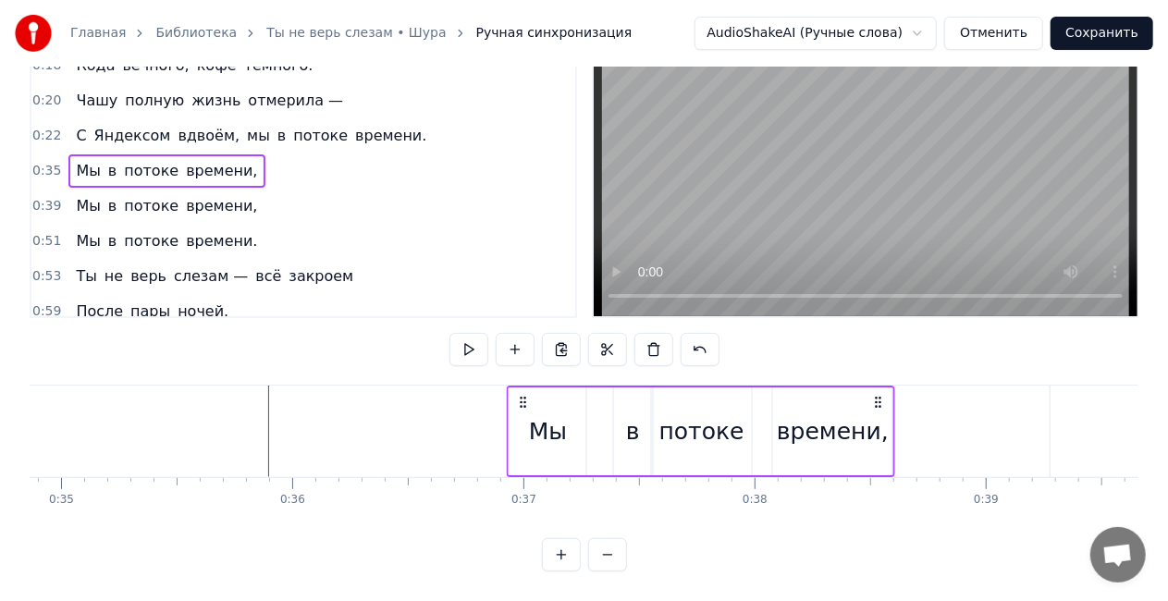
drag, startPoint x: 248, startPoint y: 388, endPoint x: 520, endPoint y: 376, distance: 272.2
click at [520, 386] on div "Мы в потоке времени," at bounding box center [701, 432] width 388 height 92
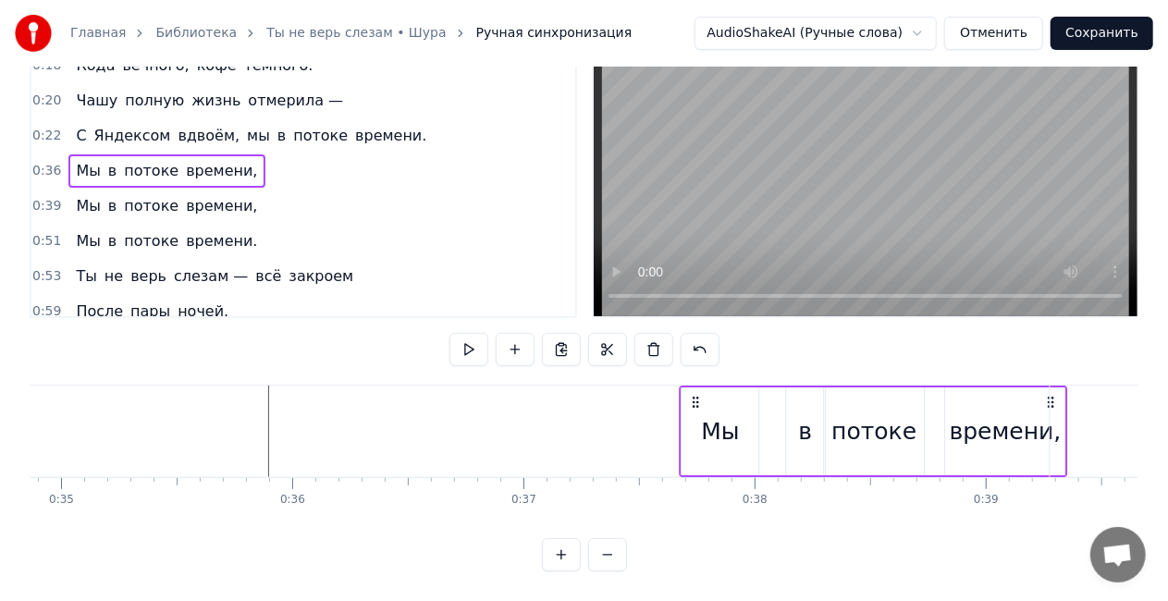
drag, startPoint x: 521, startPoint y: 382, endPoint x: 694, endPoint y: 380, distance: 173.0
click at [694, 395] on icon at bounding box center [696, 402] width 15 height 15
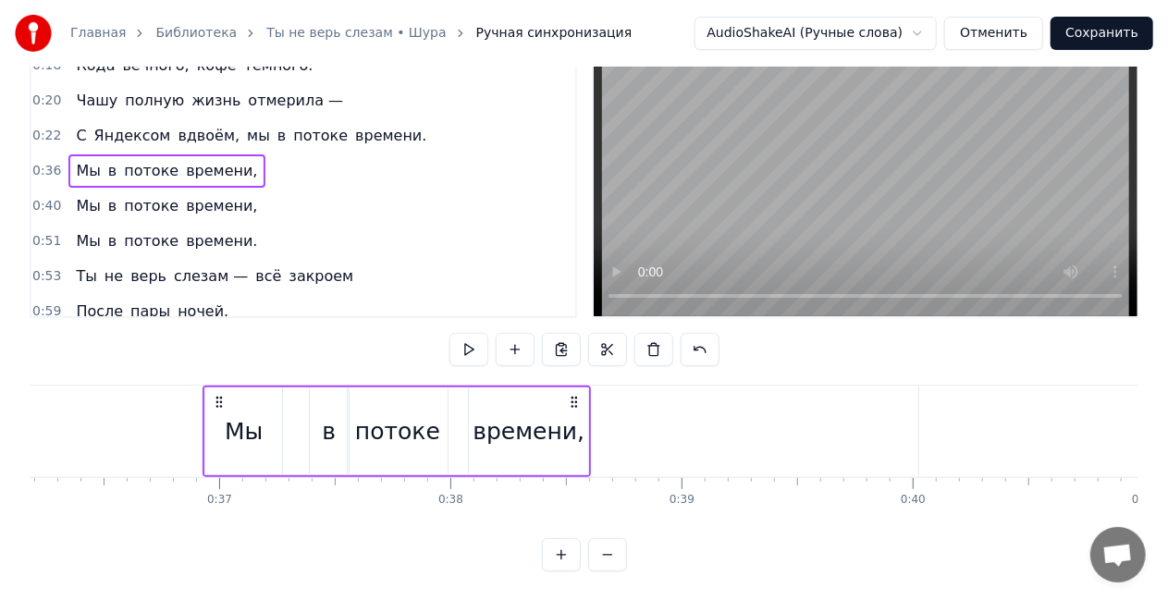
scroll to position [0, 8391]
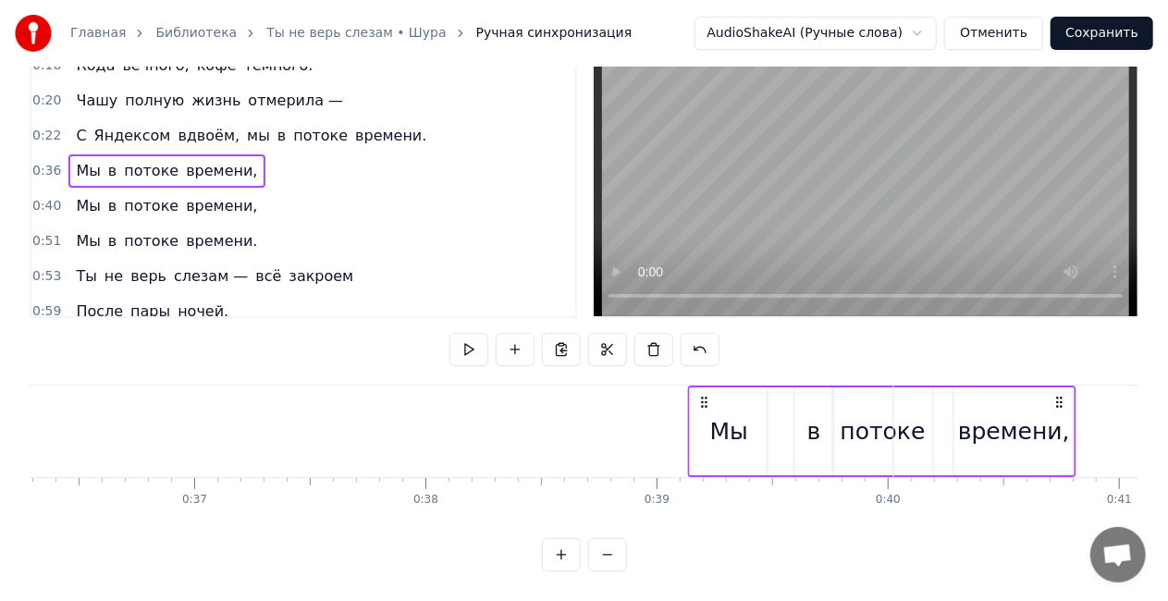
drag, startPoint x: 196, startPoint y: 384, endPoint x: 707, endPoint y: 373, distance: 510.7
click at [707, 386] on div "Мы в потоке времени," at bounding box center [882, 432] width 388 height 92
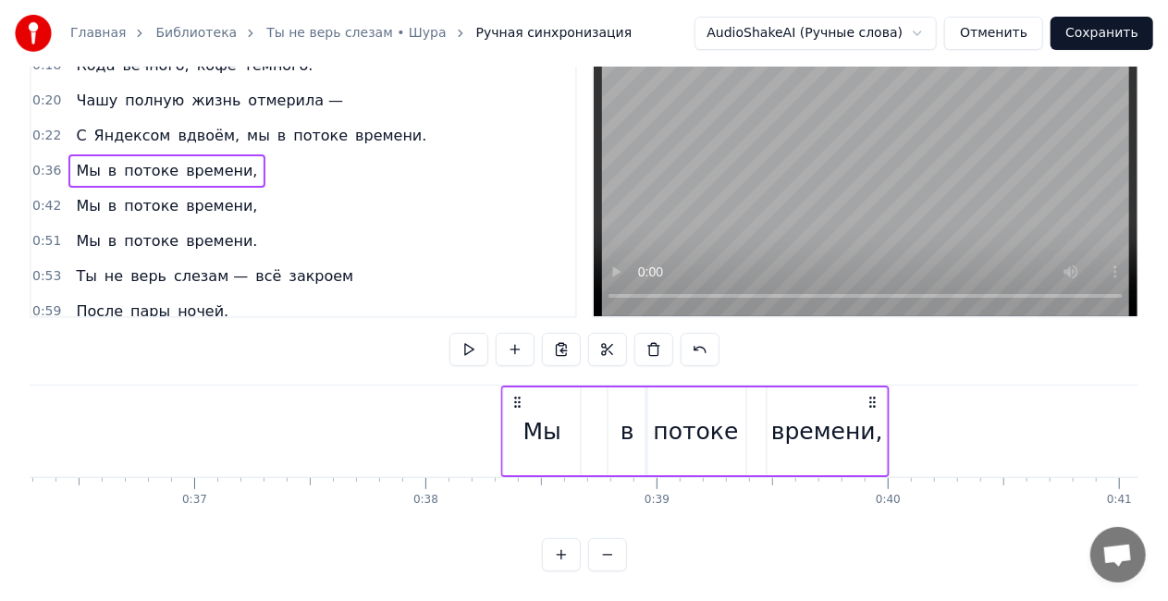
drag, startPoint x: 191, startPoint y: 384, endPoint x: 514, endPoint y: 377, distance: 323.8
click at [514, 386] on div "Мы в потоке времени," at bounding box center [695, 432] width 388 height 92
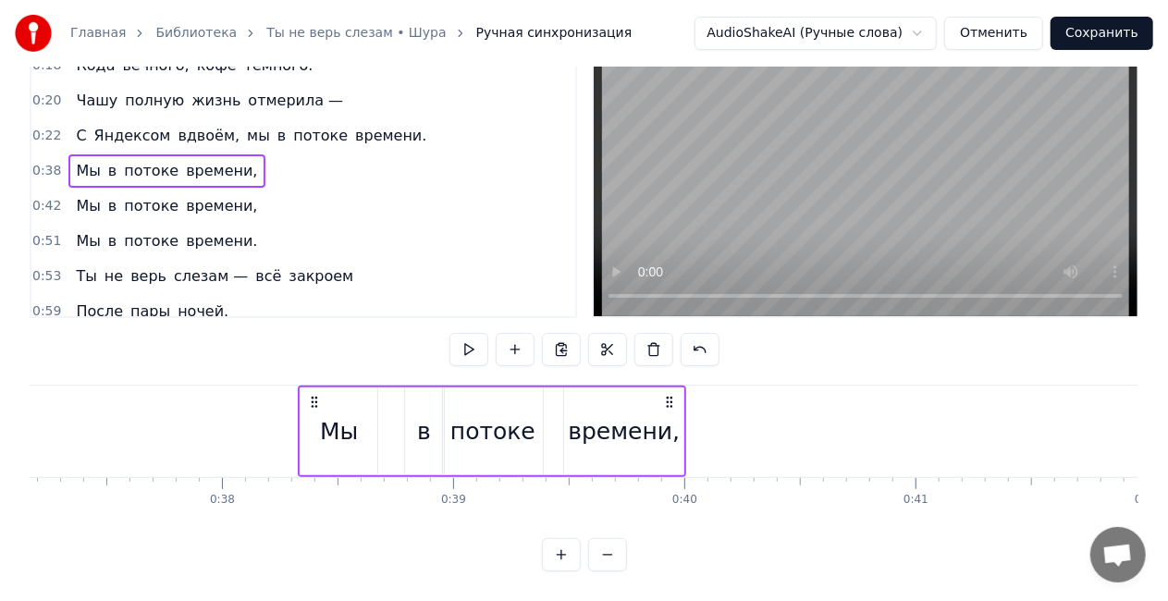
scroll to position [0, 8721]
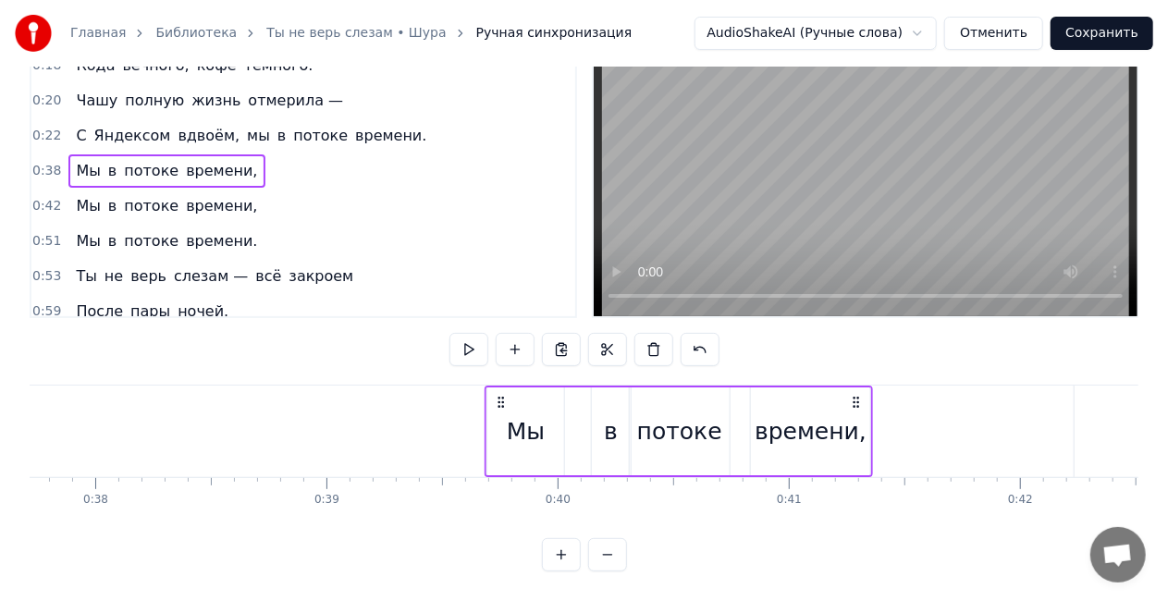
drag, startPoint x: 186, startPoint y: 388, endPoint x: 499, endPoint y: 379, distance: 313.7
click at [499, 395] on icon at bounding box center [502, 402] width 15 height 15
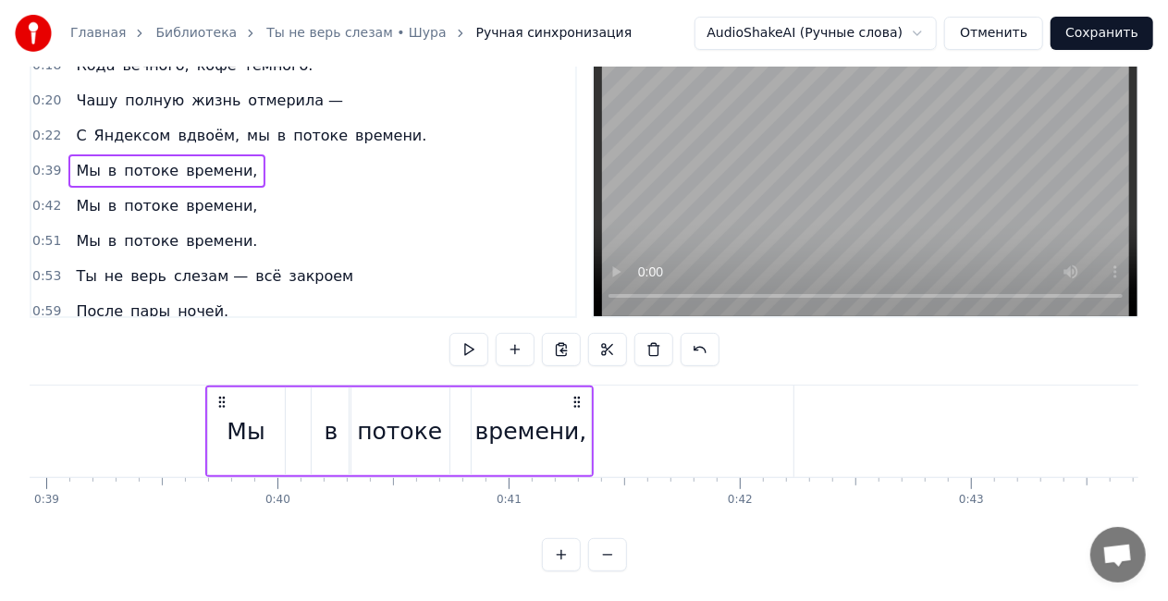
scroll to position [0, 9051]
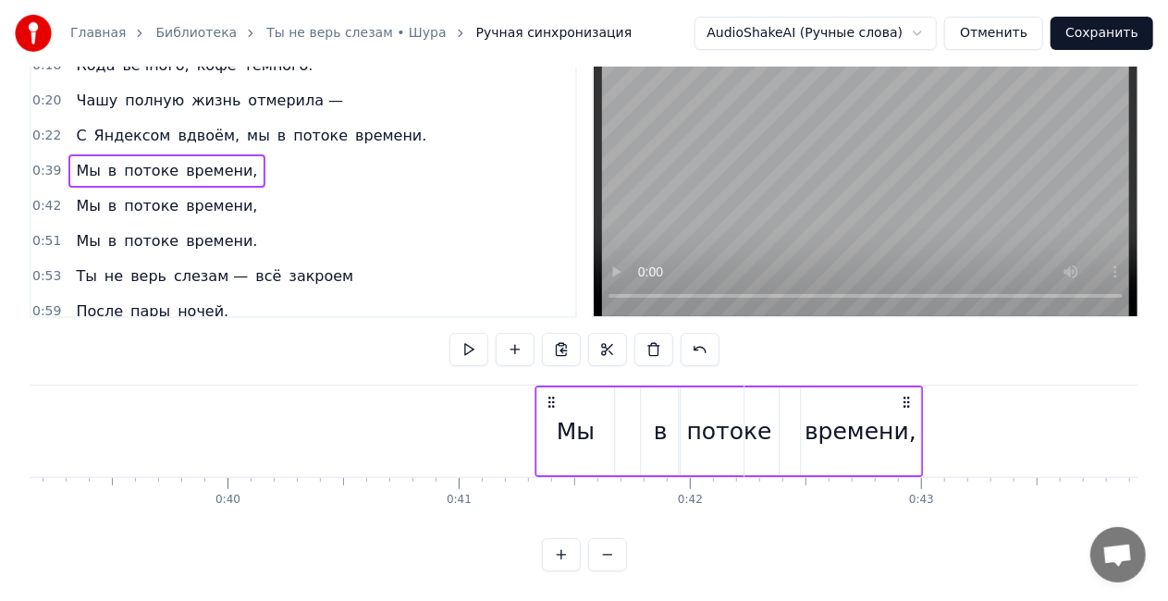
drag, startPoint x: 166, startPoint y: 385, endPoint x: 546, endPoint y: 378, distance: 379.3
click at [546, 395] on icon at bounding box center [551, 402] width 15 height 15
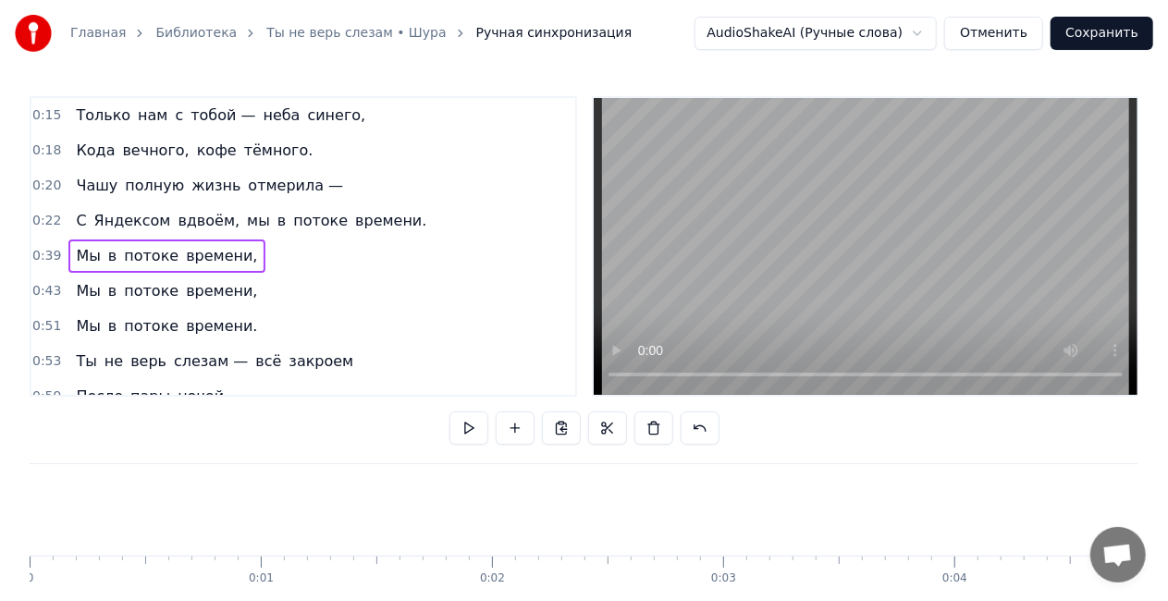
scroll to position [0, 0]
click at [162, 206] on div "С Яндексом вдвоём, мы в потоке времени." at bounding box center [250, 220] width 365 height 33
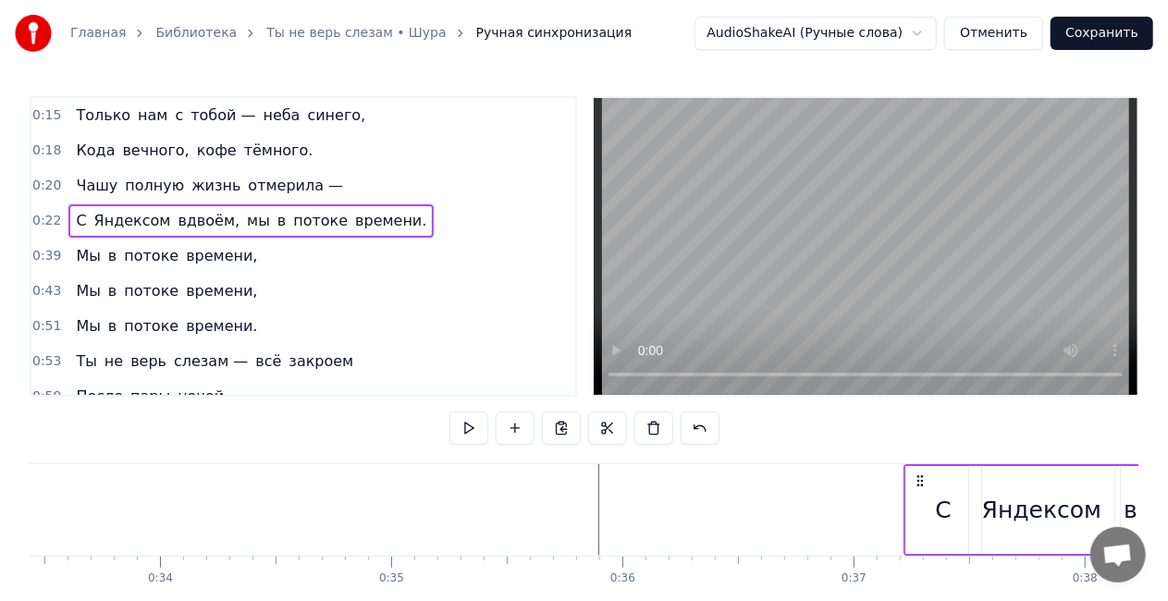
scroll to position [0, 7738]
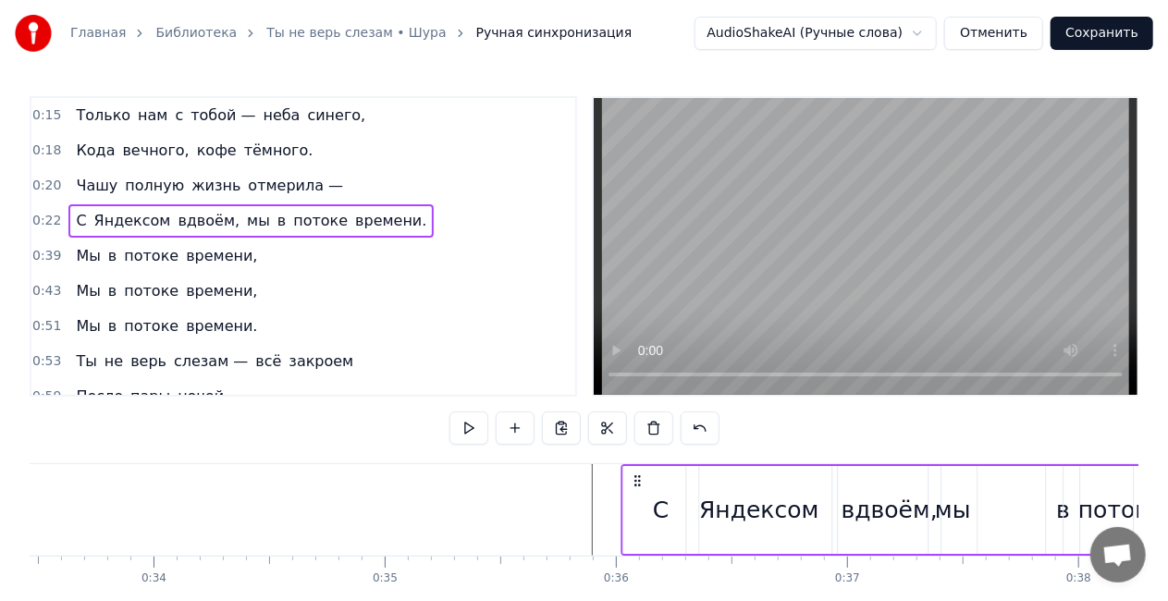
drag, startPoint x: 140, startPoint y: 481, endPoint x: 638, endPoint y: 482, distance: 498.5
click at [638, 482] on icon at bounding box center [637, 481] width 15 height 15
click at [140, 170] on div "Чашу полную жизнь отмерила —" at bounding box center [209, 185] width 282 height 33
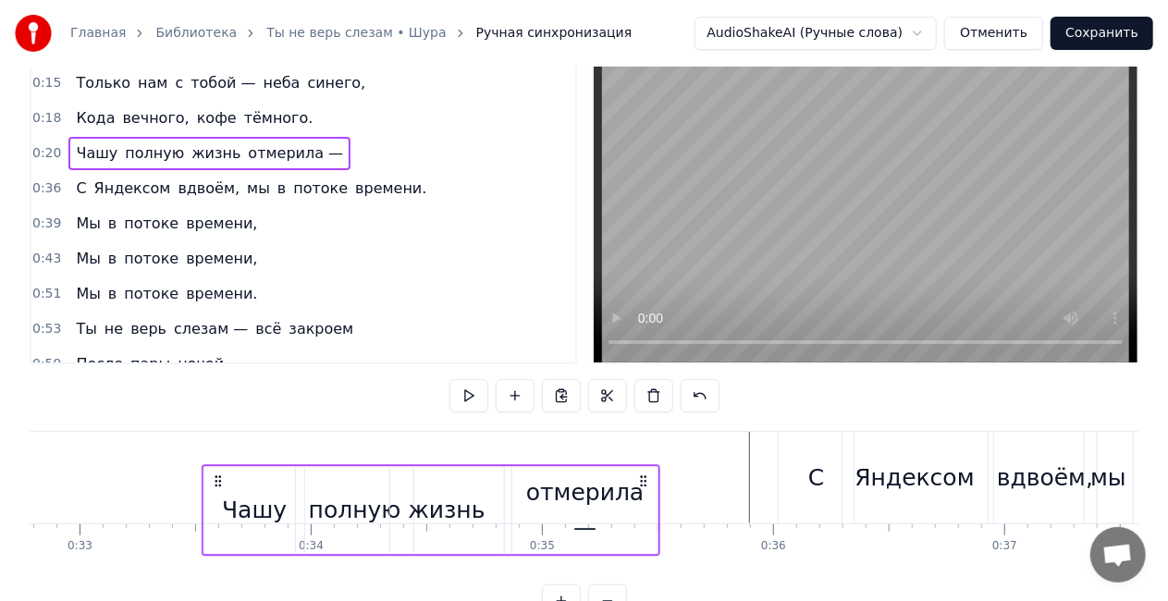
scroll to position [42, 0]
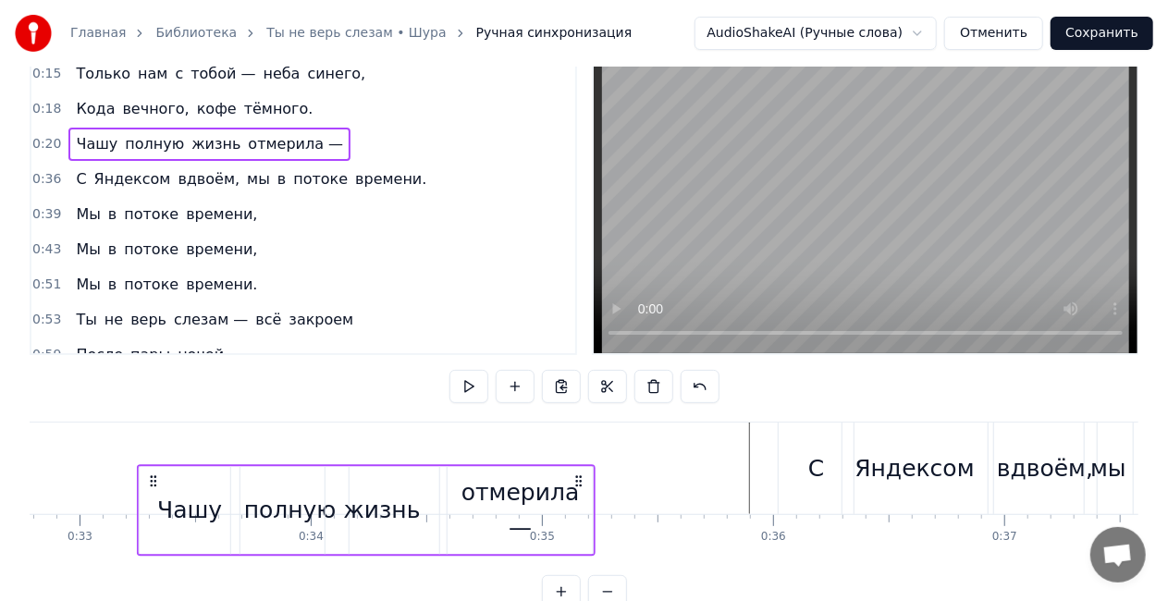
drag, startPoint x: 141, startPoint y: 479, endPoint x: 684, endPoint y: 438, distance: 545.4
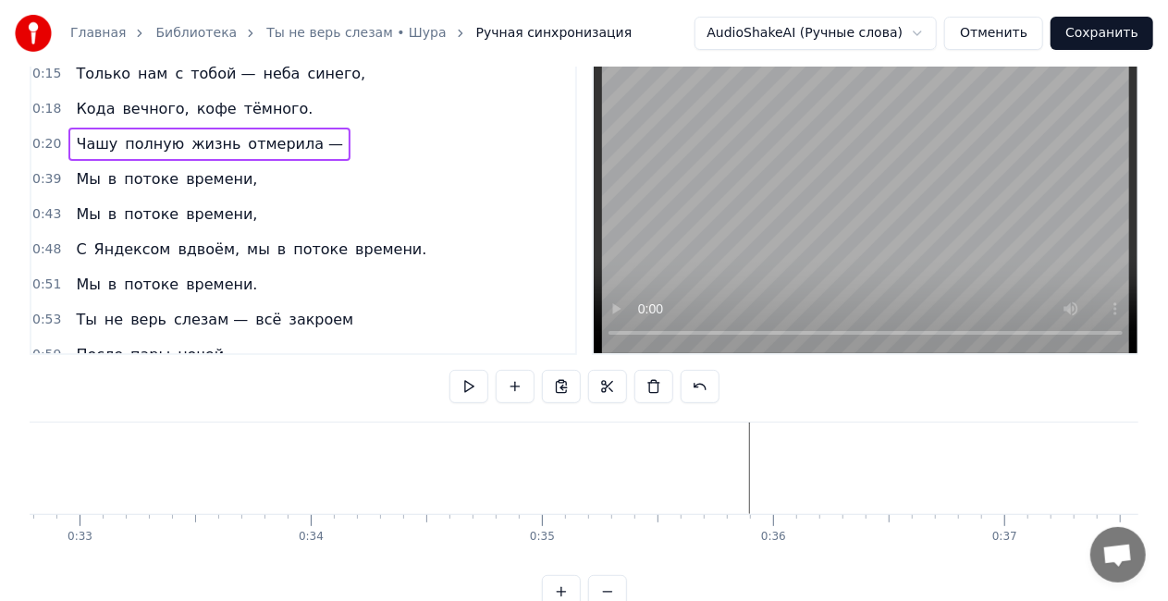
click at [124, 133] on span "полную" at bounding box center [154, 143] width 63 height 21
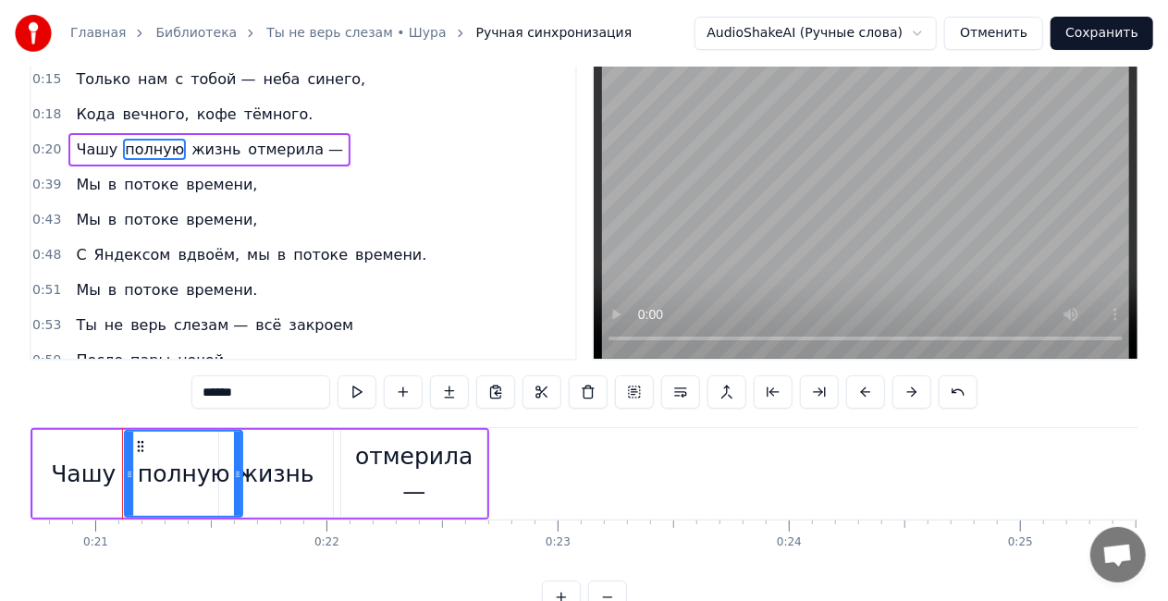
click at [111, 135] on div "Чашу полную жизнь отмерила —" at bounding box center [209, 149] width 282 height 33
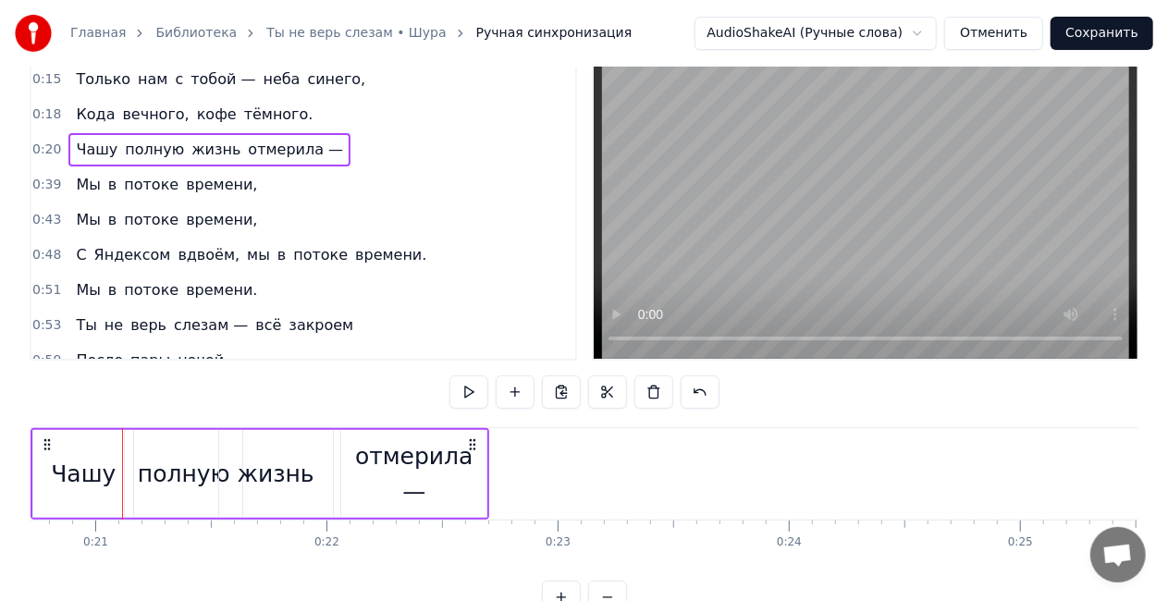
scroll to position [0, 4699]
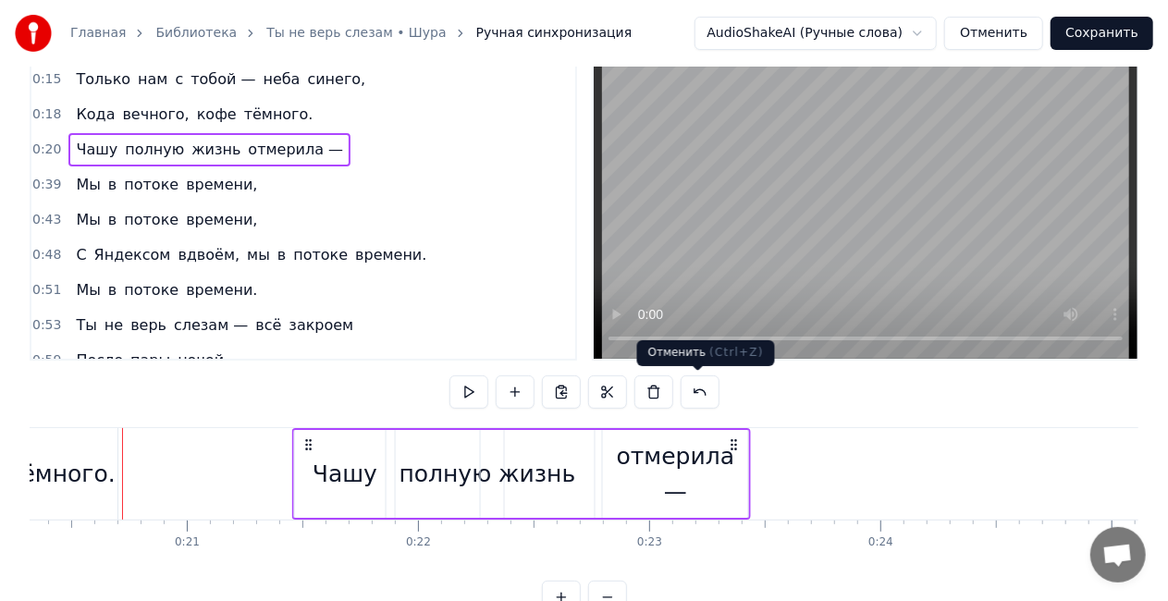
drag, startPoint x: 137, startPoint y: 441, endPoint x: 725, endPoint y: 384, distance: 591.0
click at [725, 384] on div "0:15 Только нам с тобой — неба синего, 0:18 Кода вечного, кофе тёмного. 0:20 Ча…" at bounding box center [584, 337] width 1109 height 554
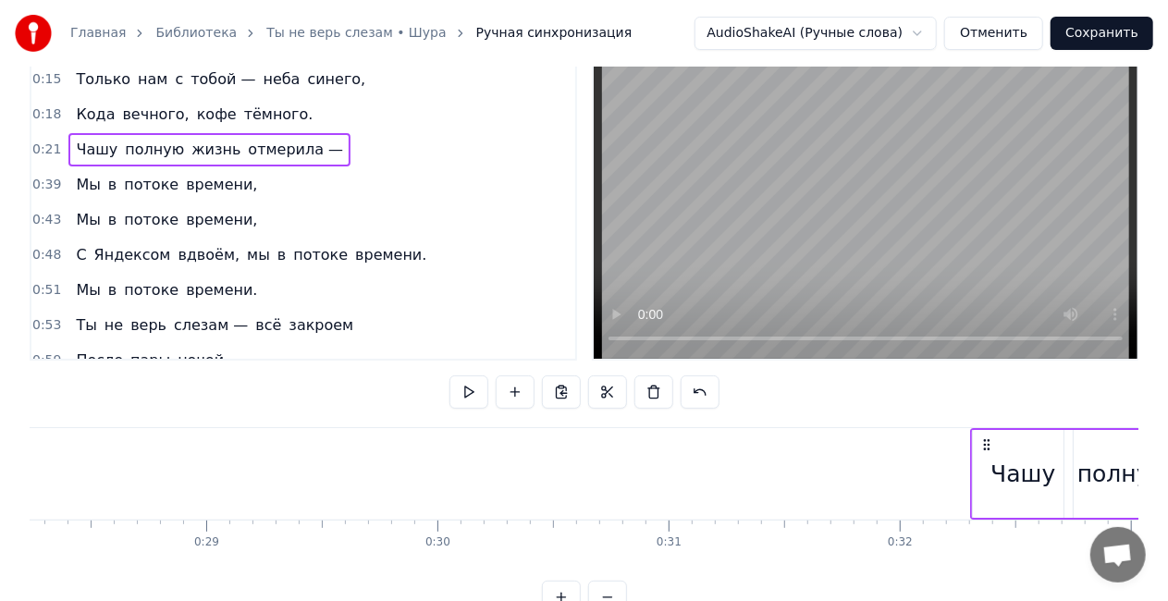
scroll to position [0, 6567]
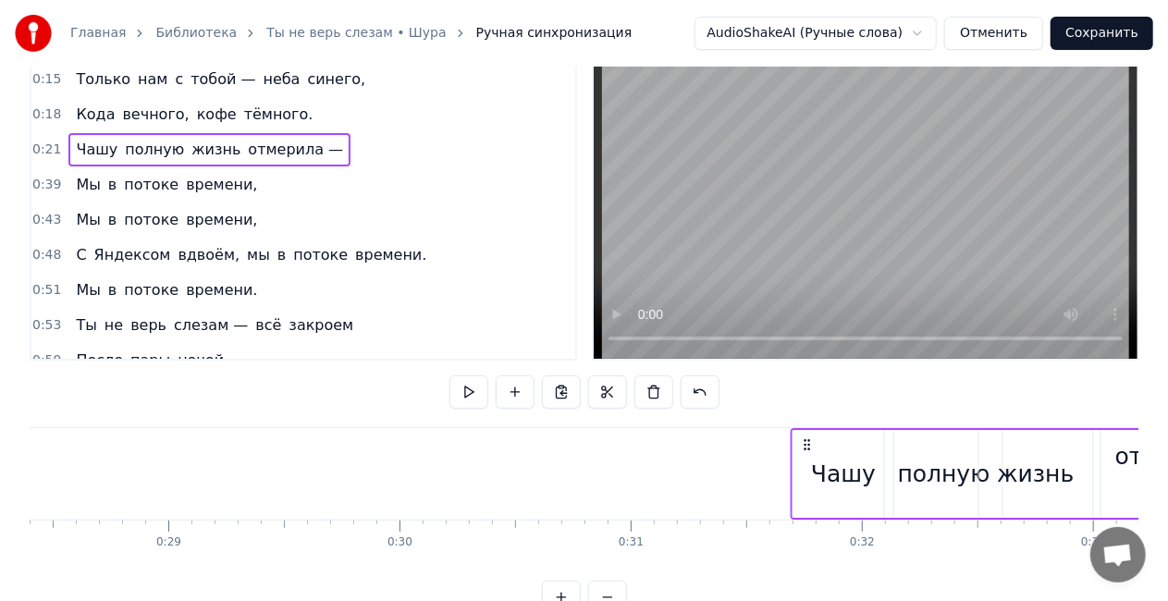
drag, startPoint x: 309, startPoint y: 446, endPoint x: 807, endPoint y: 437, distance: 497.7
click at [807, 437] on icon at bounding box center [807, 444] width 15 height 15
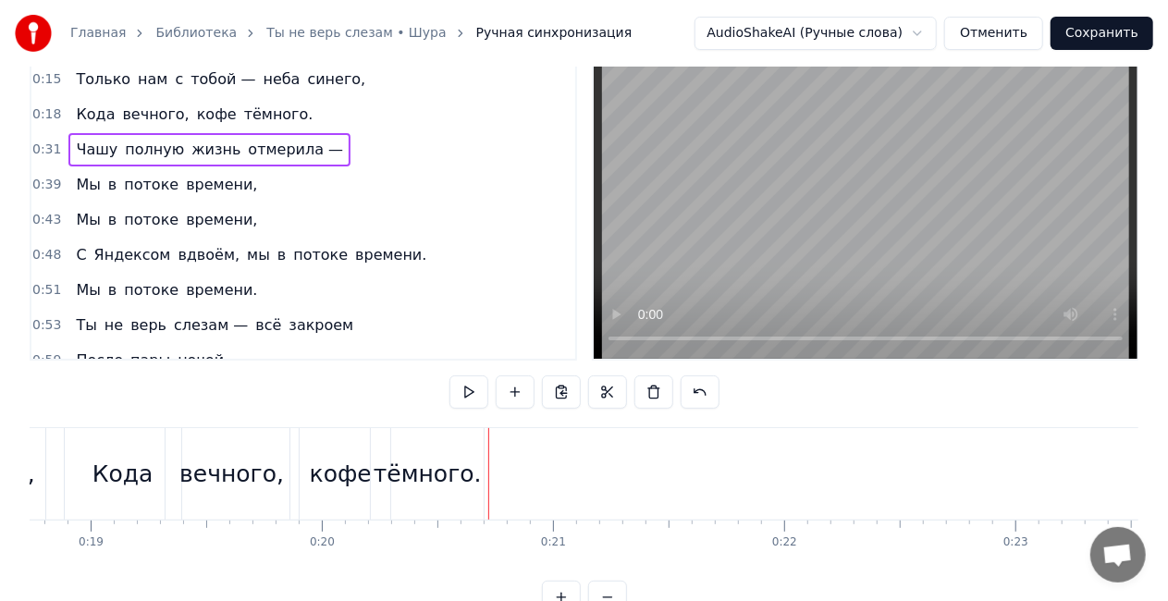
scroll to position [0, 4306]
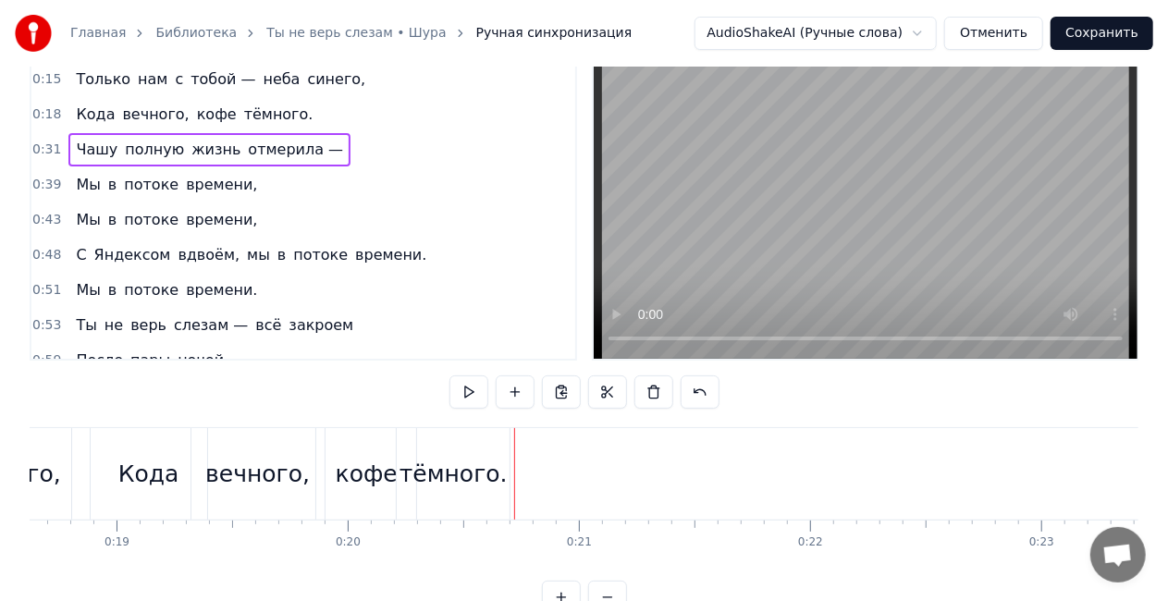
click at [141, 100] on div "Кода вечного, кофе тёмного." at bounding box center [194, 114] width 252 height 33
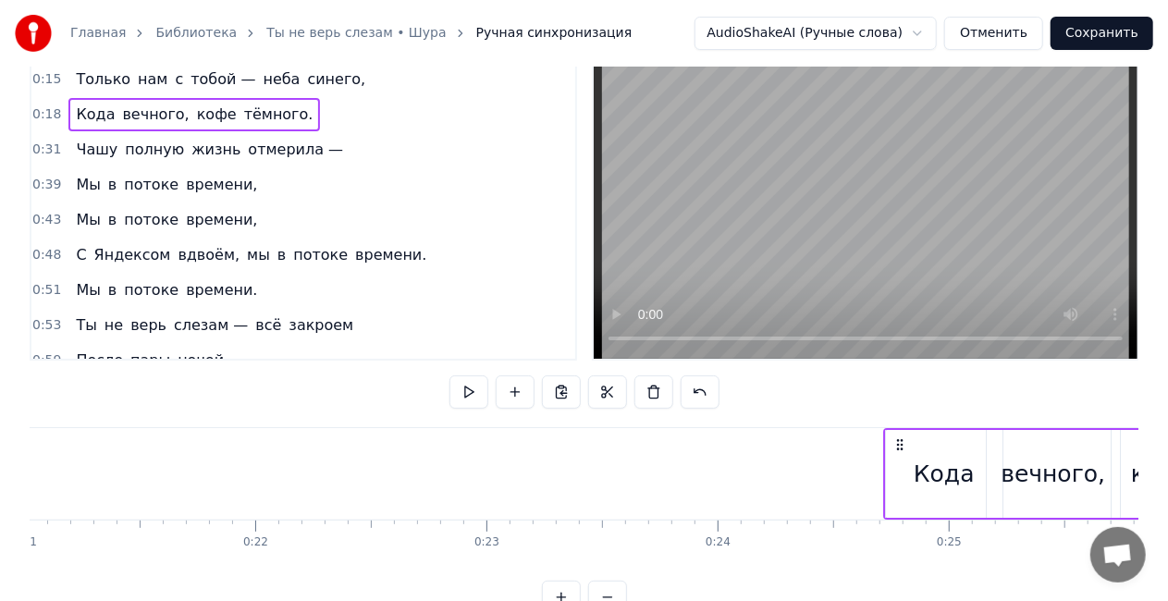
scroll to position [0, 4866]
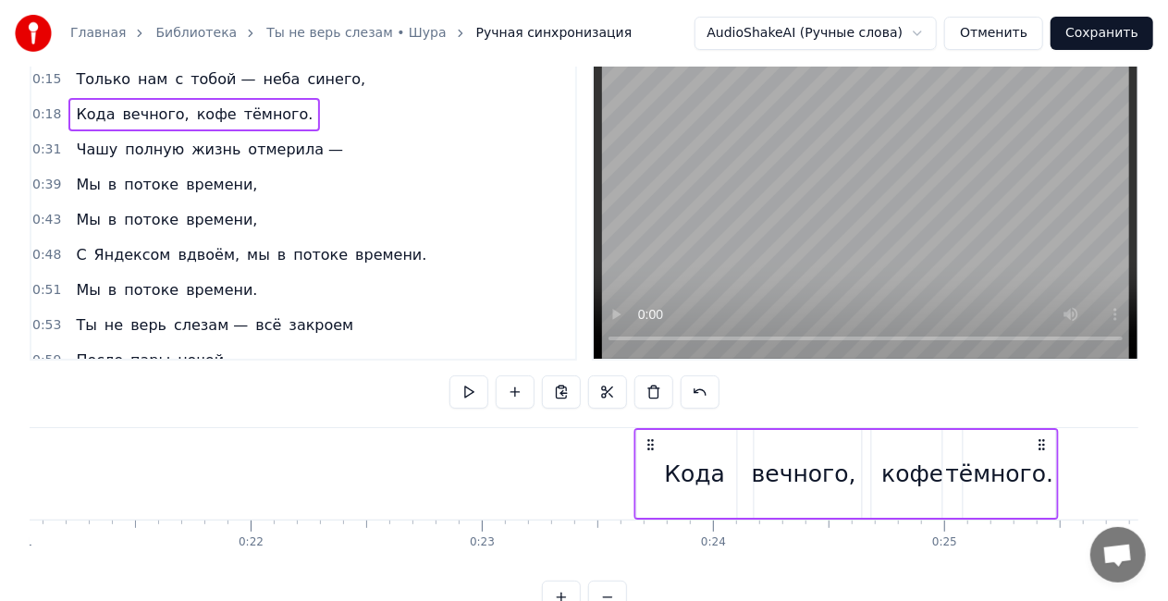
drag, startPoint x: 134, startPoint y: 444, endPoint x: 646, endPoint y: 424, distance: 511.9
click at [646, 424] on div "0:15 Только нам с тобой — неба синего, 0:18 Кода вечного, кофе тёмного. 0:31 Ча…" at bounding box center [584, 337] width 1109 height 554
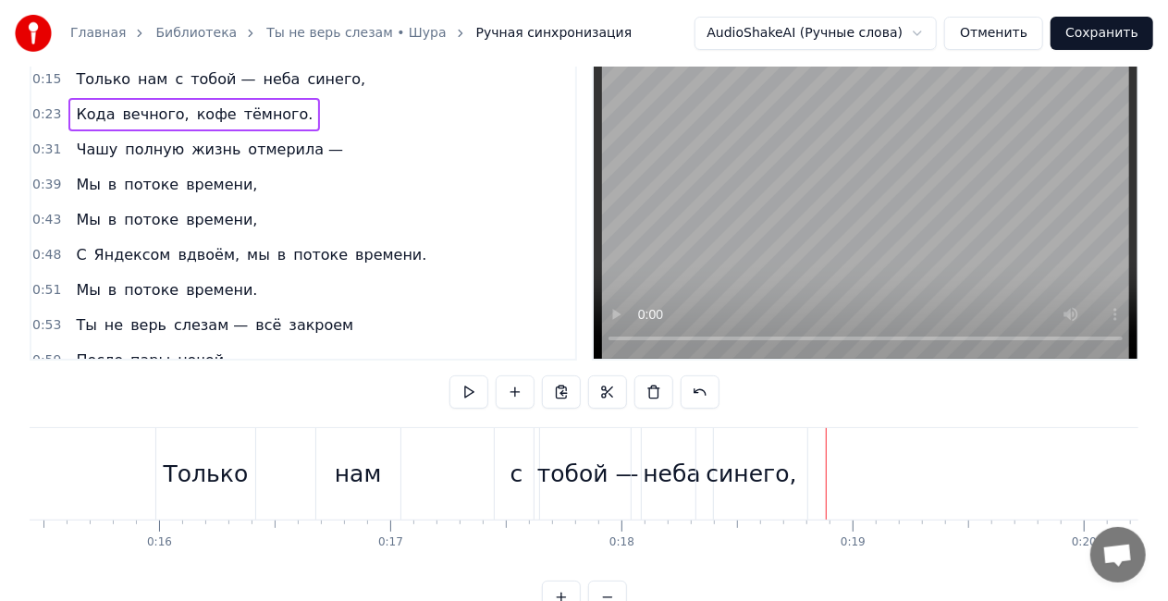
scroll to position [0, 3241]
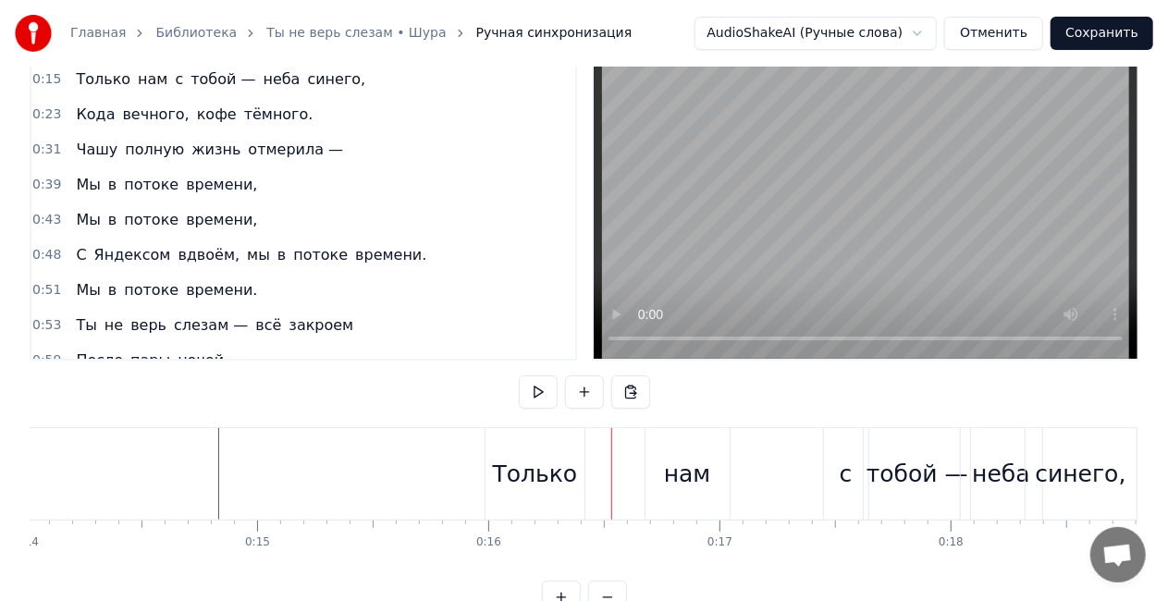
click at [526, 466] on div "Только" at bounding box center [535, 474] width 85 height 35
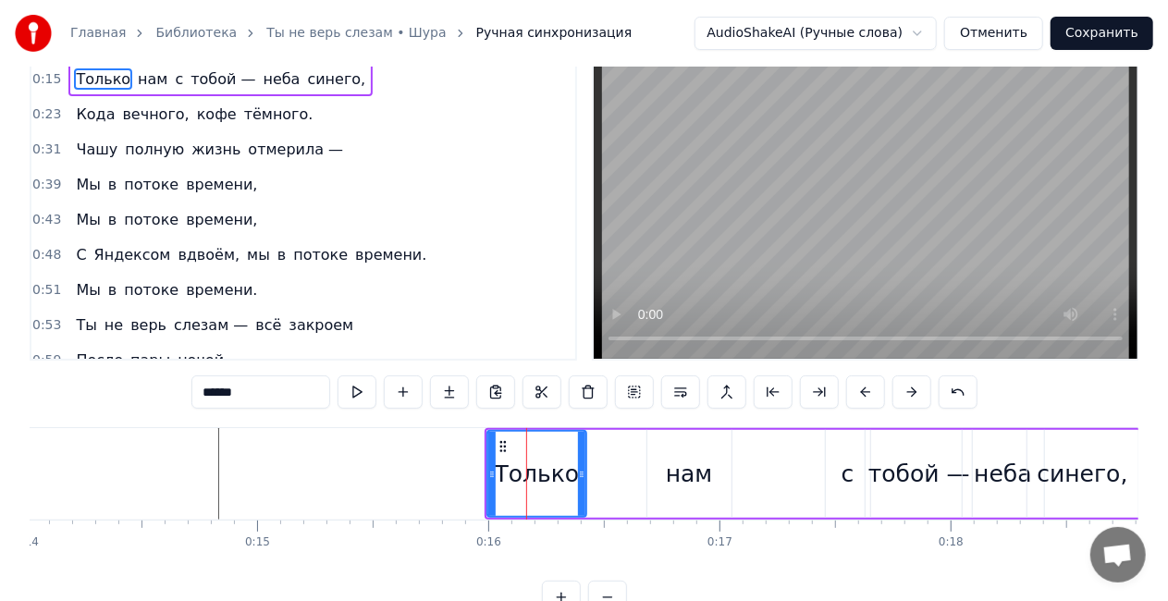
scroll to position [0, 0]
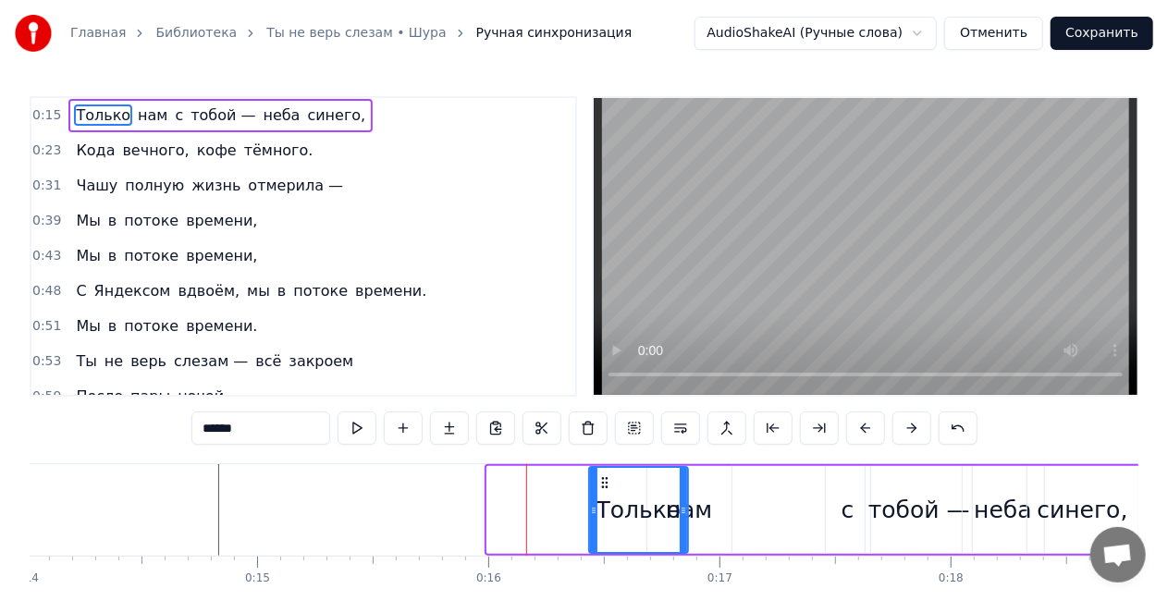
drag, startPoint x: 503, startPoint y: 481, endPoint x: 603, endPoint y: 485, distance: 100.0
click at [603, 485] on icon at bounding box center [604, 482] width 15 height 15
click at [708, 513] on div "нам" at bounding box center [689, 510] width 47 height 35
type input "***"
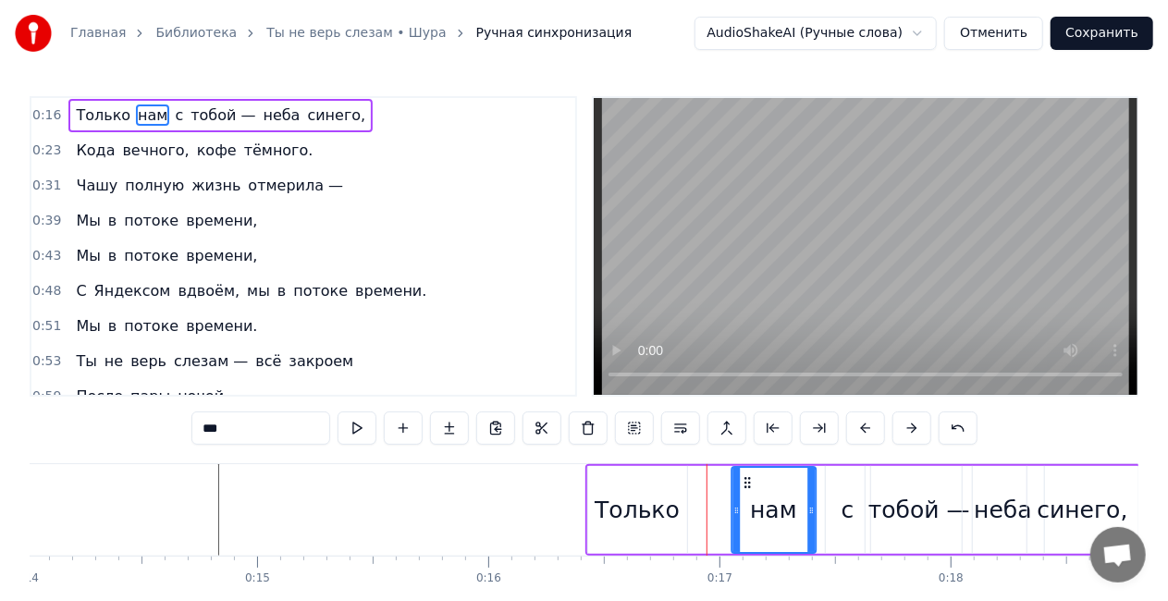
drag, startPoint x: 664, startPoint y: 481, endPoint x: 747, endPoint y: 481, distance: 83.2
click at [747, 481] on icon at bounding box center [747, 482] width 15 height 15
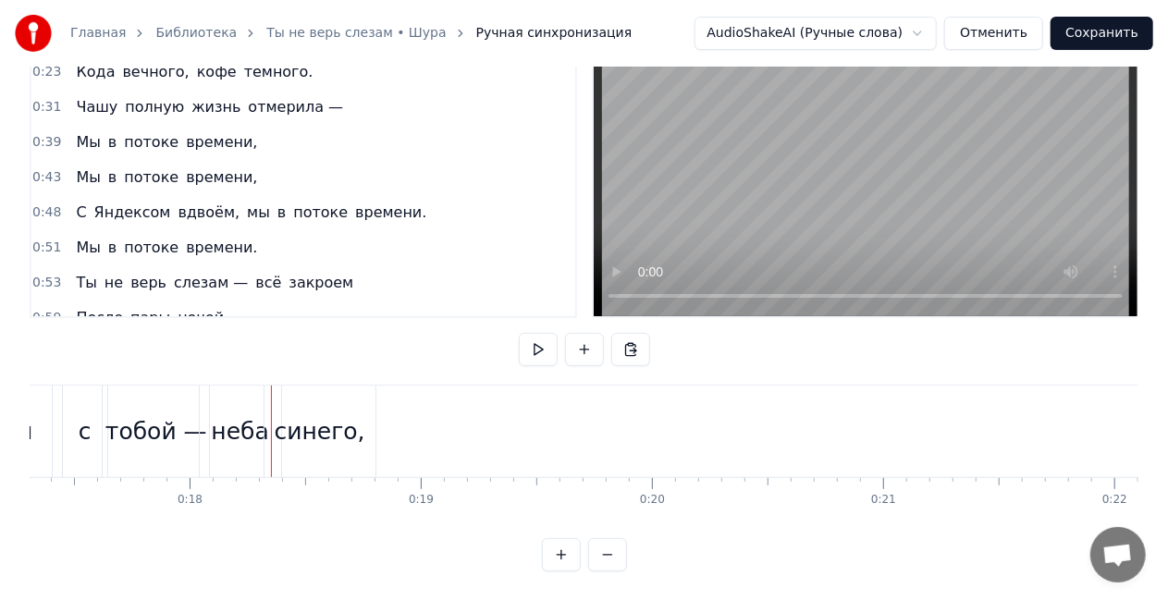
scroll to position [0, 4079]
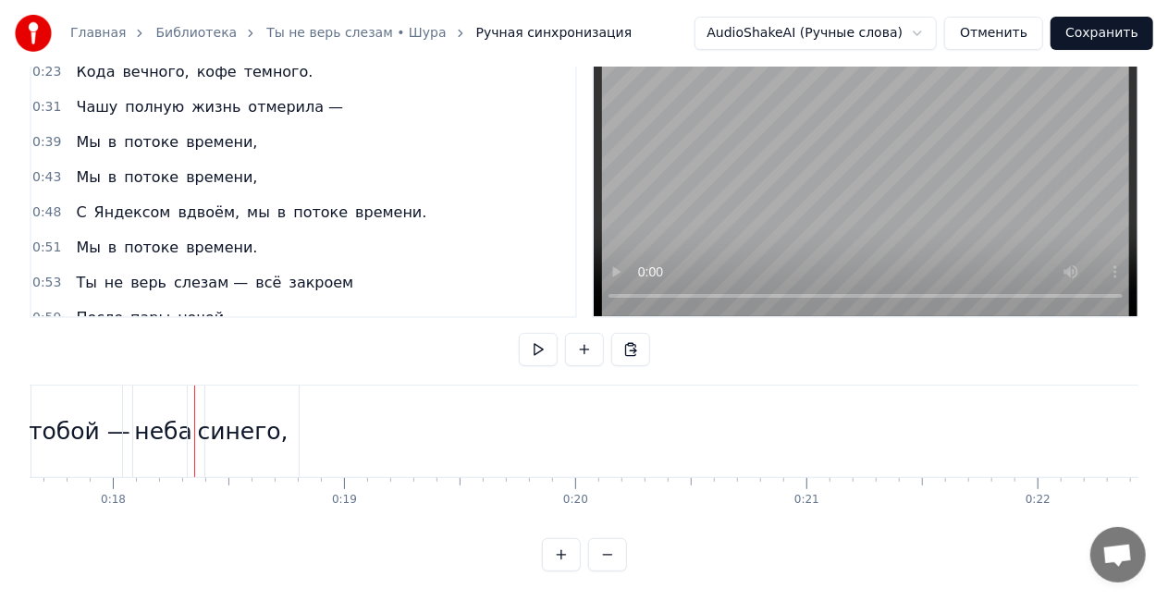
click at [181, 424] on div "неба" at bounding box center [162, 431] width 57 height 35
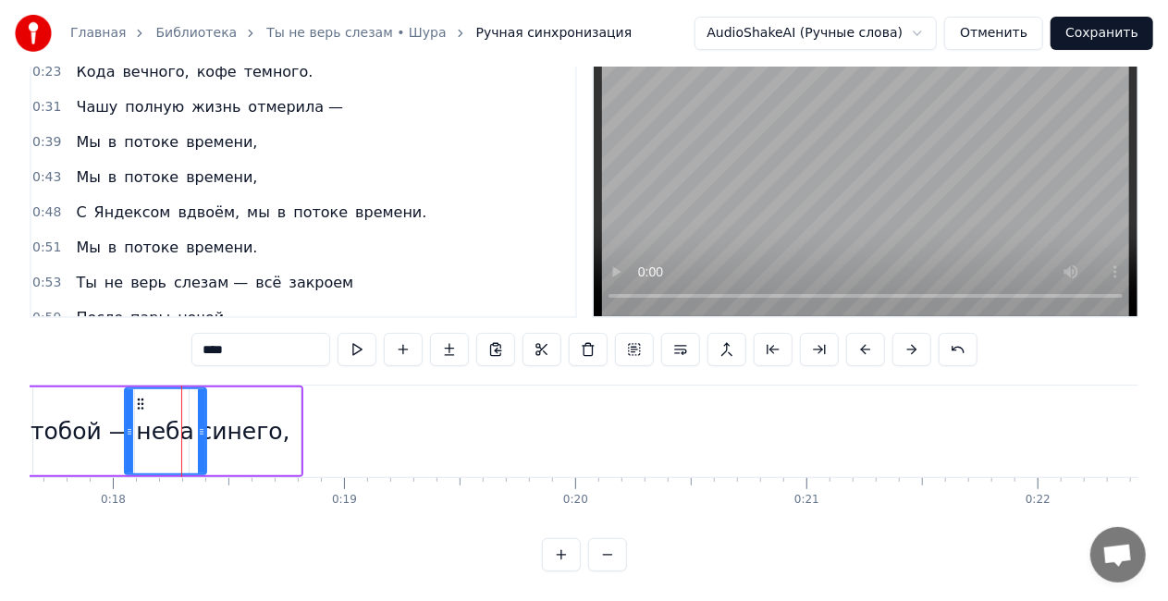
scroll to position [0, 0]
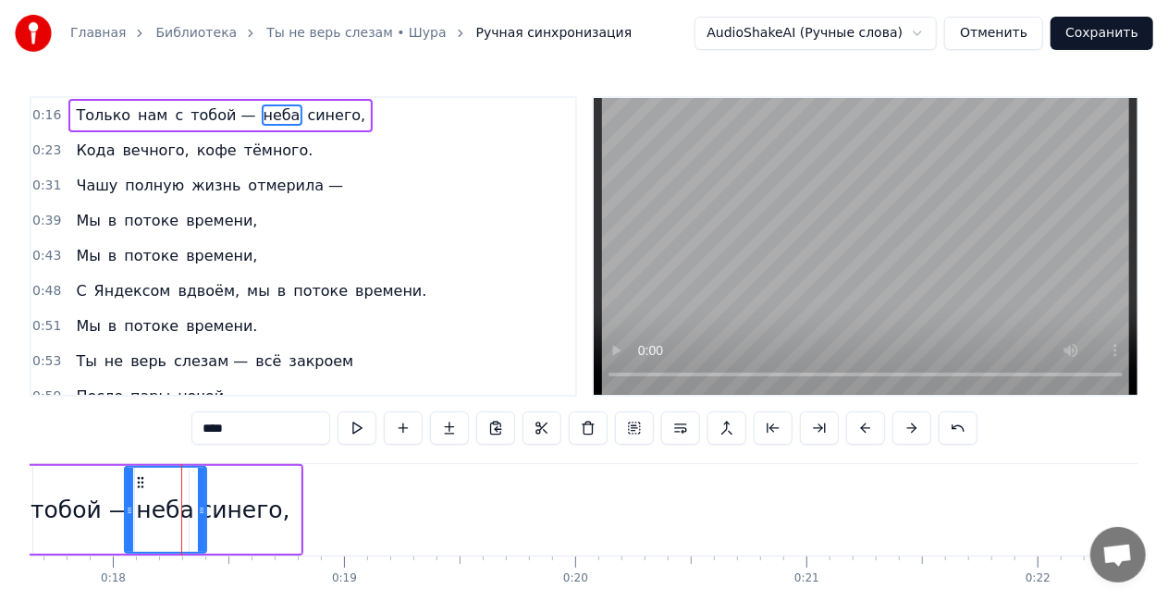
click at [243, 493] on div "синего," at bounding box center [245, 510] width 91 height 35
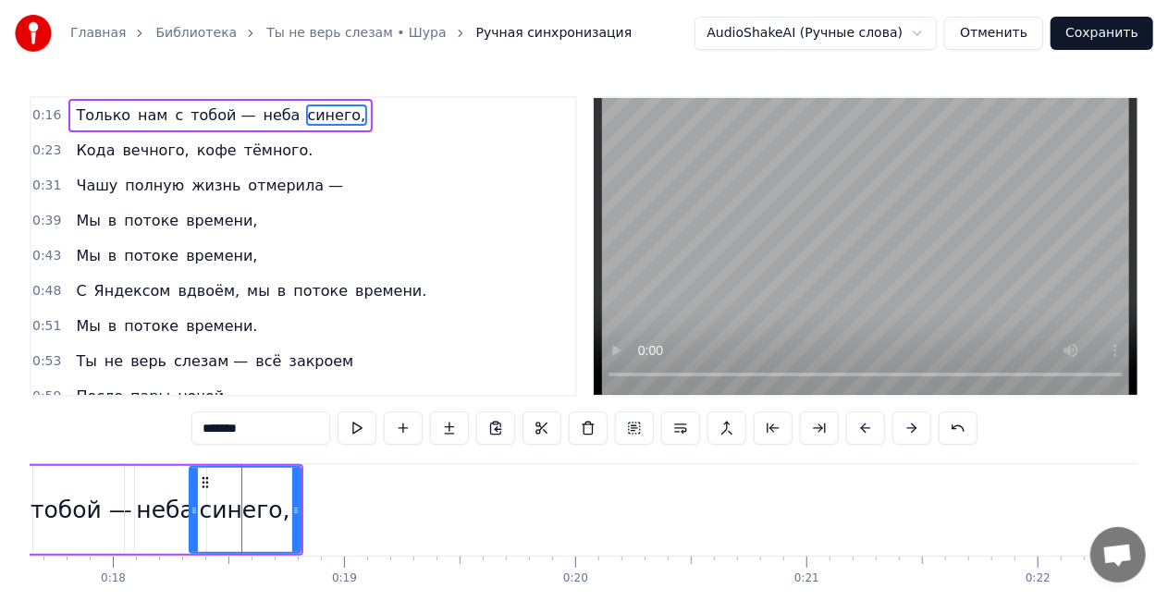
click at [199, 475] on icon at bounding box center [205, 482] width 15 height 15
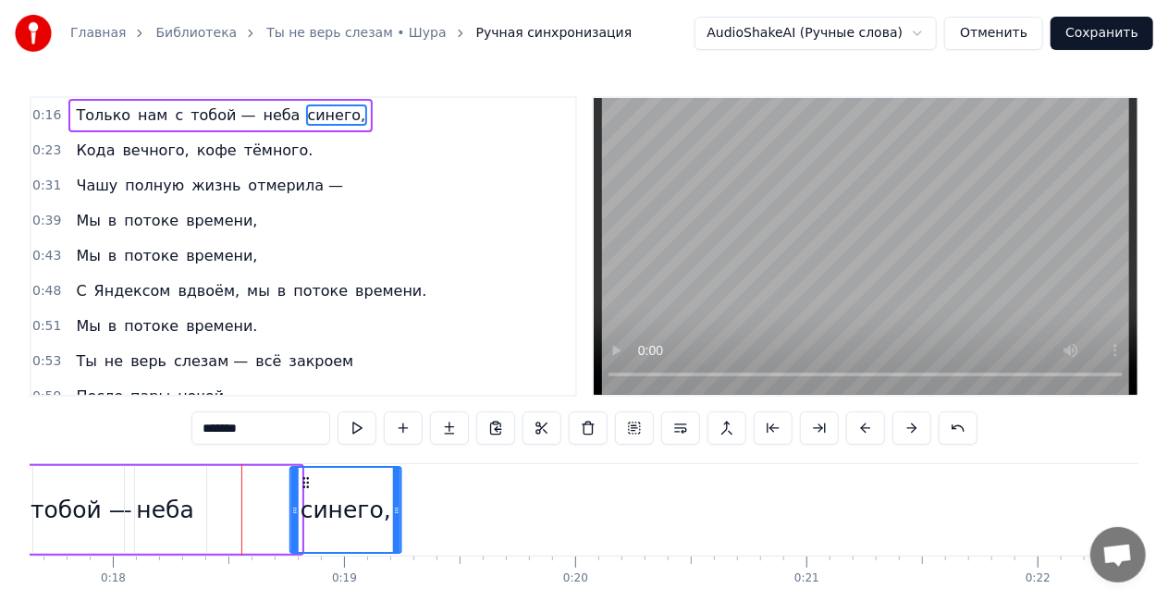
drag, startPoint x: 205, startPoint y: 480, endPoint x: 307, endPoint y: 477, distance: 101.8
click at [314, 477] on icon at bounding box center [306, 482] width 15 height 15
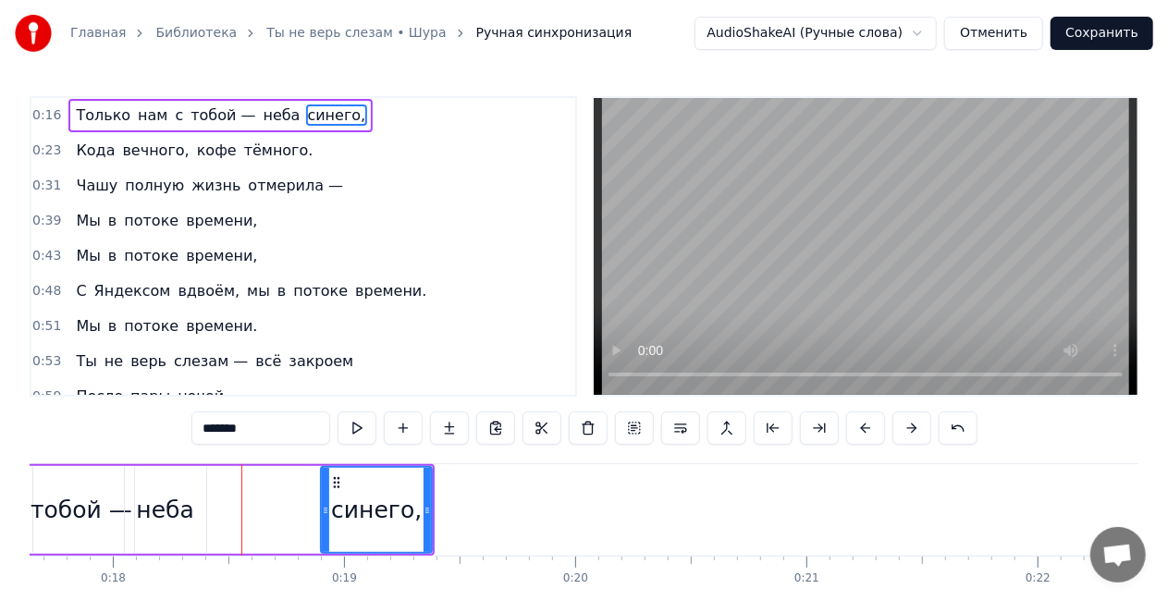
drag, startPoint x: 187, startPoint y: 489, endPoint x: 159, endPoint y: 486, distance: 28.0
click at [185, 489] on div "неба" at bounding box center [165, 510] width 81 height 88
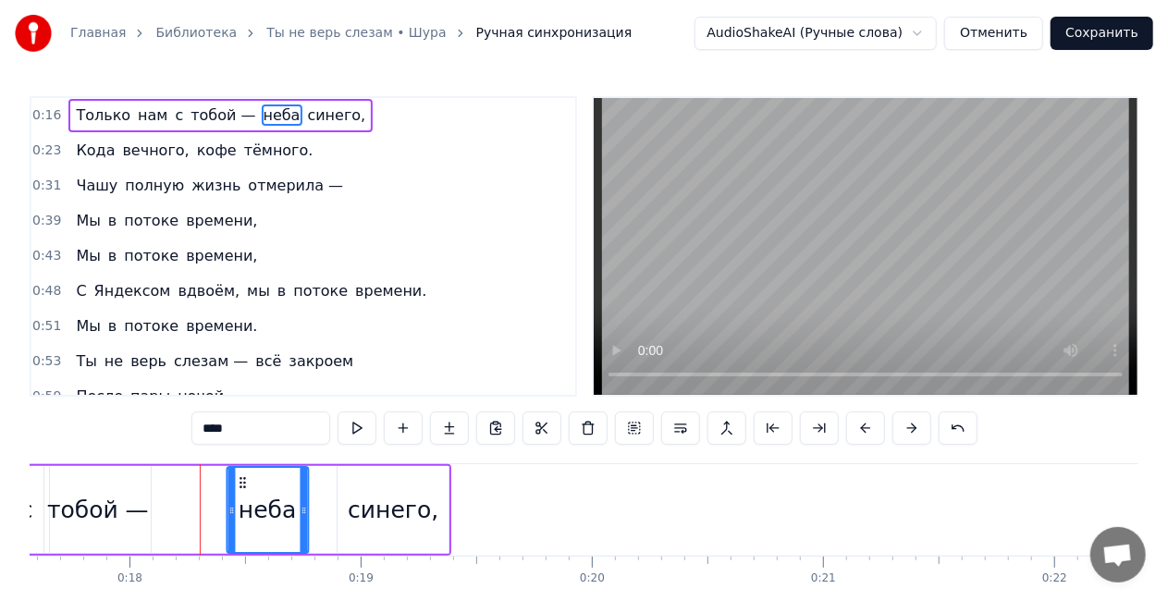
drag, startPoint x: 139, startPoint y: 482, endPoint x: 237, endPoint y: 474, distance: 98.4
click at [237, 474] on div "неба" at bounding box center [268, 510] width 80 height 84
click at [379, 516] on div "синего," at bounding box center [394, 510] width 91 height 35
type input "*******"
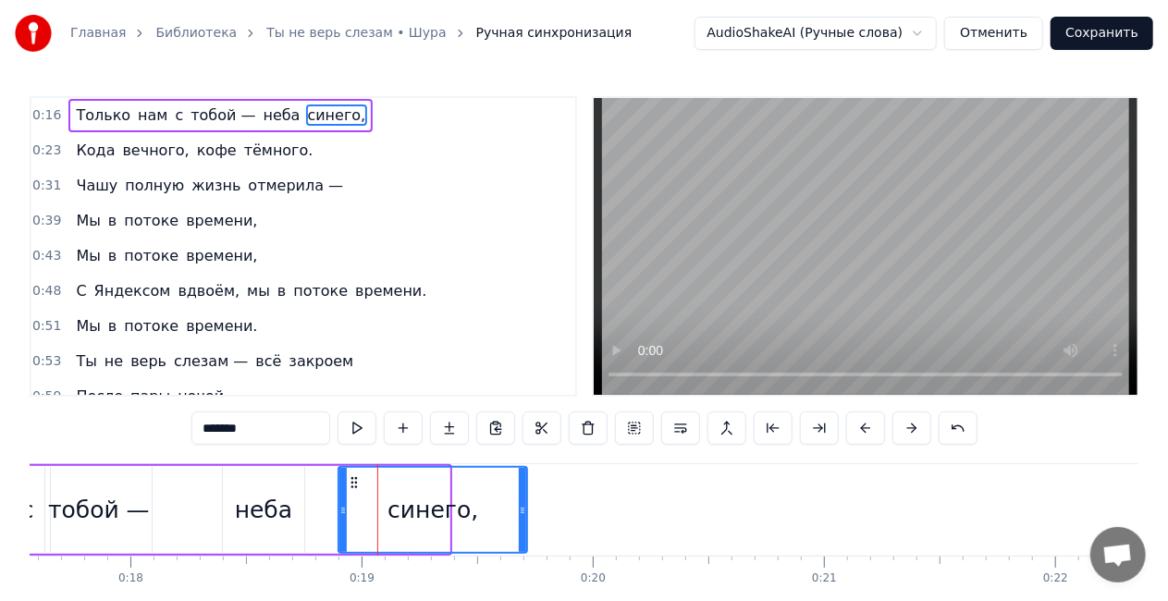
drag, startPoint x: 444, startPoint y: 516, endPoint x: 522, endPoint y: 510, distance: 78.0
click at [522, 510] on icon at bounding box center [522, 510] width 7 height 15
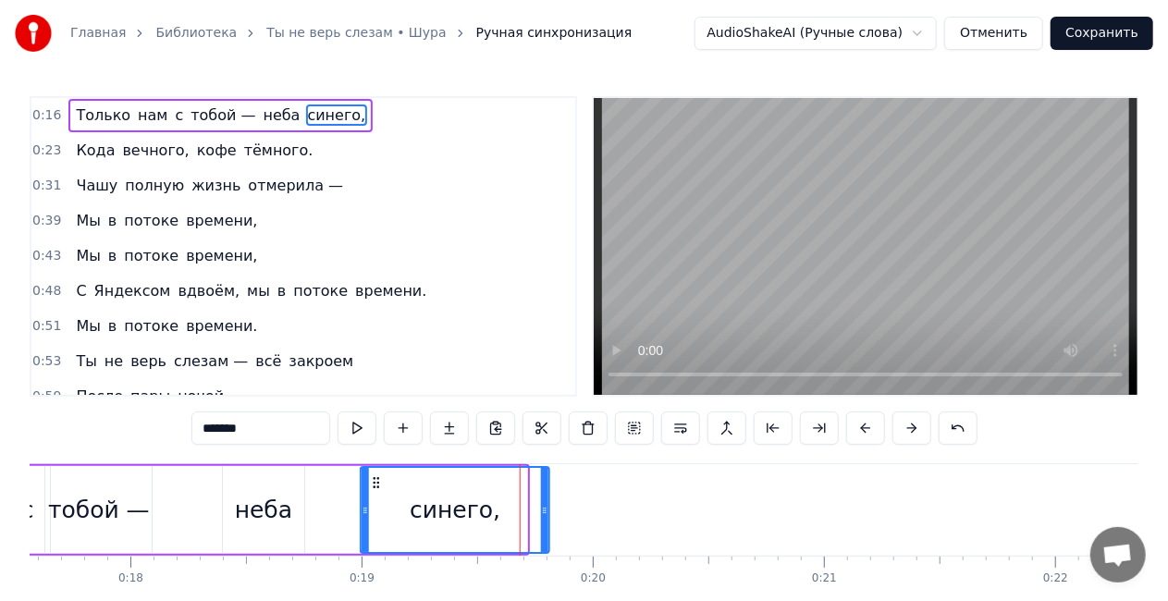
drag, startPoint x: 351, startPoint y: 479, endPoint x: 374, endPoint y: 477, distance: 22.3
click at [374, 477] on icon at bounding box center [376, 482] width 15 height 15
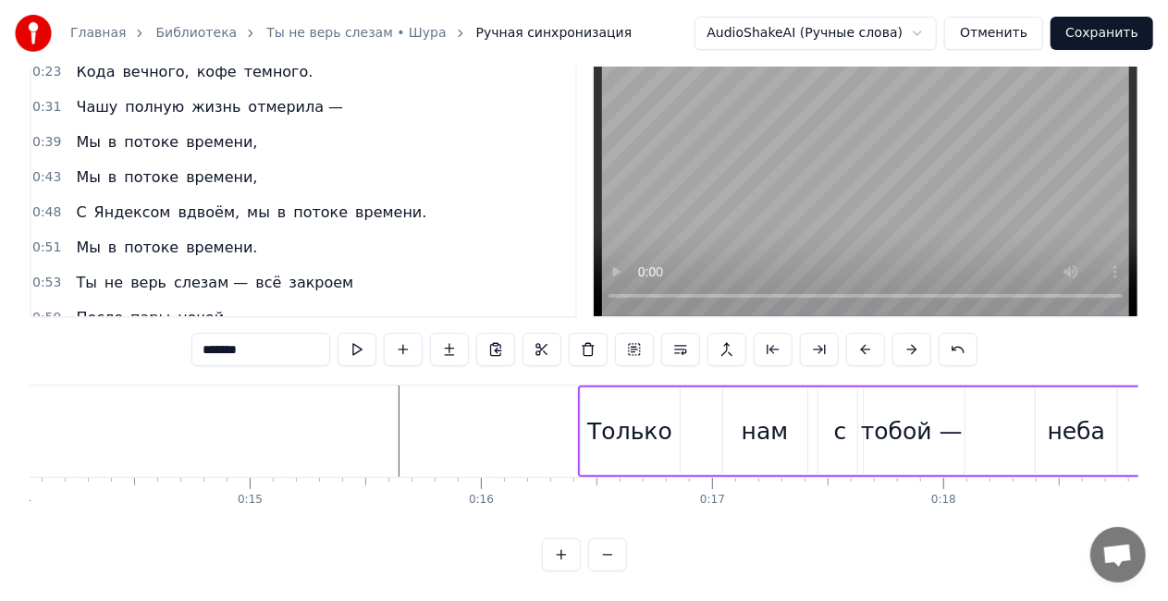
scroll to position [0, 3223]
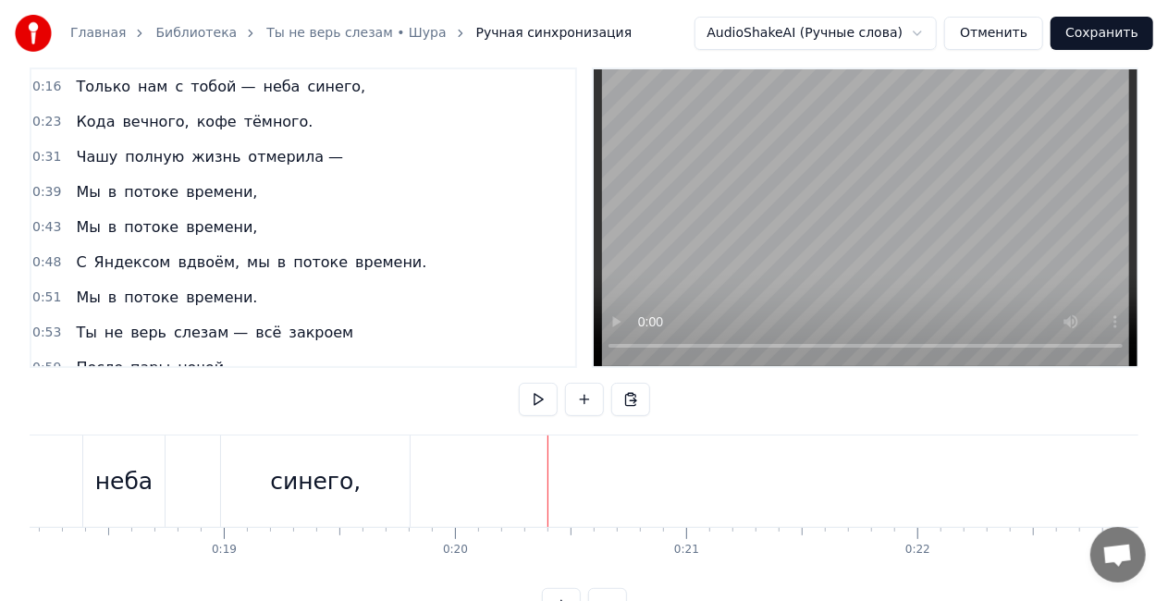
scroll to position [0, 0]
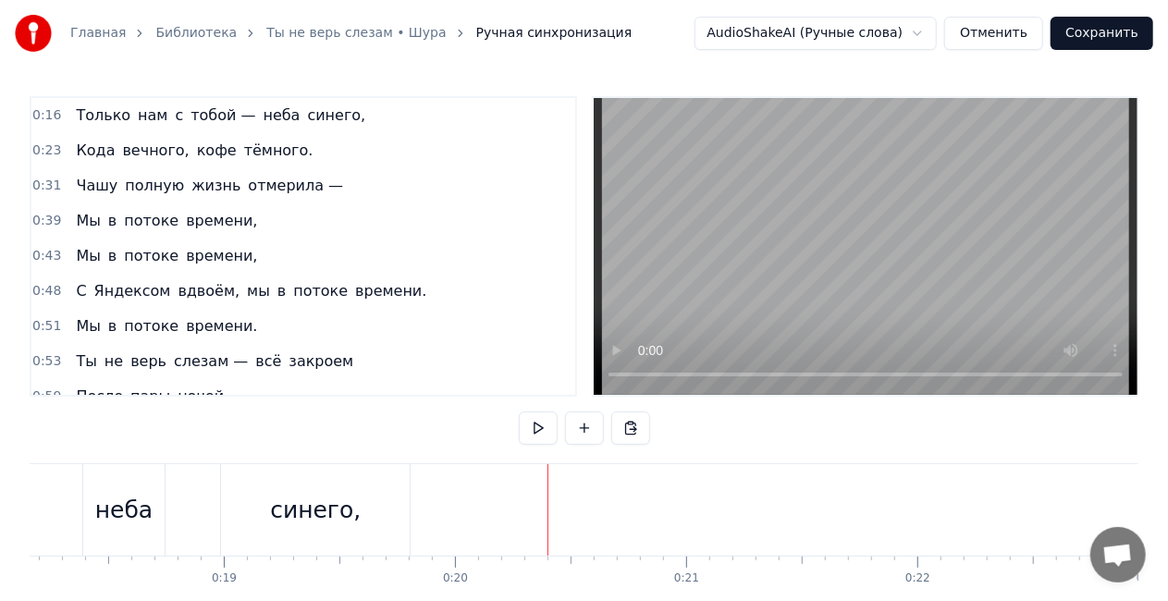
click at [195, 140] on span "кофе" at bounding box center [216, 150] width 43 height 21
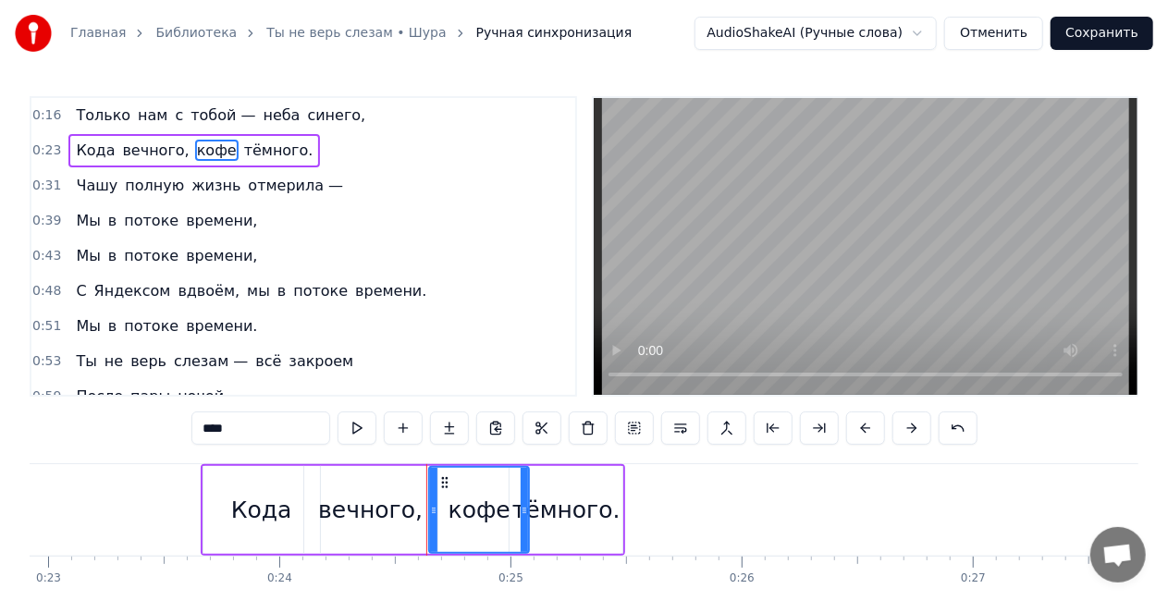
click at [107, 137] on div "Кода вечного, кофе тёмного." at bounding box center [194, 150] width 252 height 33
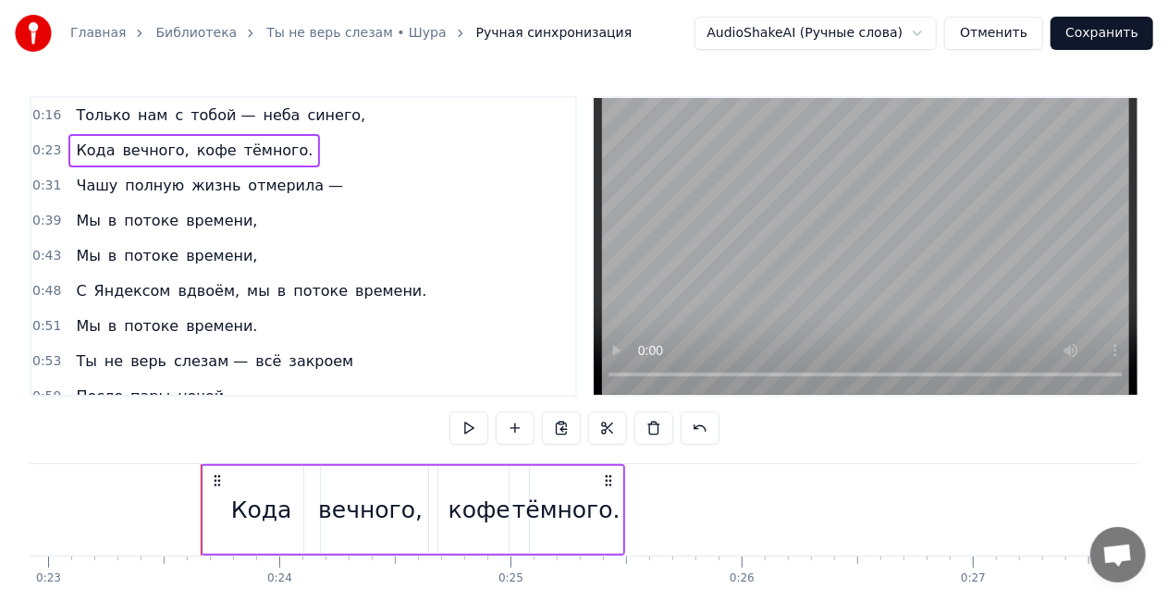
click at [235, 493] on div "Кода" at bounding box center [261, 510] width 61 height 35
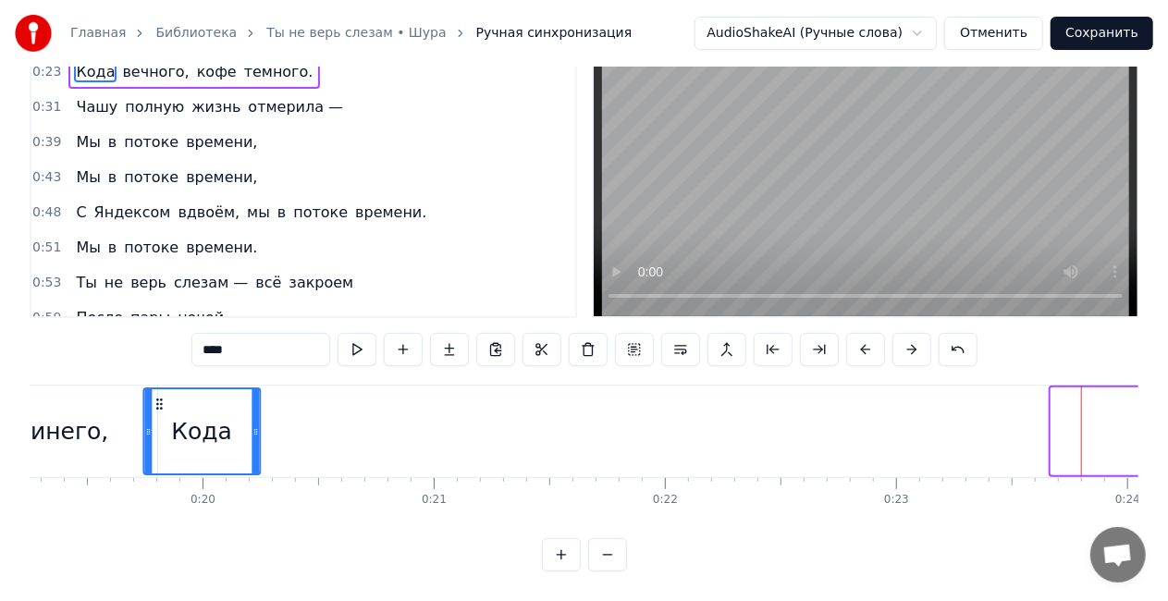
scroll to position [0, 4405]
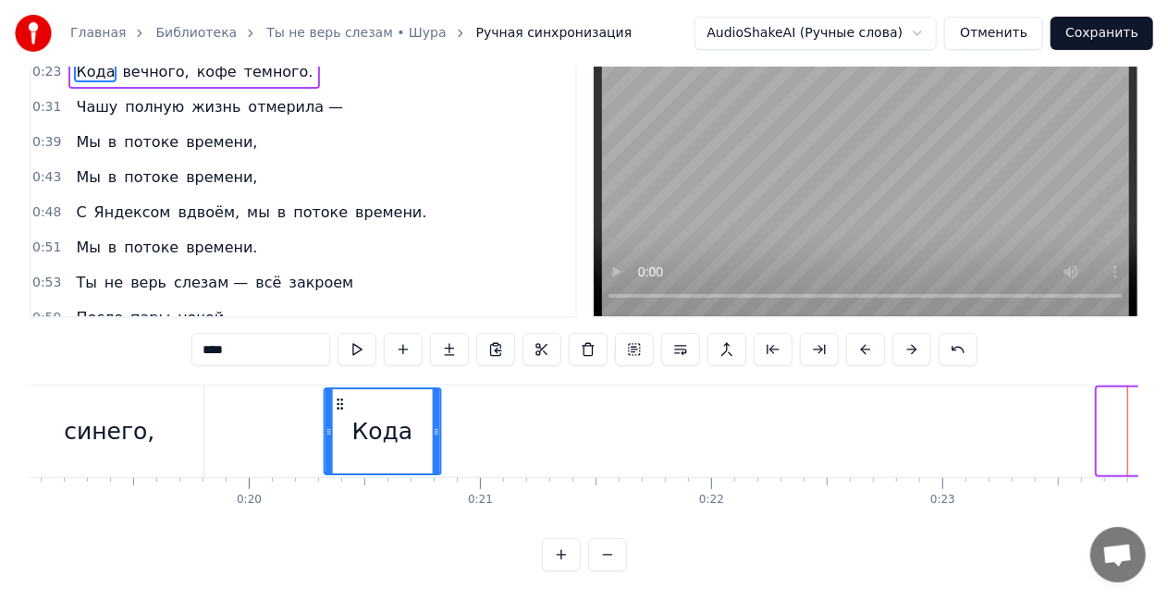
drag, startPoint x: 828, startPoint y: 388, endPoint x: 363, endPoint y: 400, distance: 465.4
click at [339, 397] on icon at bounding box center [340, 404] width 15 height 15
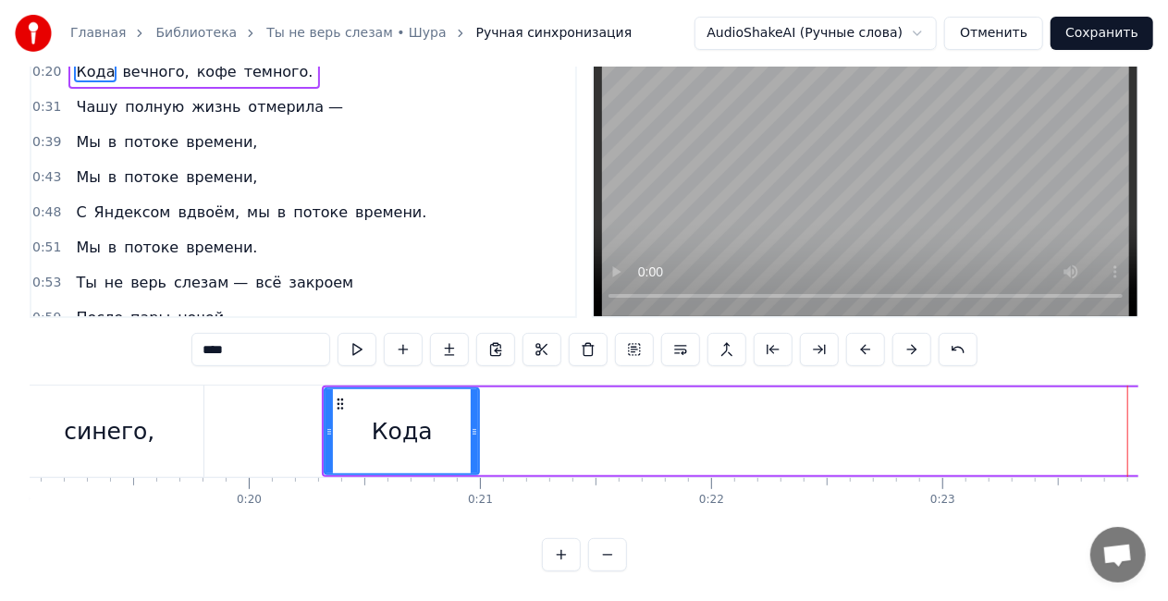
drag, startPoint x: 437, startPoint y: 417, endPoint x: 475, endPoint y: 415, distance: 38.0
click at [475, 425] on icon at bounding box center [474, 432] width 7 height 15
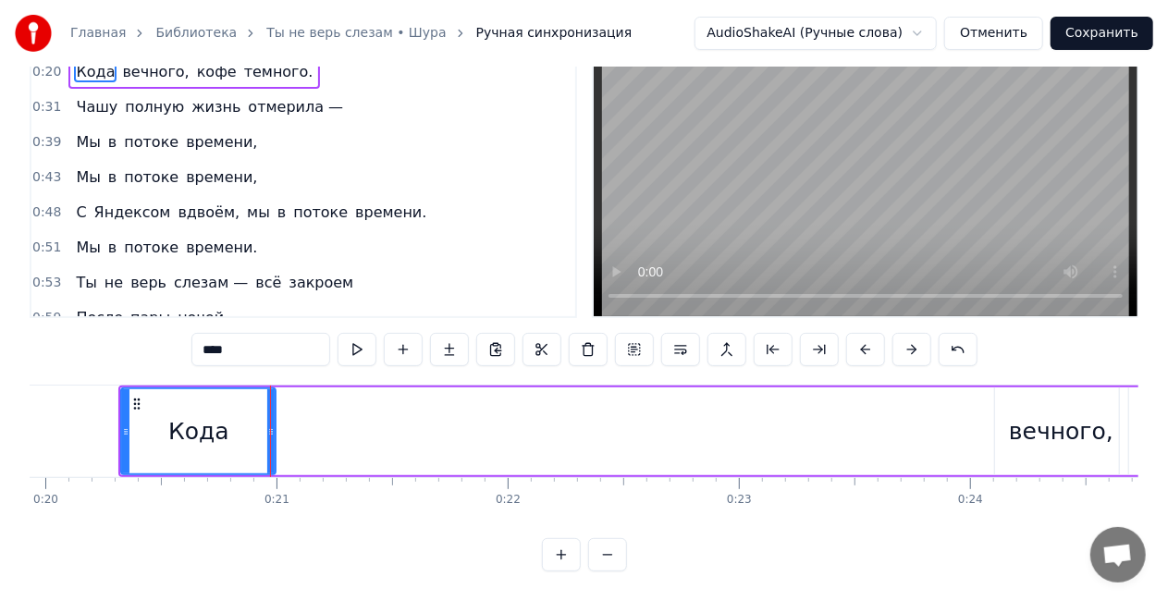
scroll to position [0, 4862]
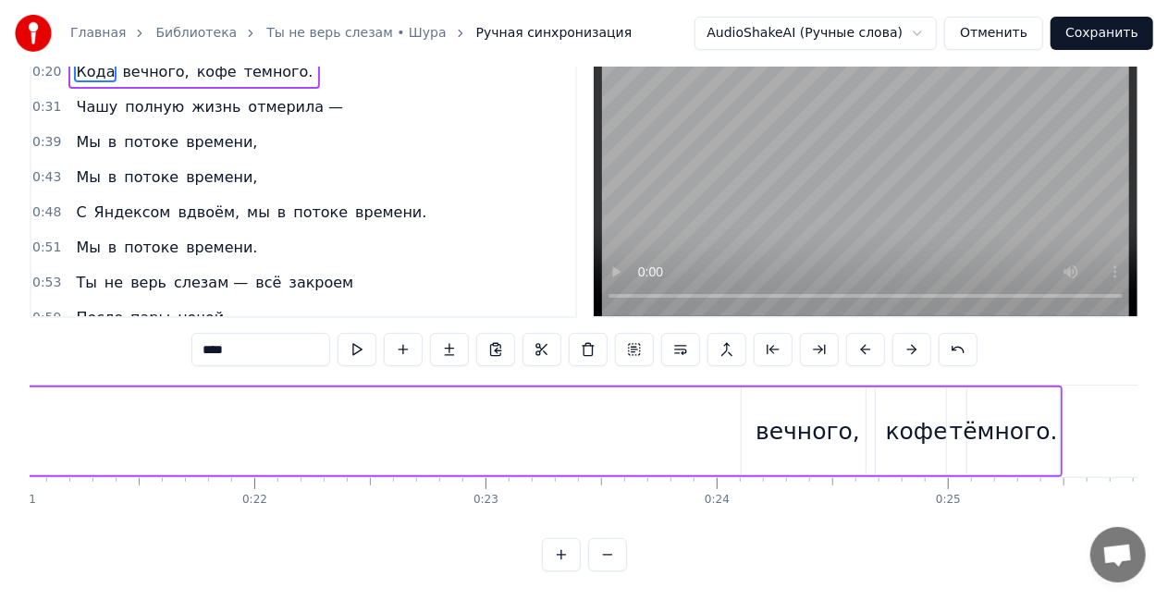
click at [782, 420] on div "вечного," at bounding box center [808, 431] width 105 height 35
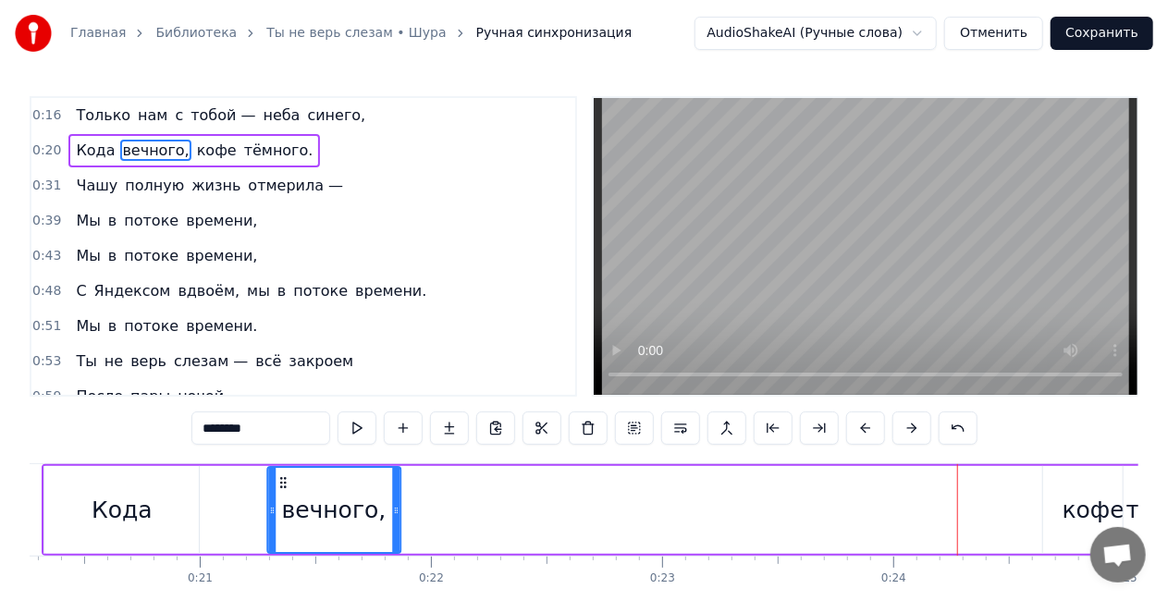
scroll to position [0, 4681]
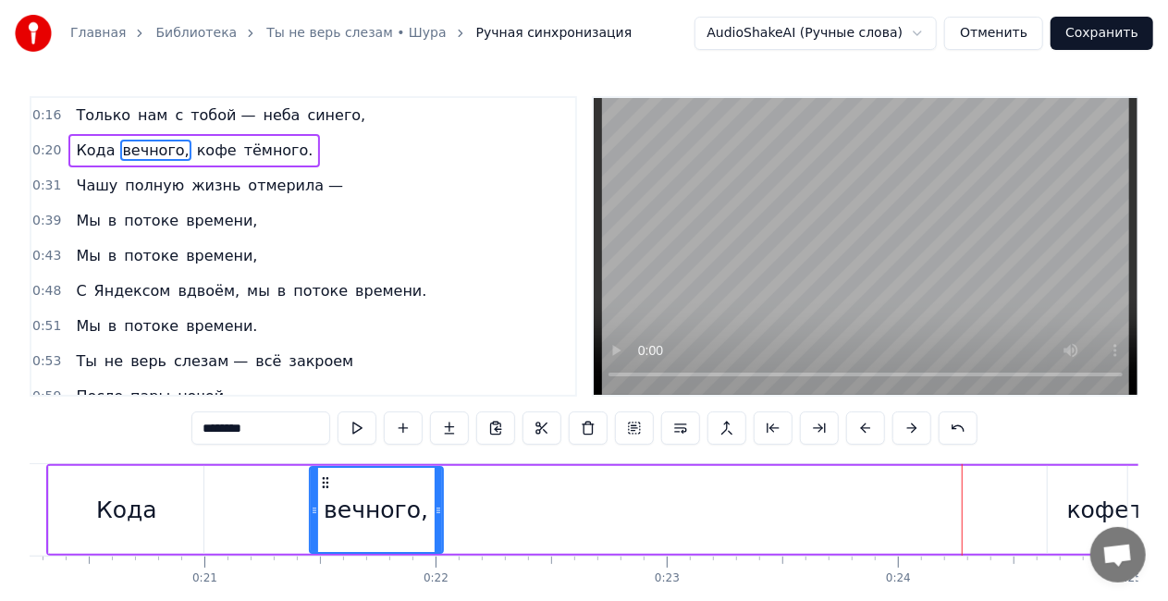
drag, startPoint x: 757, startPoint y: 483, endPoint x: 322, endPoint y: 481, distance: 434.7
click at [322, 481] on icon at bounding box center [325, 482] width 15 height 15
drag, startPoint x: 311, startPoint y: 520, endPoint x: 285, endPoint y: 516, distance: 26.2
click at [285, 516] on div at bounding box center [285, 510] width 7 height 84
click at [1073, 503] on div "кофе" at bounding box center [1098, 510] width 62 height 35
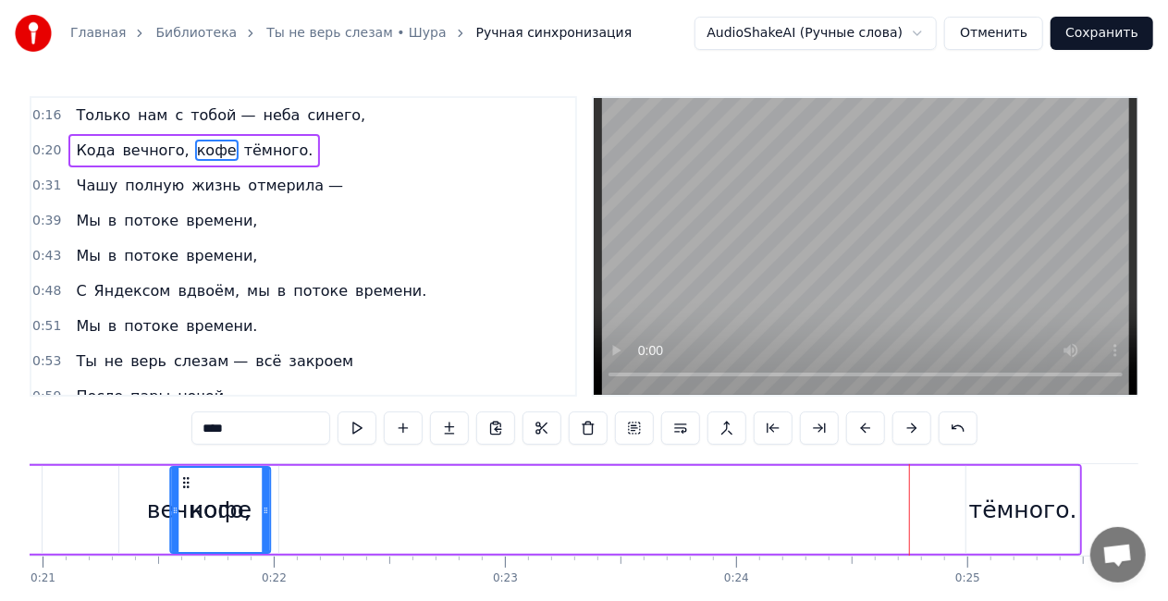
scroll to position [0, 4835]
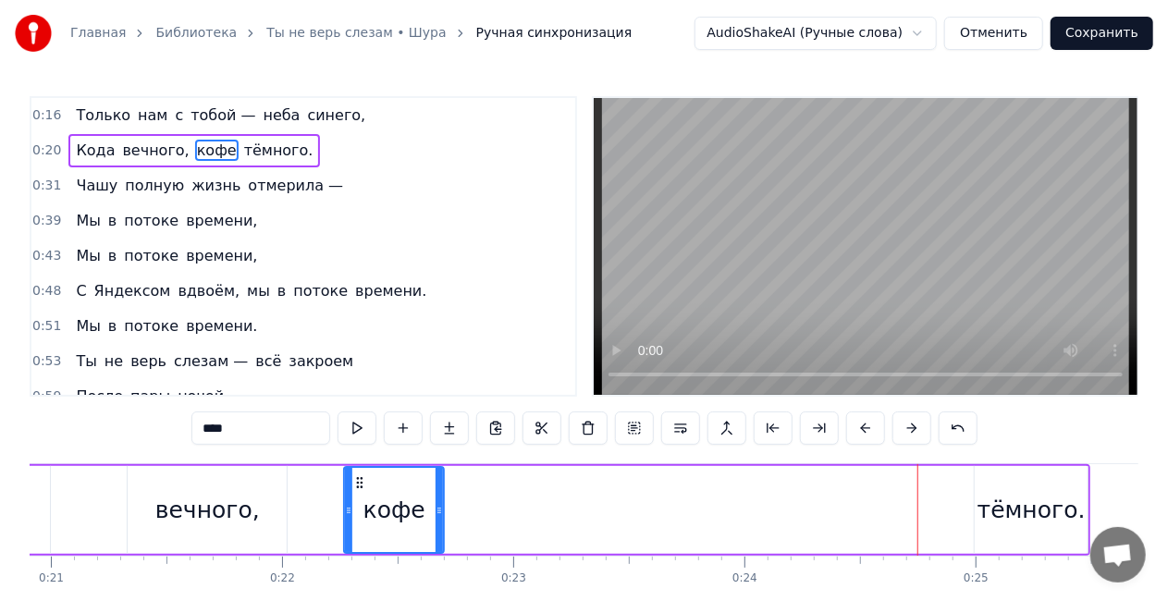
drag, startPoint x: 114, startPoint y: 483, endPoint x: 359, endPoint y: 470, distance: 245.4
click at [359, 470] on div "кофе" at bounding box center [395, 510] width 98 height 84
click at [1024, 512] on div "тёмного." at bounding box center [1032, 510] width 108 height 35
type input "********"
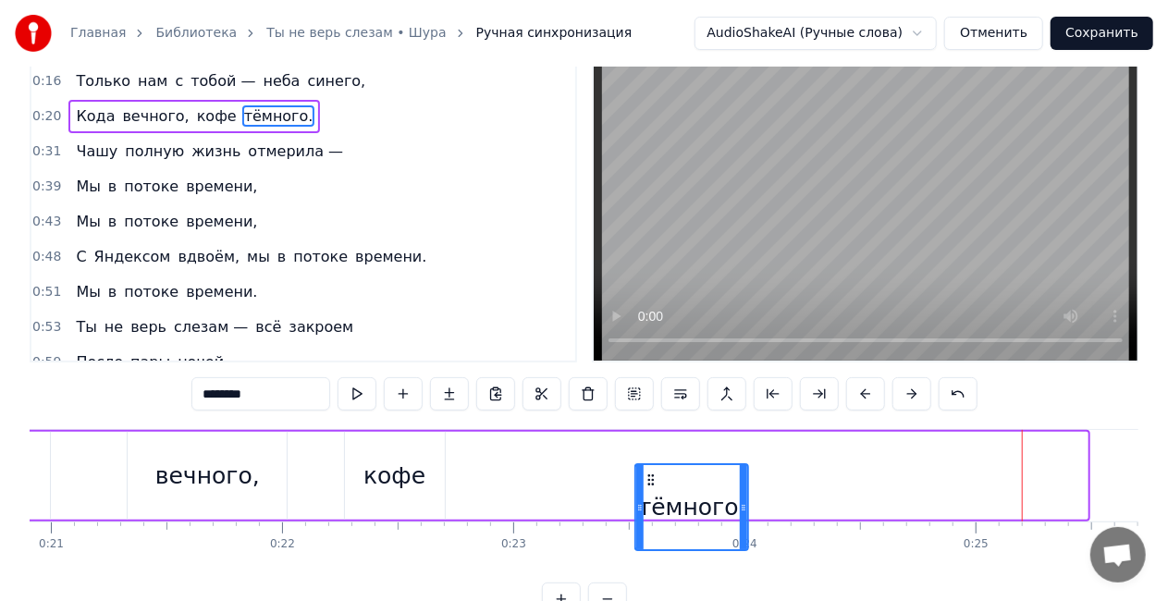
scroll to position [37, 0]
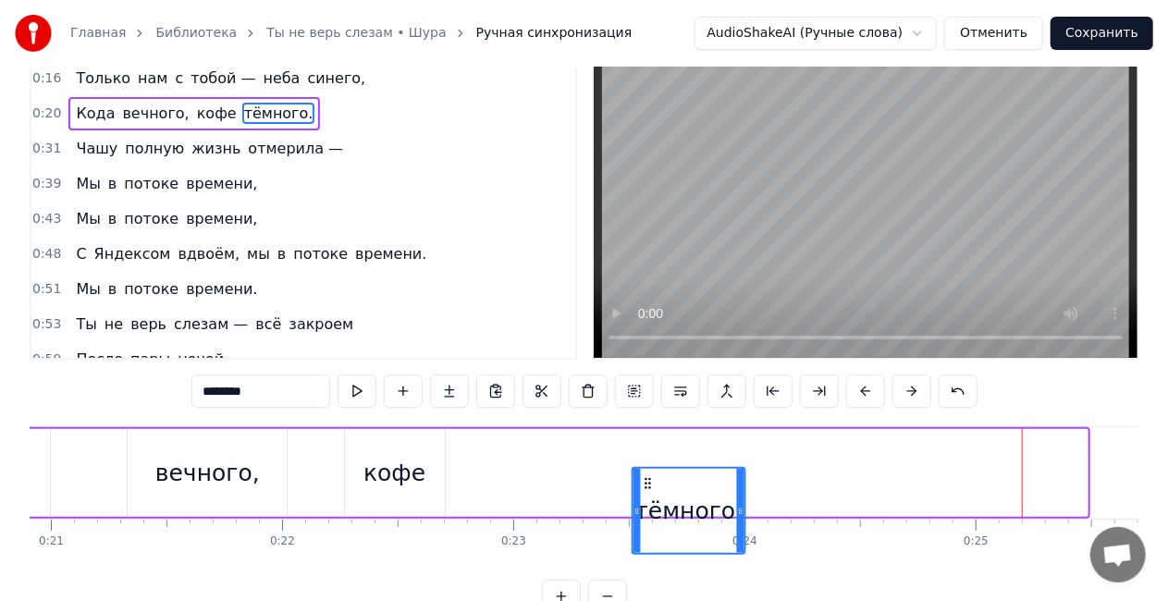
drag, startPoint x: 957, startPoint y: 483, endPoint x: 638, endPoint y: 457, distance: 320.1
click at [645, 457] on div "Кода вечного, кофе тёмного." at bounding box center [492, 473] width 1198 height 92
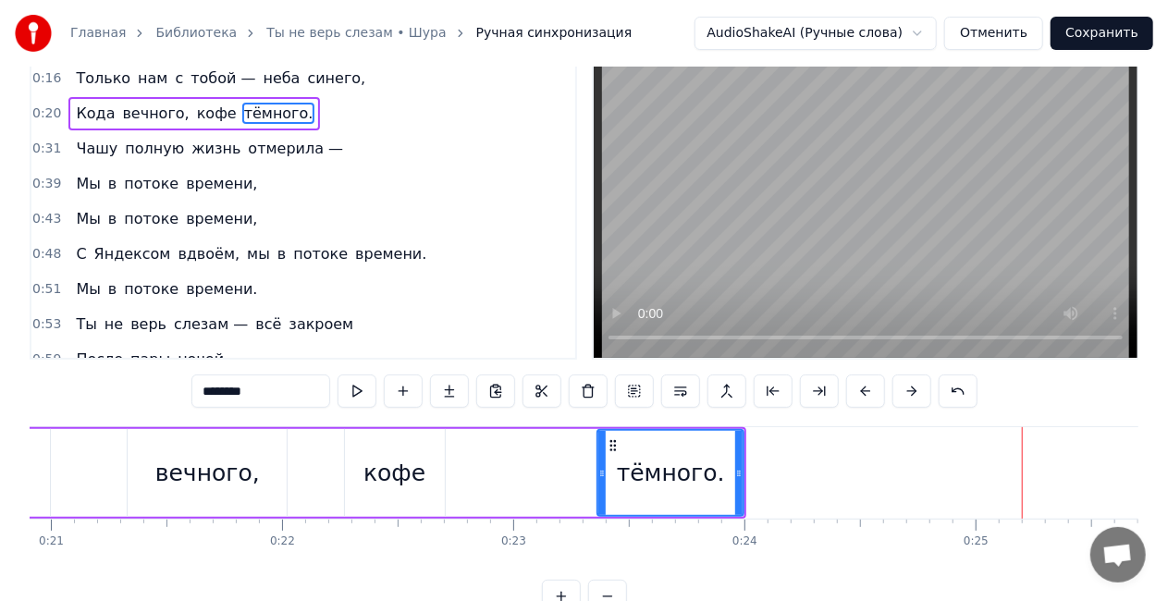
drag, startPoint x: 634, startPoint y: 472, endPoint x: 601, endPoint y: 467, distance: 33.6
click at [601, 467] on icon at bounding box center [601, 473] width 7 height 15
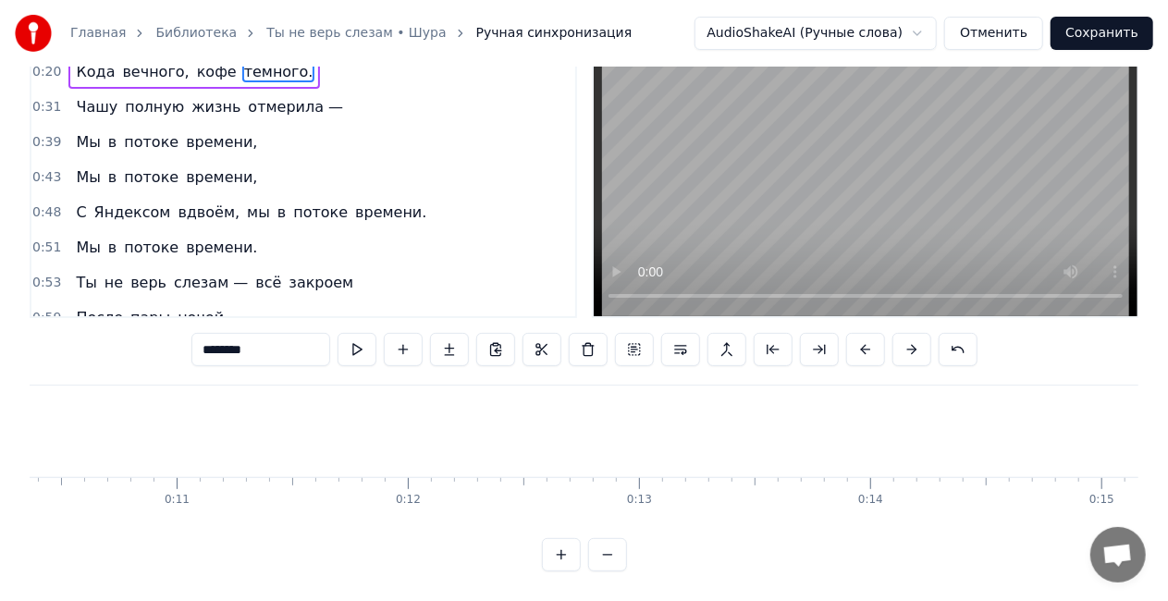
scroll to position [0, 2625]
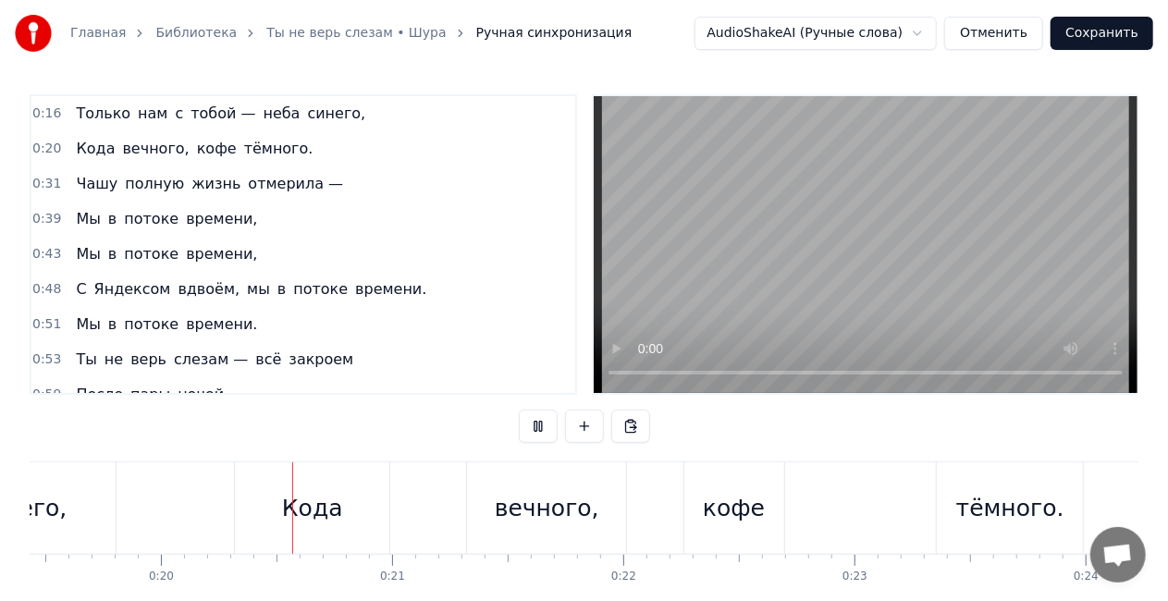
scroll to position [0, 4553]
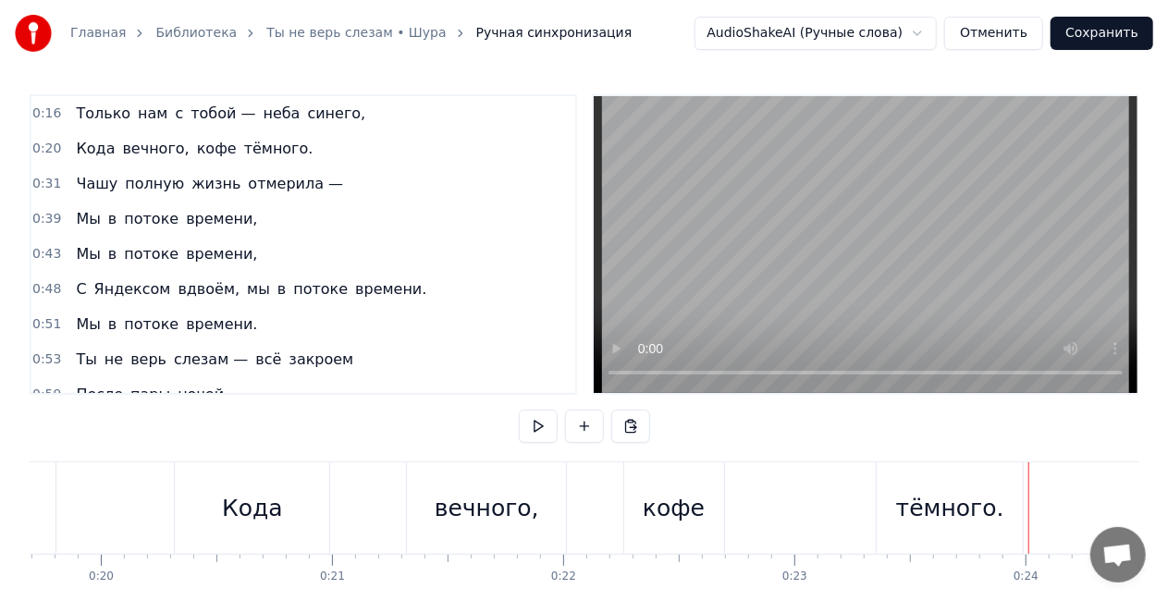
click at [948, 496] on div "тёмного." at bounding box center [950, 508] width 108 height 35
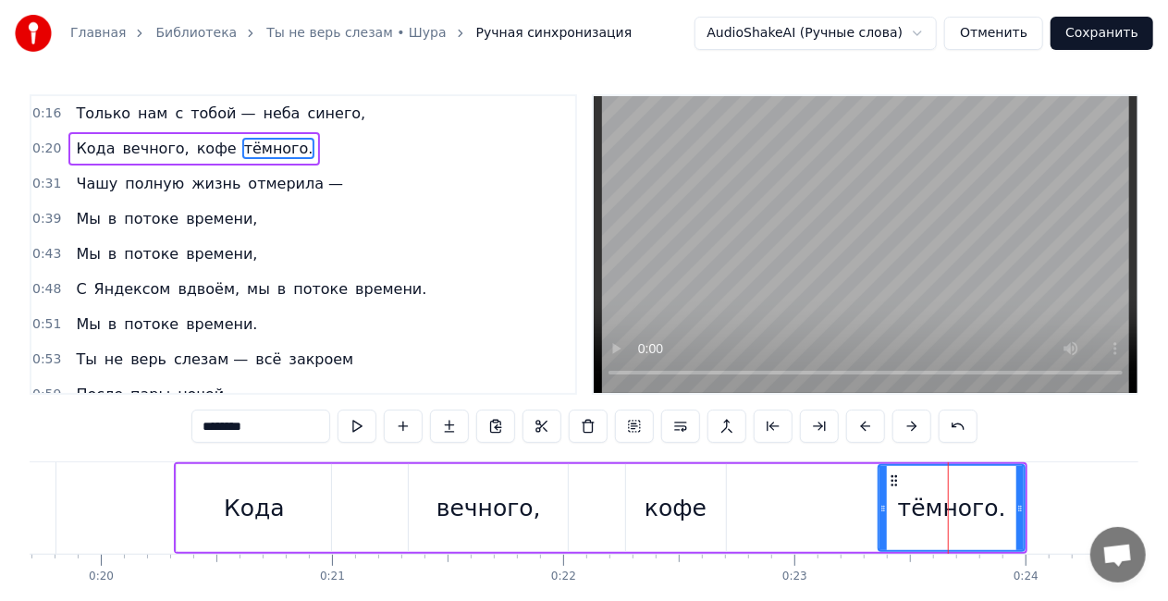
scroll to position [0, 0]
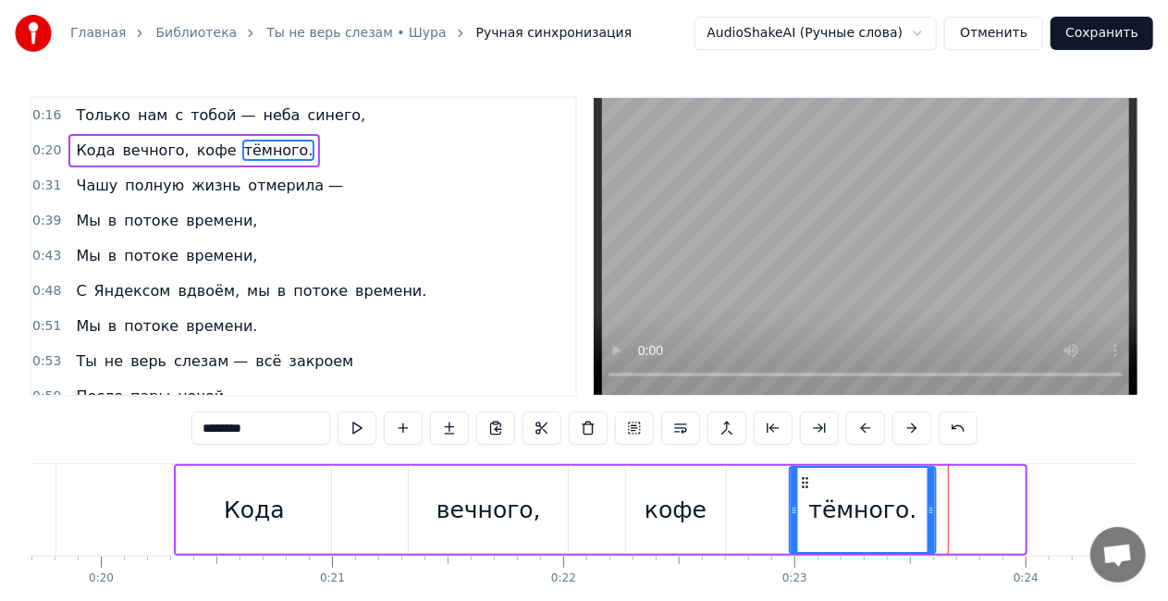
drag, startPoint x: 891, startPoint y: 483, endPoint x: 802, endPoint y: 483, distance: 88.8
click at [802, 483] on icon at bounding box center [805, 482] width 15 height 15
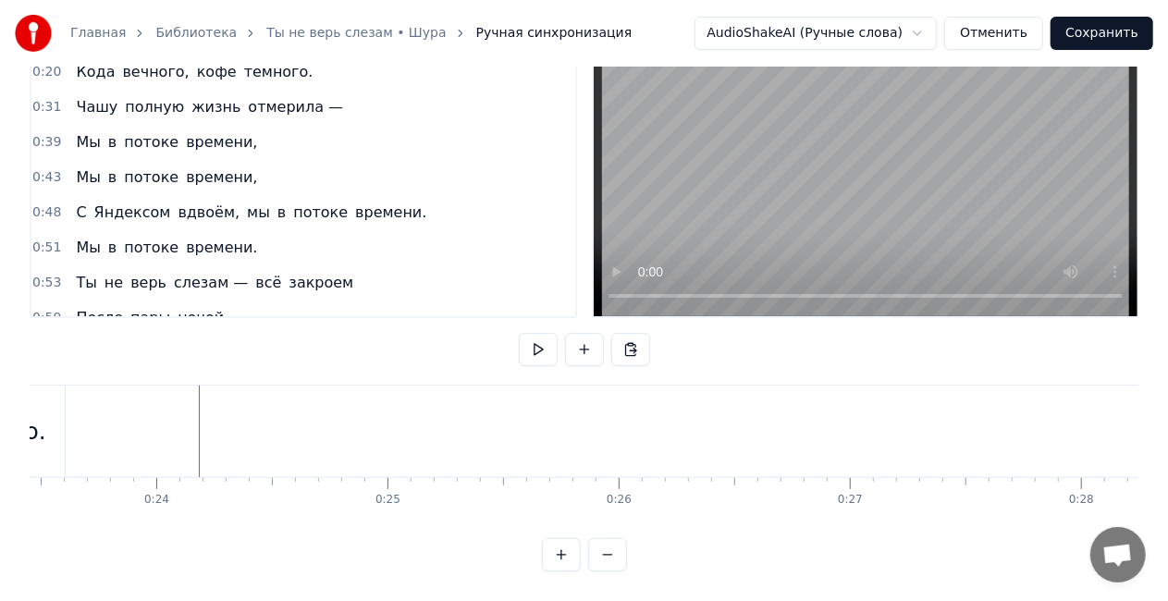
scroll to position [0, 5322]
click at [107, 423] on div "тёмного." at bounding box center [93, 431] width 108 height 35
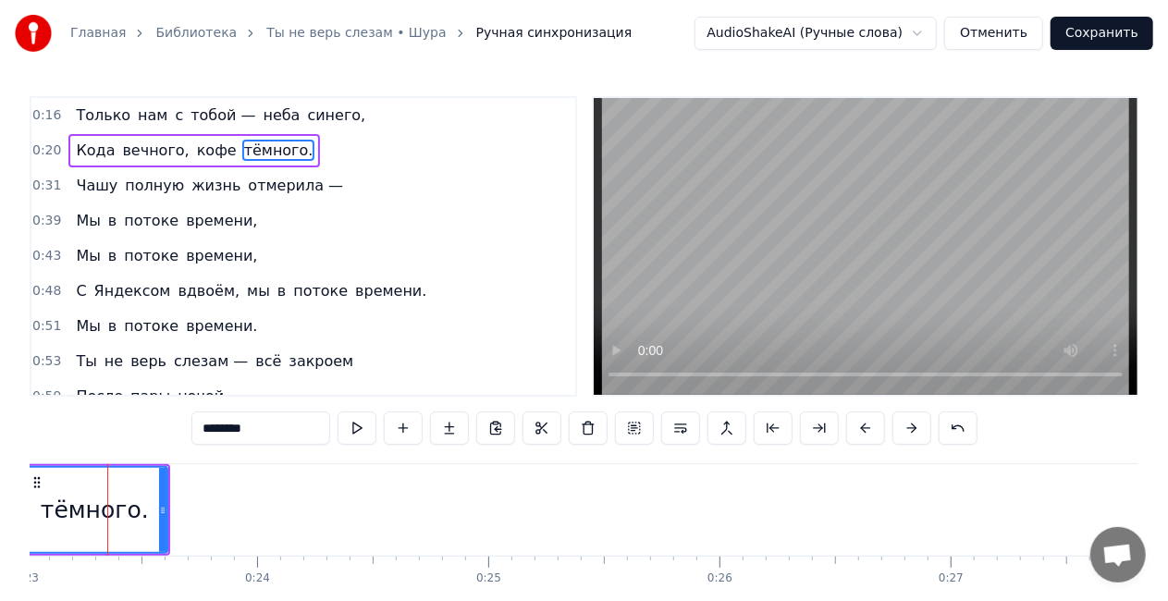
scroll to position [0, 5307]
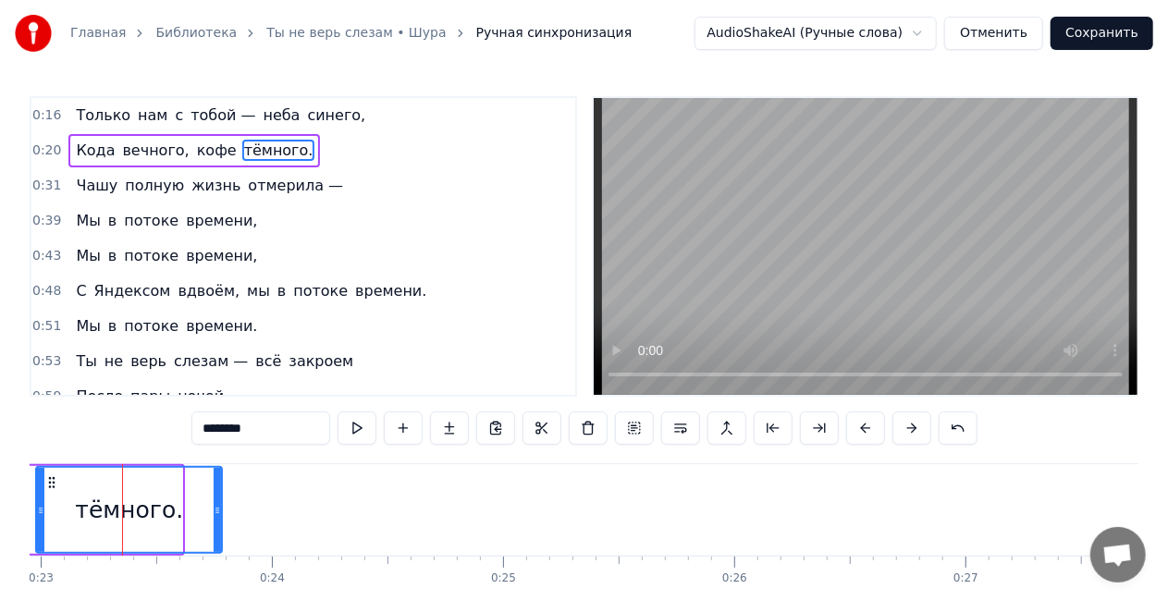
drag, startPoint x: 180, startPoint y: 507, endPoint x: 220, endPoint y: 511, distance: 39.9
click at [220, 511] on icon at bounding box center [217, 510] width 7 height 15
click at [108, 176] on span "Чашу" at bounding box center [96, 186] width 45 height 22
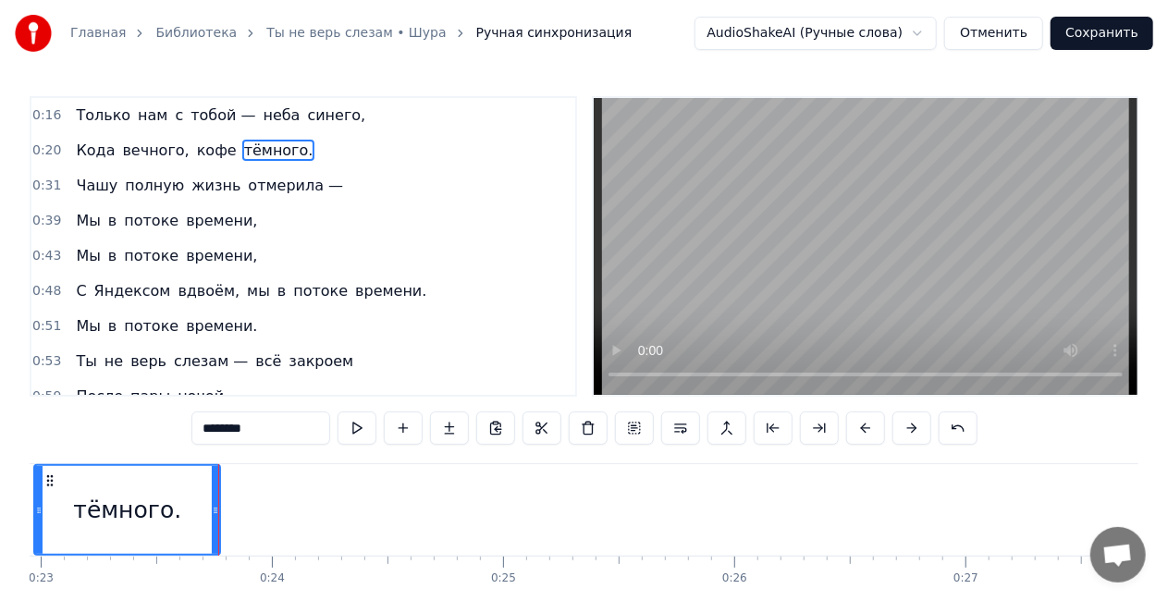
click at [100, 175] on span "Чашу" at bounding box center [96, 185] width 45 height 21
type input "****"
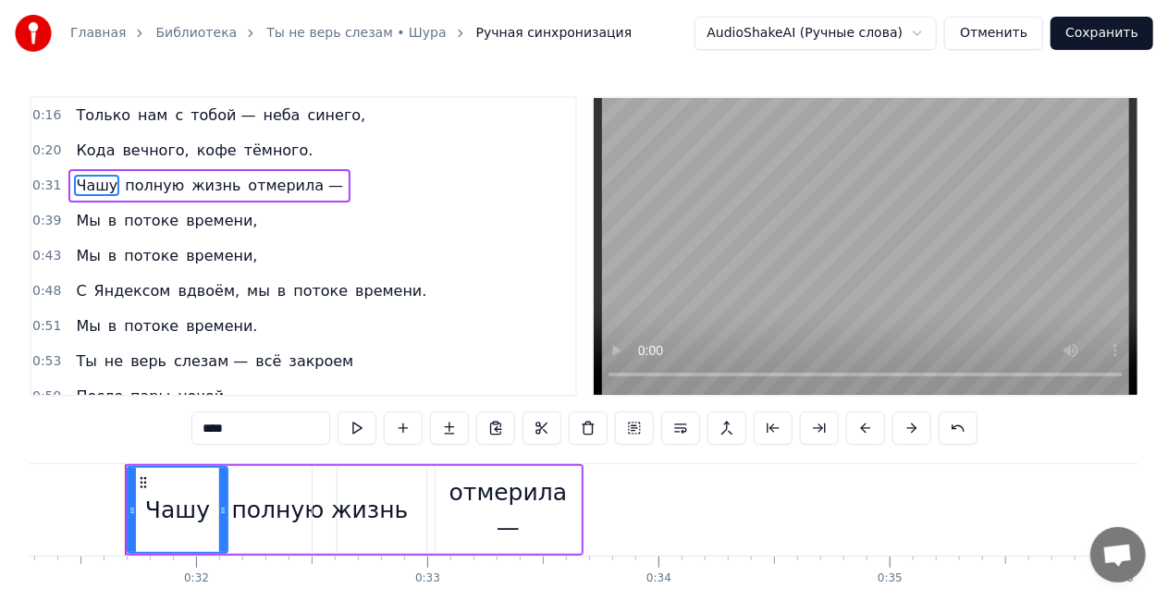
scroll to position [0, 7235]
click at [112, 170] on div "Чашу полную жизнь отмерила —" at bounding box center [209, 185] width 282 height 33
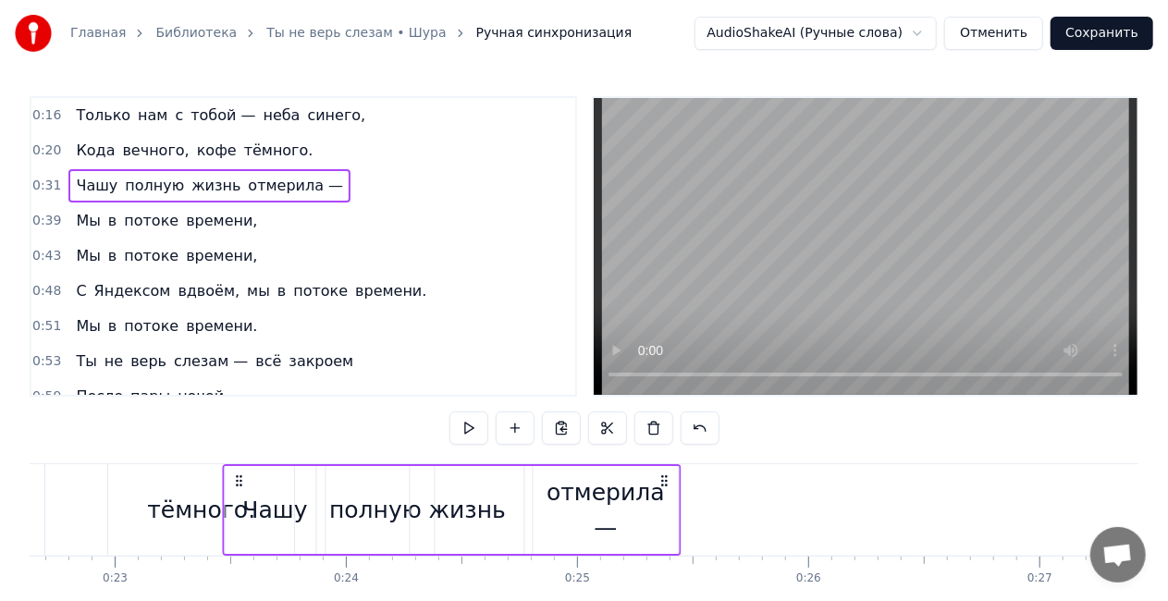
scroll to position [0, 5226]
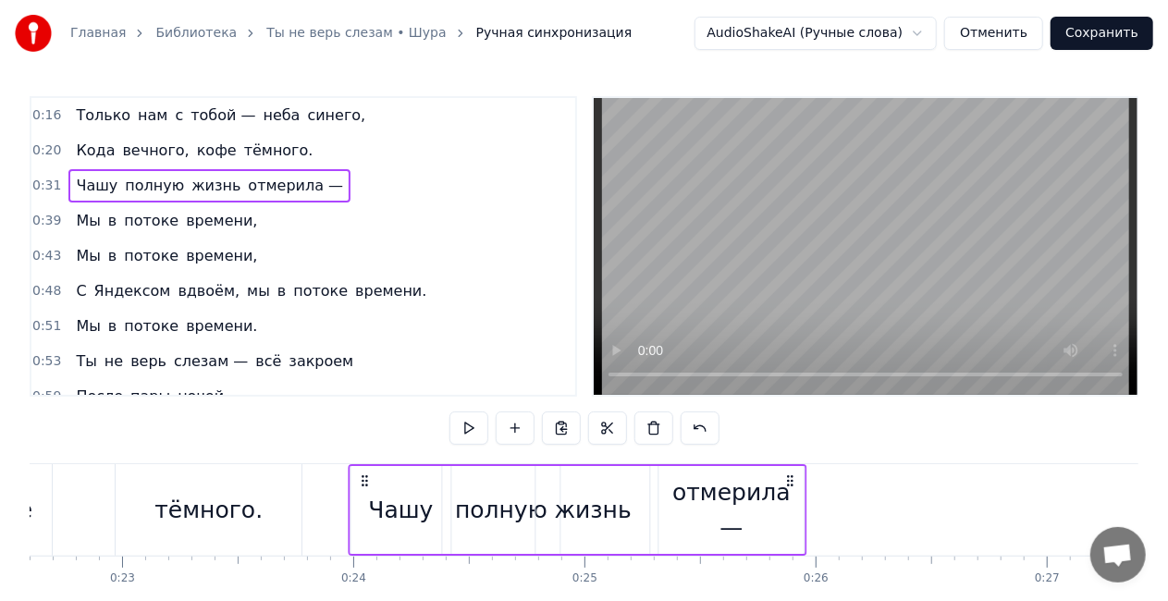
drag, startPoint x: 137, startPoint y: 477, endPoint x: 363, endPoint y: 457, distance: 226.6
click at [363, 457] on div "0:16 Только нам с тобой — неба синего, 0:20 Кода вечного, кофе тёмного. 0:31 Ча…" at bounding box center [584, 373] width 1109 height 554
click at [505, 517] on div "полную" at bounding box center [501, 510] width 92 height 35
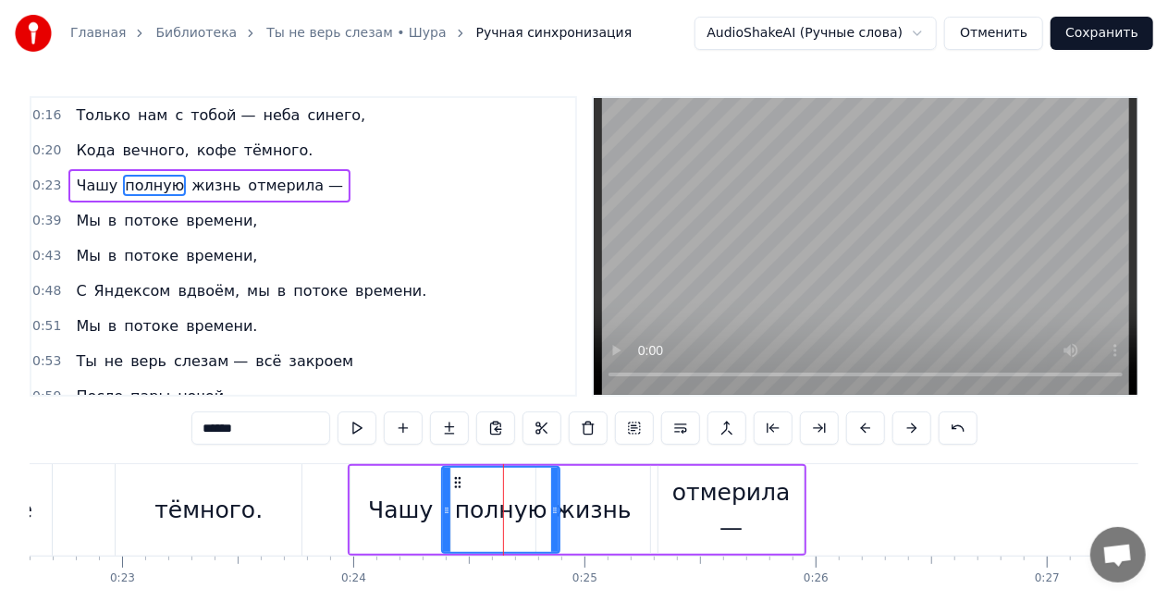
click at [751, 528] on div "отмерила —" at bounding box center [731, 510] width 145 height 88
type input "**********"
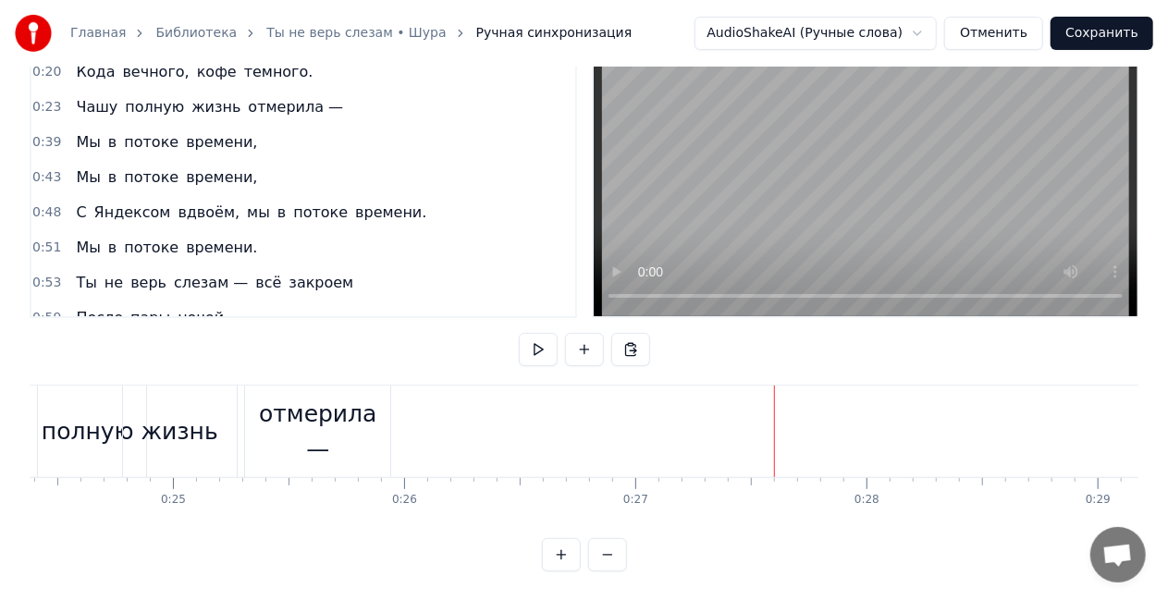
scroll to position [0, 5662]
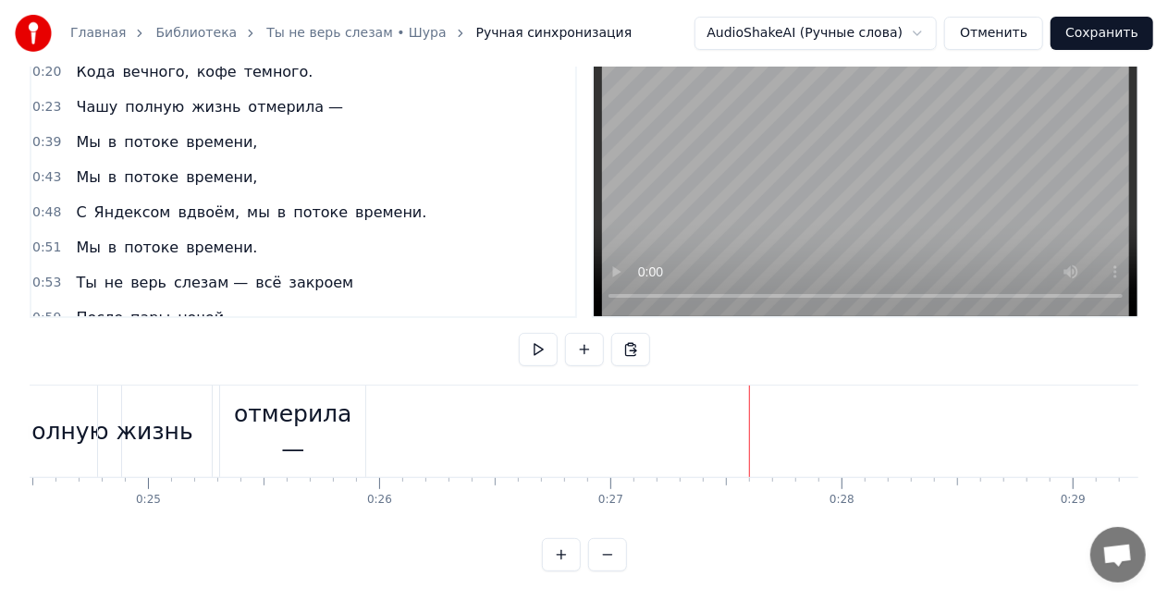
click at [259, 447] on div "отмерила —" at bounding box center [292, 432] width 145 height 92
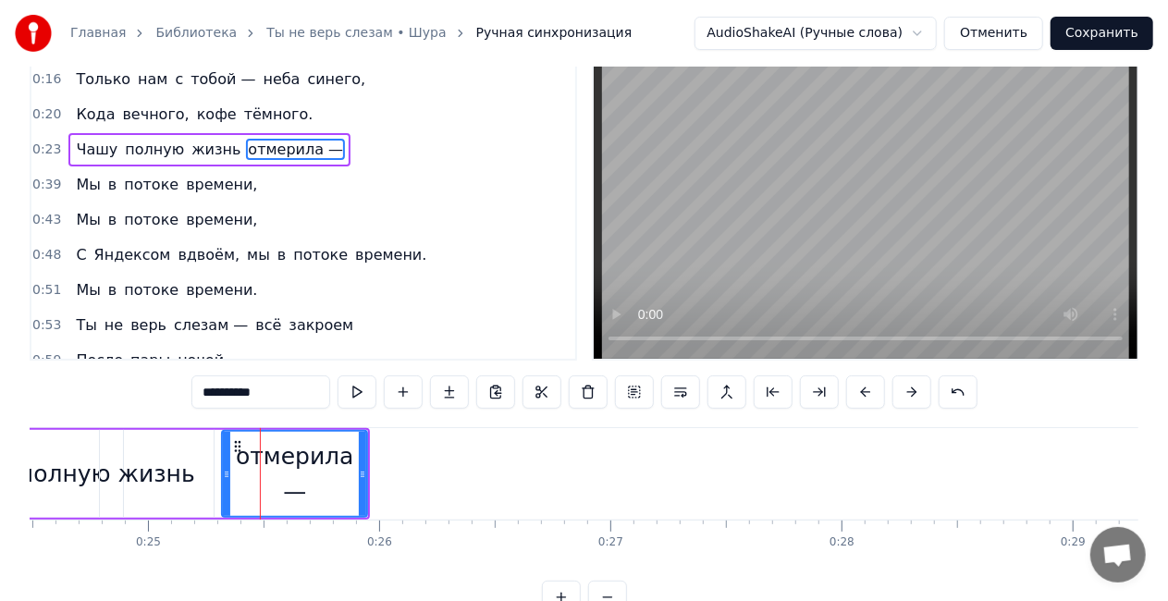
scroll to position [0, 0]
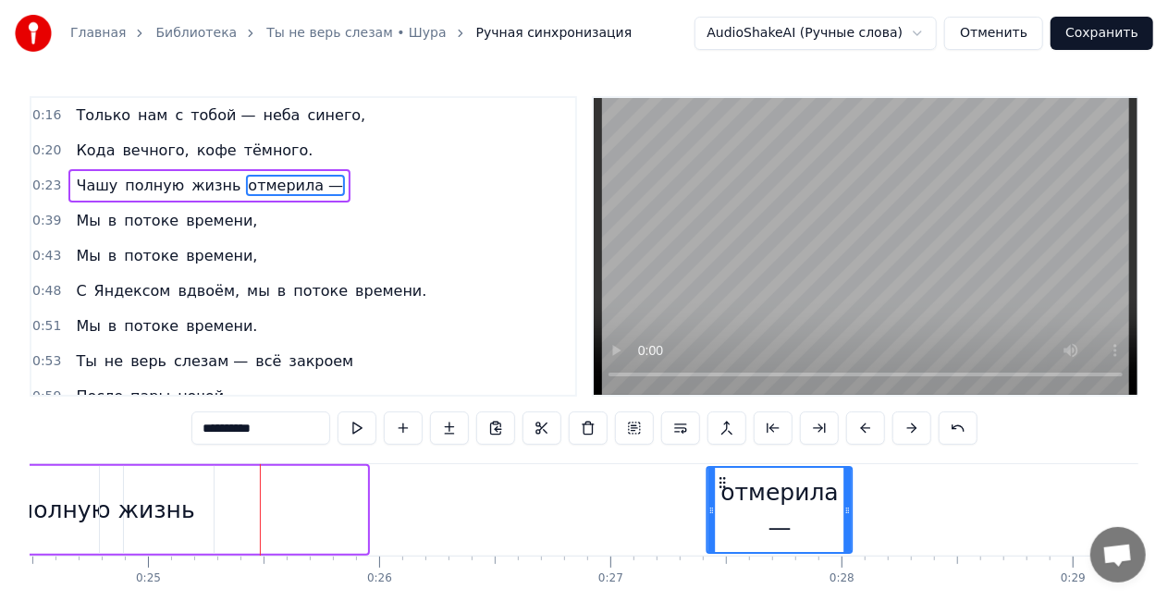
drag, startPoint x: 233, startPoint y: 479, endPoint x: 718, endPoint y: 472, distance: 484.7
click at [718, 472] on div "отмерила —" at bounding box center [779, 510] width 143 height 84
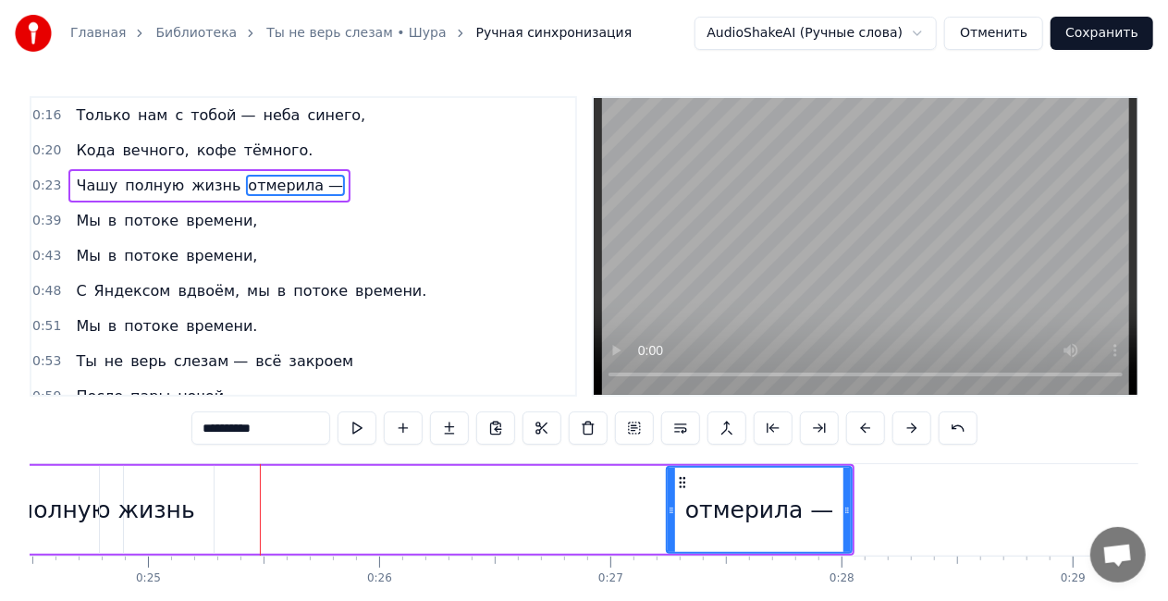
drag, startPoint x: 711, startPoint y: 509, endPoint x: 671, endPoint y: 511, distance: 39.8
click at [671, 511] on icon at bounding box center [671, 510] width 7 height 15
click at [166, 511] on div "жизнь" at bounding box center [156, 510] width 77 height 35
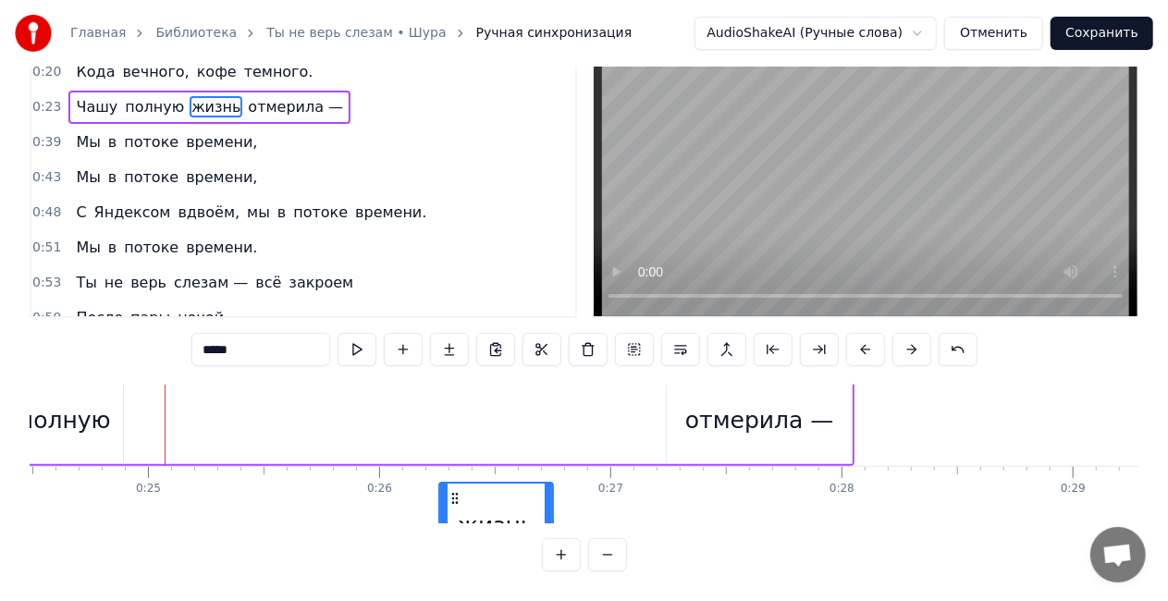
scroll to position [0, 5662]
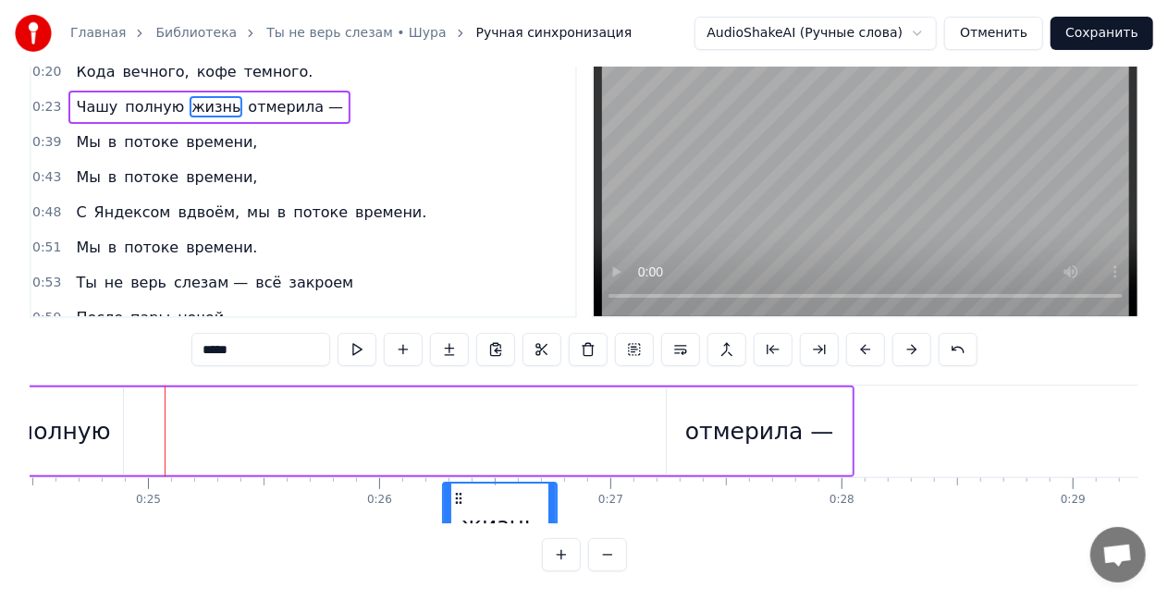
drag, startPoint x: 114, startPoint y: 486, endPoint x: 455, endPoint y: 395, distance: 353.1
click at [455, 395] on div "Чашу полную жизнь отмерила —" at bounding box center [382, 432] width 943 height 92
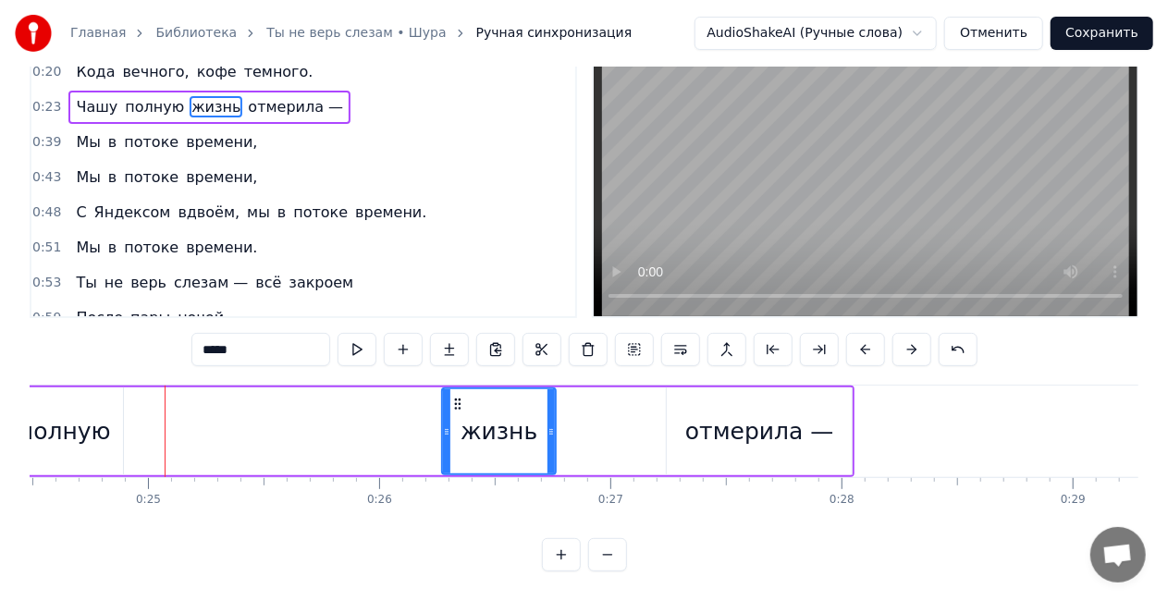
click at [97, 414] on div "полную" at bounding box center [64, 431] width 92 height 35
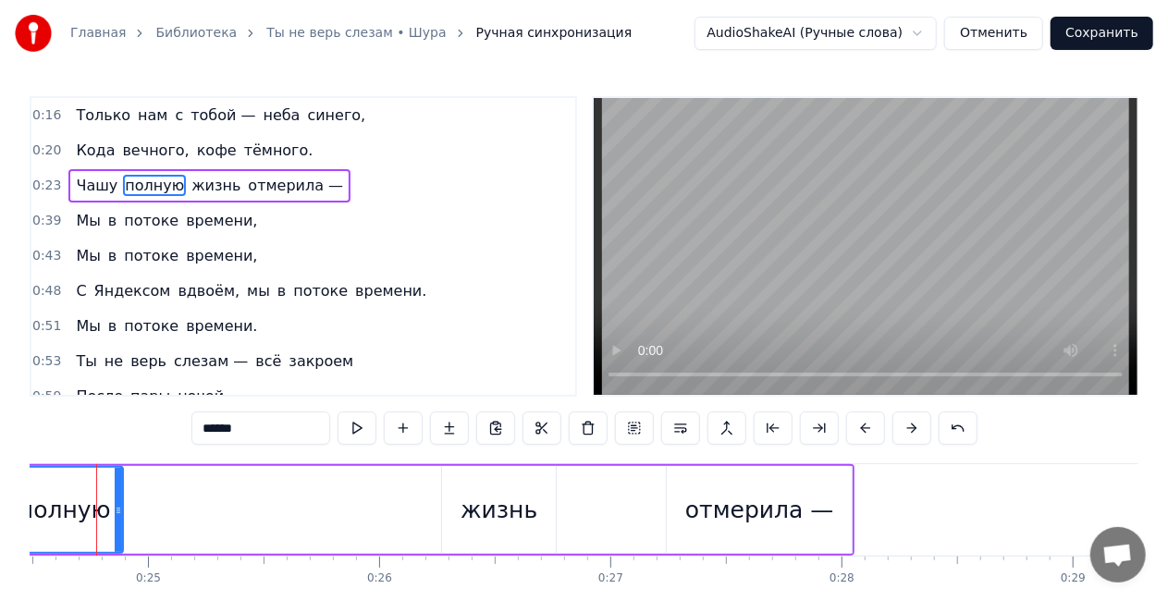
scroll to position [0, 5636]
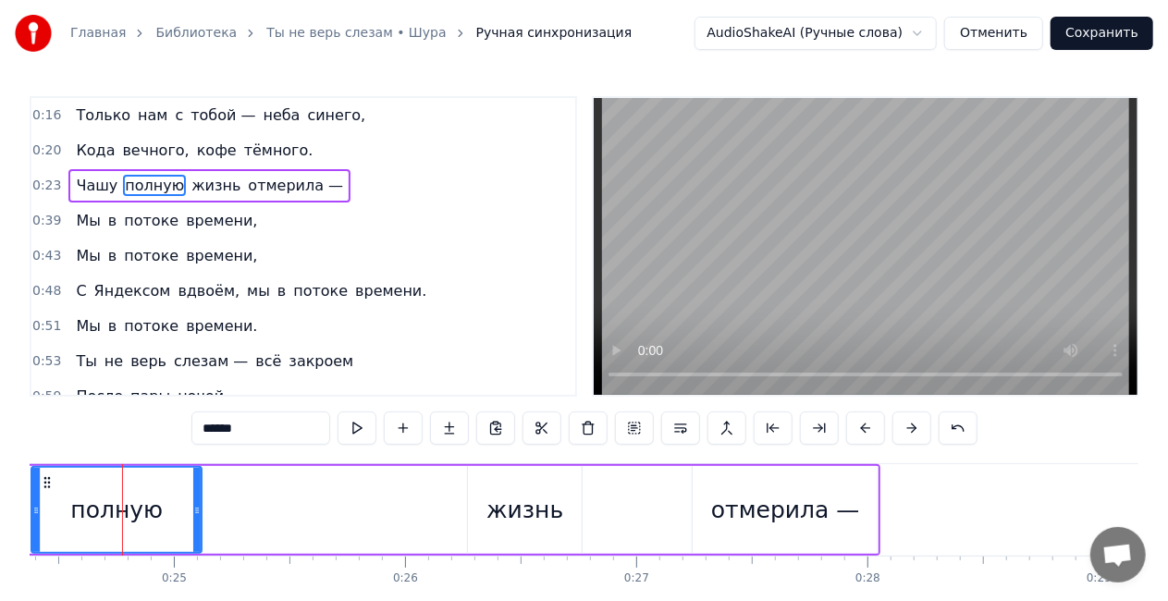
click at [201, 512] on div "полную" at bounding box center [116, 510] width 168 height 84
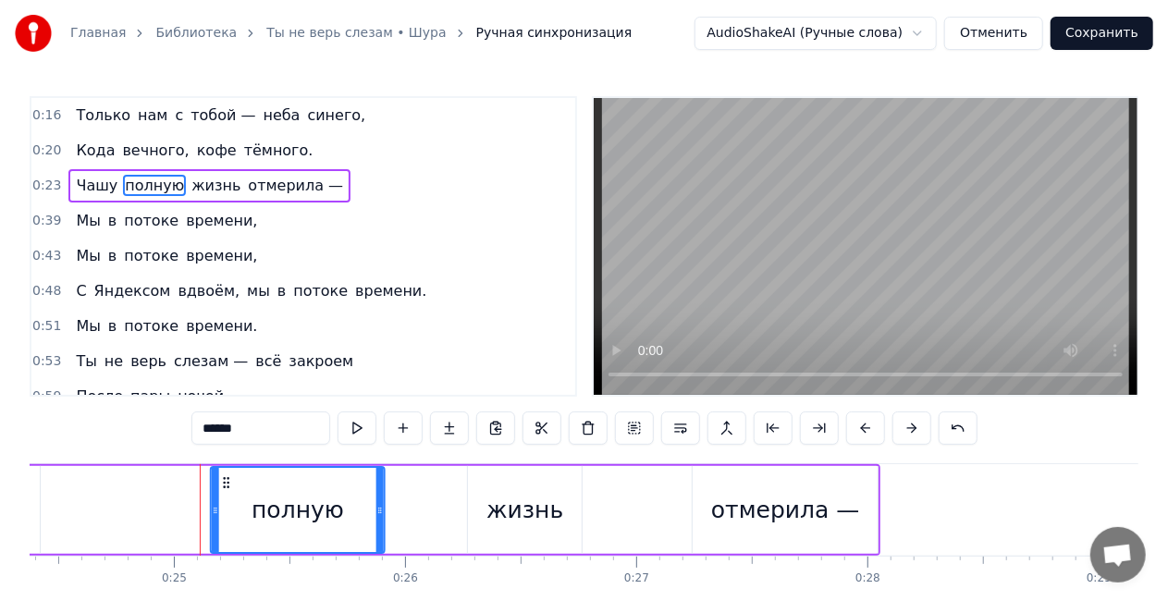
drag, startPoint x: 73, startPoint y: 484, endPoint x: 230, endPoint y: 486, distance: 157.2
click at [230, 486] on icon at bounding box center [226, 482] width 15 height 15
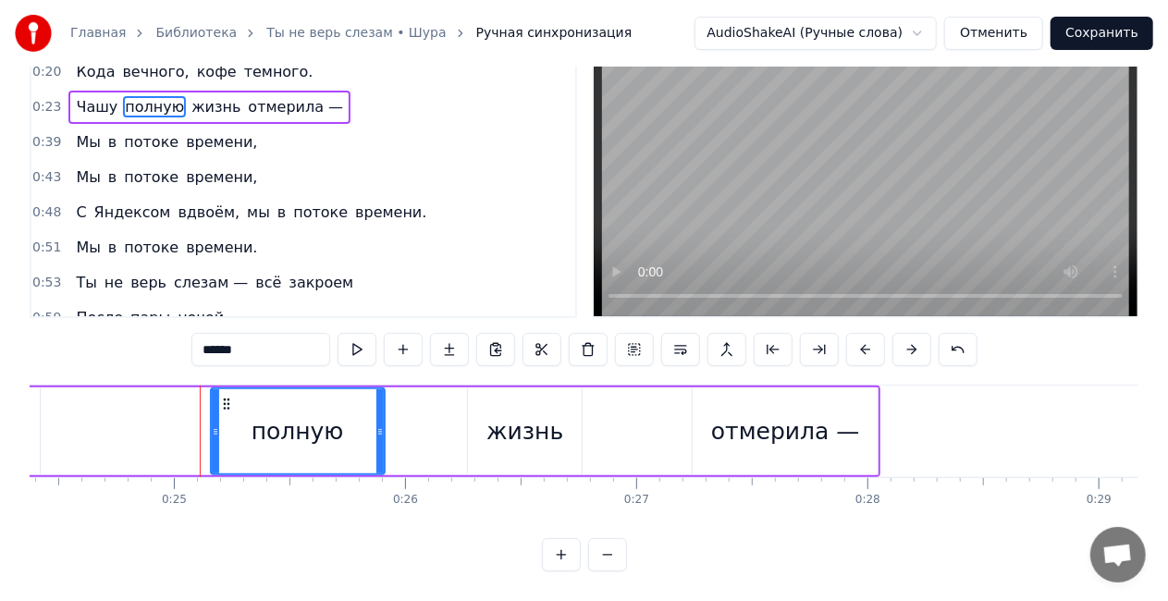
scroll to position [0, 5483]
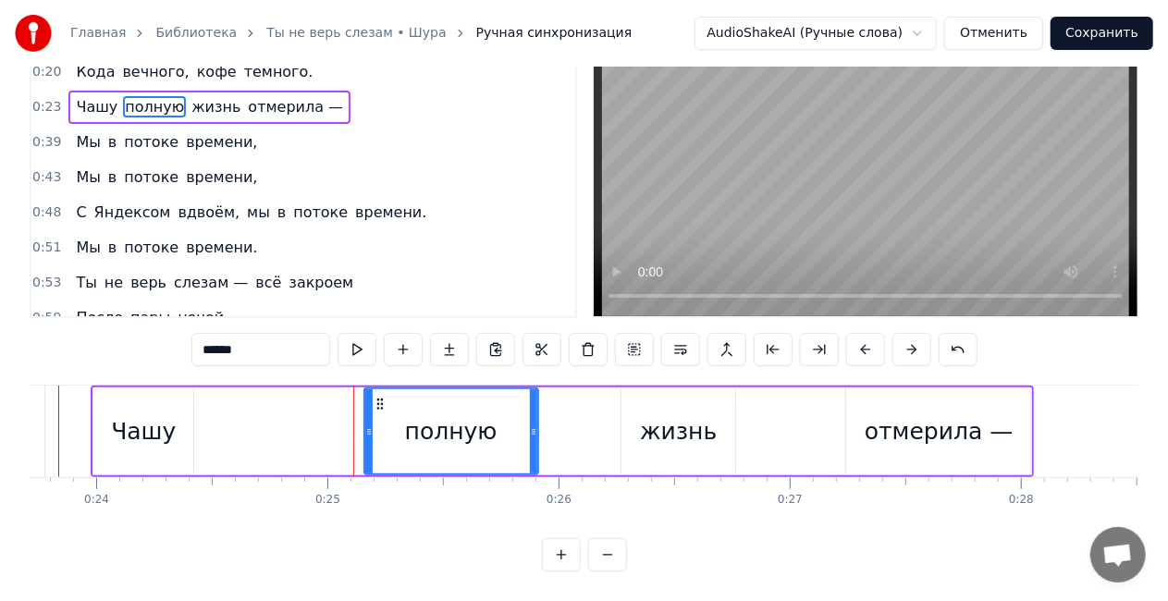
click at [148, 425] on div "Чашу" at bounding box center [143, 431] width 65 height 35
type input "****"
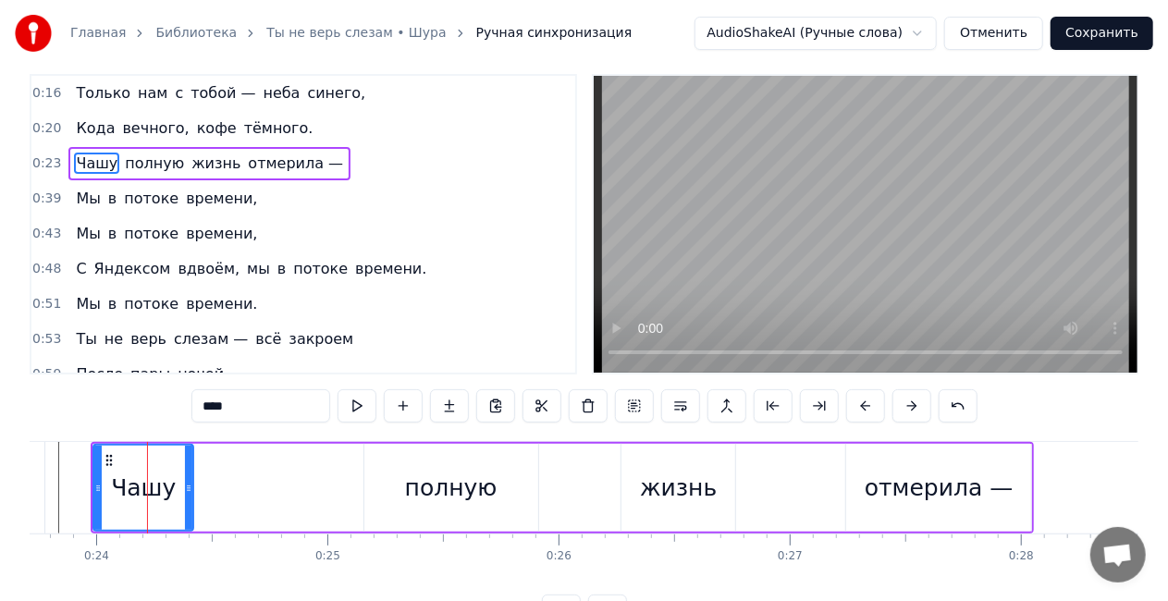
scroll to position [0, 0]
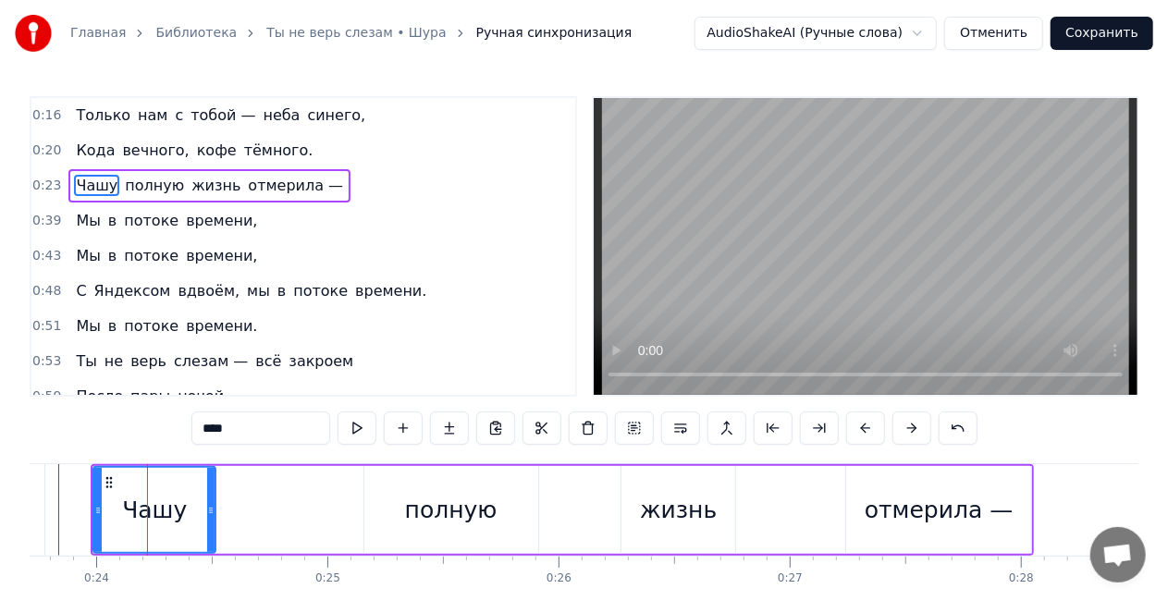
drag, startPoint x: 189, startPoint y: 510, endPoint x: 211, endPoint y: 511, distance: 22.2
click at [211, 511] on icon at bounding box center [210, 510] width 7 height 15
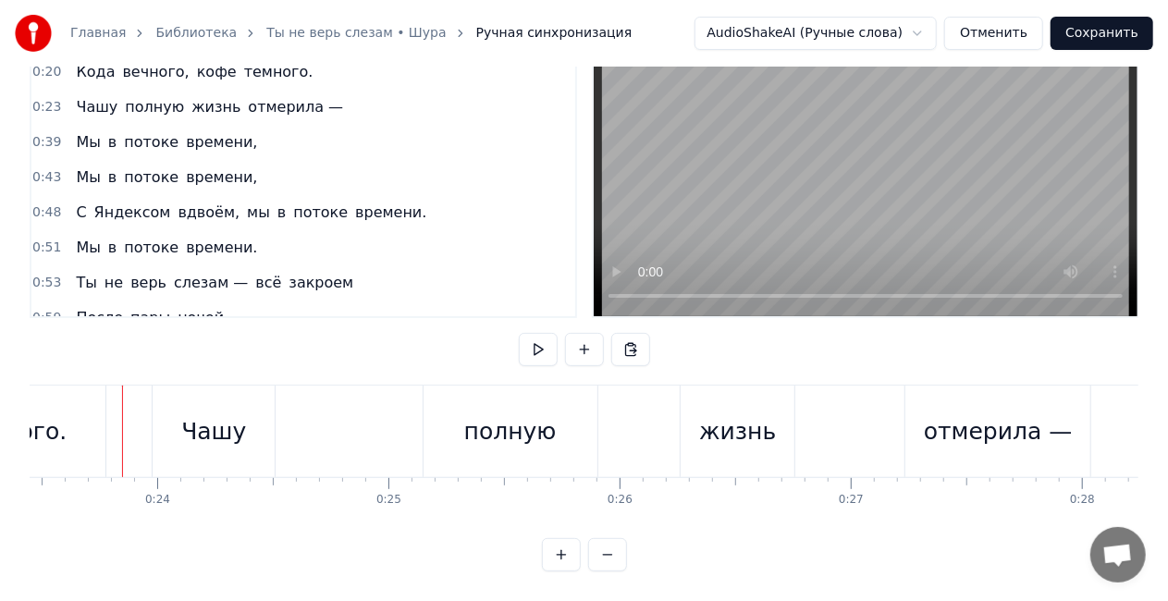
scroll to position [0, 4430]
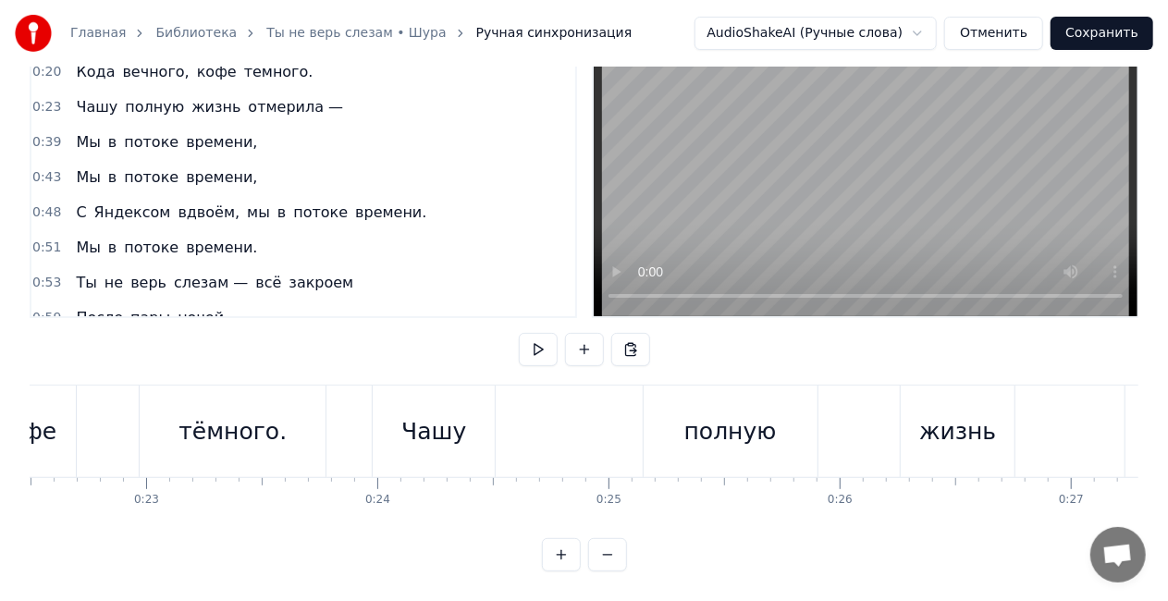
scroll to position [0, 4972]
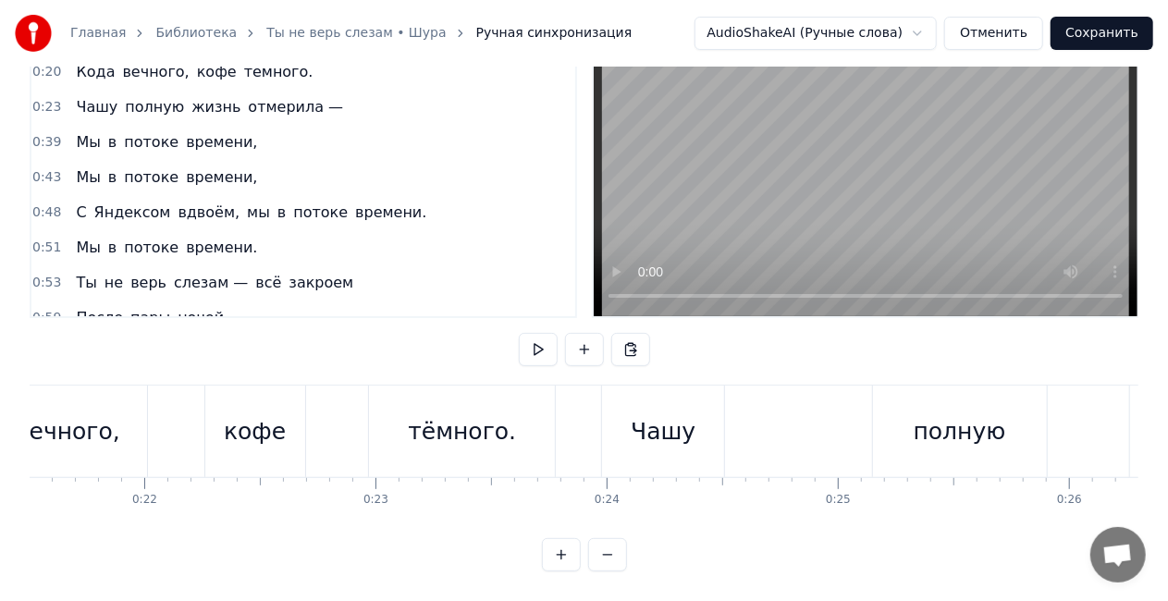
click at [658, 418] on div "Чашу" at bounding box center [663, 431] width 65 height 35
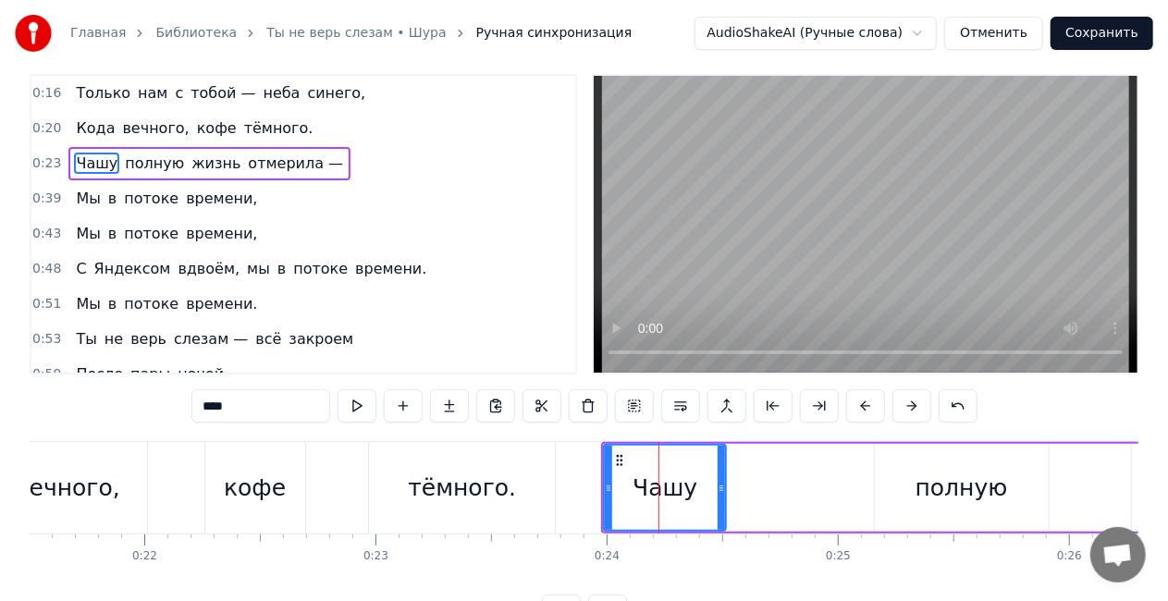
scroll to position [0, 0]
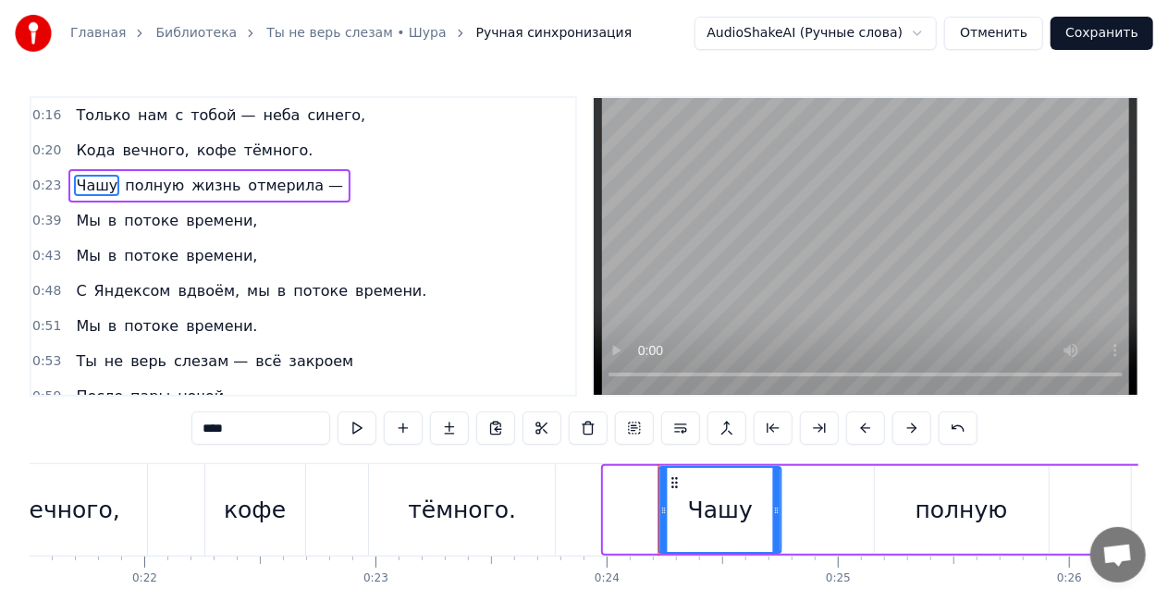
drag, startPoint x: 613, startPoint y: 477, endPoint x: 667, endPoint y: 474, distance: 53.7
click at [668, 475] on icon at bounding box center [675, 482] width 15 height 15
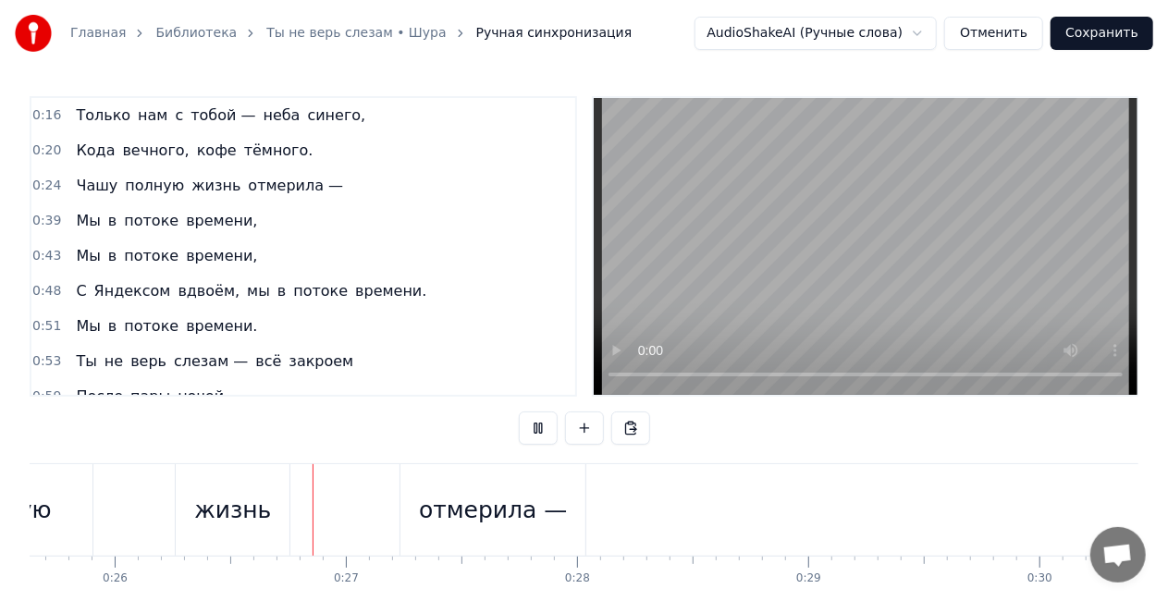
scroll to position [0, 5956]
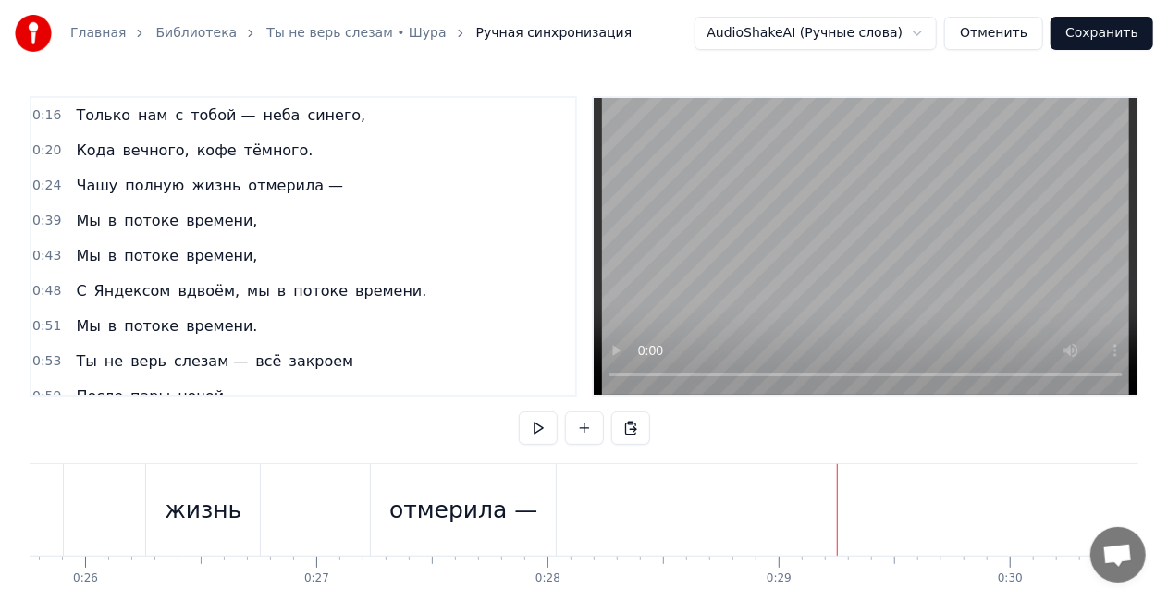
click at [85, 275] on div "С Яндексом вдвоём, мы в потоке времени." at bounding box center [250, 291] width 365 height 33
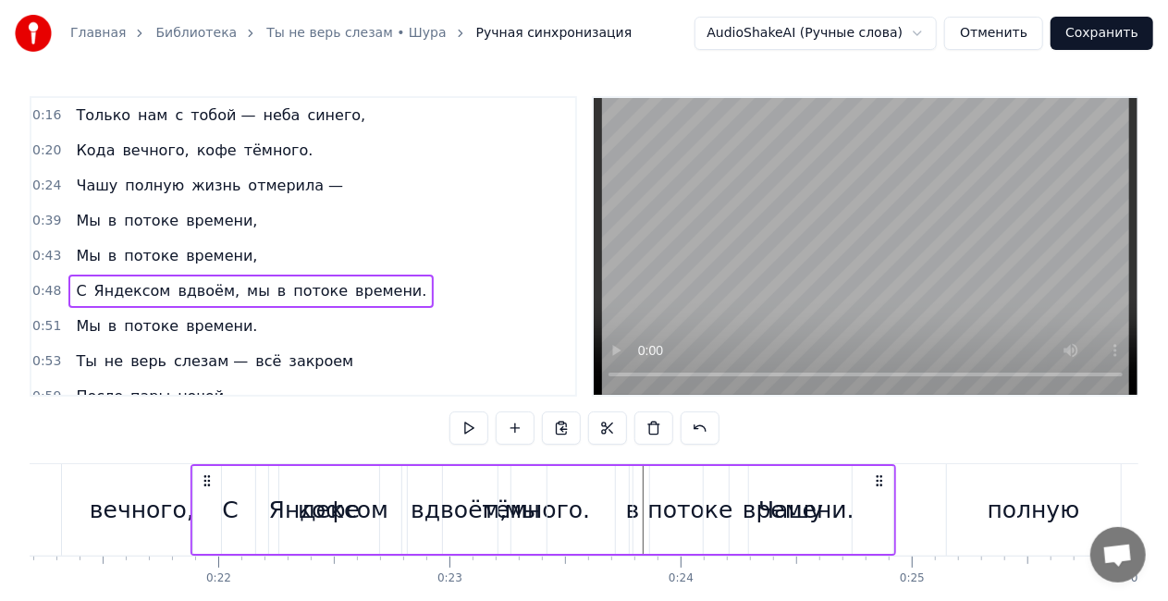
scroll to position [0, 4880]
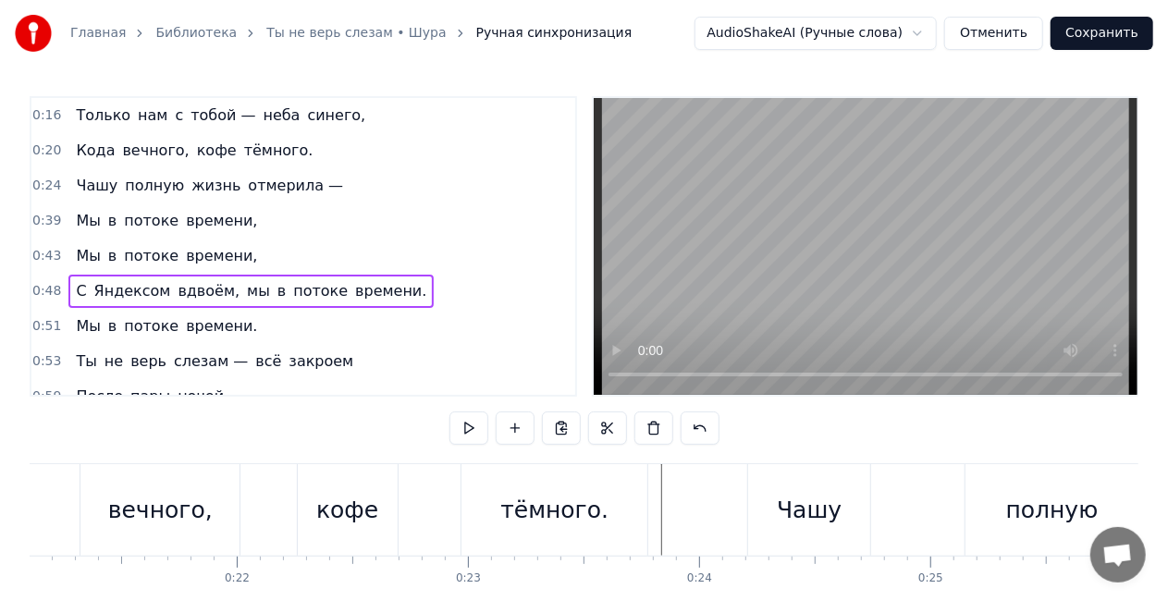
drag, startPoint x: 137, startPoint y: 479, endPoint x: 585, endPoint y: 487, distance: 447.7
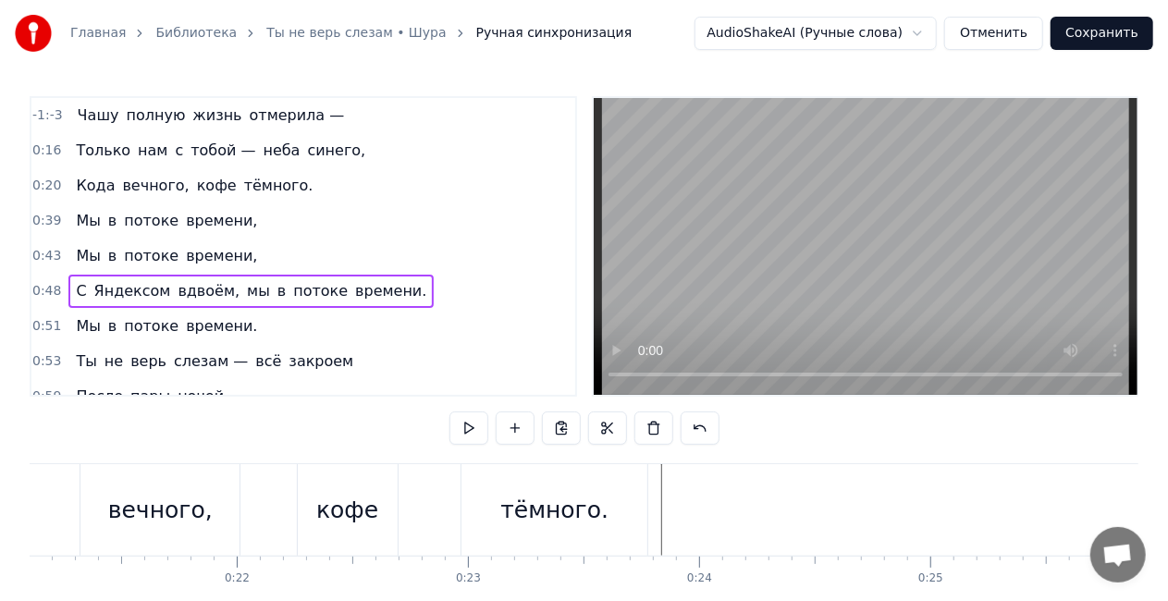
click at [80, 276] on div "С Яндексом вдвоём, мы в потоке времени." at bounding box center [250, 291] width 365 height 33
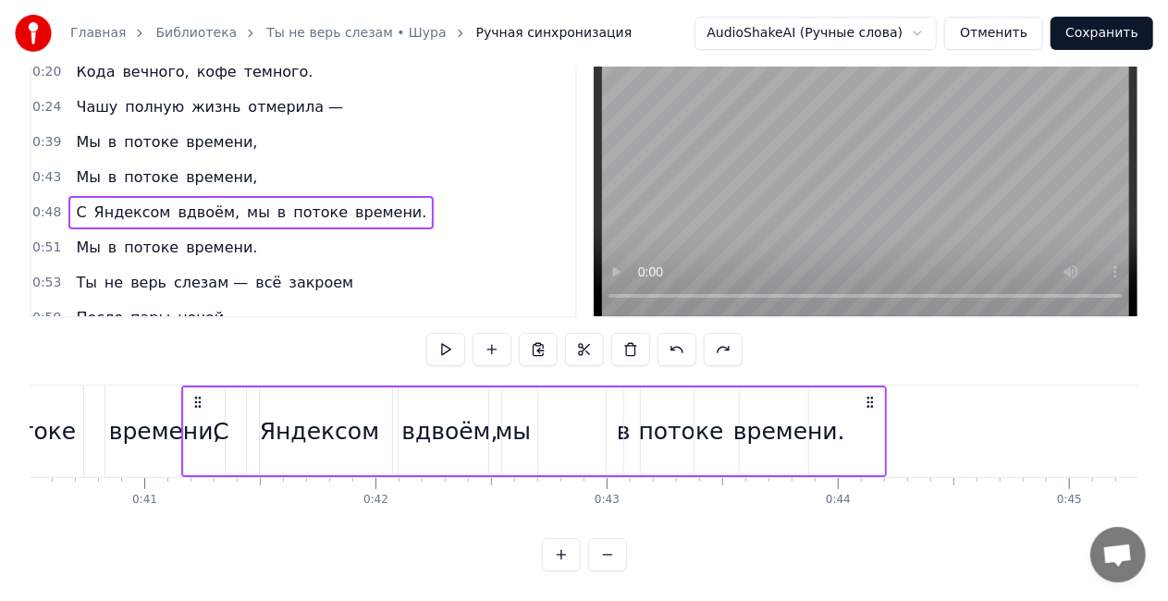
scroll to position [0, 9359]
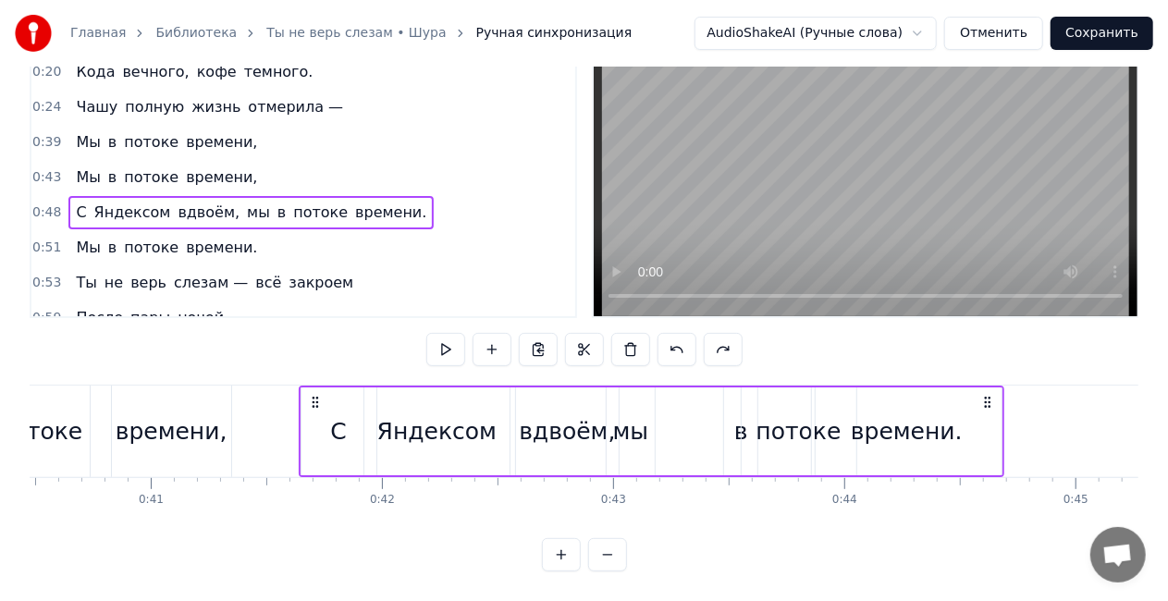
drag, startPoint x: 189, startPoint y: 387, endPoint x: 314, endPoint y: 390, distance: 124.9
click at [314, 395] on icon at bounding box center [314, 402] width 15 height 15
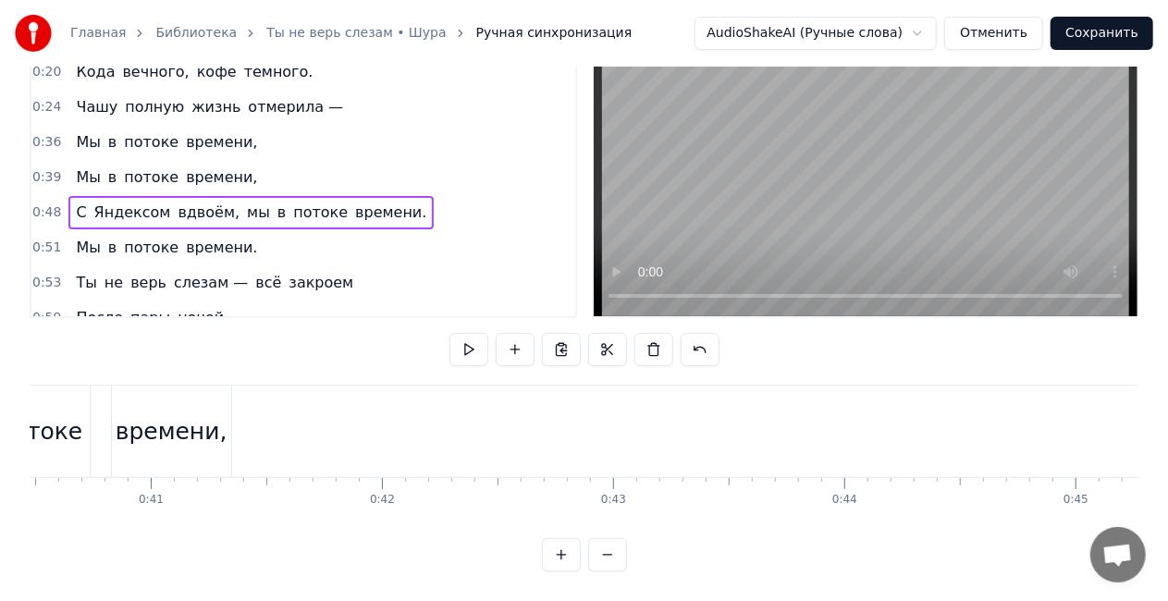
click at [158, 196] on div "С Яндексом вдвоём, мы в потоке времени." at bounding box center [250, 212] width 365 height 33
click at [261, 196] on div "С Яндексом вдвоём, мы в потоке времени." at bounding box center [250, 212] width 365 height 33
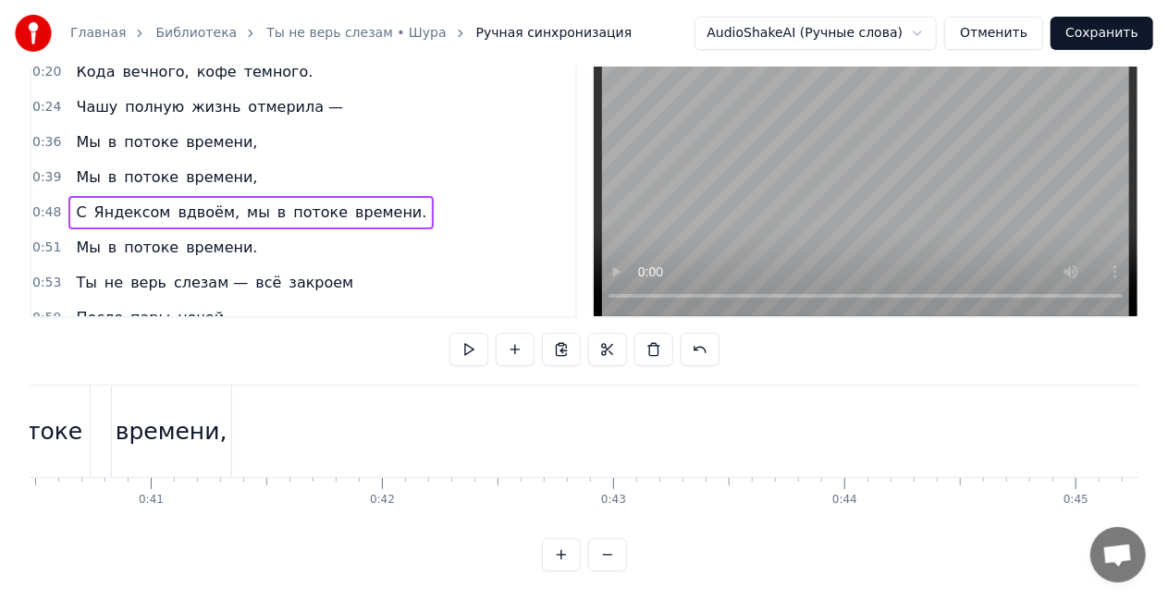
click at [68, 196] on div "С Яндексом вдвоём, мы в потоке времени." at bounding box center [250, 212] width 365 height 33
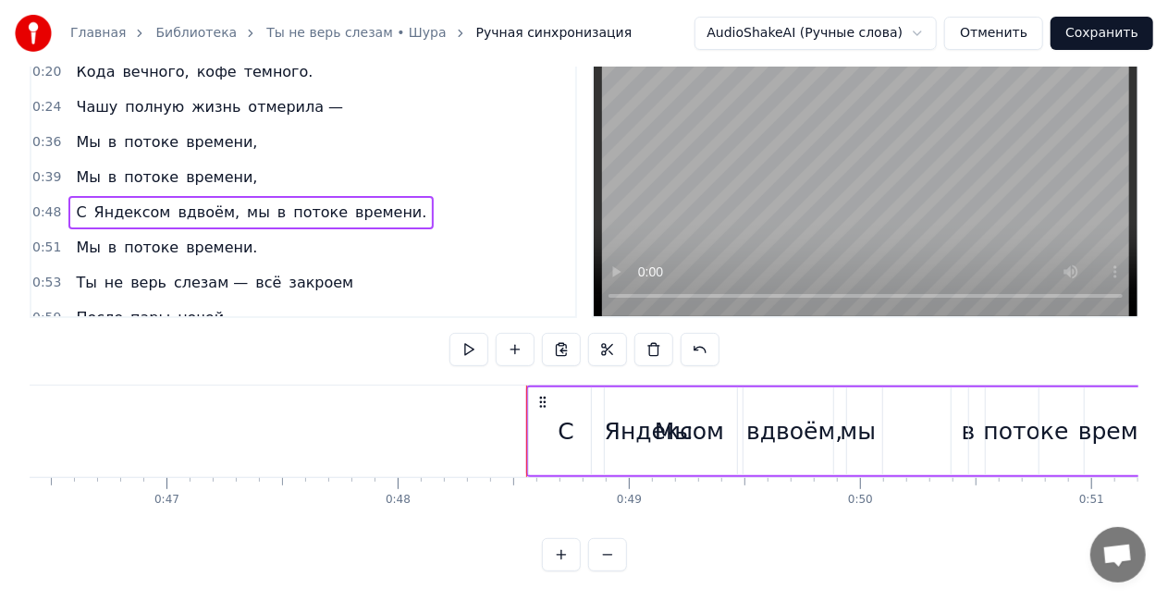
scroll to position [0, 10882]
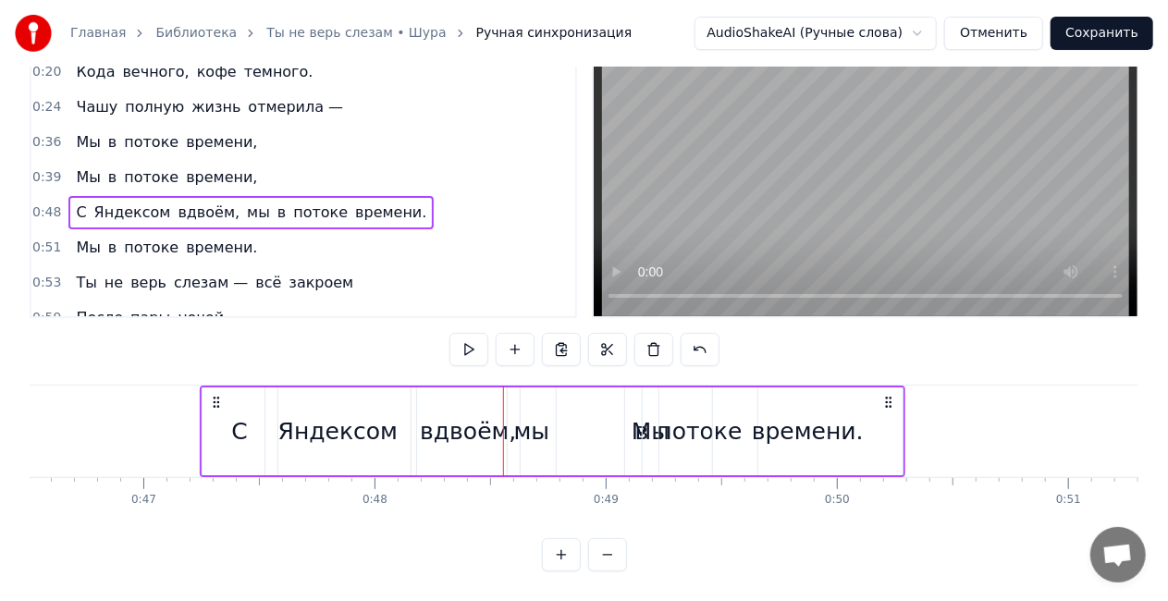
drag, startPoint x: 387, startPoint y: 386, endPoint x: 192, endPoint y: 393, distance: 194.4
click at [200, 393] on div "С Яндексом вдвоём, мы в потоке времени." at bounding box center [553, 432] width 706 height 92
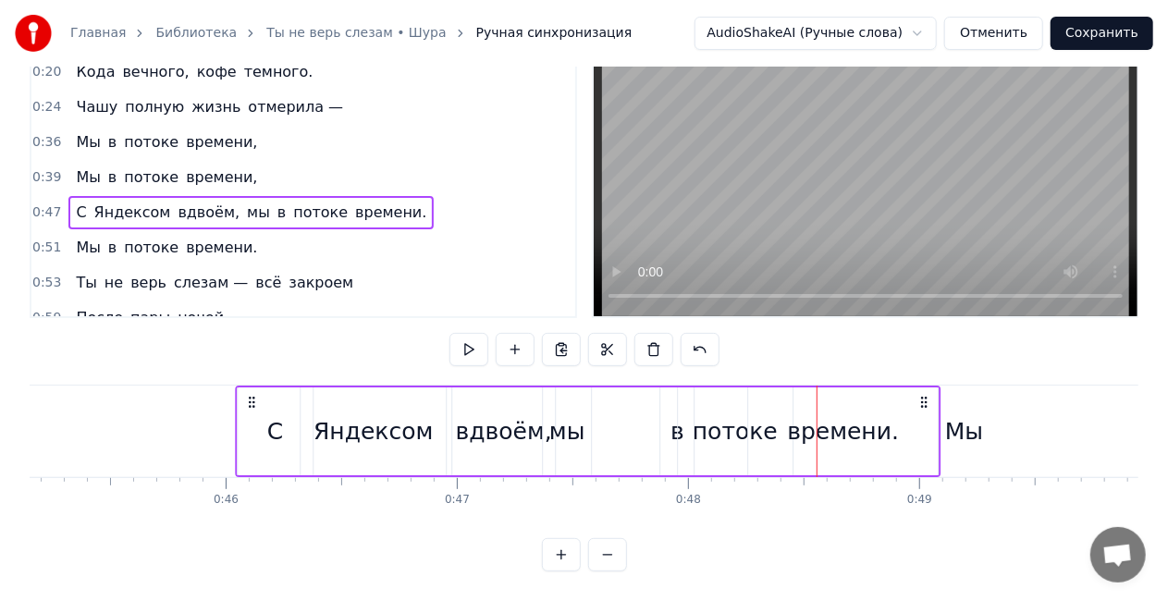
drag, startPoint x: 200, startPoint y: 388, endPoint x: 155, endPoint y: 387, distance: 44.4
click at [235, 387] on div "С Яндексом вдвоём, мы в потоке времени." at bounding box center [588, 432] width 706 height 92
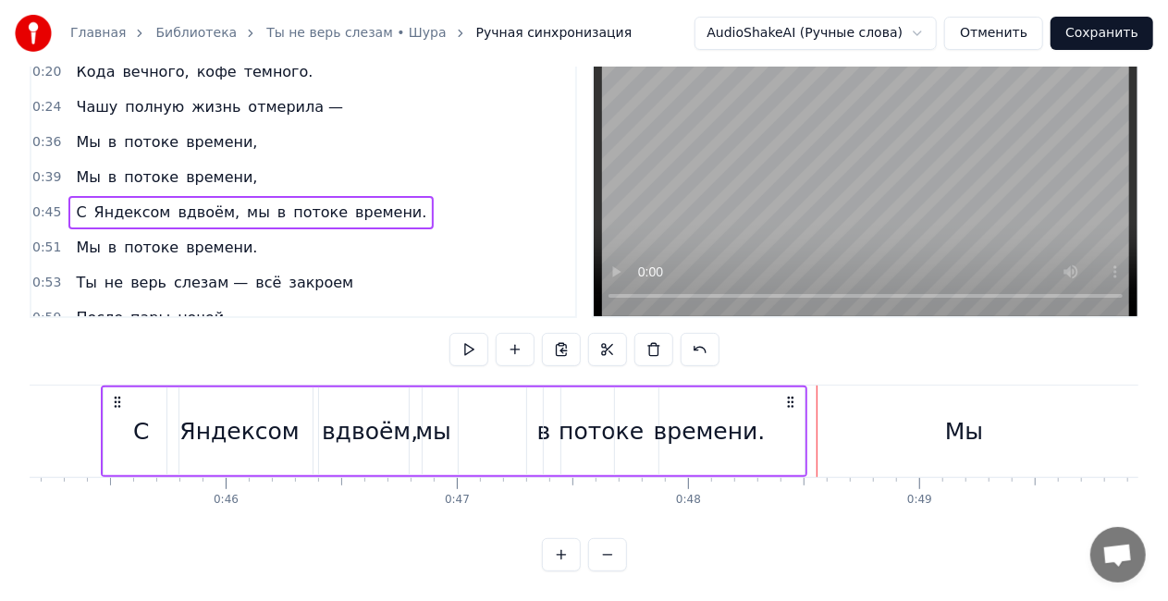
scroll to position [0, 10392]
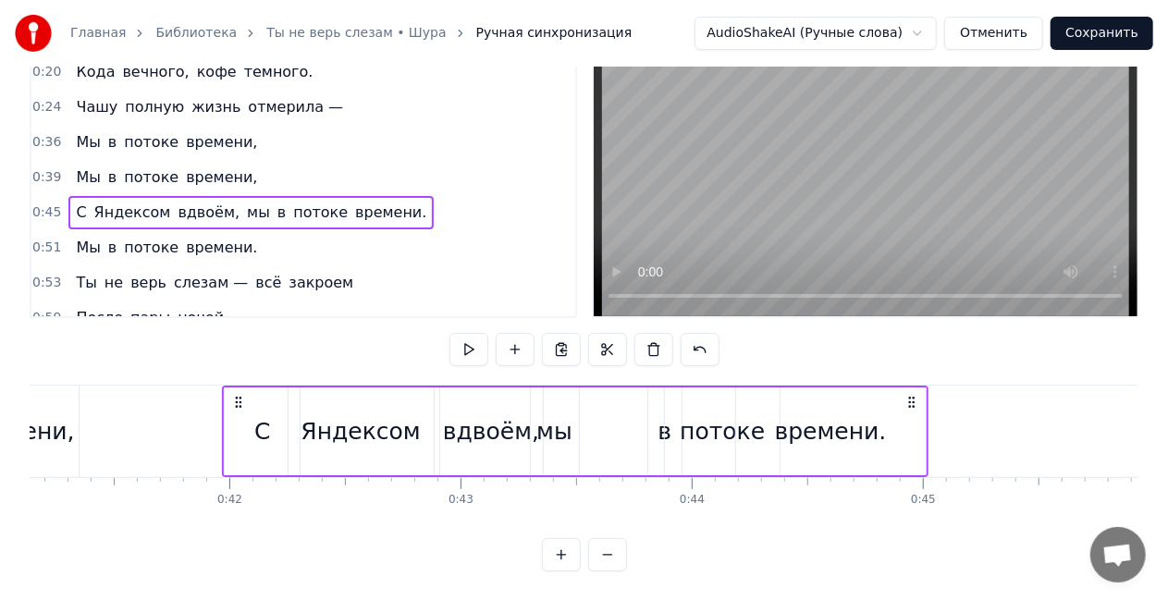
drag, startPoint x: 164, startPoint y: 385, endPoint x: 190, endPoint y: 385, distance: 25.9
click at [231, 395] on icon at bounding box center [238, 402] width 15 height 15
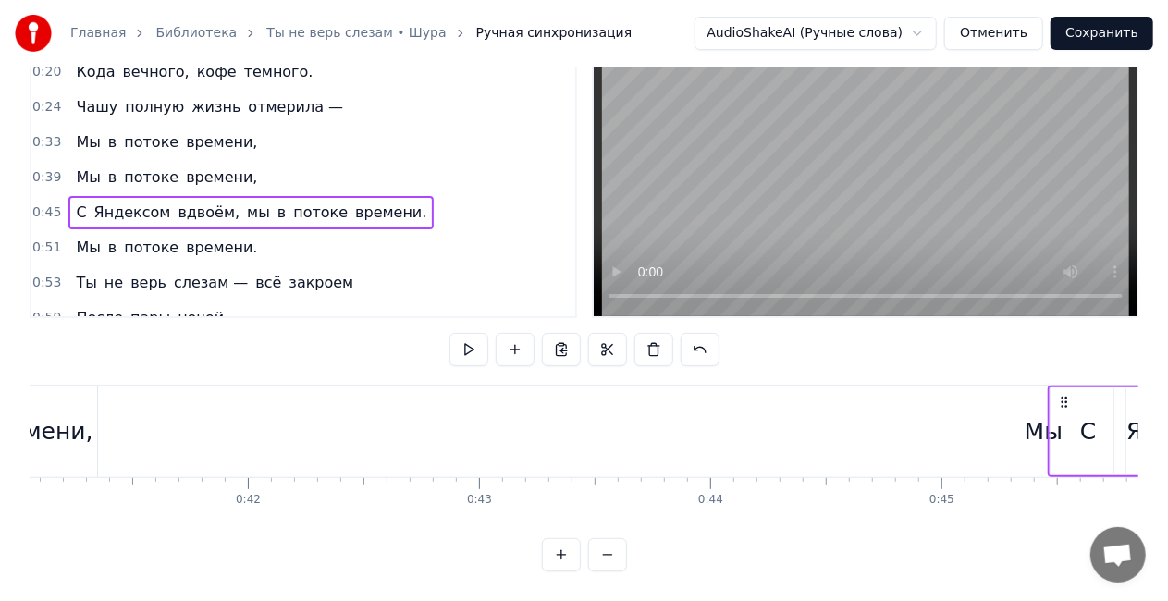
click at [453, 409] on div "Мы" at bounding box center [1044, 432] width 5659 height 92
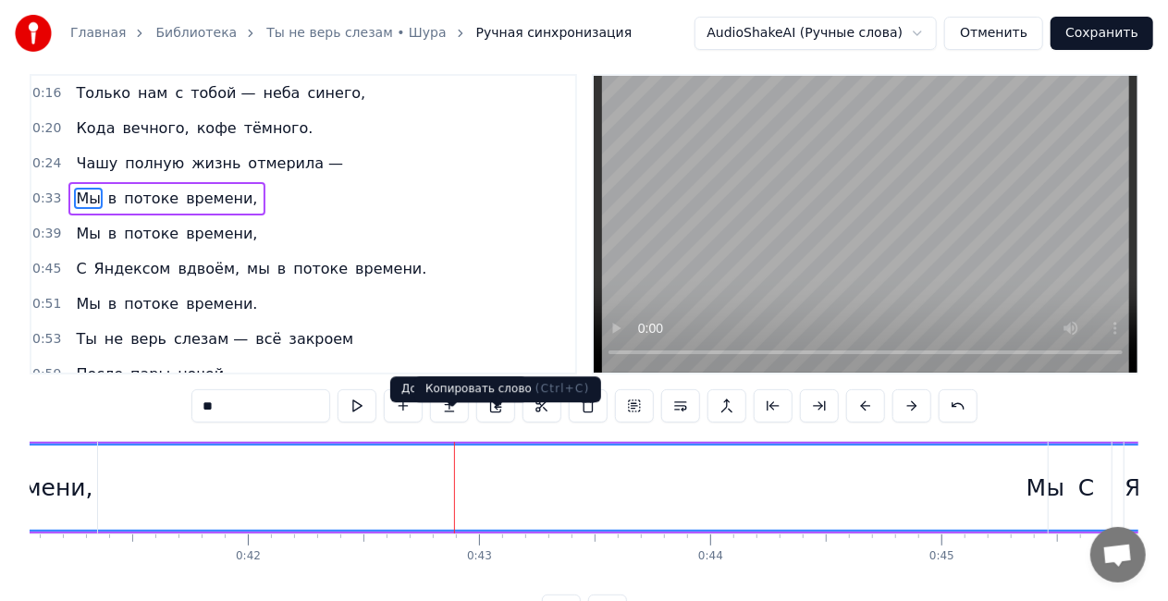
scroll to position [0, 0]
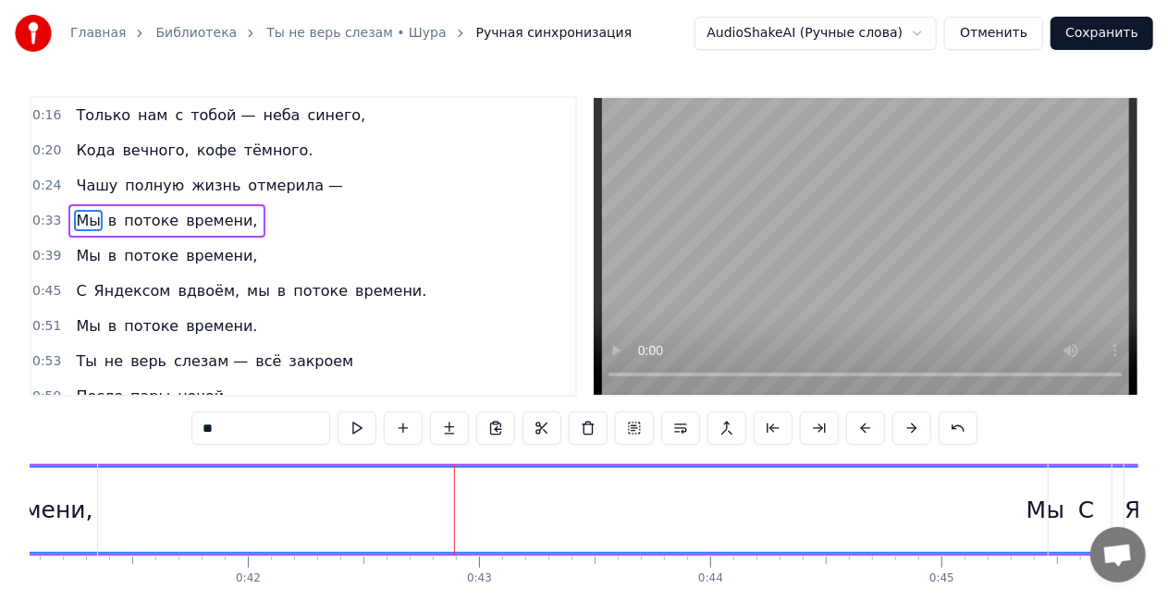
click at [129, 275] on div "С Яндексом вдвоём, мы в потоке времени." at bounding box center [250, 291] width 365 height 33
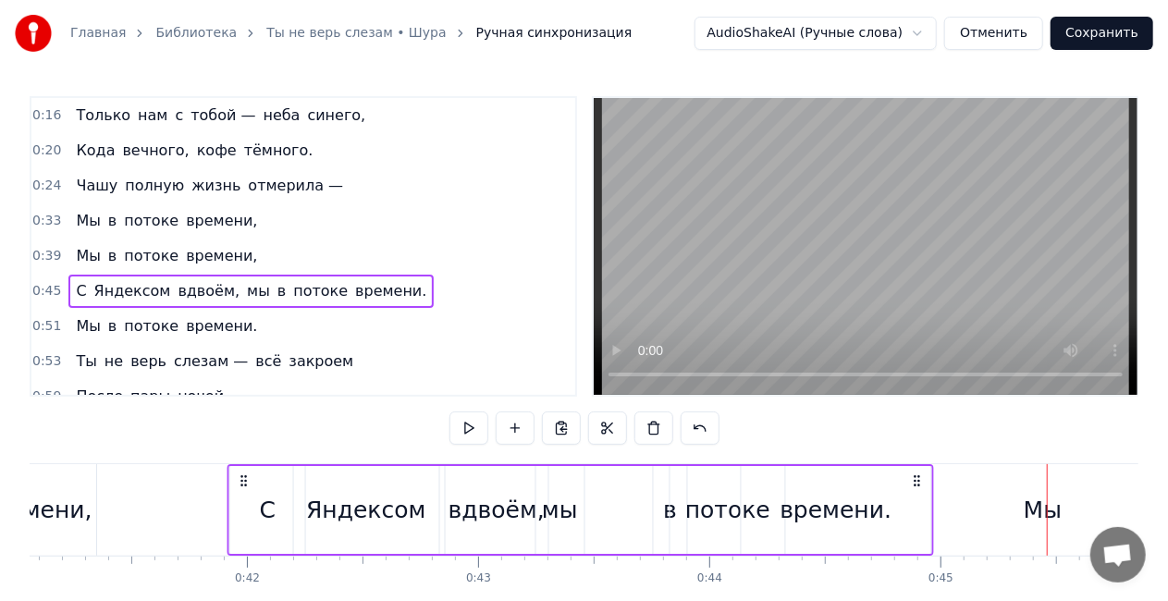
scroll to position [0, 9479]
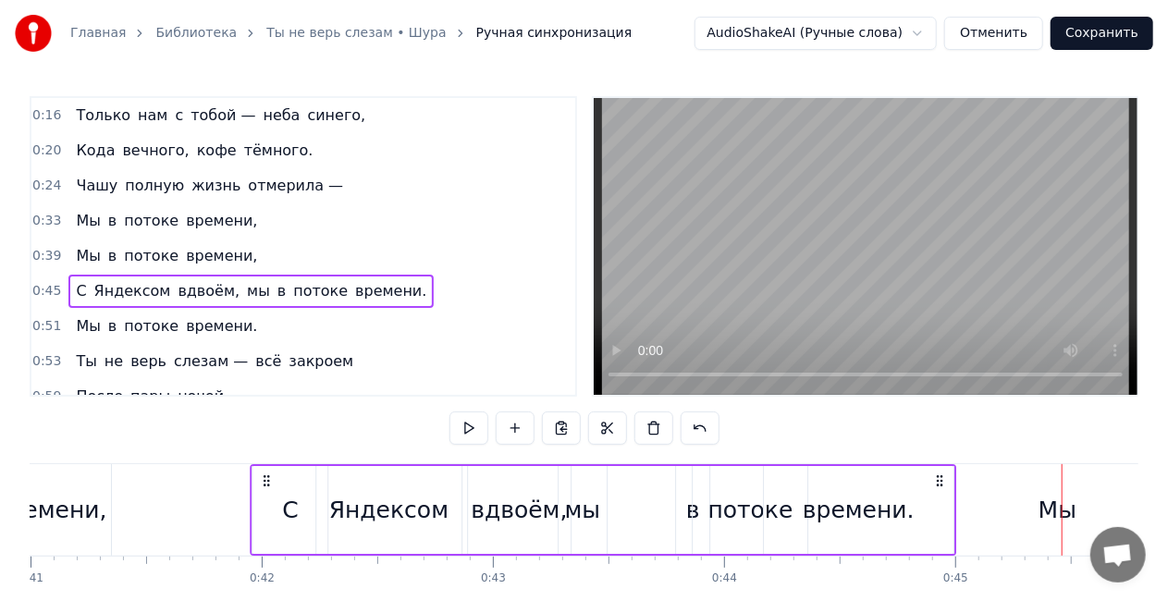
drag, startPoint x: 133, startPoint y: 477, endPoint x: 261, endPoint y: 470, distance: 127.9
click at [261, 470] on div "С Яндексом вдвоём, мы в потоке времени." at bounding box center [603, 510] width 706 height 92
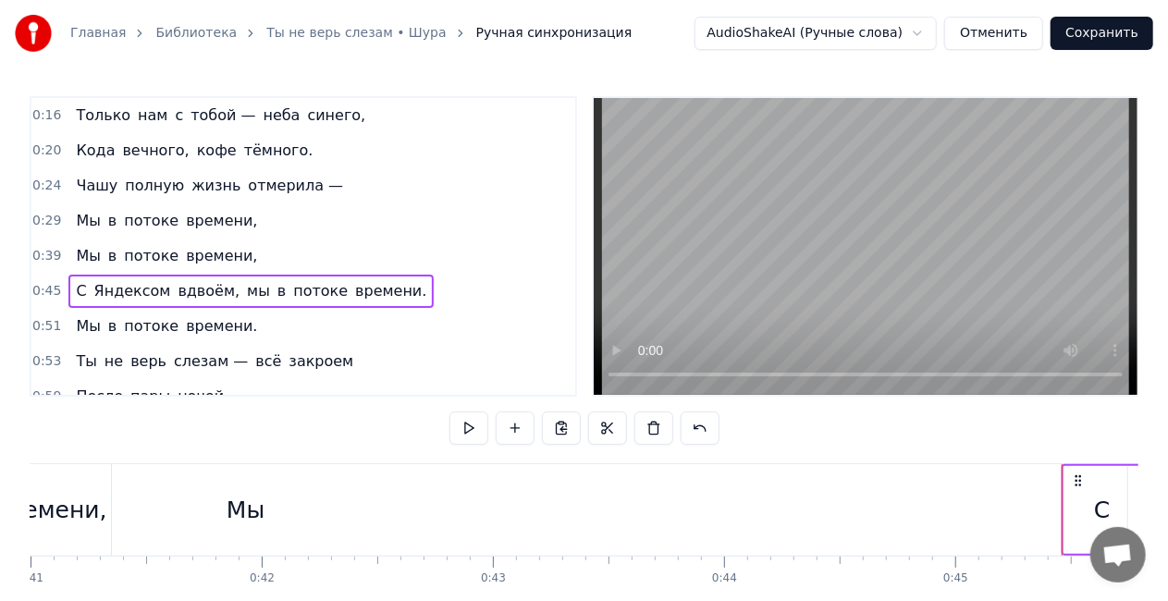
click at [179, 487] on div "Мы" at bounding box center [246, 510] width 5659 height 92
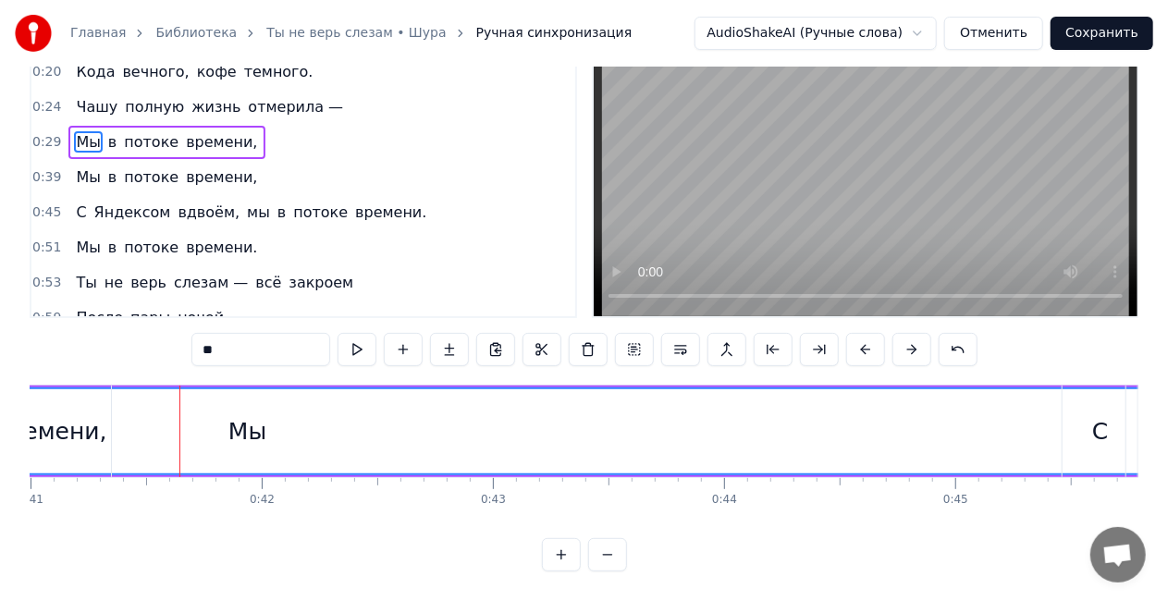
scroll to position [94, 0]
click at [241, 414] on div "Мы" at bounding box center [247, 431] width 38 height 35
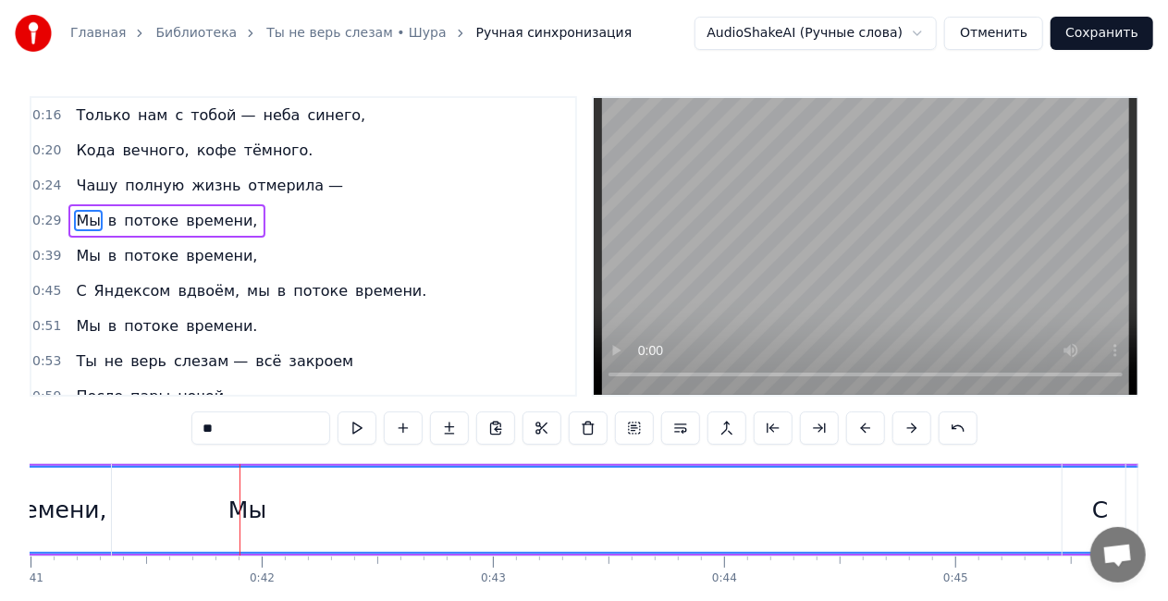
click at [277, 503] on div "Мы" at bounding box center [248, 510] width 5657 height 84
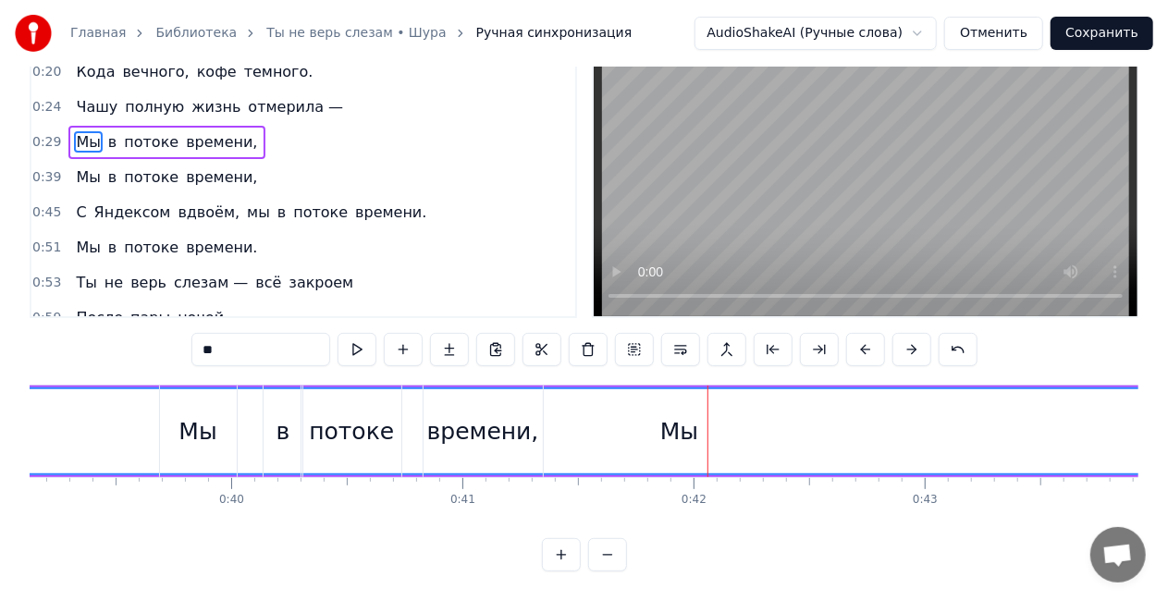
scroll to position [0, 8946]
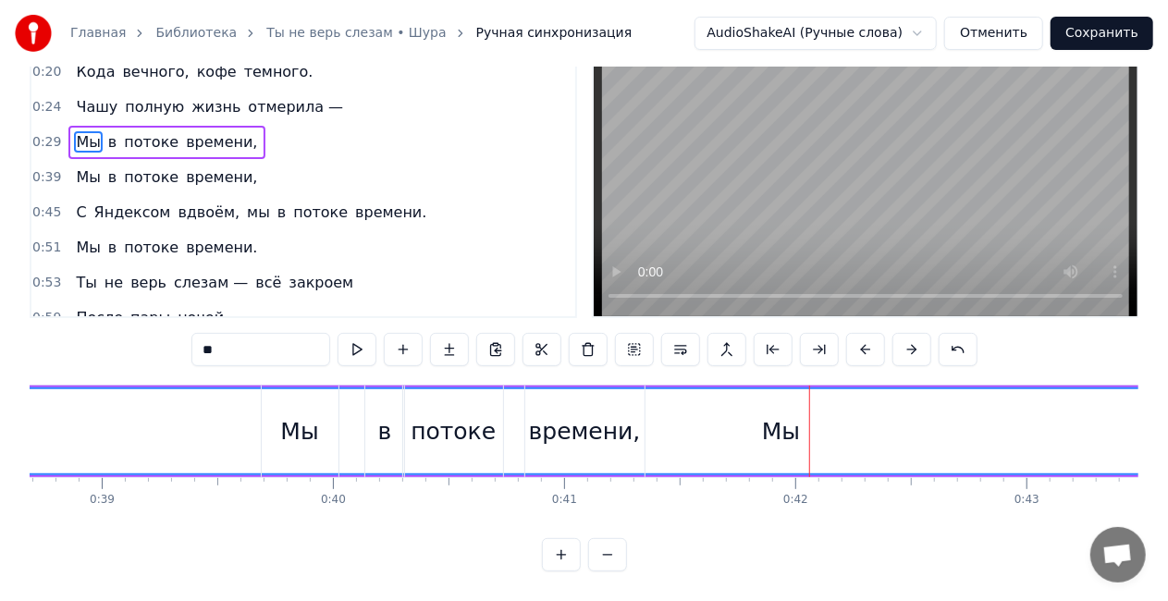
click at [275, 387] on div "Мы" at bounding box center [300, 432] width 77 height 92
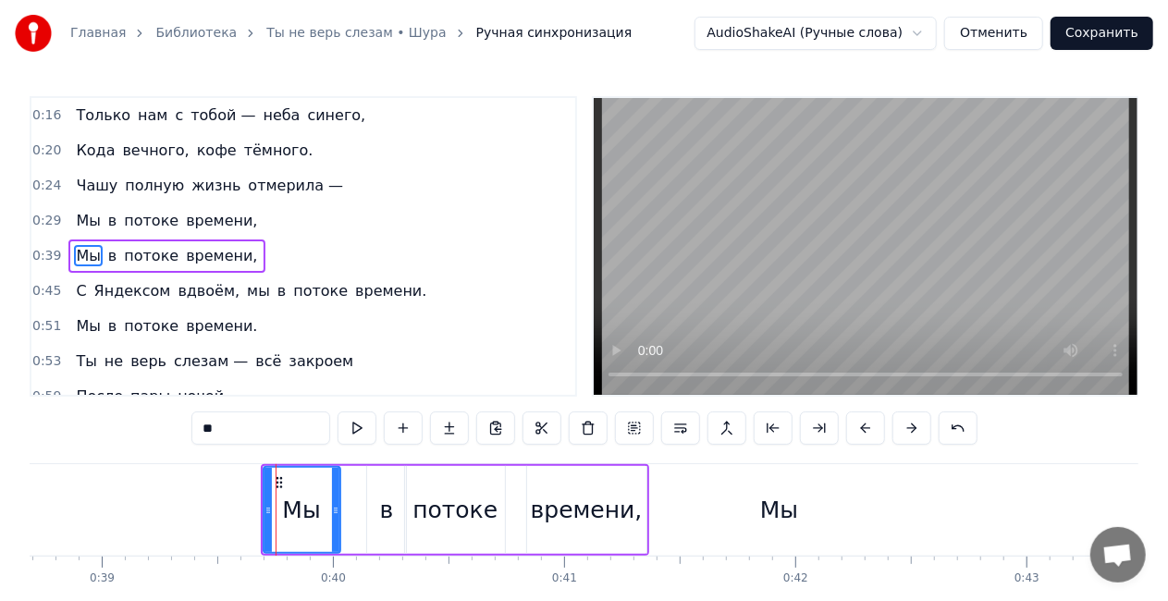
scroll to position [6, 0]
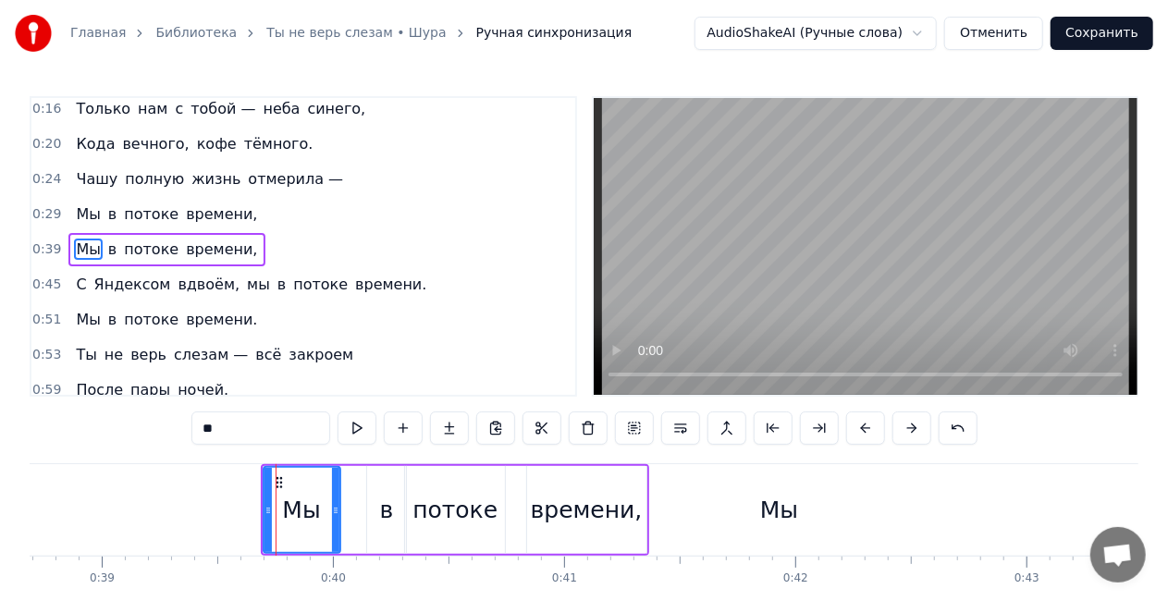
click at [727, 466] on div "Мы" at bounding box center [779, 510] width 5659 height 92
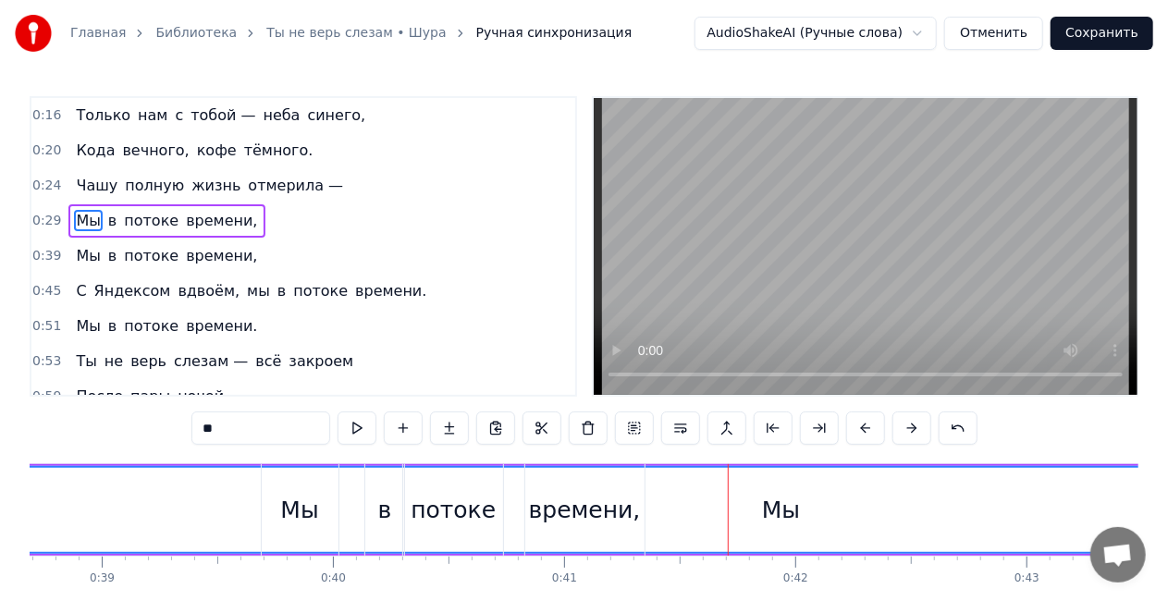
click at [120, 205] on div "Мы в потоке времени," at bounding box center [166, 220] width 196 height 33
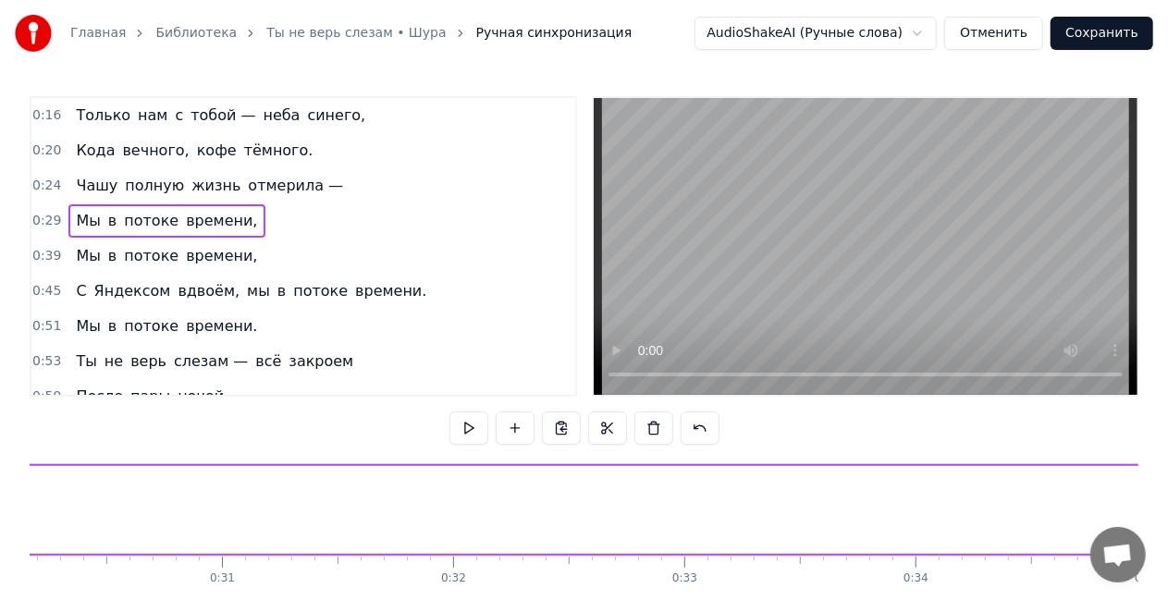
scroll to position [0, 6772]
click at [95, 206] on div "Мы в потоке времени," at bounding box center [166, 220] width 196 height 33
drag, startPoint x: 122, startPoint y: 510, endPoint x: 394, endPoint y: 483, distance: 273.2
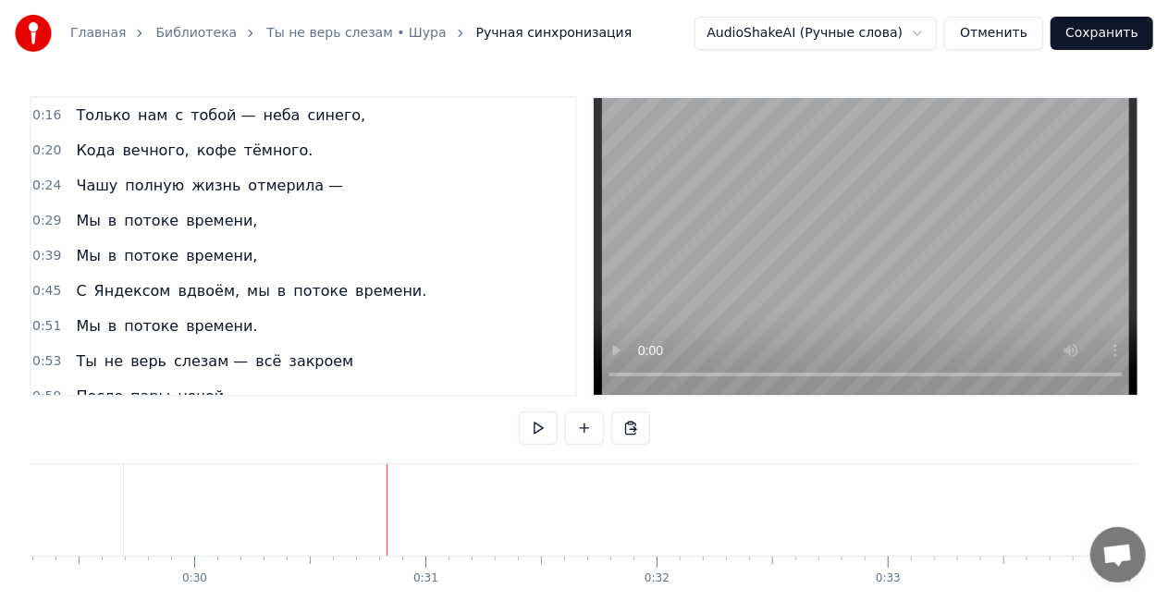
click at [86, 206] on div "Мы в потоке времени," at bounding box center [166, 220] width 196 height 33
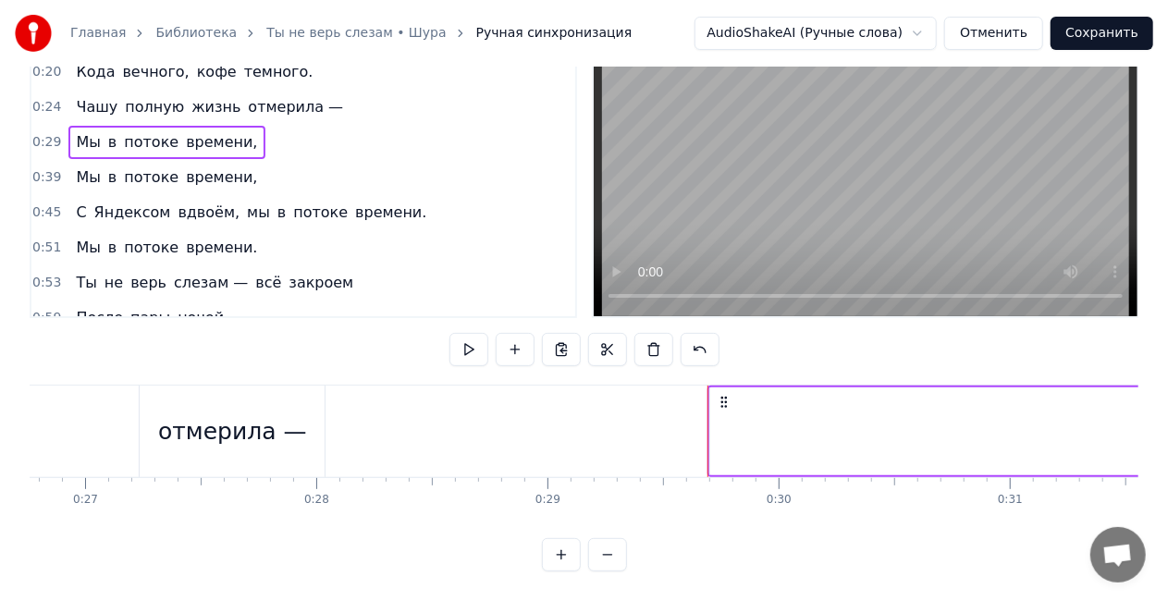
scroll to position [0, 6544]
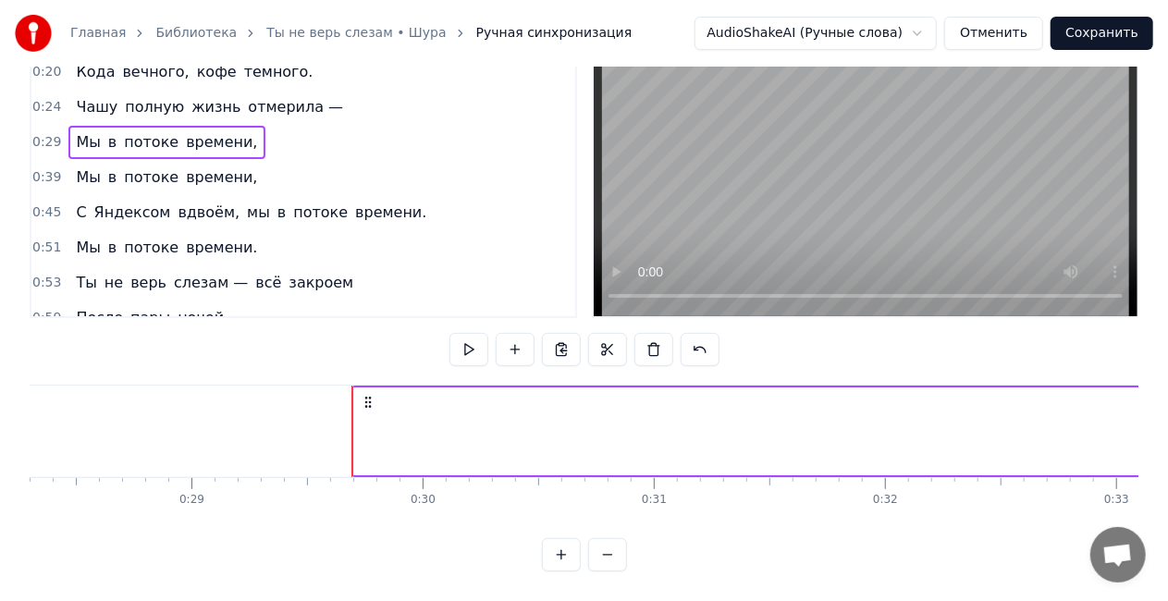
click at [366, 401] on circle at bounding box center [365, 401] width 1 height 1
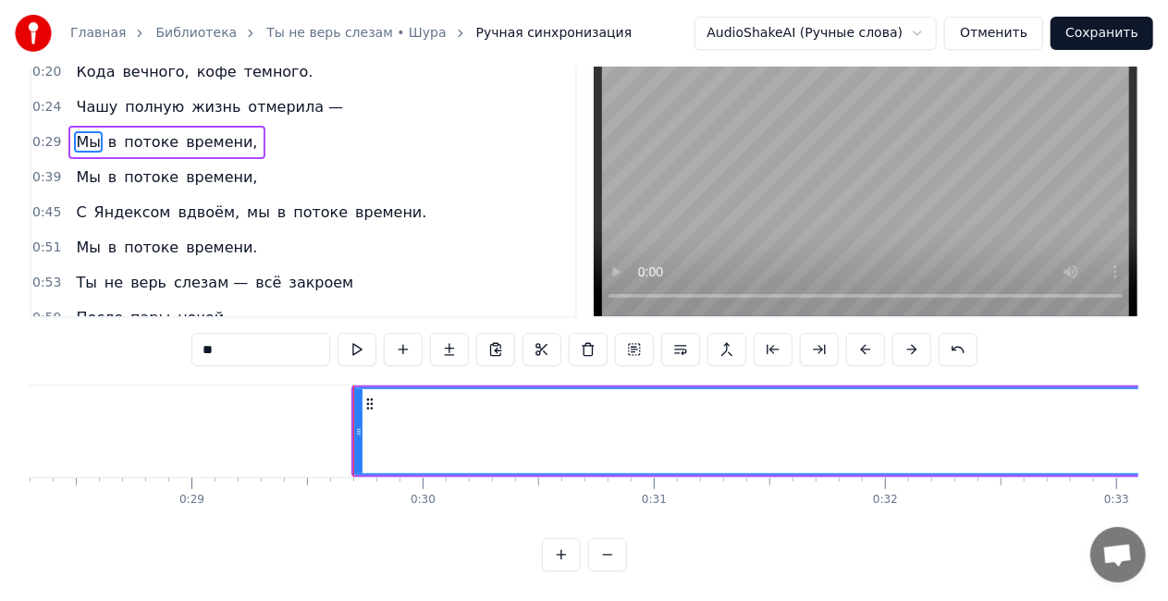
scroll to position [0, 0]
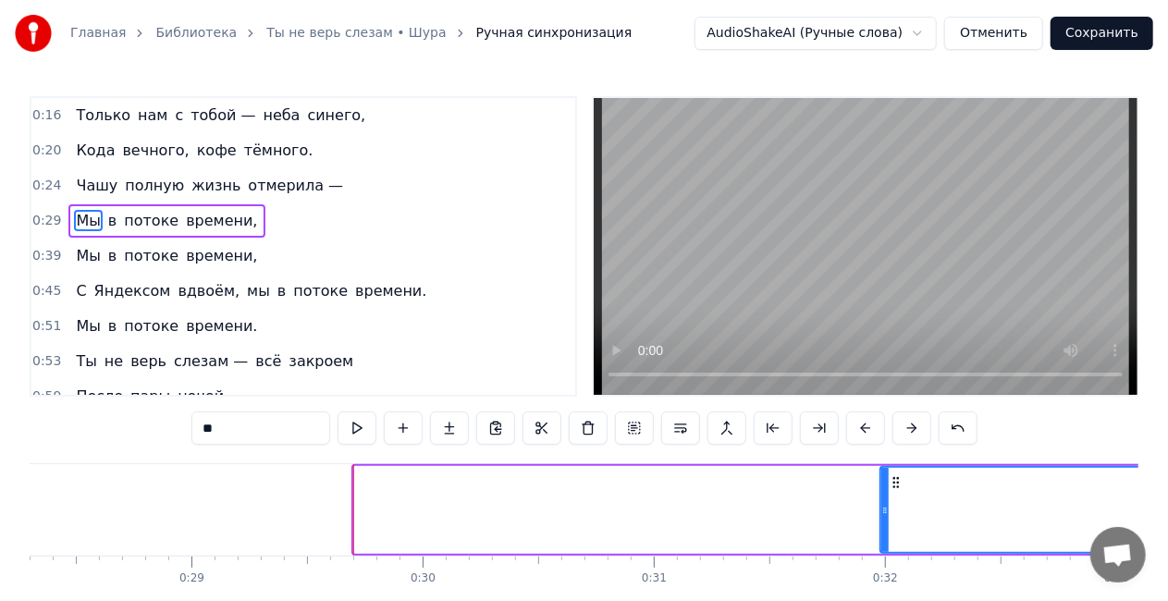
drag, startPoint x: 357, startPoint y: 506, endPoint x: 890, endPoint y: 477, distance: 533.5
click at [889, 477] on div at bounding box center [884, 510] width 7 height 84
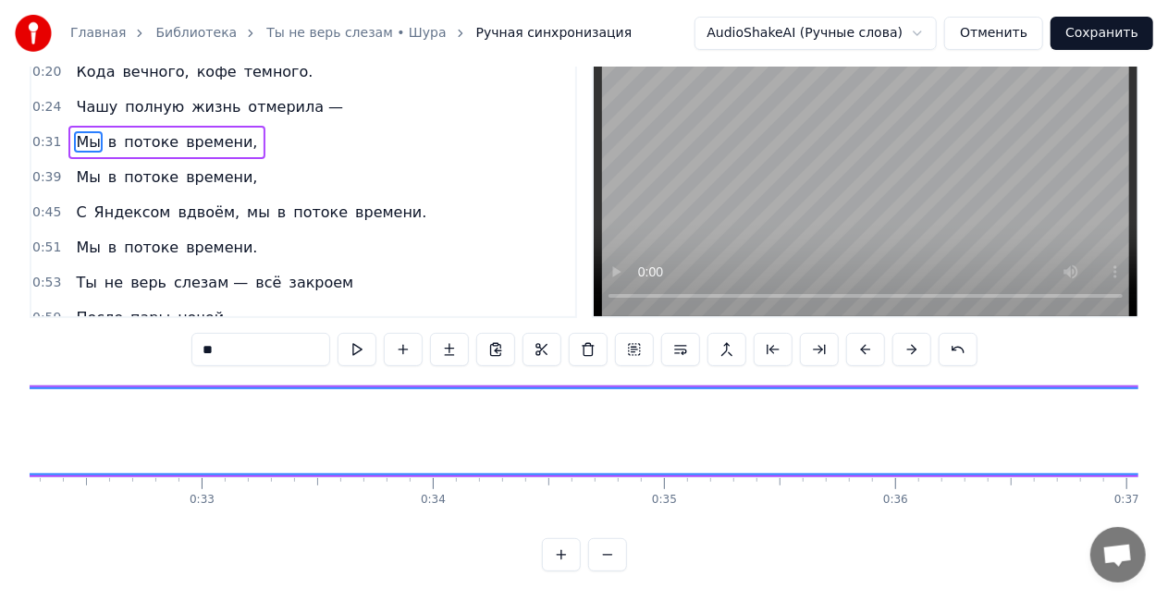
scroll to position [0, 7255]
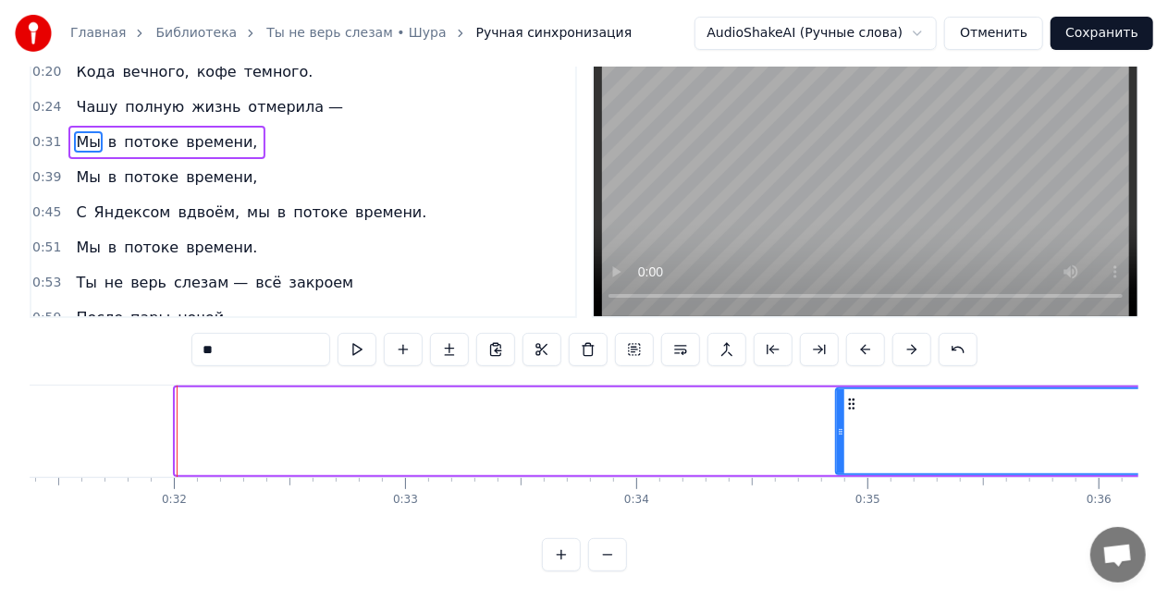
drag, startPoint x: 178, startPoint y: 418, endPoint x: 838, endPoint y: 385, distance: 661.2
click at [838, 389] on div at bounding box center [840, 431] width 7 height 84
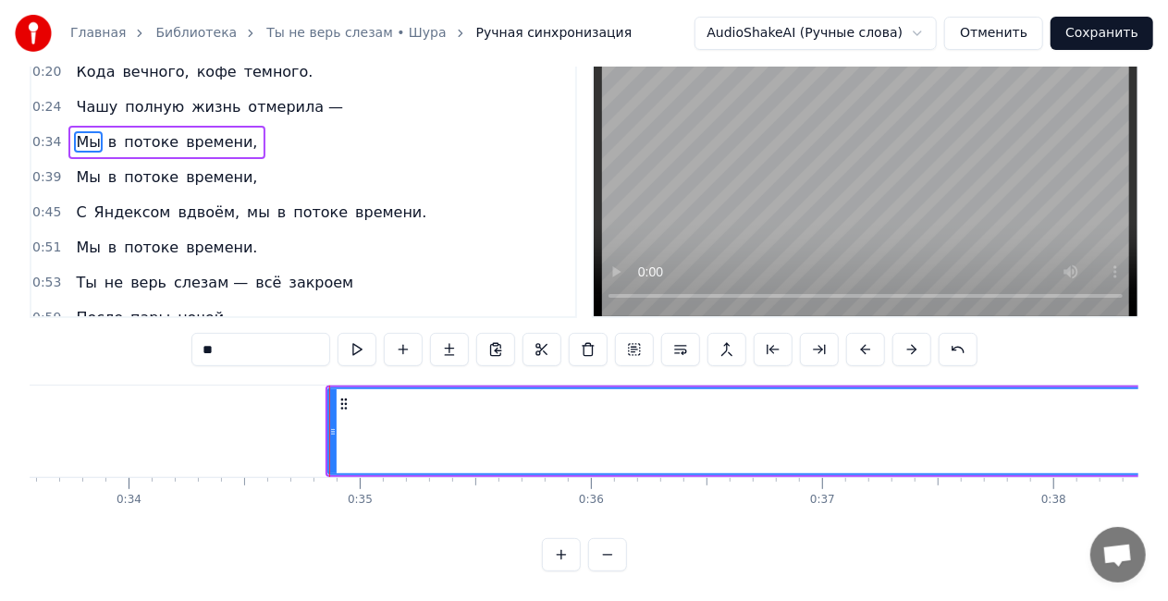
scroll to position [0, 7840]
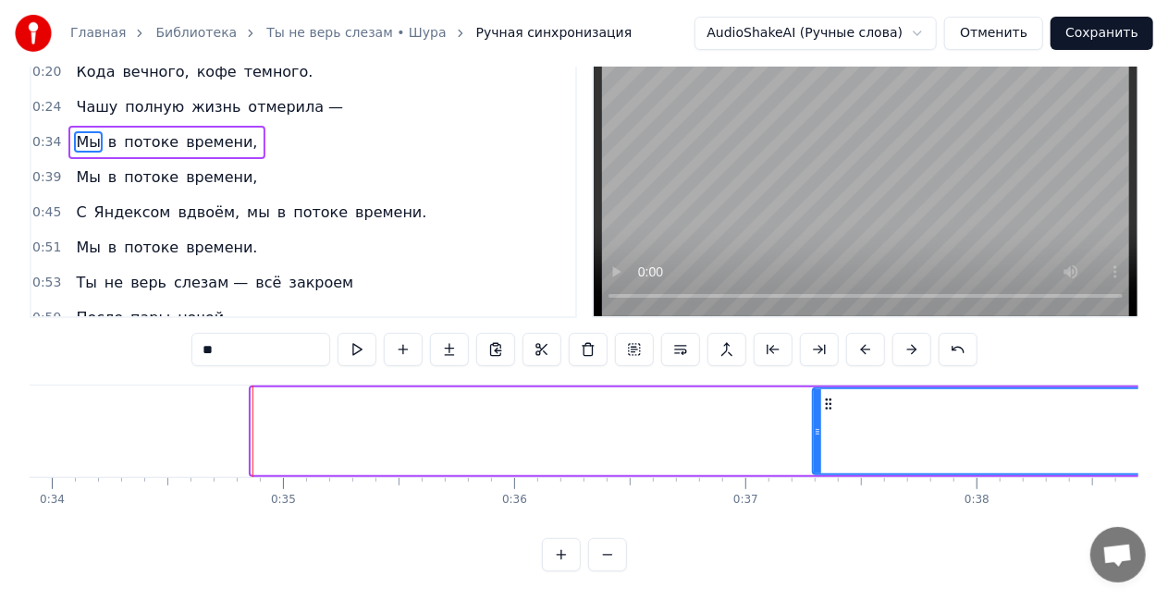
drag, startPoint x: 253, startPoint y: 418, endPoint x: 838, endPoint y: 394, distance: 585.0
click at [821, 394] on div at bounding box center [817, 431] width 7 height 84
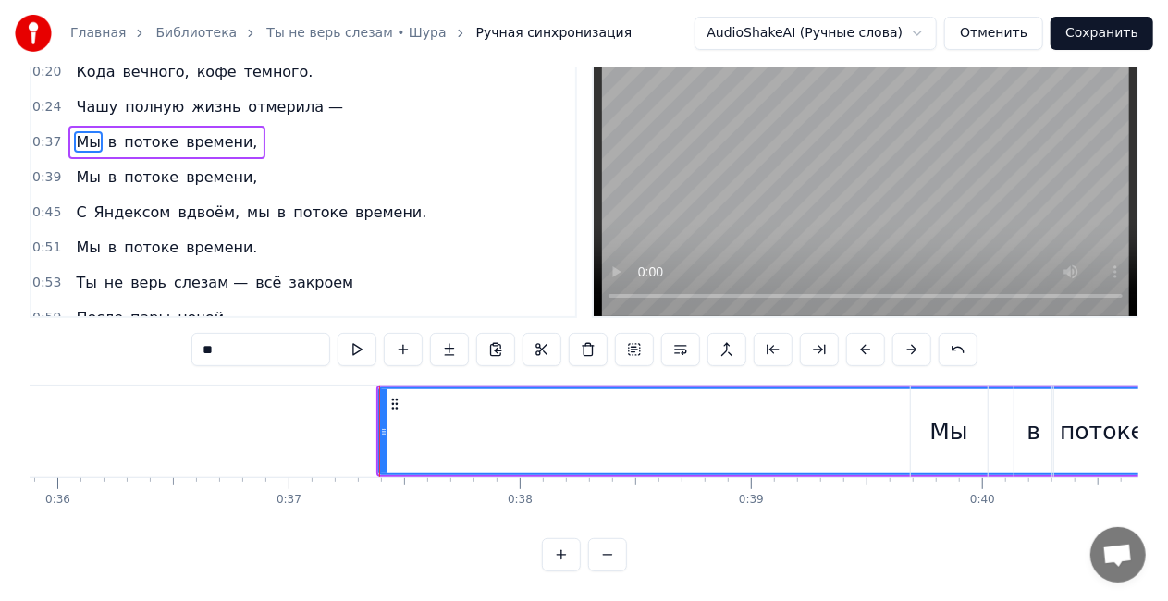
scroll to position [0, 8398]
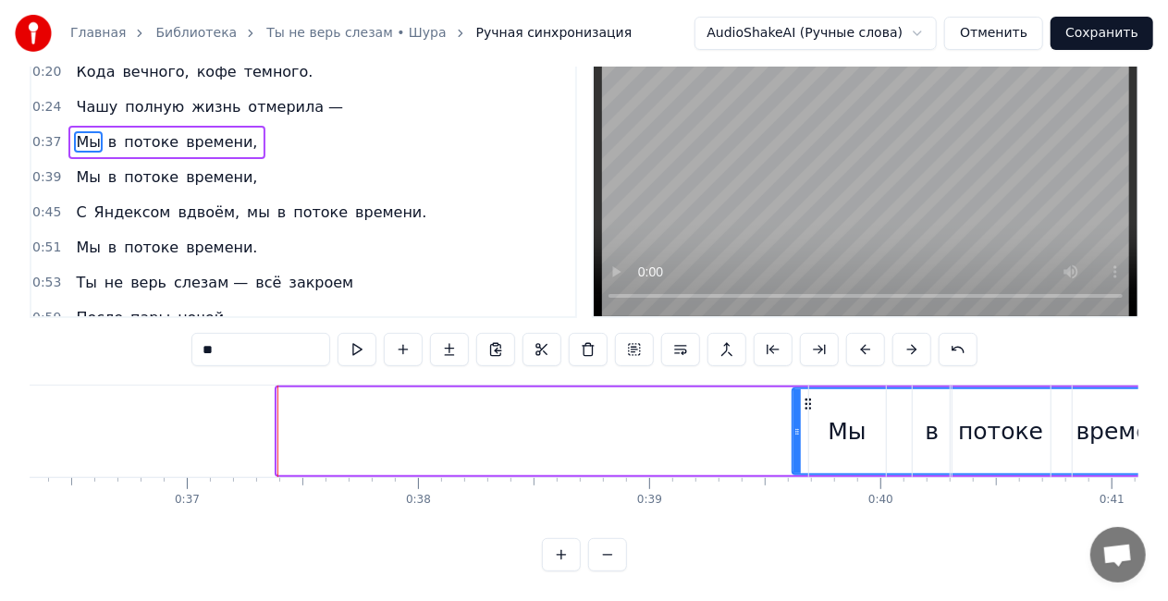
drag, startPoint x: 279, startPoint y: 418, endPoint x: 794, endPoint y: 394, distance: 515.7
click at [794, 394] on div at bounding box center [797, 431] width 7 height 84
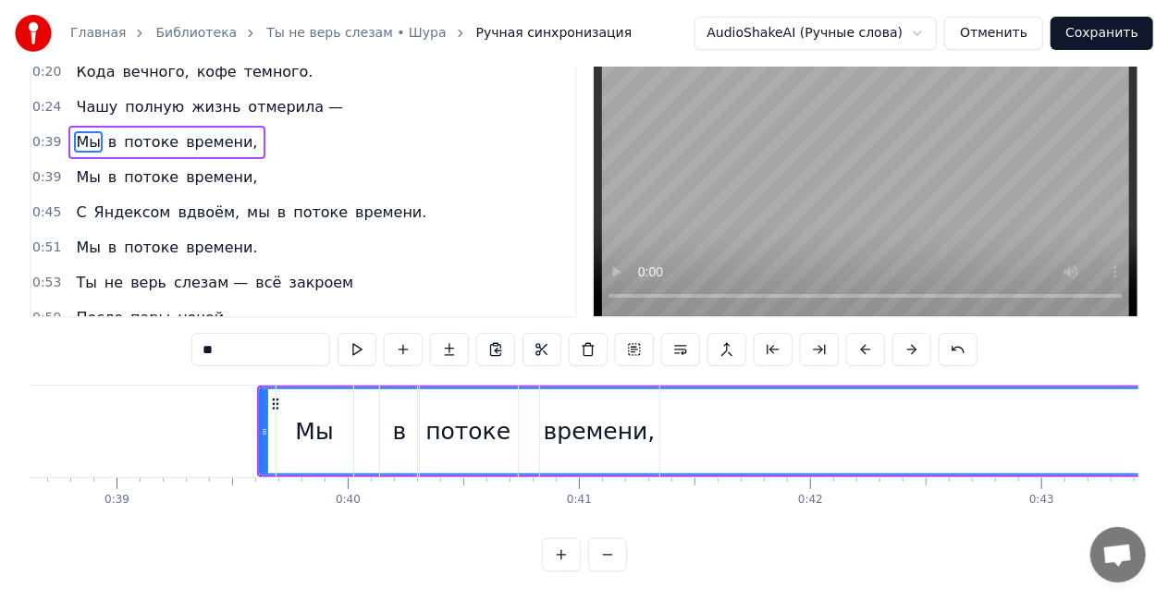
scroll to position [0, 9033]
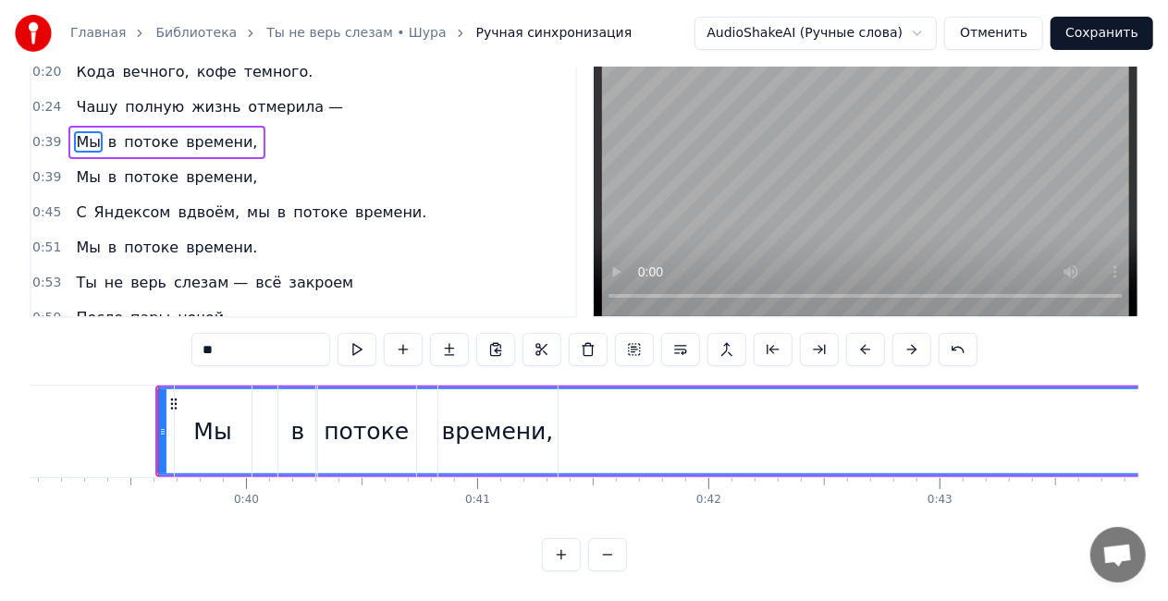
click at [155, 196] on div "С Яндексом вдвоём, мы в потоке времени." at bounding box center [250, 212] width 365 height 33
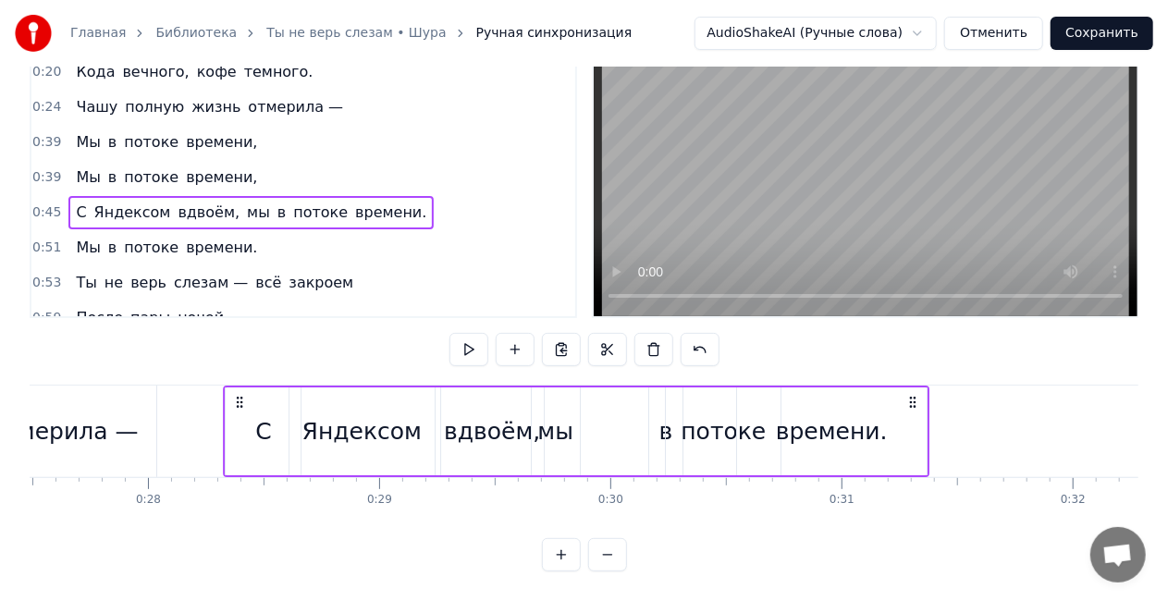
scroll to position [0, 6339]
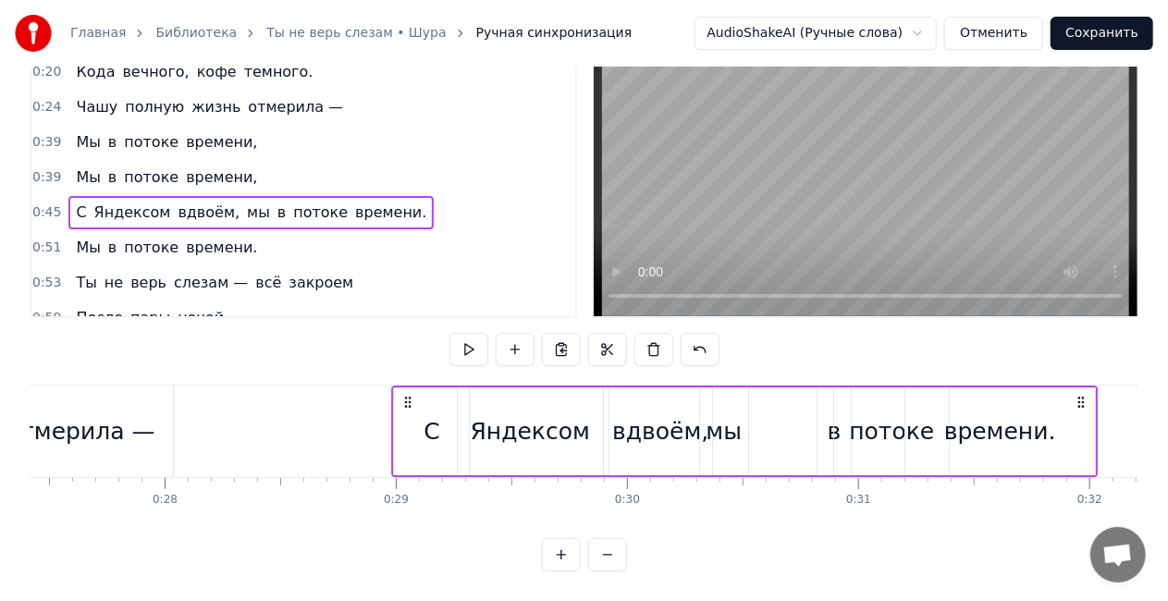
drag, startPoint x: 134, startPoint y: 388, endPoint x: 403, endPoint y: 401, distance: 269.5
click at [403, 401] on div "С Яндексом вдвоём, мы в потоке времени." at bounding box center [744, 432] width 706 height 92
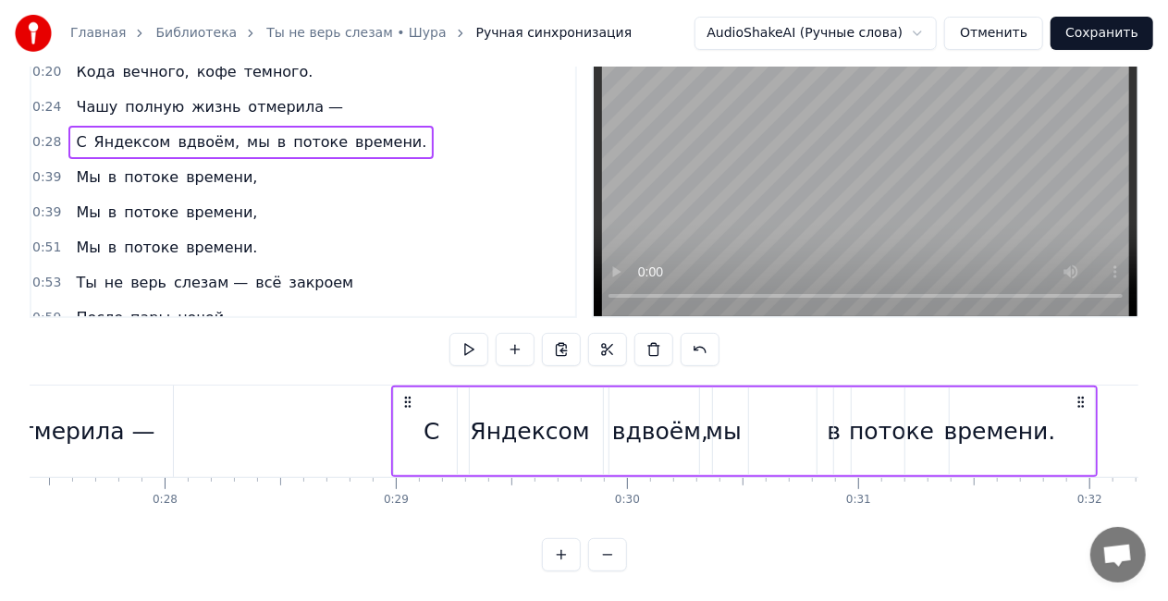
click at [165, 394] on div "отмерила —" at bounding box center [80, 432] width 185 height 92
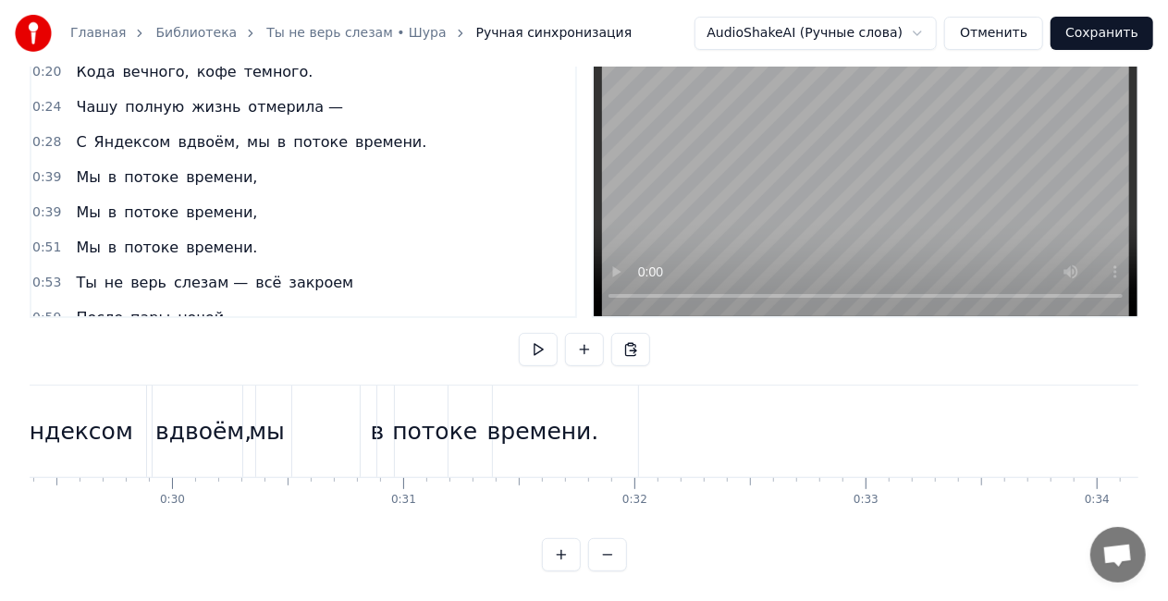
scroll to position [0, 6870]
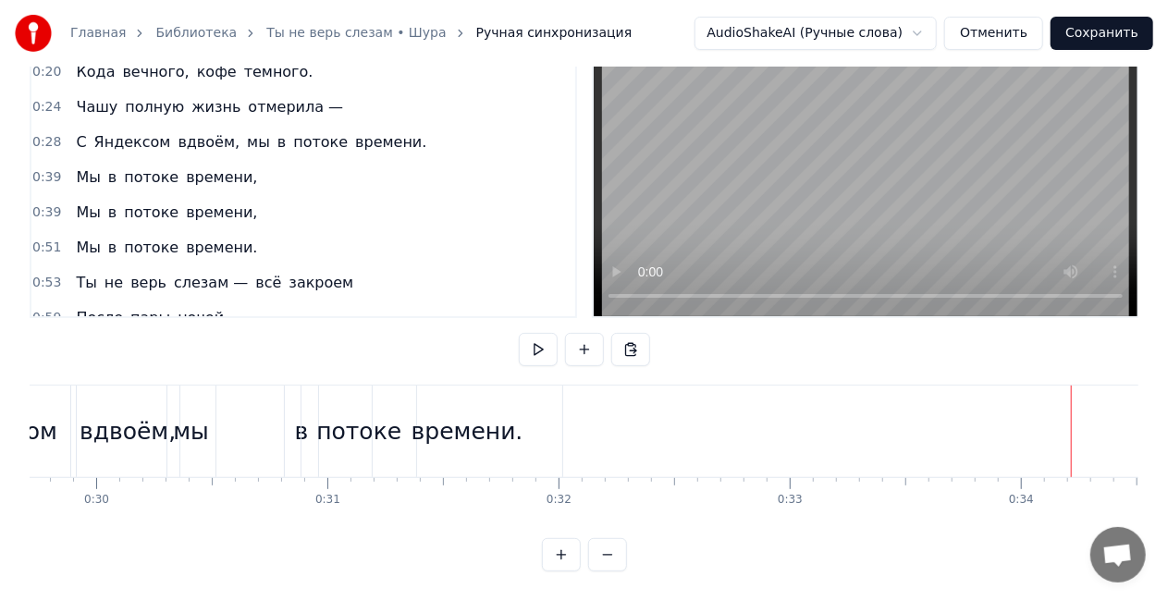
click at [201, 423] on div "мы" at bounding box center [191, 431] width 36 height 35
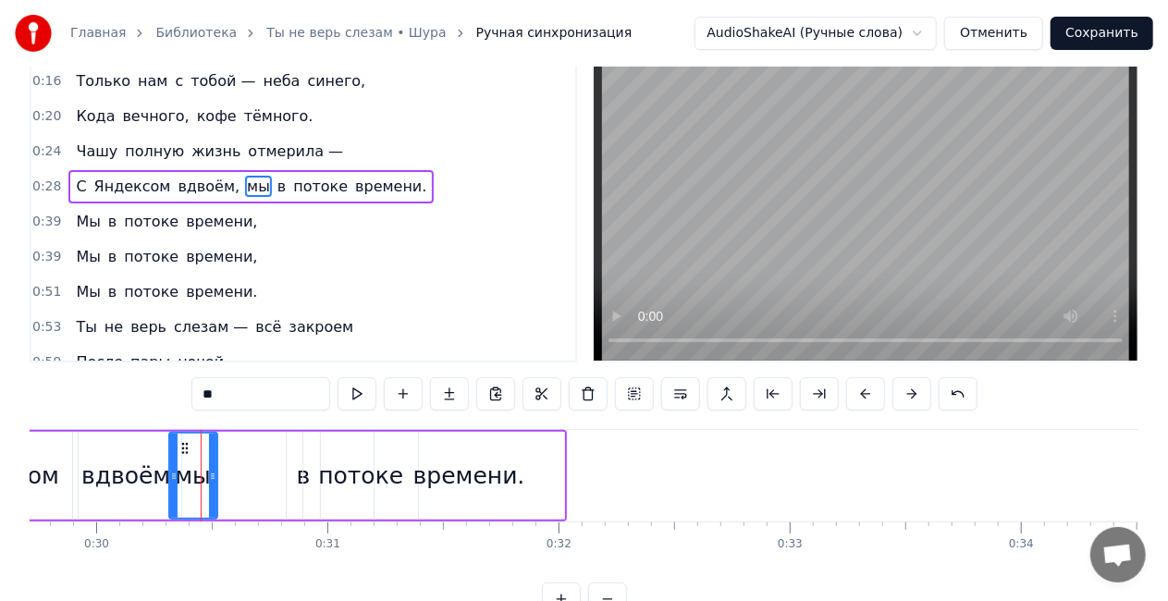
scroll to position [0, 0]
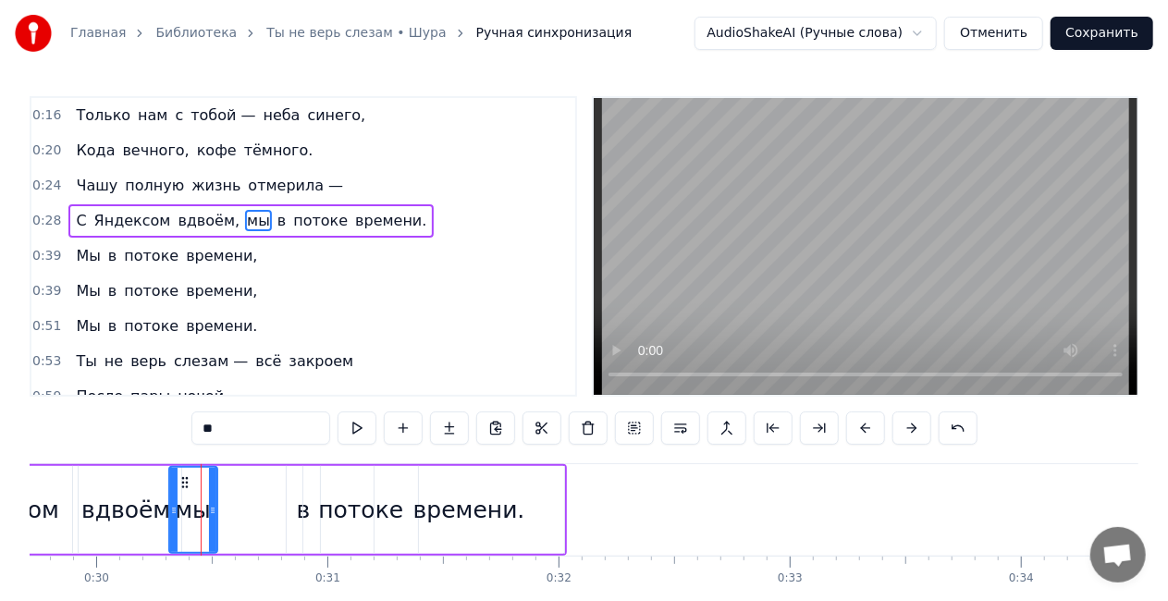
drag, startPoint x: 202, startPoint y: 436, endPoint x: 191, endPoint y: 436, distance: 11.1
click at [191, 436] on div "0:16 Только нам с тобой — неба синего, 0:20 Кода вечного, кофе тёмного. 0:24 Ча…" at bounding box center [584, 373] width 1109 height 554
click at [432, 487] on div "времени." at bounding box center [470, 510] width 190 height 88
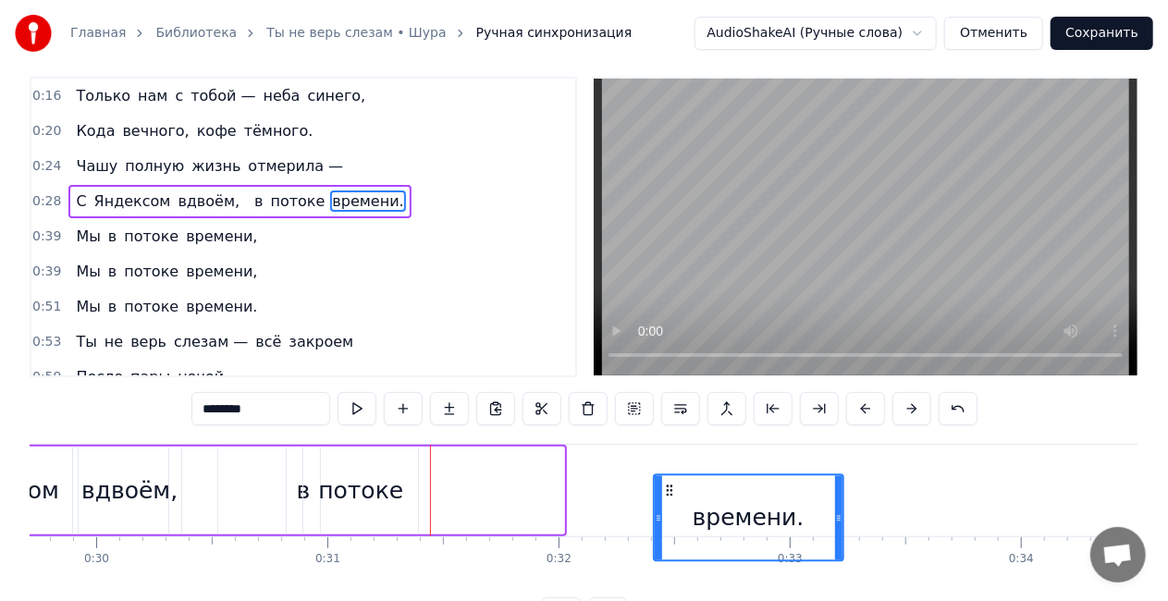
scroll to position [36, 0]
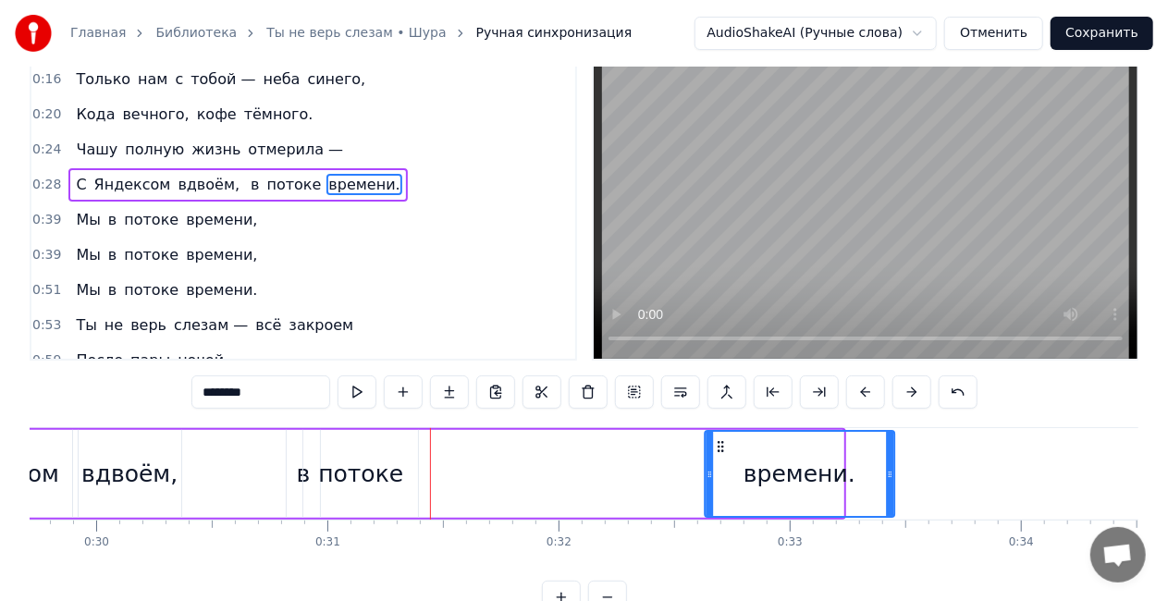
drag, startPoint x: 669, startPoint y: 446, endPoint x: 725, endPoint y: 442, distance: 56.5
click at [725, 442] on icon at bounding box center [720, 446] width 15 height 15
click at [385, 473] on div "потоке" at bounding box center [360, 474] width 85 height 35
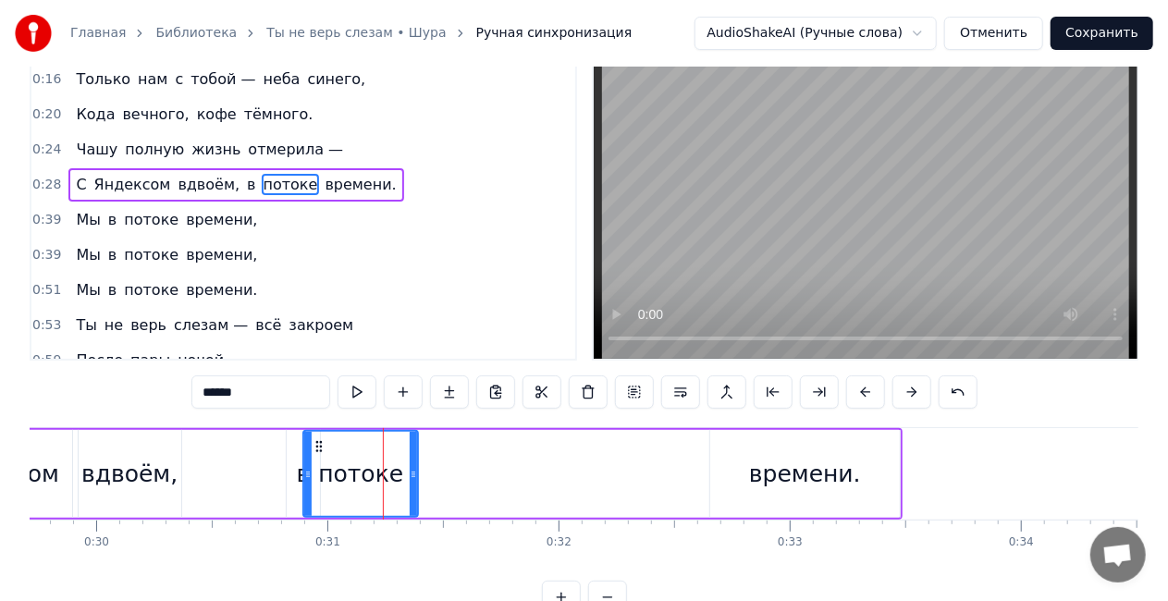
scroll to position [0, 0]
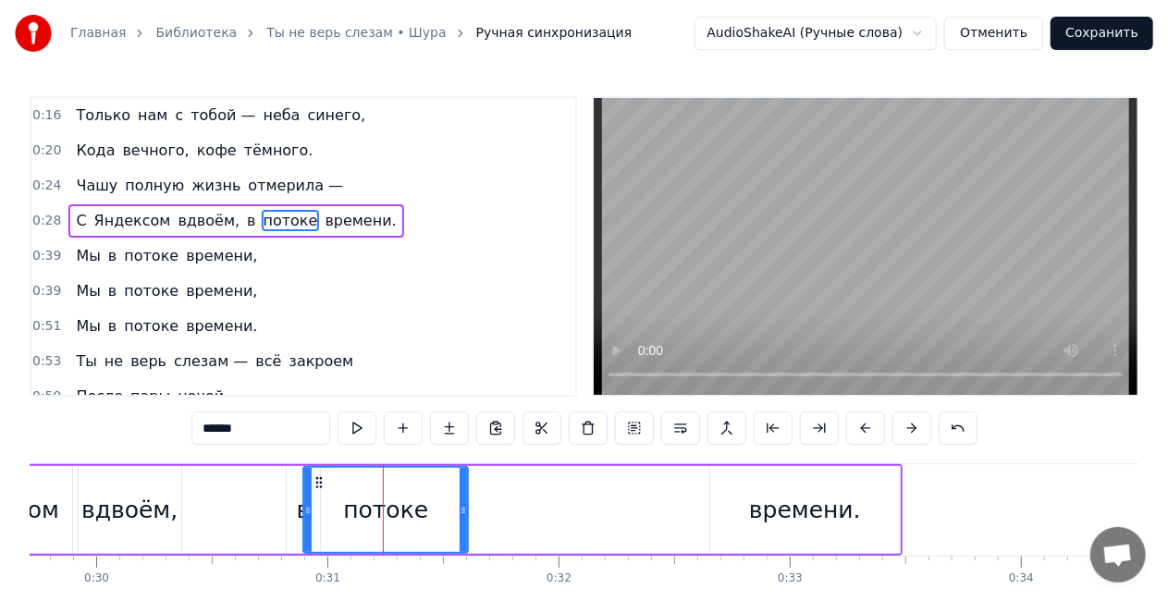
drag, startPoint x: 413, startPoint y: 505, endPoint x: 476, endPoint y: 507, distance: 63.8
click at [467, 507] on icon at bounding box center [463, 510] width 7 height 15
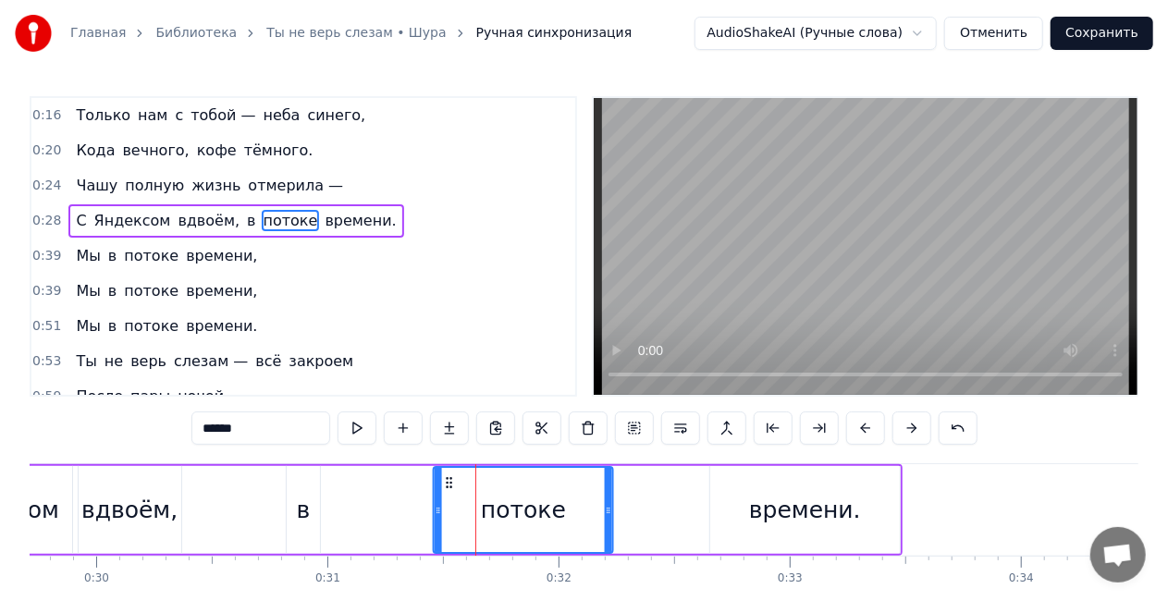
drag, startPoint x: 316, startPoint y: 481, endPoint x: 442, endPoint y: 477, distance: 125.8
click at [442, 477] on icon at bounding box center [449, 482] width 15 height 15
click at [315, 509] on div "в" at bounding box center [303, 510] width 33 height 88
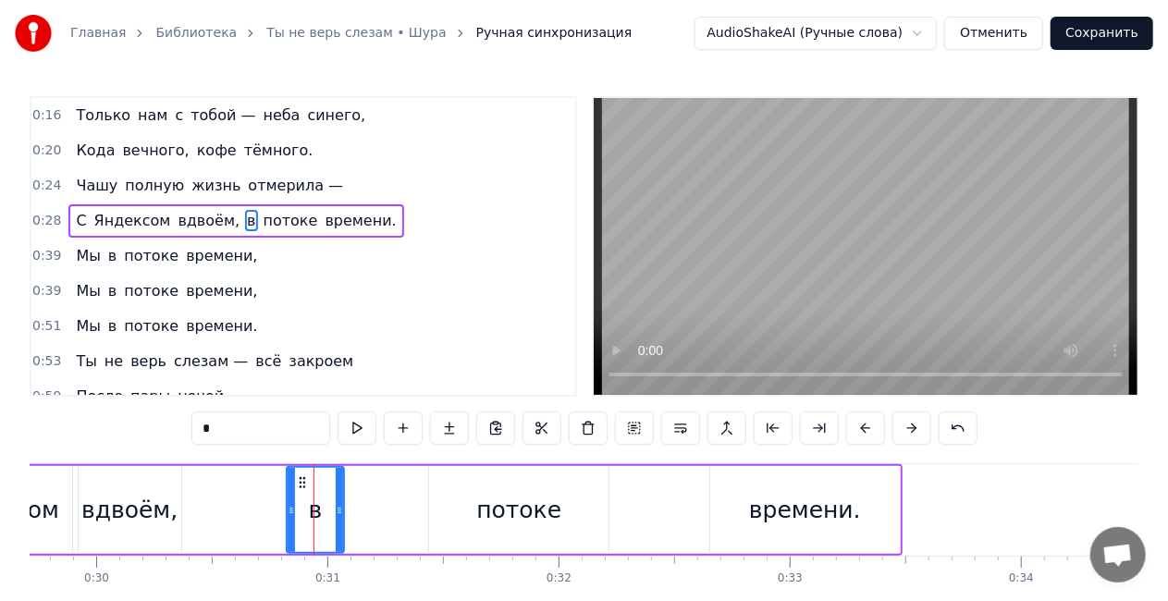
drag, startPoint x: 316, startPoint y: 512, endPoint x: 340, endPoint y: 511, distance: 24.1
click at [340, 511] on icon at bounding box center [339, 510] width 7 height 15
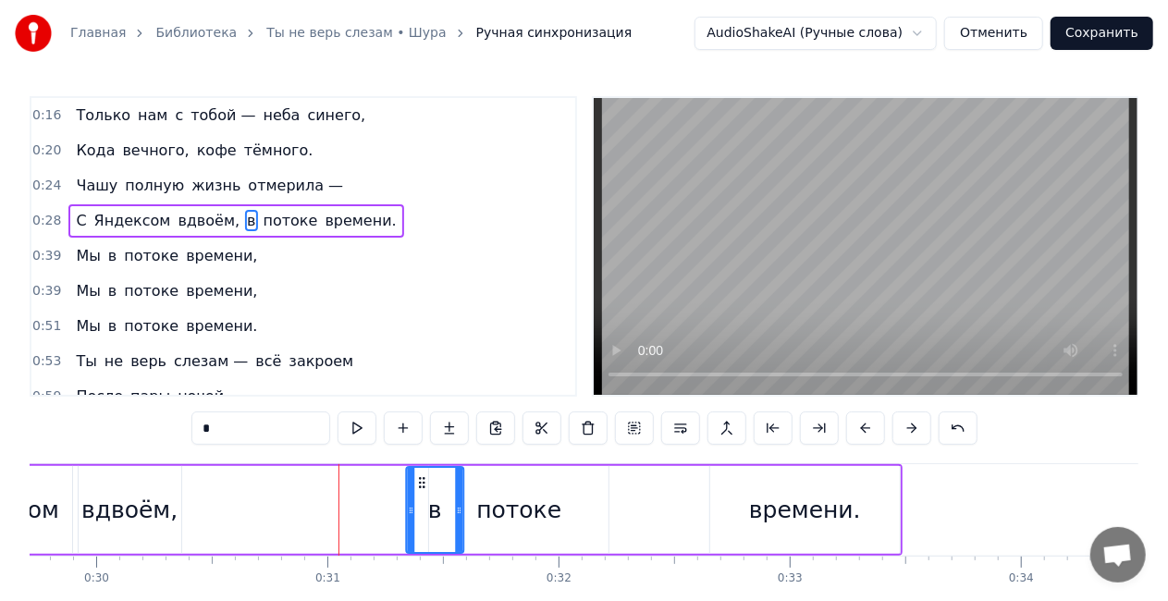
drag, startPoint x: 323, startPoint y: 482, endPoint x: 422, endPoint y: 473, distance: 99.4
click at [422, 473] on div "в" at bounding box center [434, 510] width 55 height 84
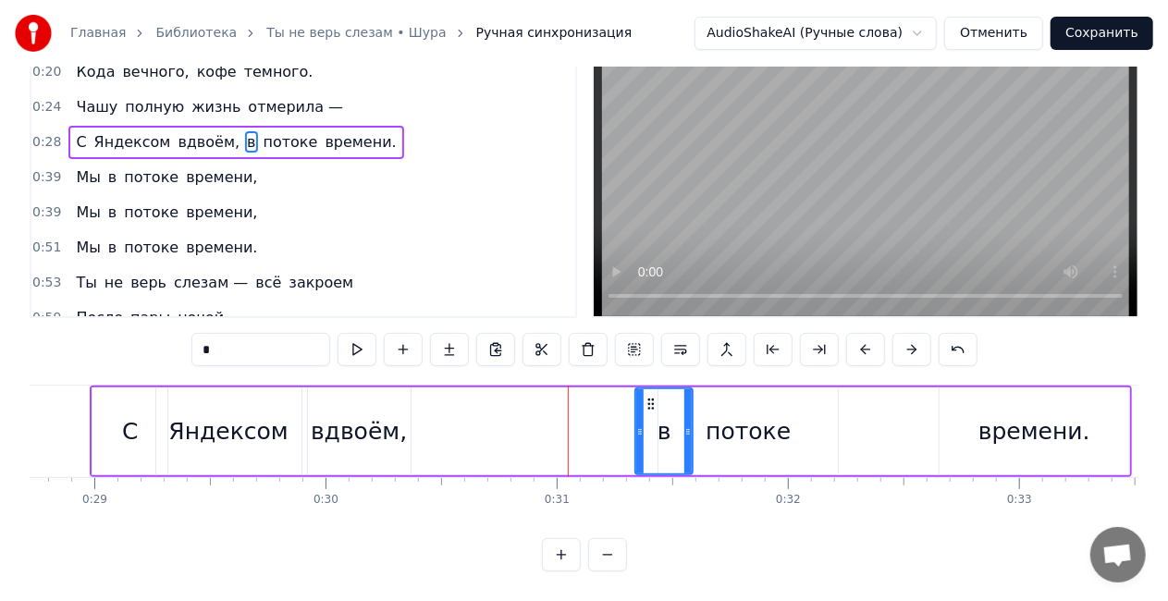
scroll to position [0, 6514]
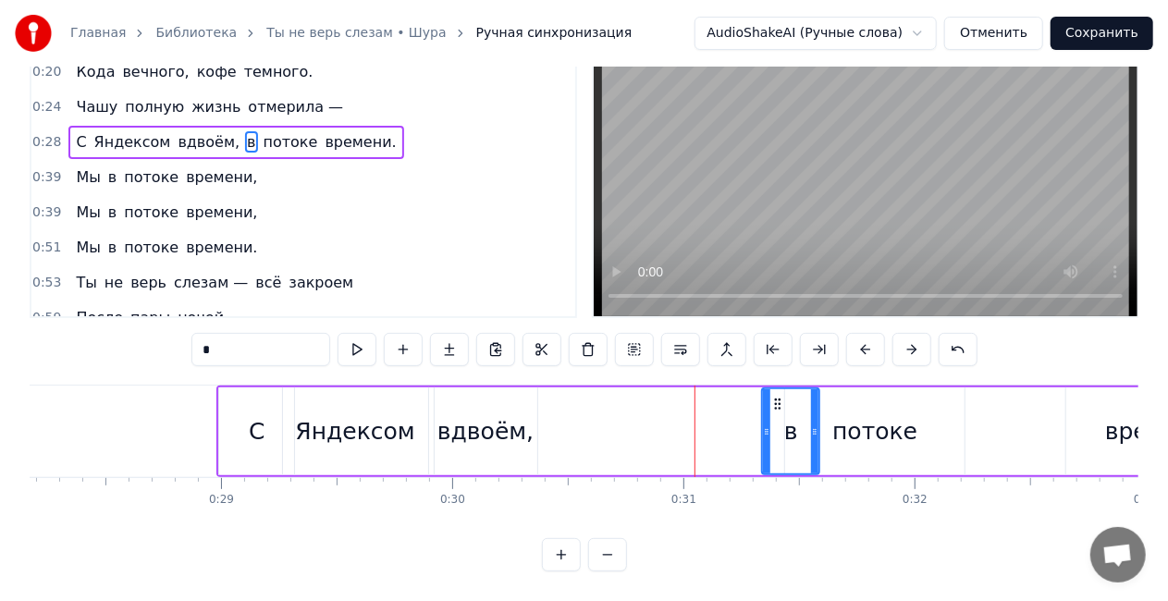
click at [518, 422] on div "вдвоём," at bounding box center [485, 431] width 96 height 35
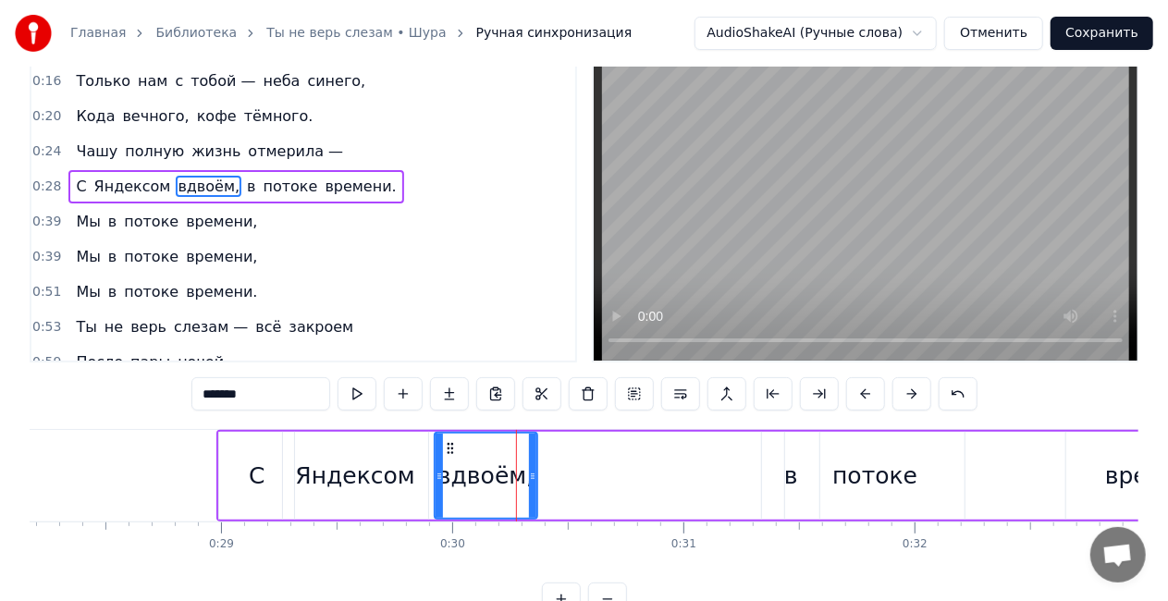
scroll to position [0, 0]
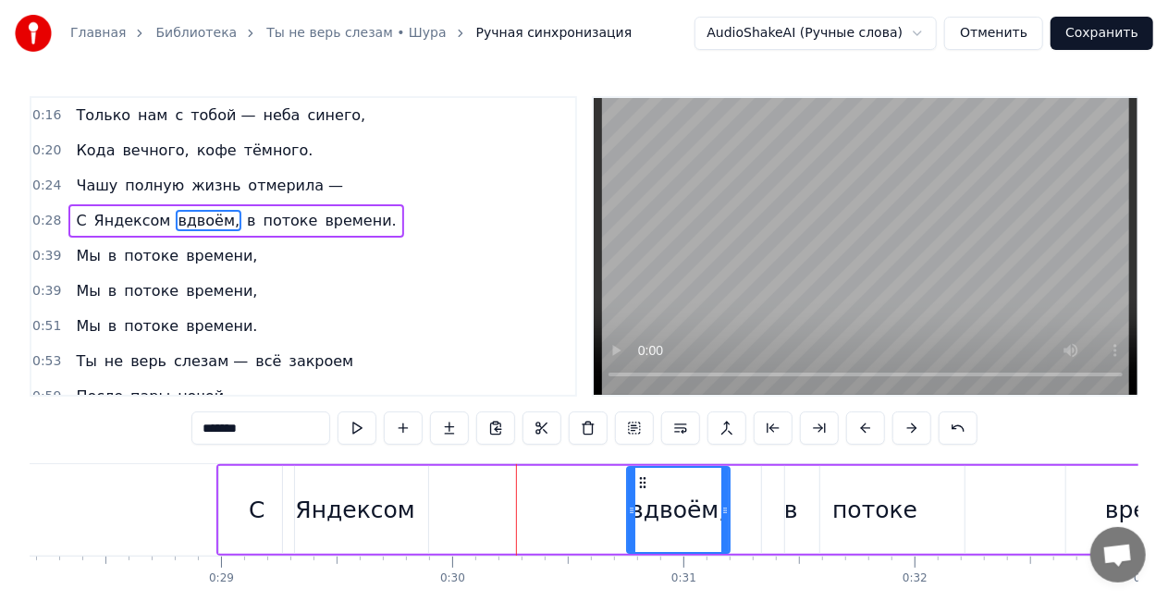
drag, startPoint x: 451, startPoint y: 477, endPoint x: 644, endPoint y: 468, distance: 192.6
click at [644, 468] on div "вдвоём," at bounding box center [678, 510] width 101 height 84
click at [375, 516] on div "Яндексом" at bounding box center [354, 510] width 119 height 35
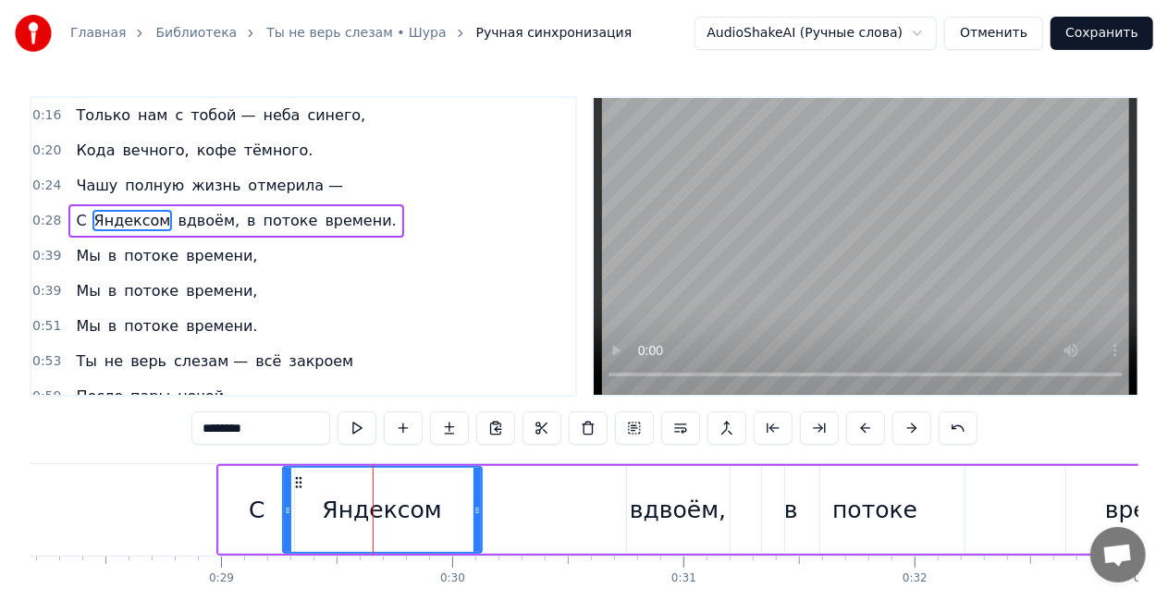
drag, startPoint x: 424, startPoint y: 513, endPoint x: 484, endPoint y: 512, distance: 60.1
click at [481, 512] on icon at bounding box center [477, 510] width 7 height 15
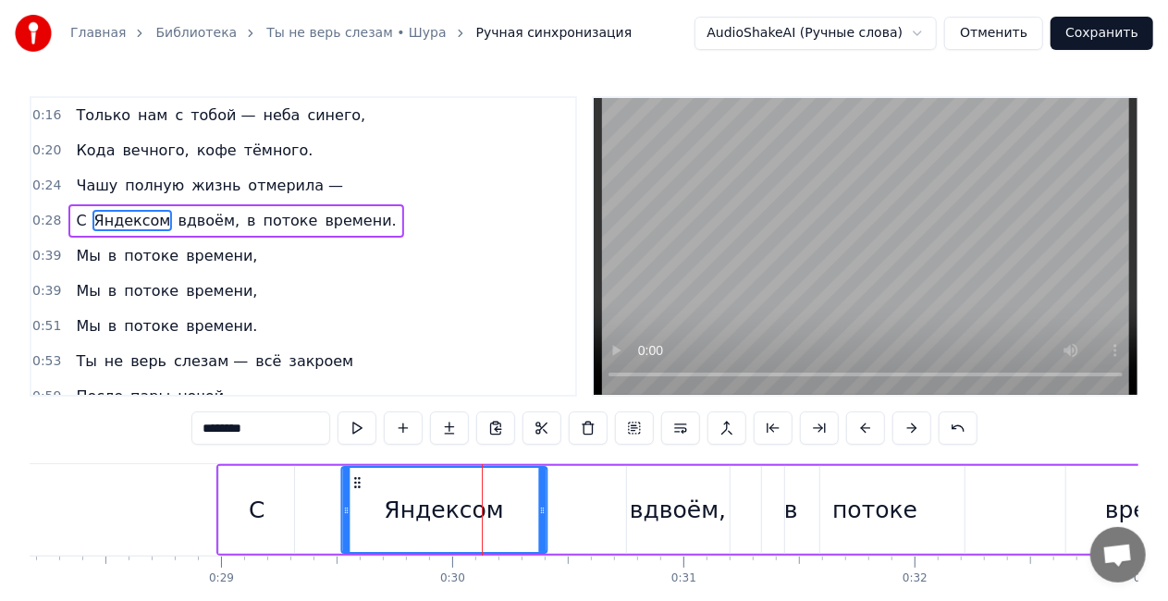
drag, startPoint x: 298, startPoint y: 481, endPoint x: 334, endPoint y: 492, distance: 37.7
click at [356, 486] on icon at bounding box center [357, 482] width 15 height 15
click at [268, 510] on div "С" at bounding box center [256, 510] width 75 height 88
type input "*"
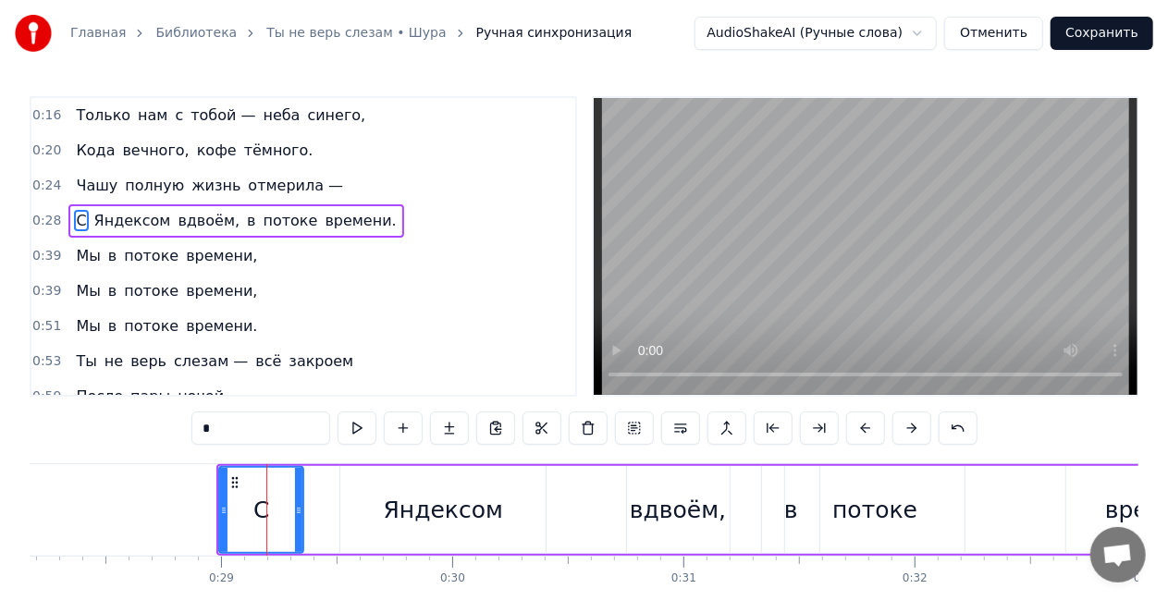
click at [296, 512] on icon at bounding box center [298, 510] width 7 height 15
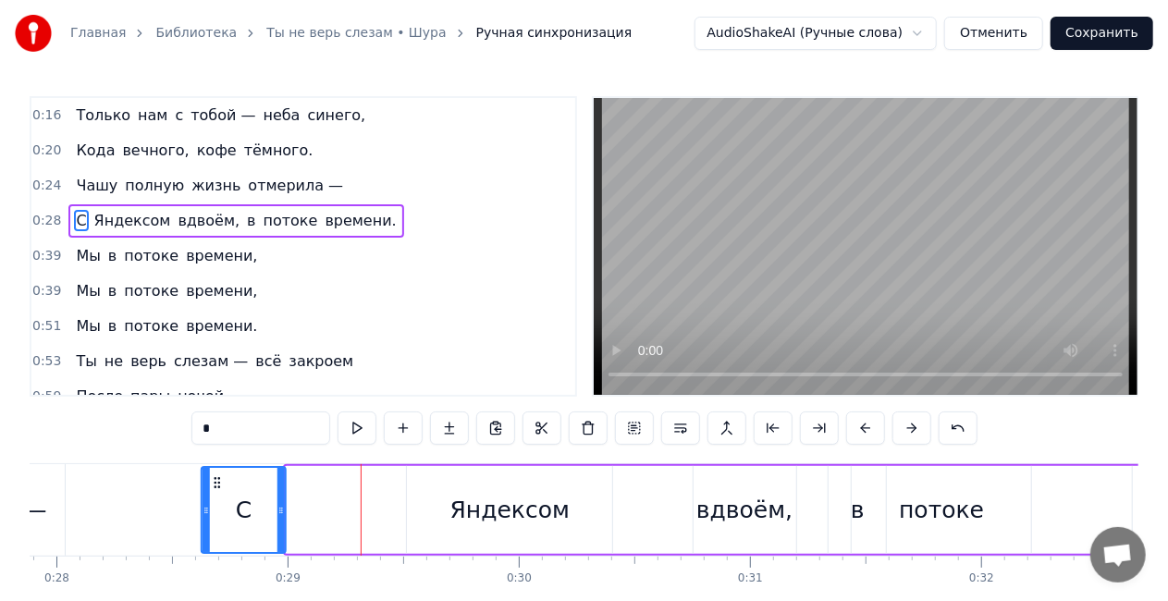
drag, startPoint x: 231, startPoint y: 478, endPoint x: 222, endPoint y: 482, distance: 10.0
click at [213, 479] on icon at bounding box center [217, 482] width 15 height 15
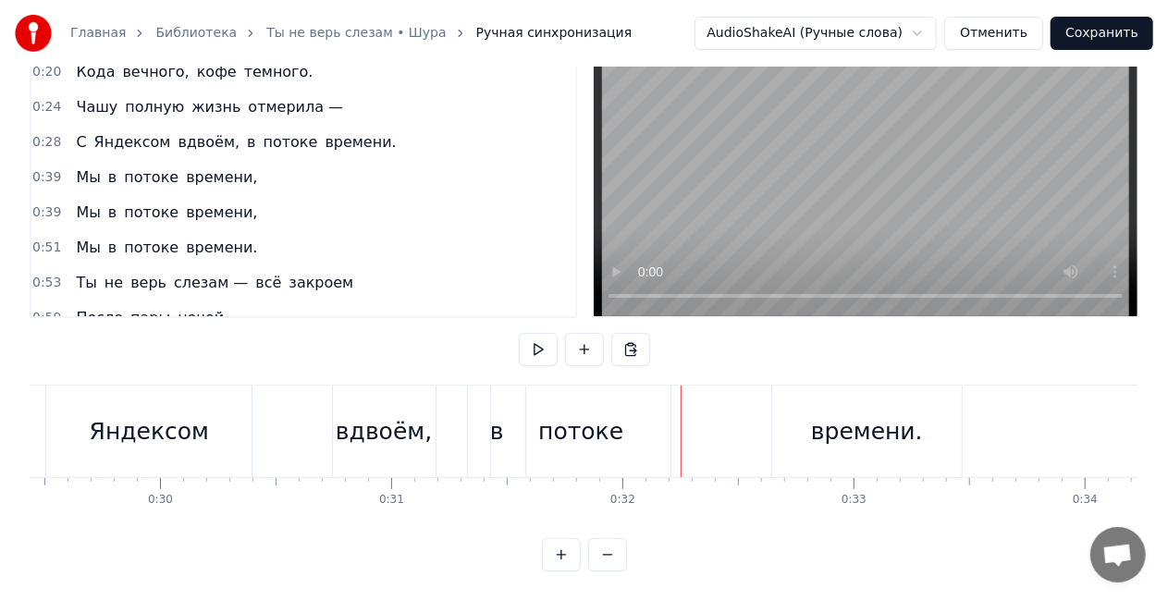
scroll to position [0, 6476]
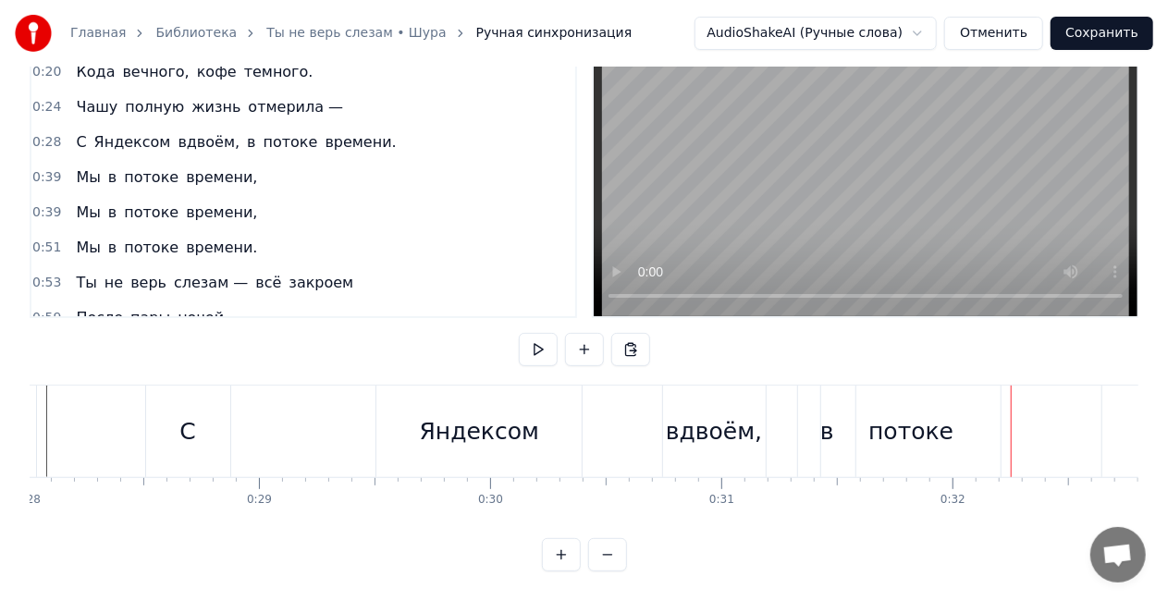
click at [198, 431] on div "С" at bounding box center [188, 432] width 84 height 92
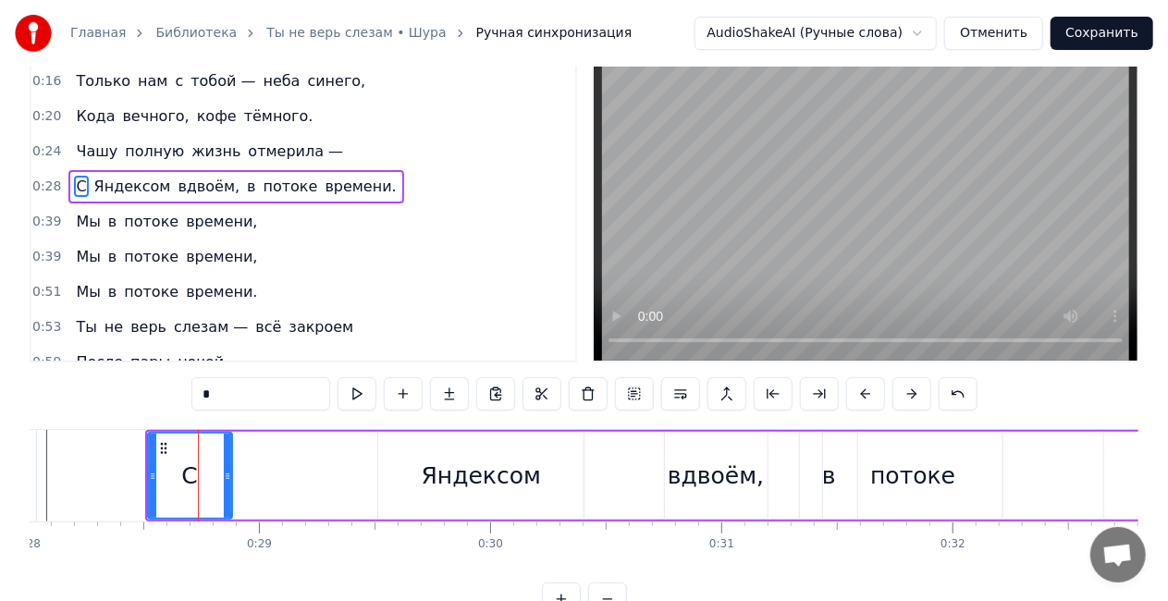
scroll to position [0, 0]
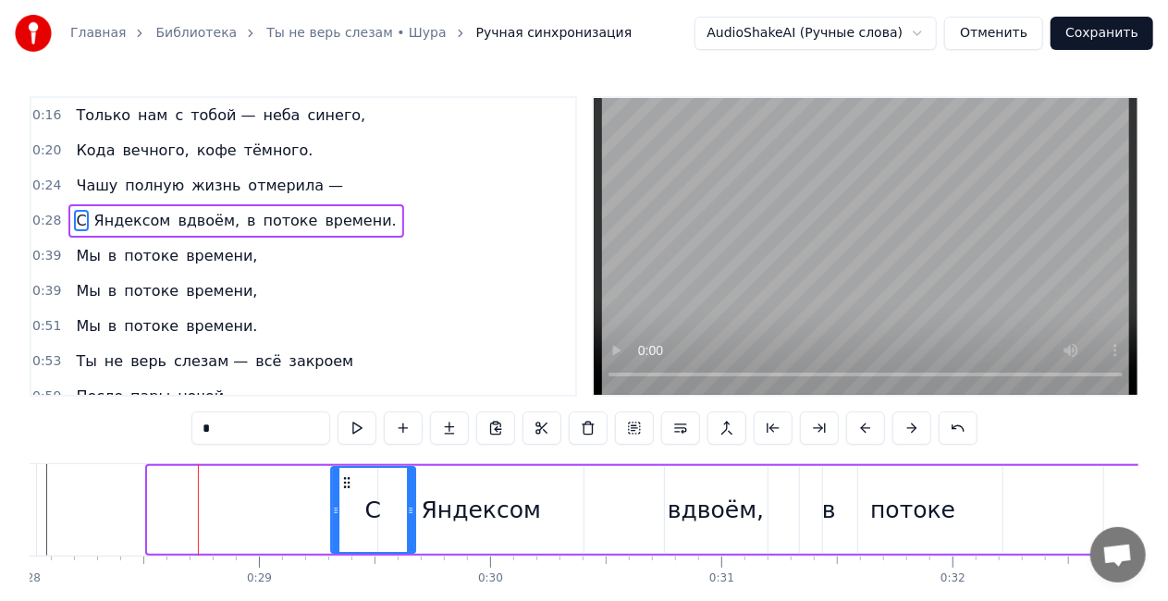
drag, startPoint x: 179, startPoint y: 479, endPoint x: 351, endPoint y: 463, distance: 172.8
click at [351, 464] on div "С Яндексом вдвоём, в потоке времени." at bounding box center [721, 510] width 1152 height 92
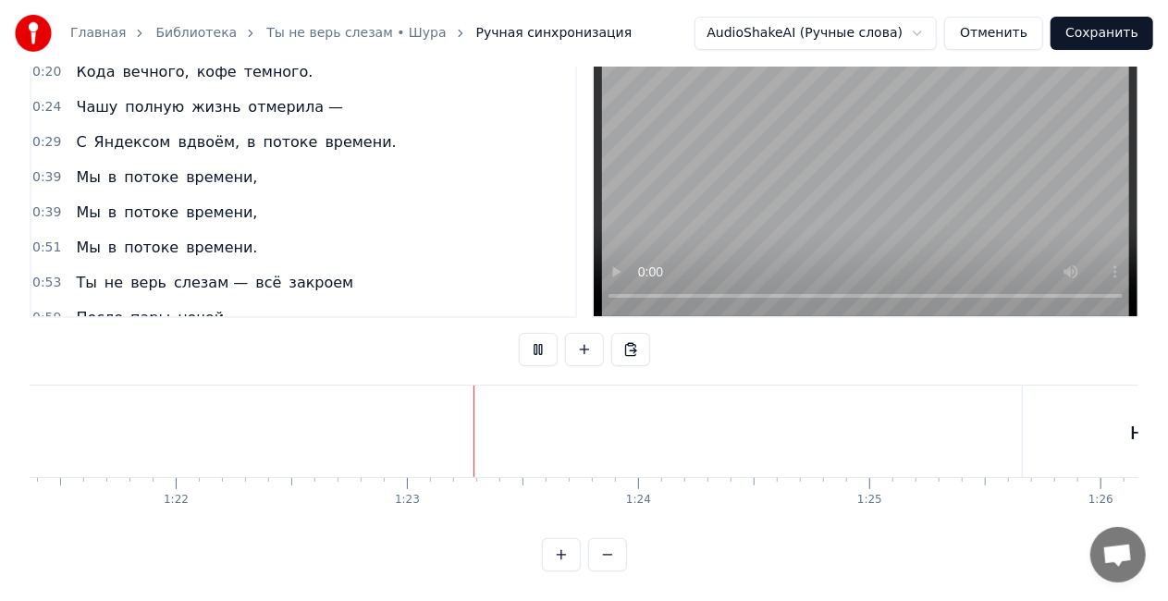
scroll to position [0, 19062]
click at [762, 191] on video at bounding box center [866, 167] width 544 height 297
click at [1108, 32] on button "Сохранить" at bounding box center [1102, 33] width 103 height 33
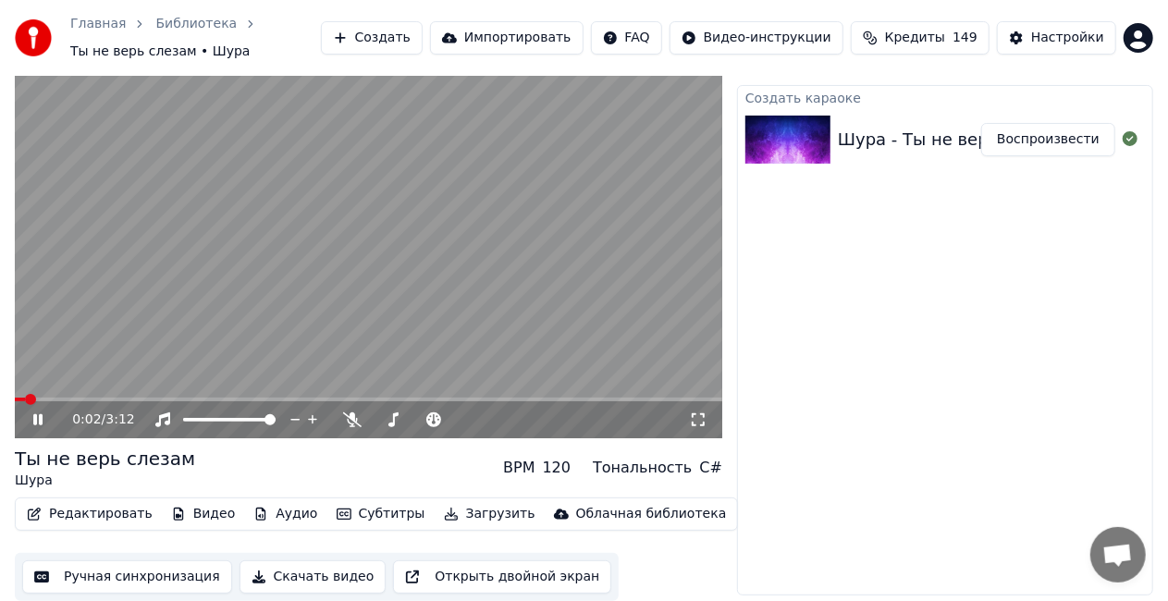
click at [471, 237] on video at bounding box center [369, 240] width 708 height 398
